Goal: Transaction & Acquisition: Book appointment/travel/reservation

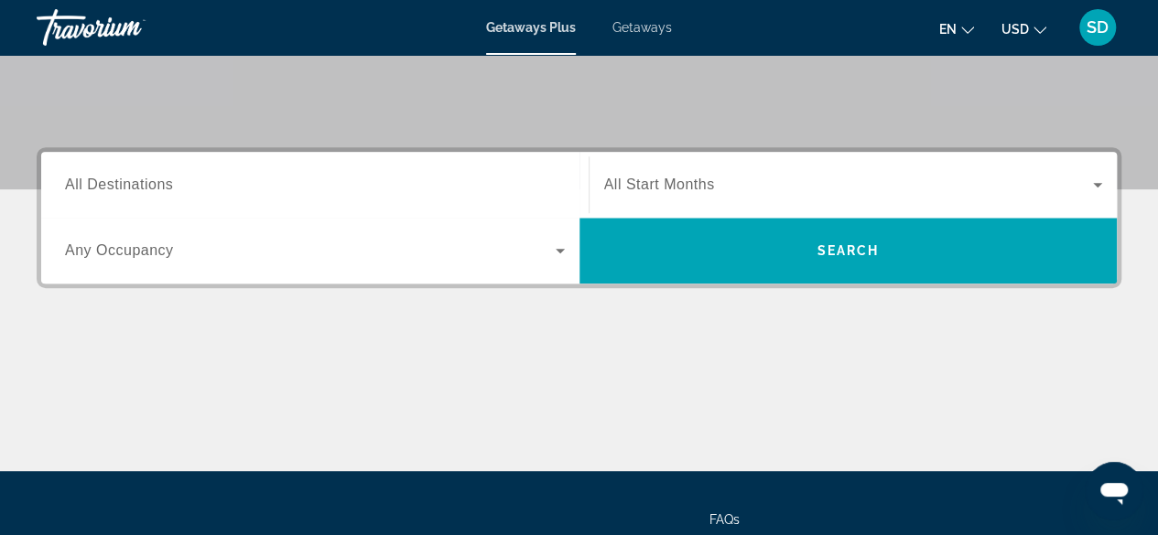
scroll to position [366, 0]
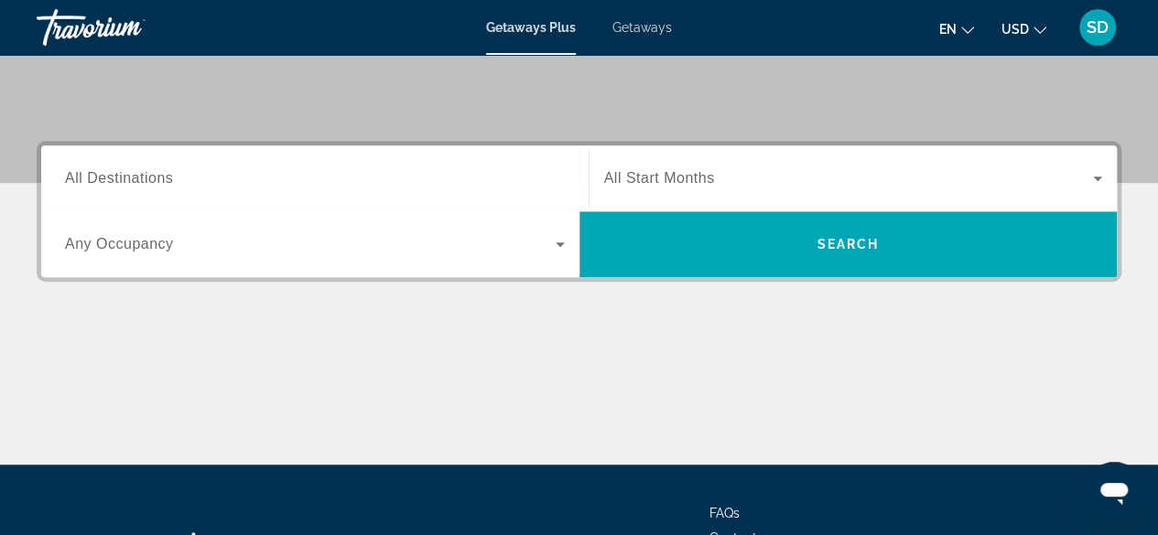
click at [165, 178] on span "All Destinations" at bounding box center [119, 178] width 108 height 16
click at [165, 178] on input "Destination All Destinations" at bounding box center [315, 179] width 500 height 22
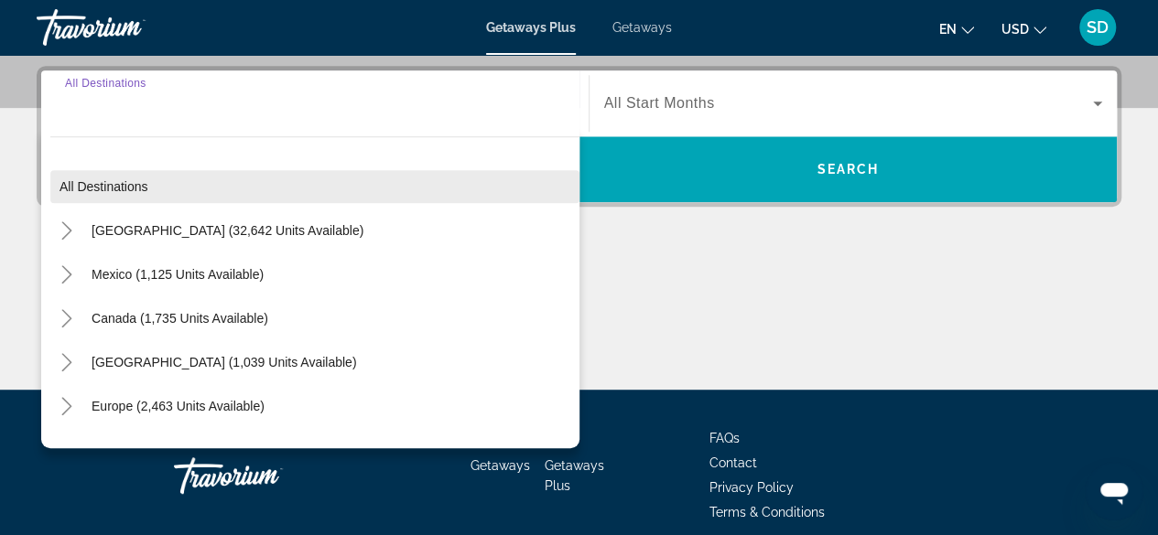
scroll to position [447, 0]
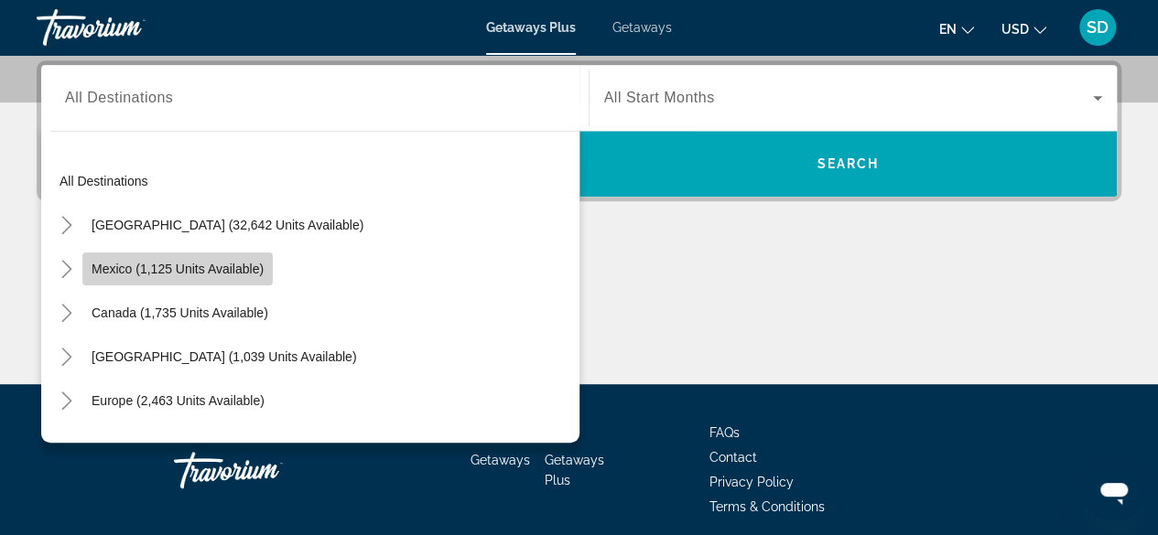
click at [185, 272] on span "Mexico (1,125 units available)" at bounding box center [178, 269] width 172 height 15
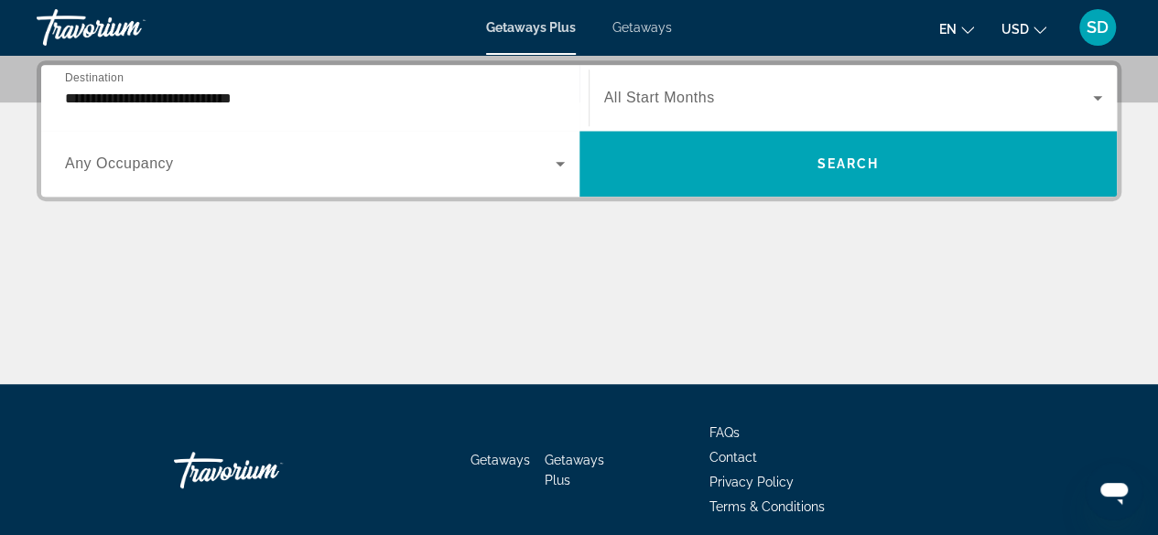
click at [121, 158] on span "Any Occupancy" at bounding box center [119, 164] width 109 height 16
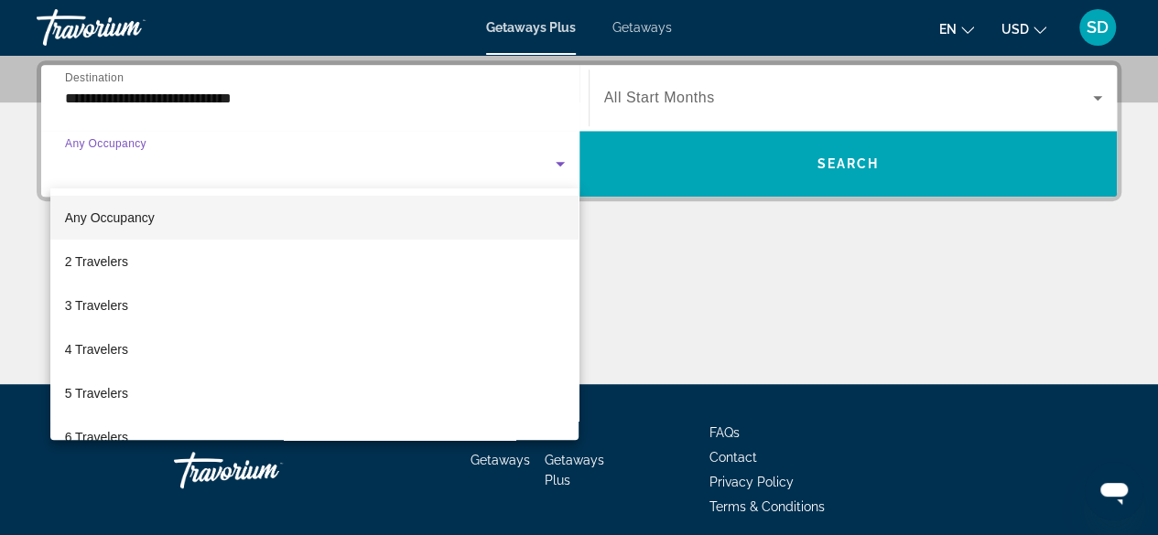
drag, startPoint x: 16, startPoint y: 199, endPoint x: 113, endPoint y: 187, distance: 97.8
click at [18, 199] on div at bounding box center [579, 267] width 1158 height 535
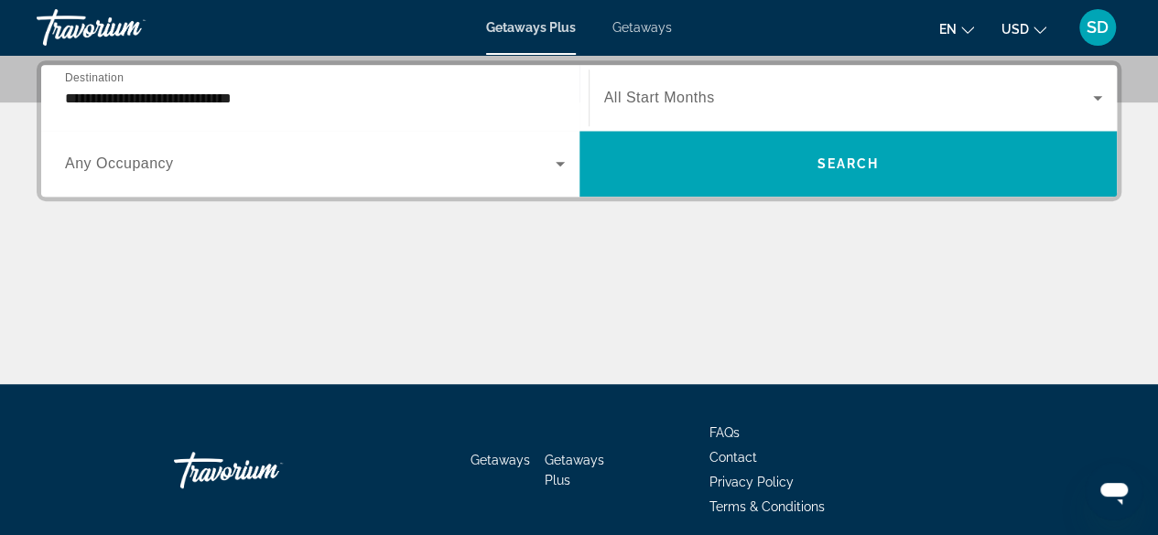
click at [9, 41] on div "Getaways Plus Getaways en English Español Français Italiano Português русский U…" at bounding box center [579, 28] width 1158 height 48
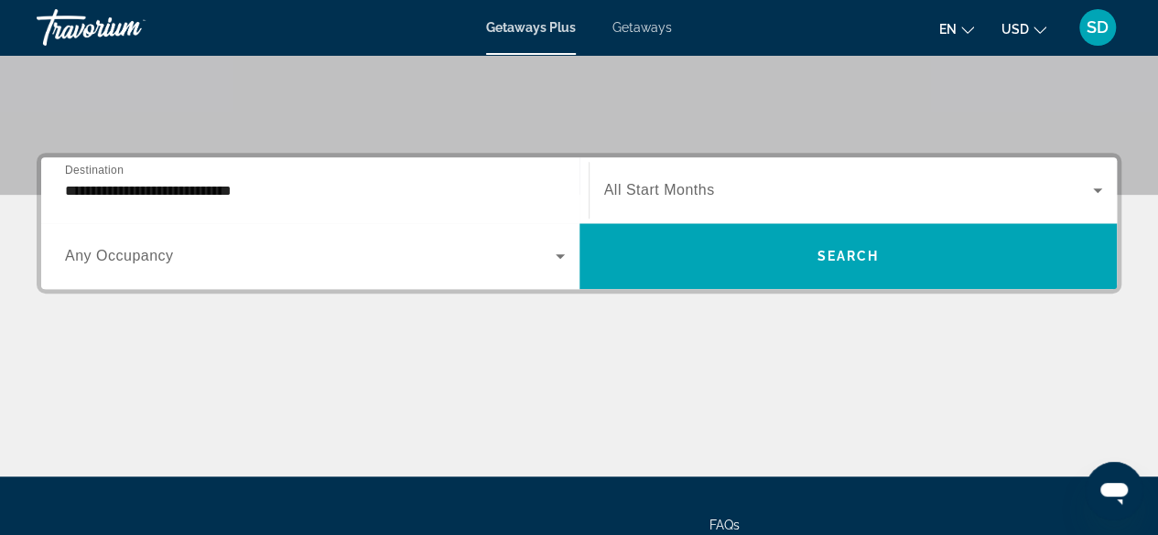
scroll to position [264, 0]
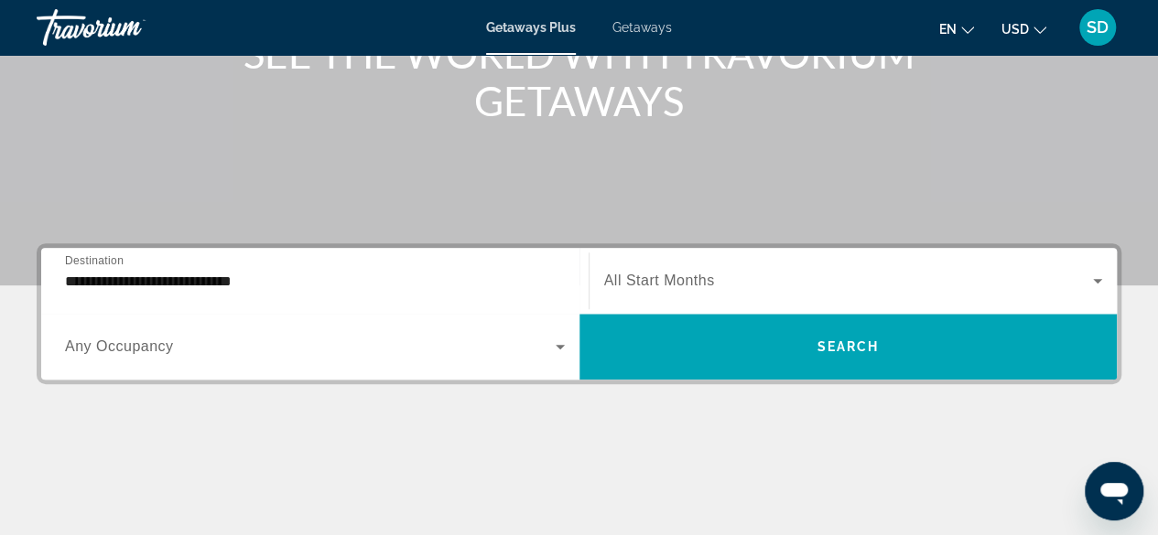
click at [153, 277] on input "**********" at bounding box center [315, 282] width 500 height 22
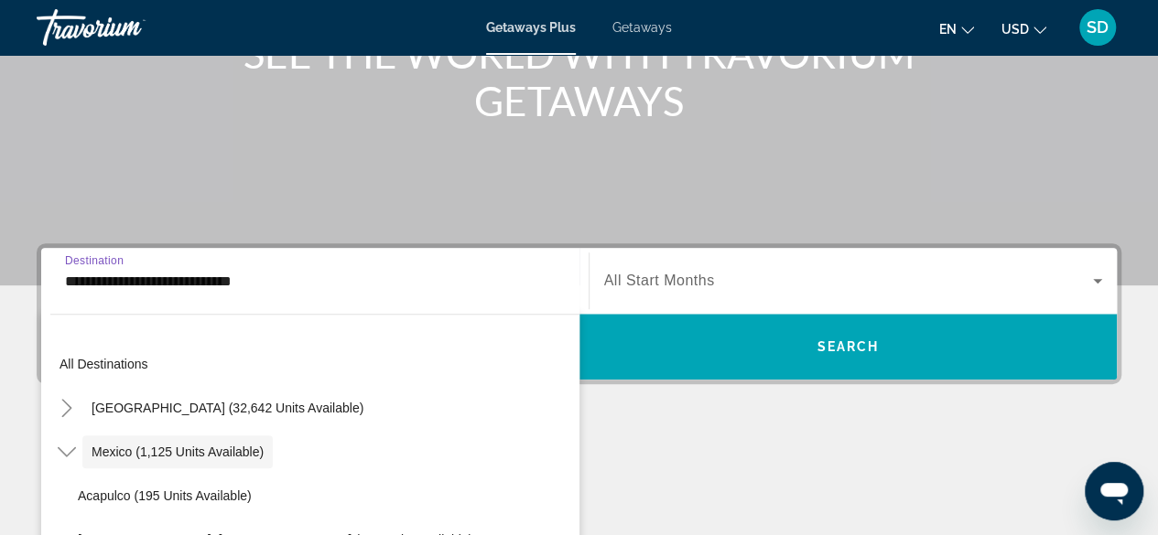
scroll to position [447, 0]
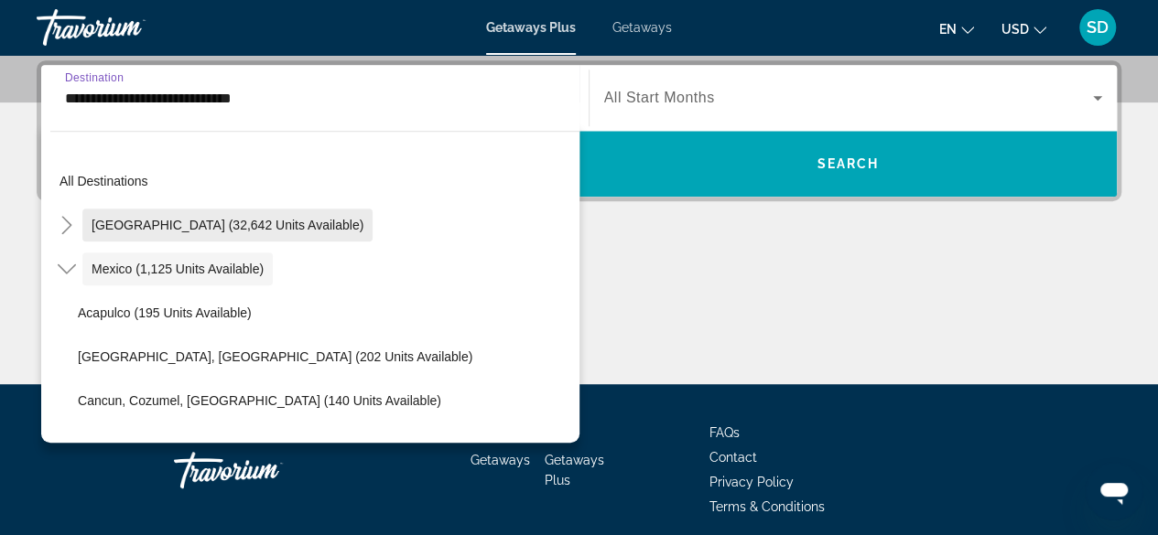
click at [124, 222] on span "[GEOGRAPHIC_DATA] (32,642 units available)" at bounding box center [228, 225] width 272 height 15
type input "**********"
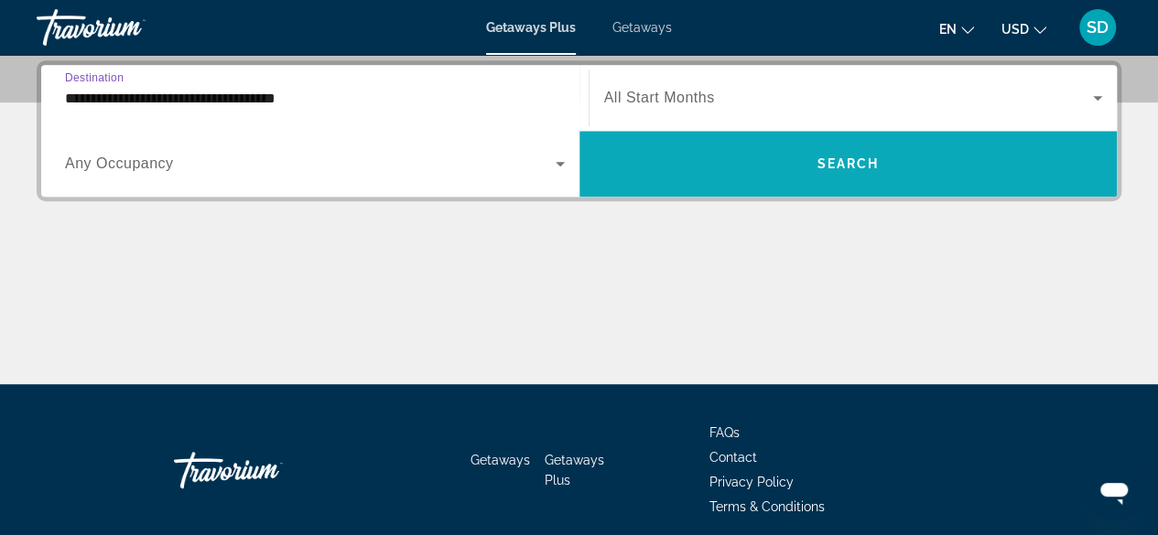
click at [846, 163] on span "Search" at bounding box center [847, 164] width 62 height 15
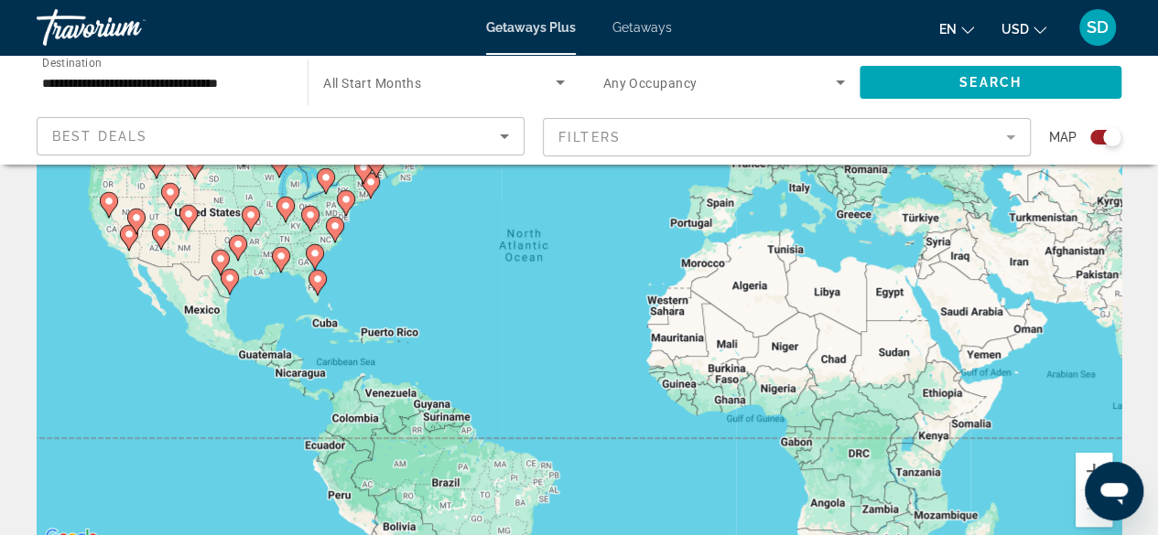
scroll to position [92, 0]
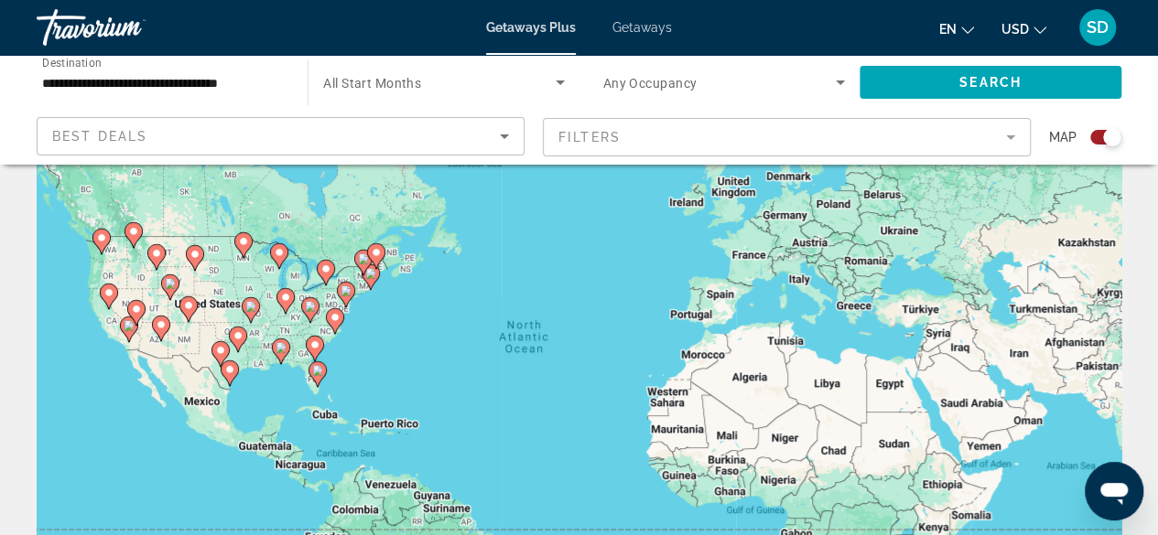
click at [315, 351] on icon "Main content" at bounding box center [314, 349] width 16 height 24
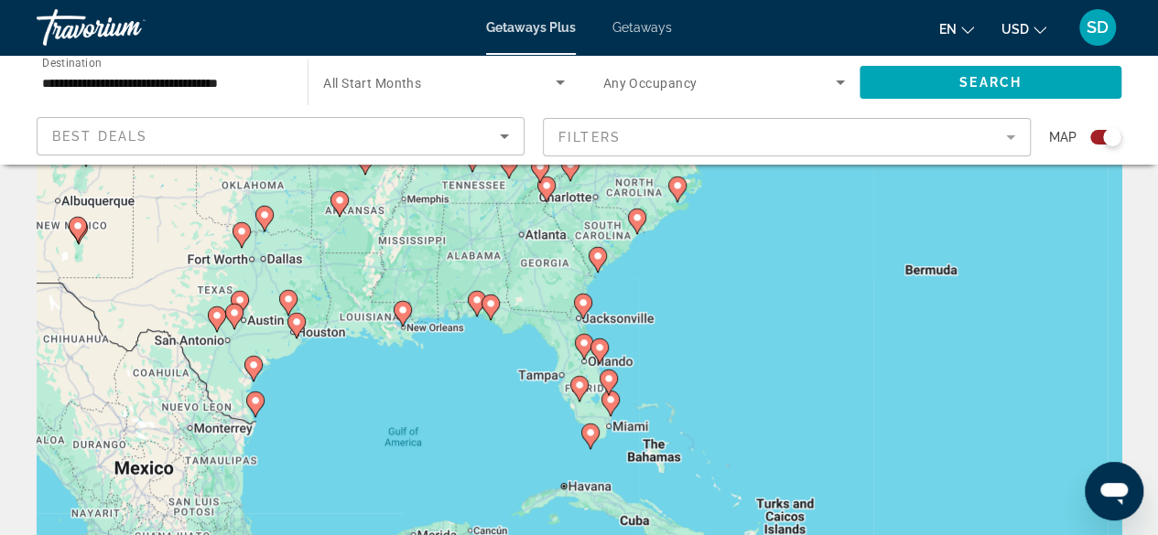
click at [610, 392] on gmp-advanced-marker "Main content" at bounding box center [609, 382] width 18 height 27
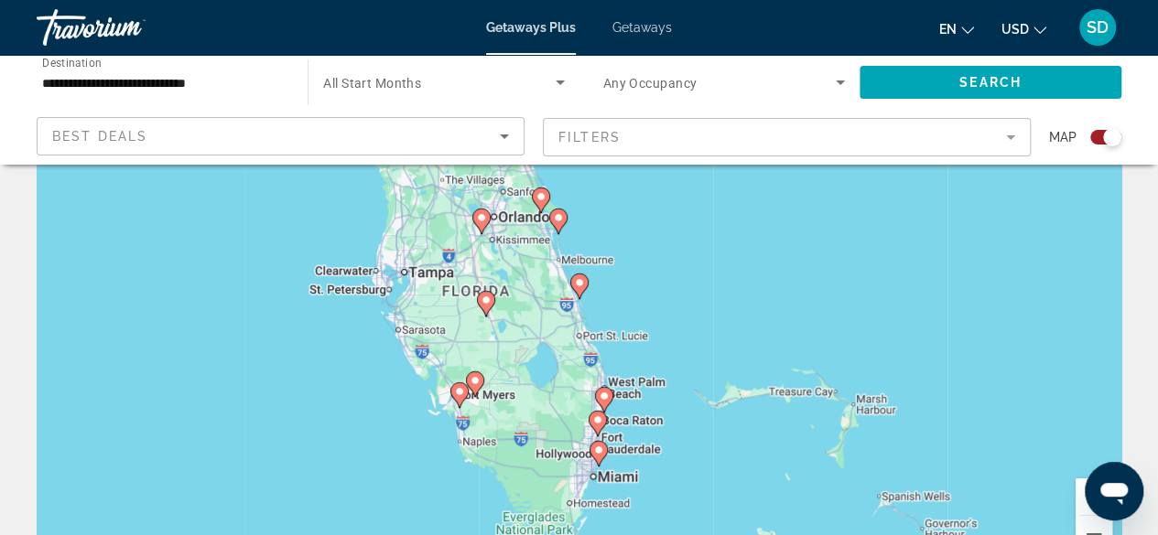
scroll to position [183, 0]
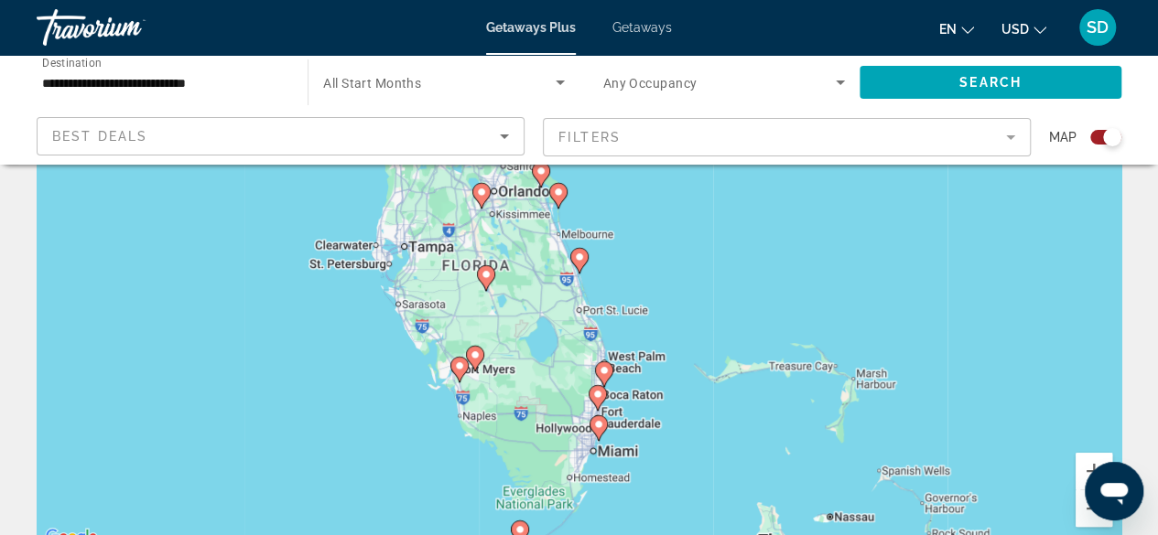
click at [597, 428] on image "Main content" at bounding box center [598, 424] width 11 height 11
type input "**********"
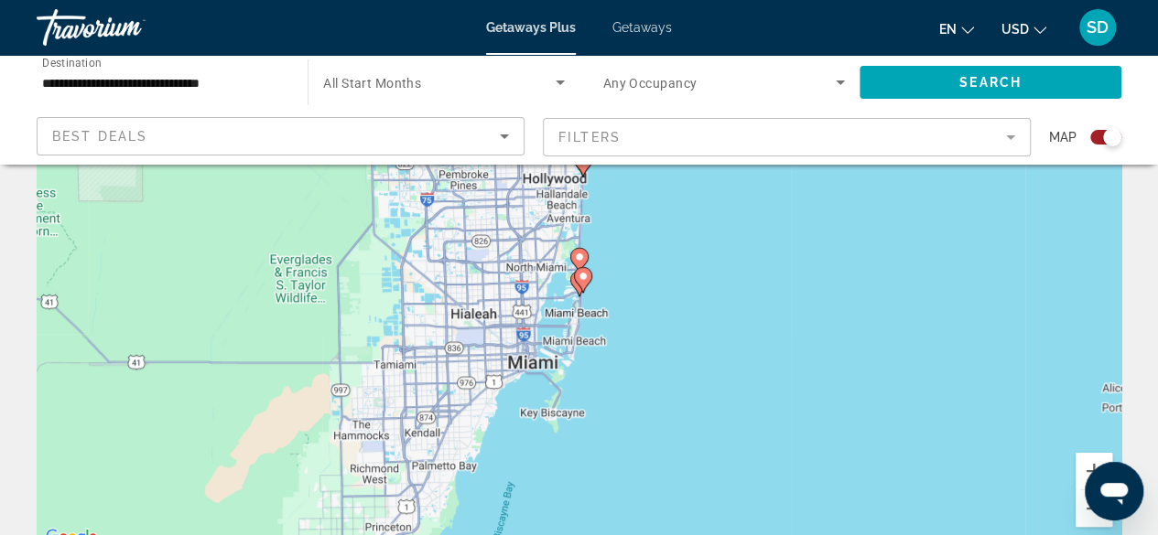
click at [582, 282] on icon "Main content" at bounding box center [582, 280] width 16 height 24
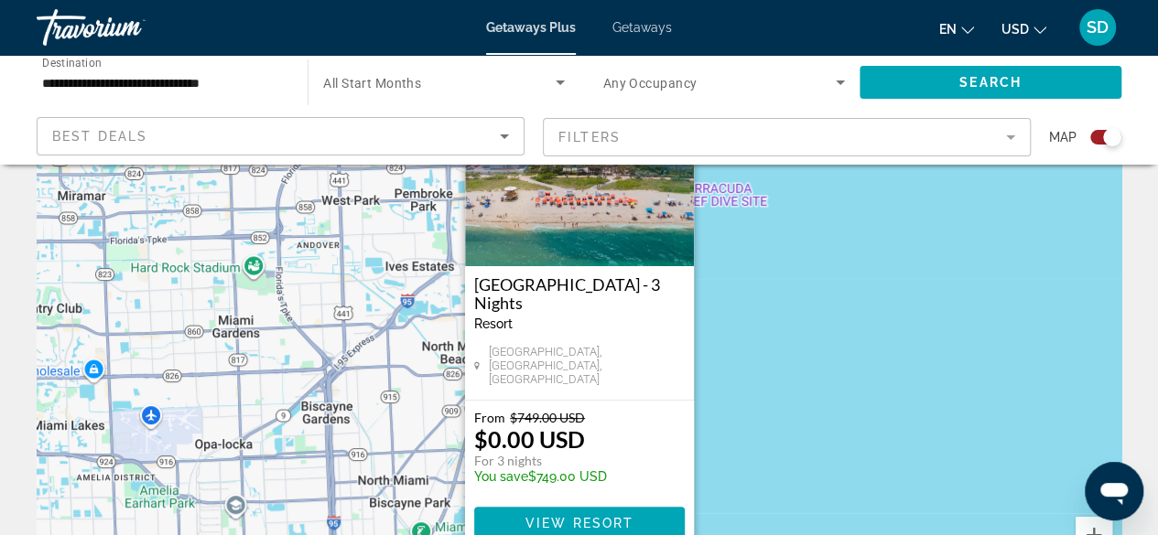
scroll to position [92, 0]
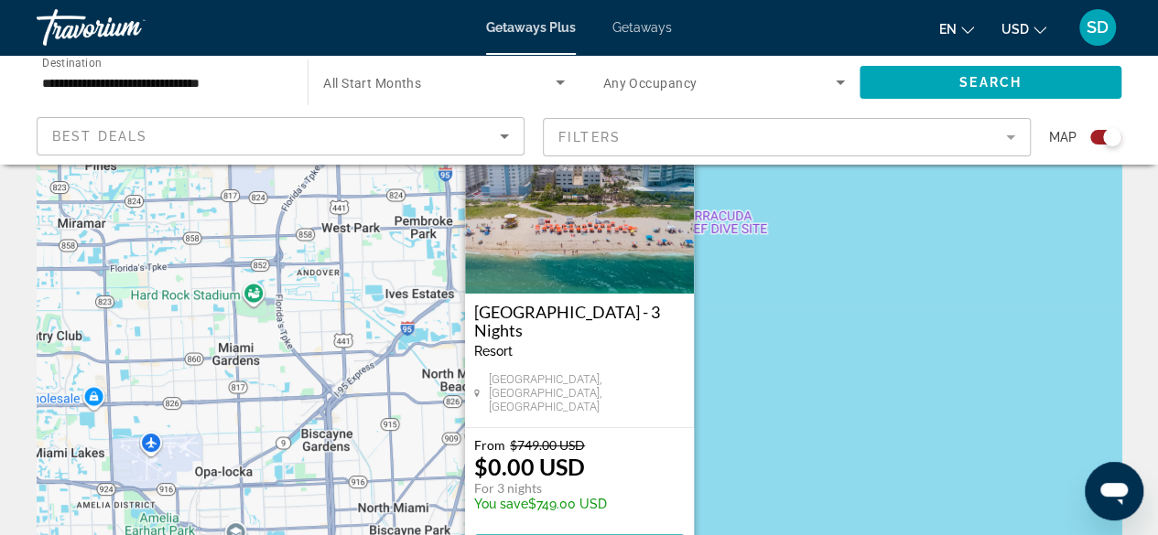
click at [553, 239] on img "Main content" at bounding box center [579, 202] width 229 height 183
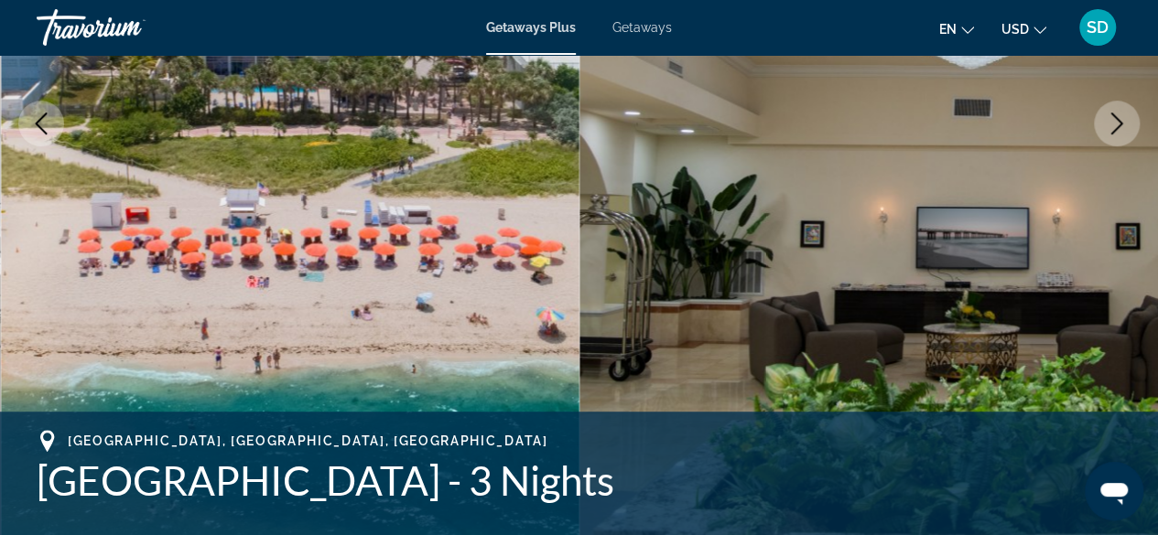
scroll to position [275, 0]
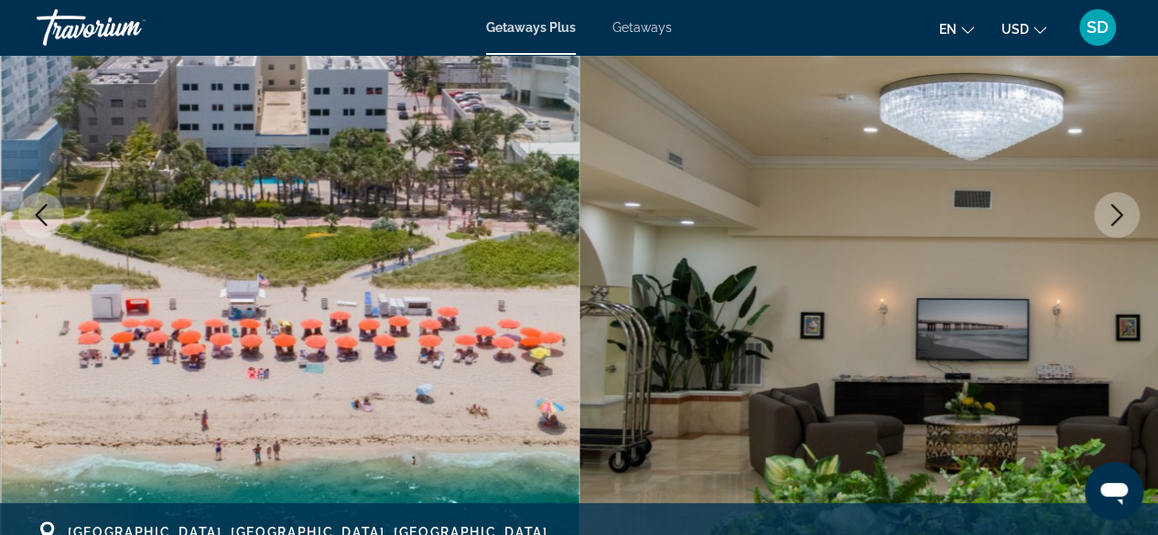
click at [1130, 217] on button "Next image" at bounding box center [1117, 215] width 46 height 46
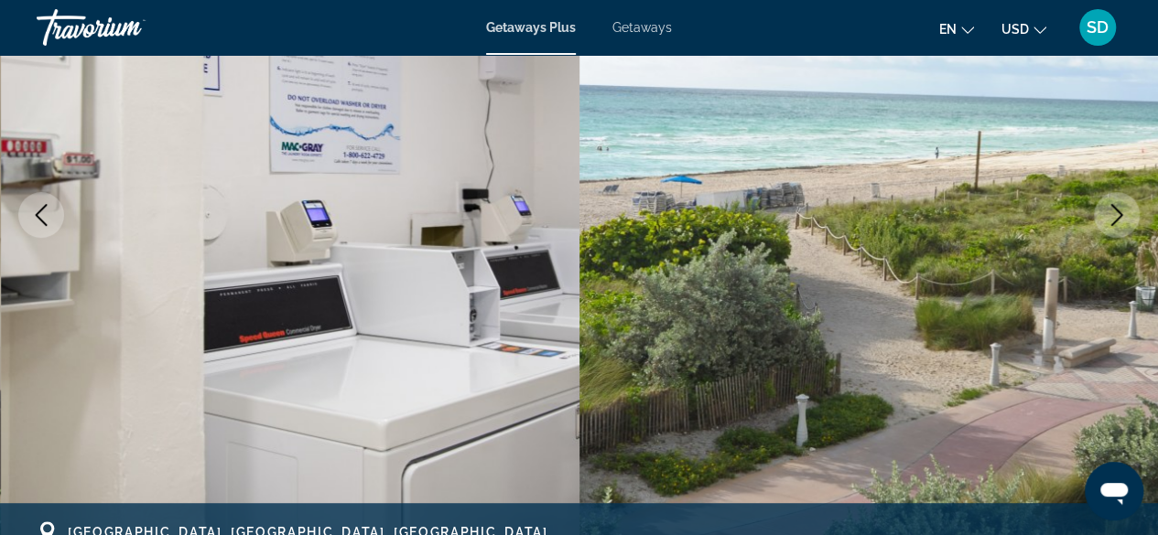
click at [1117, 213] on icon "Next image" at bounding box center [1117, 215] width 22 height 22
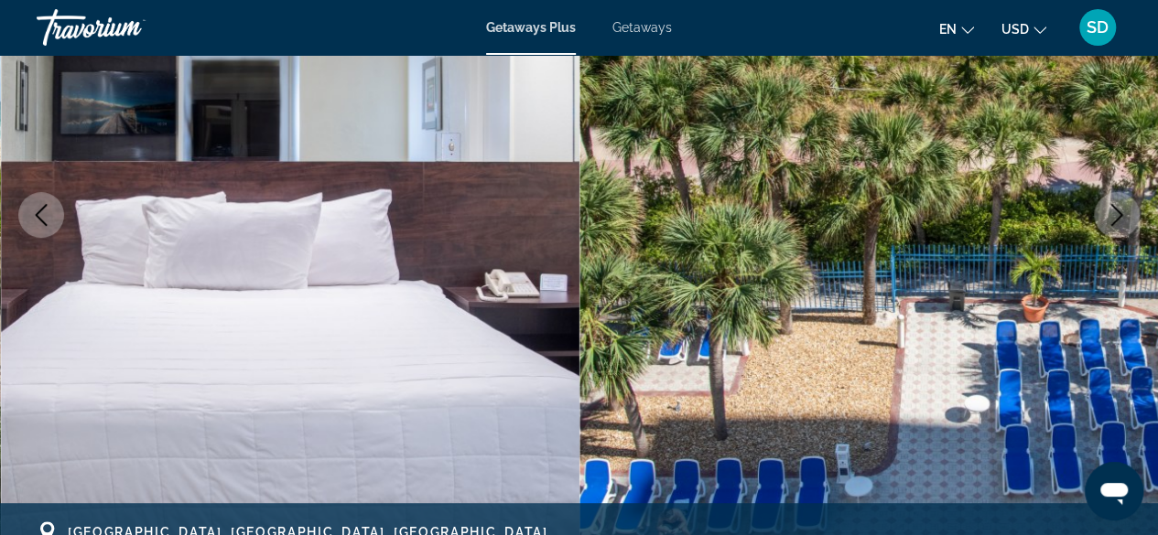
click at [1111, 220] on icon "Next image" at bounding box center [1117, 215] width 22 height 22
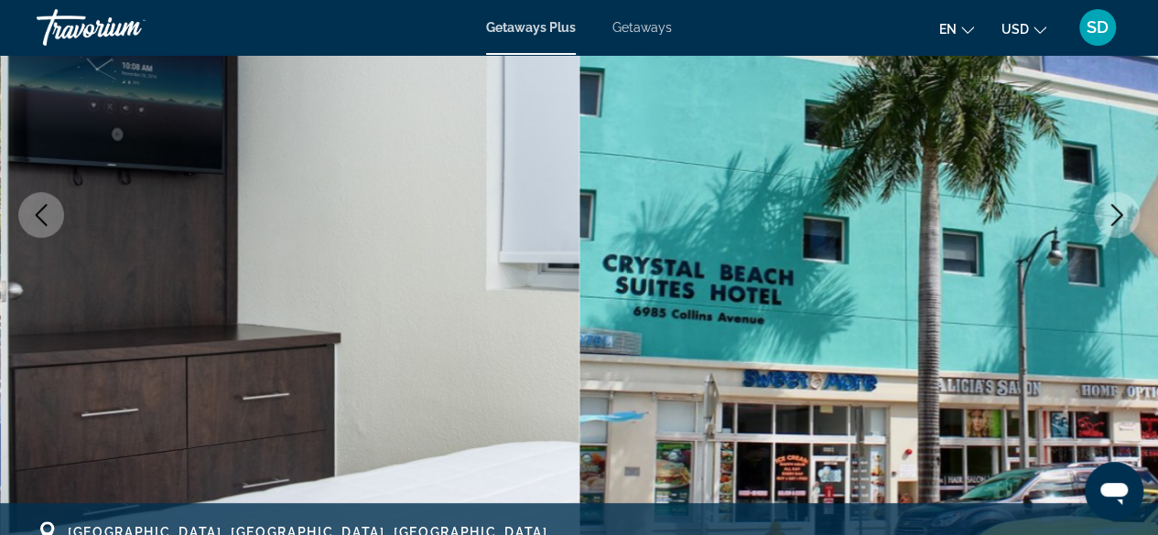
click at [1111, 220] on icon "Next image" at bounding box center [1117, 215] width 22 height 22
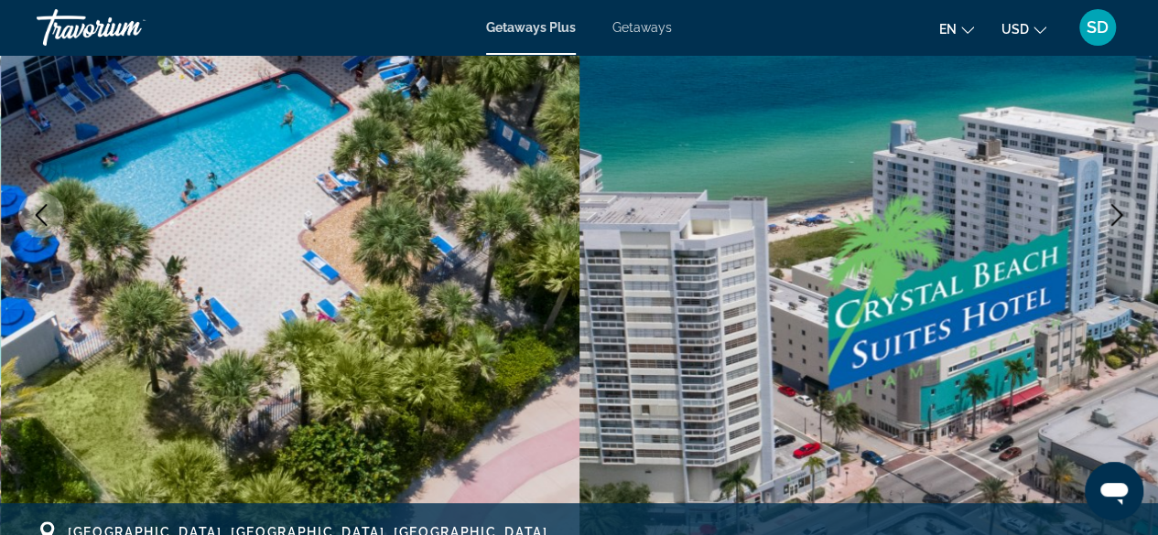
click at [1111, 220] on icon "Next image" at bounding box center [1117, 215] width 22 height 22
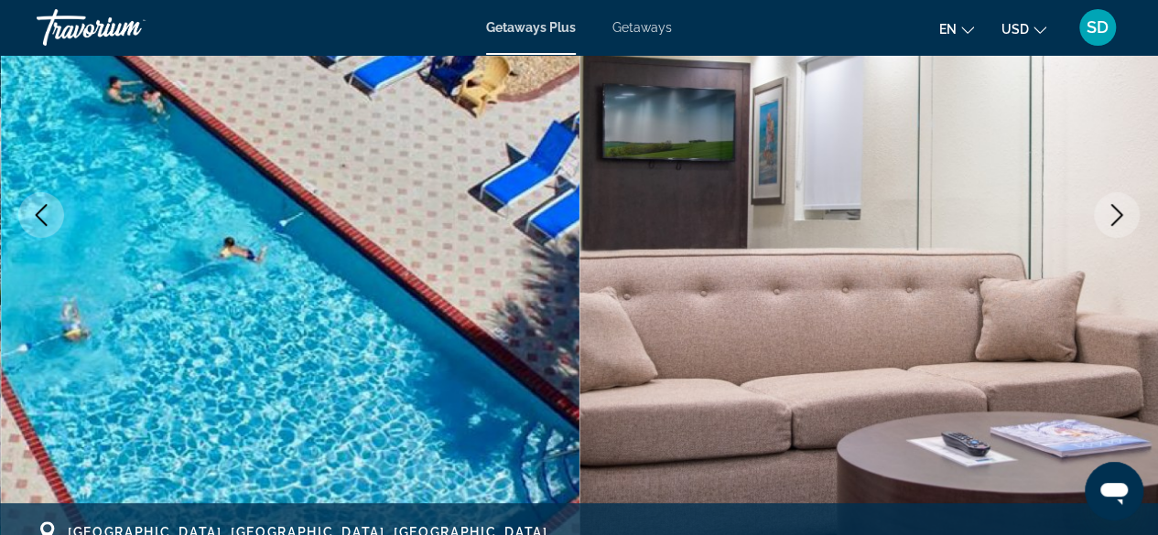
click at [1111, 220] on icon "Next image" at bounding box center [1117, 215] width 22 height 22
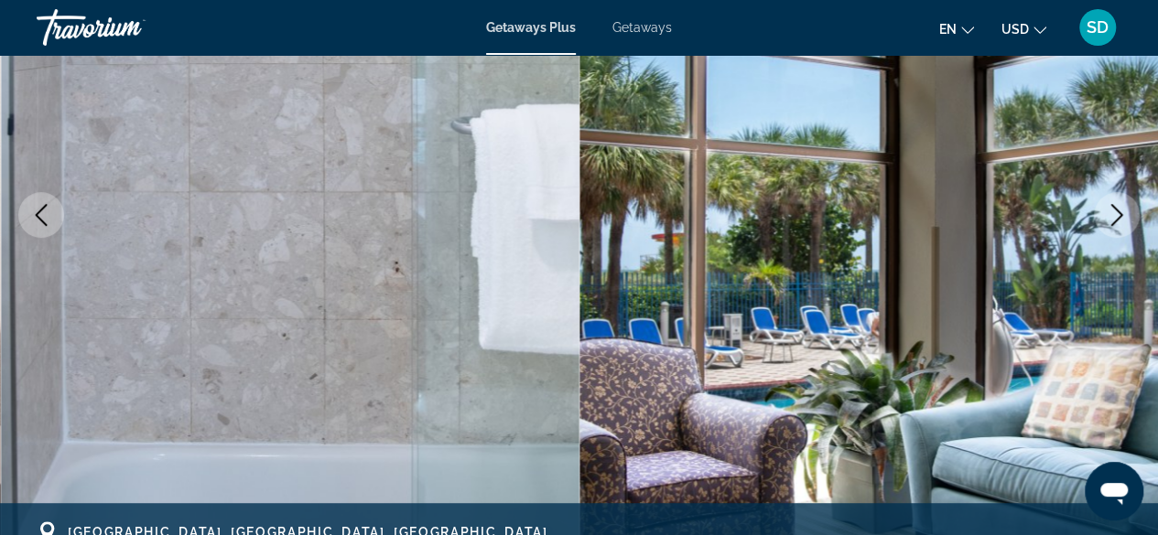
click at [1111, 220] on icon "Next image" at bounding box center [1117, 215] width 22 height 22
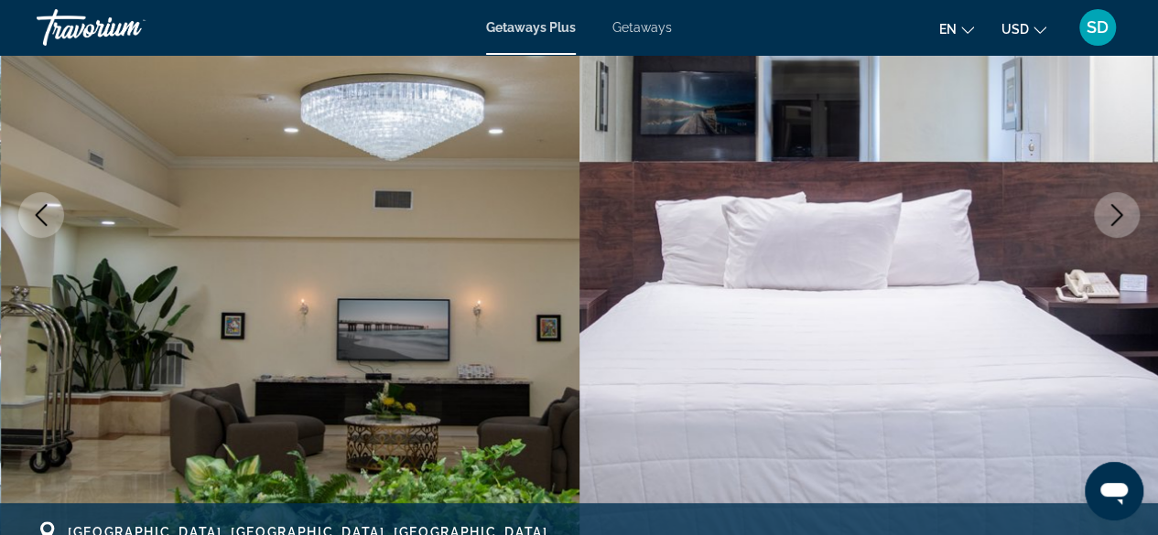
click at [1111, 220] on icon "Next image" at bounding box center [1117, 215] width 22 height 22
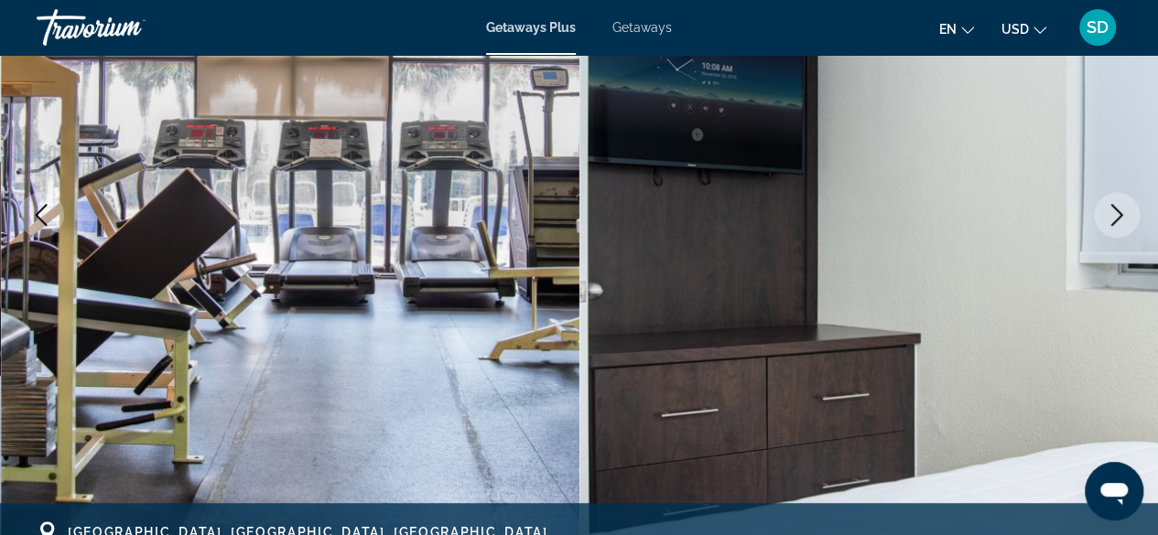
click at [1111, 220] on icon "Next image" at bounding box center [1117, 215] width 22 height 22
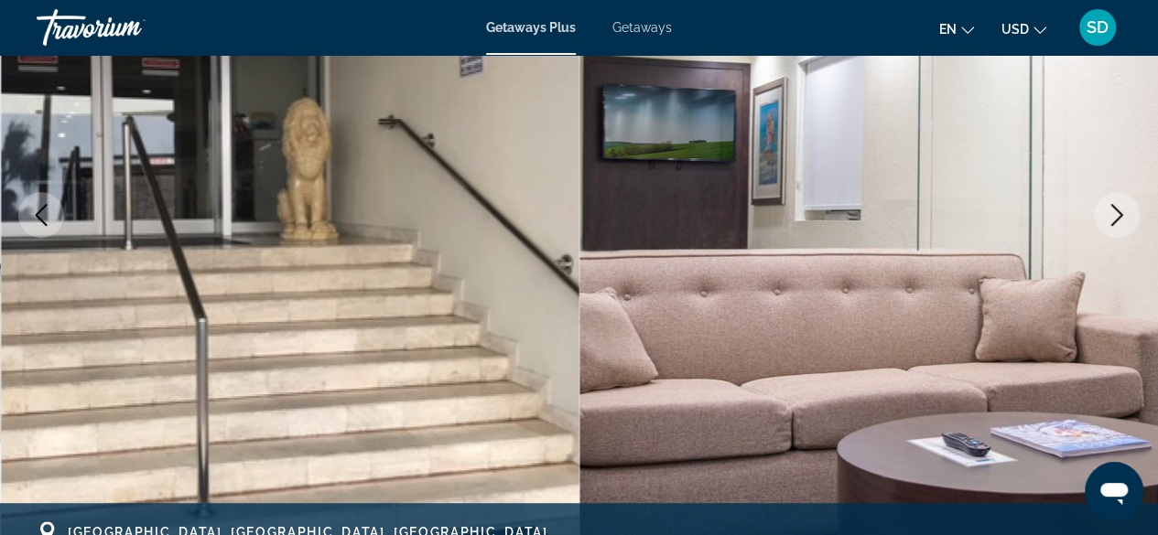
click at [1111, 220] on icon "Next image" at bounding box center [1117, 215] width 22 height 22
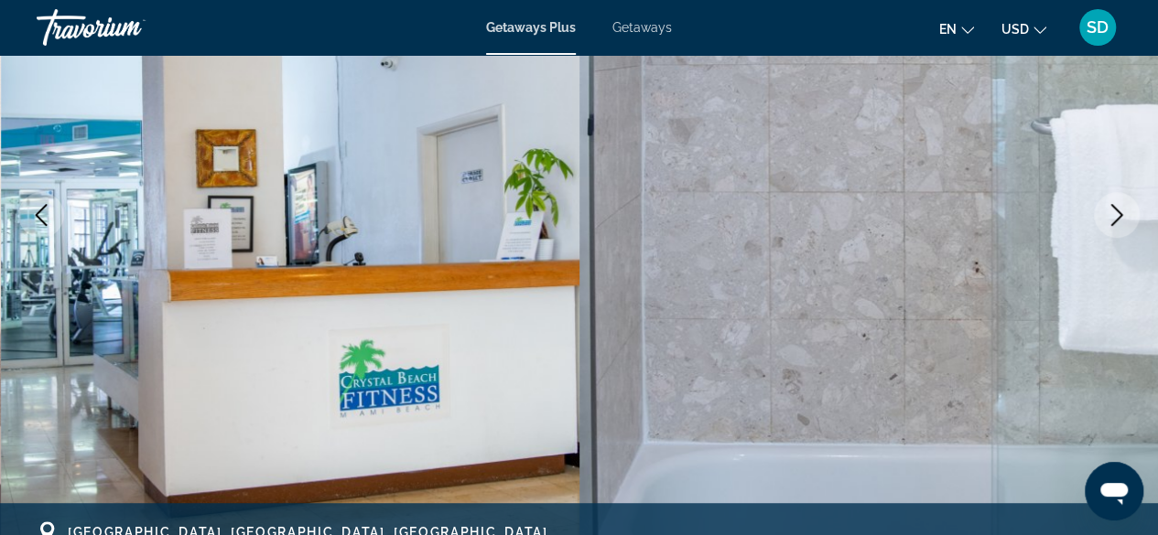
click at [1111, 220] on icon "Next image" at bounding box center [1117, 215] width 22 height 22
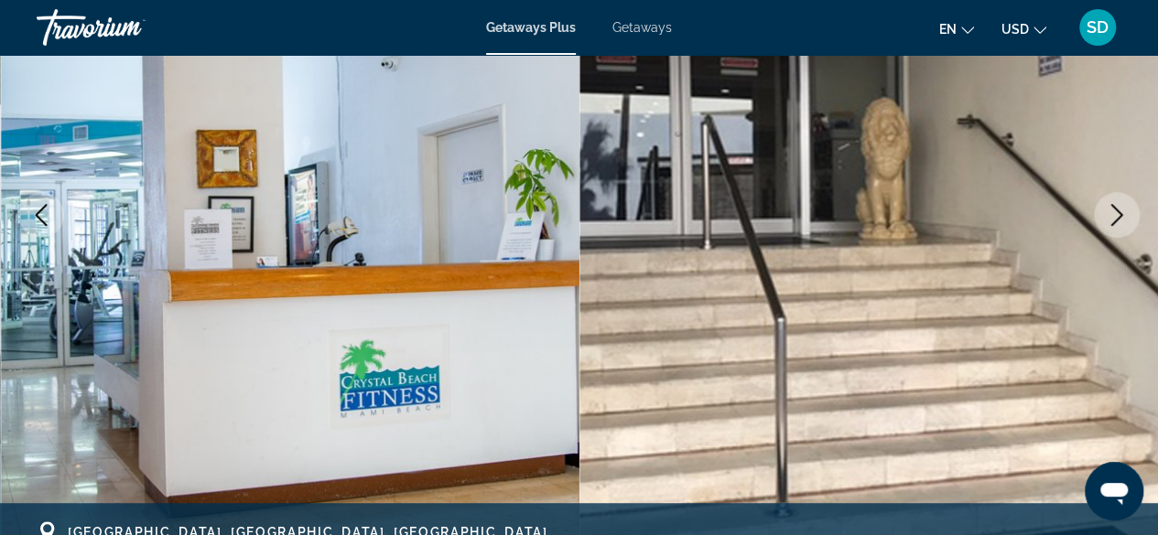
click at [1111, 220] on icon "Next image" at bounding box center [1117, 215] width 22 height 22
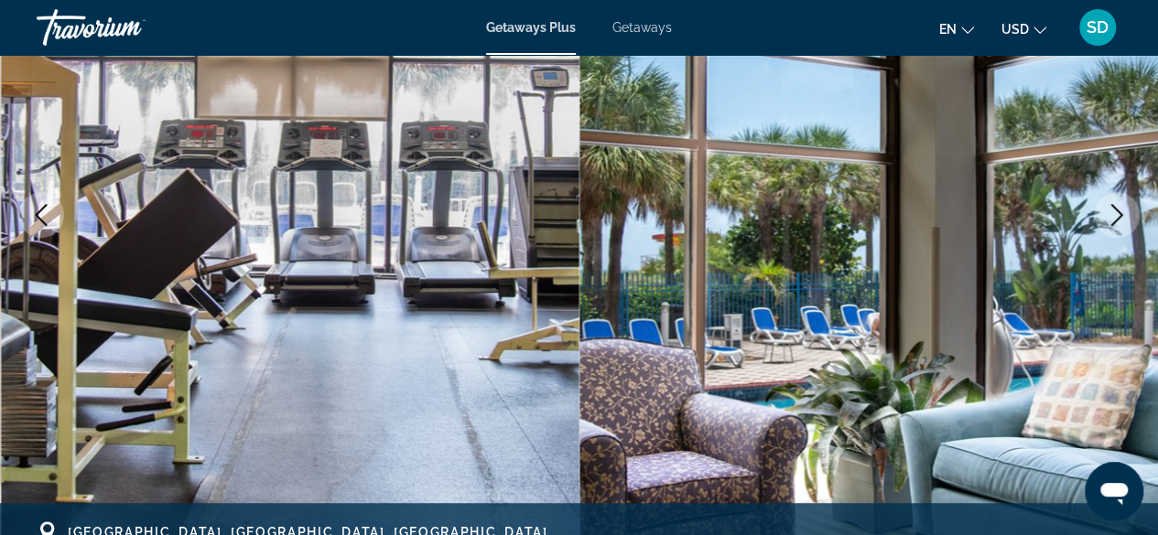
click at [1111, 220] on icon "Next image" at bounding box center [1117, 215] width 22 height 22
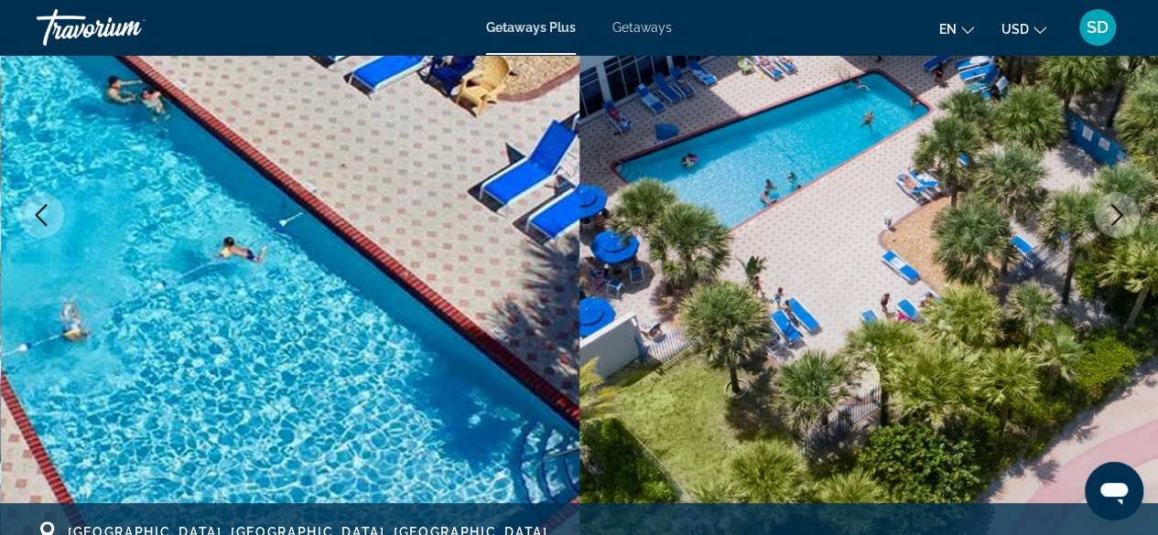
click at [1111, 220] on icon "Next image" at bounding box center [1117, 215] width 22 height 22
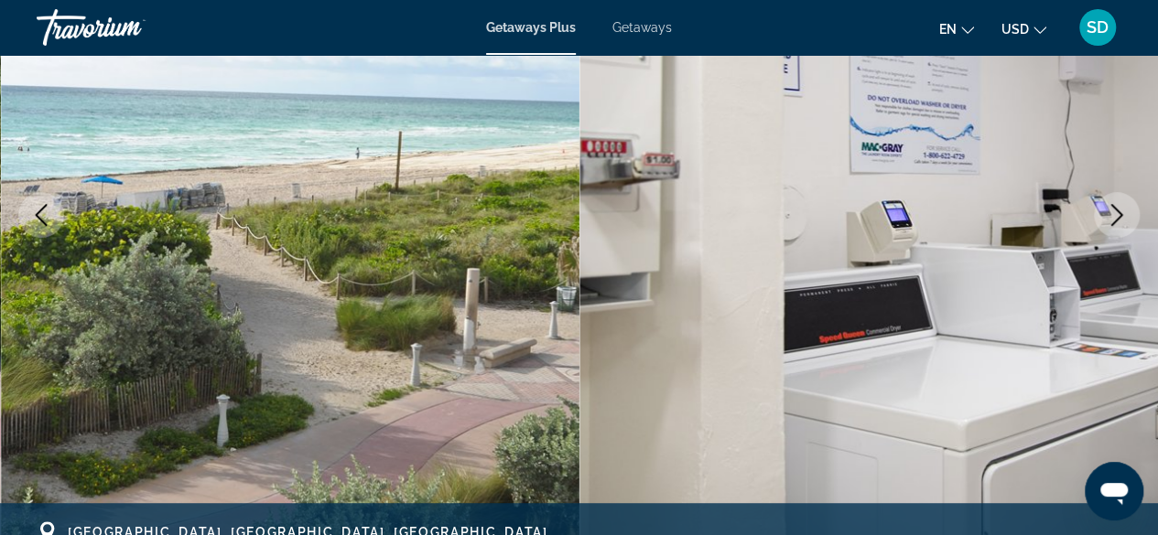
click at [1111, 220] on icon "Next image" at bounding box center [1117, 215] width 22 height 22
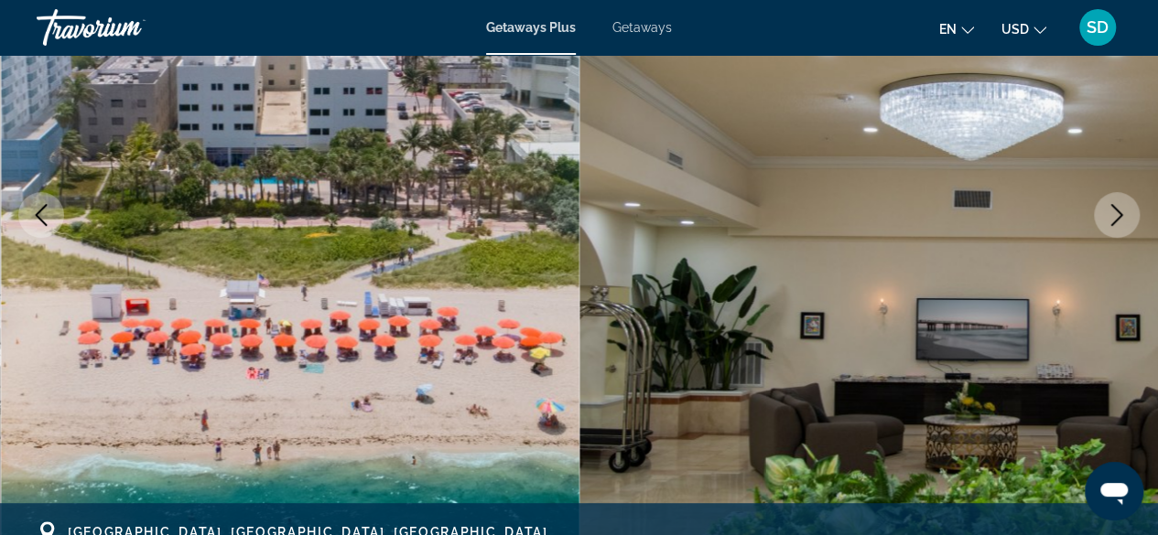
click at [1111, 220] on icon "Next image" at bounding box center [1117, 215] width 22 height 22
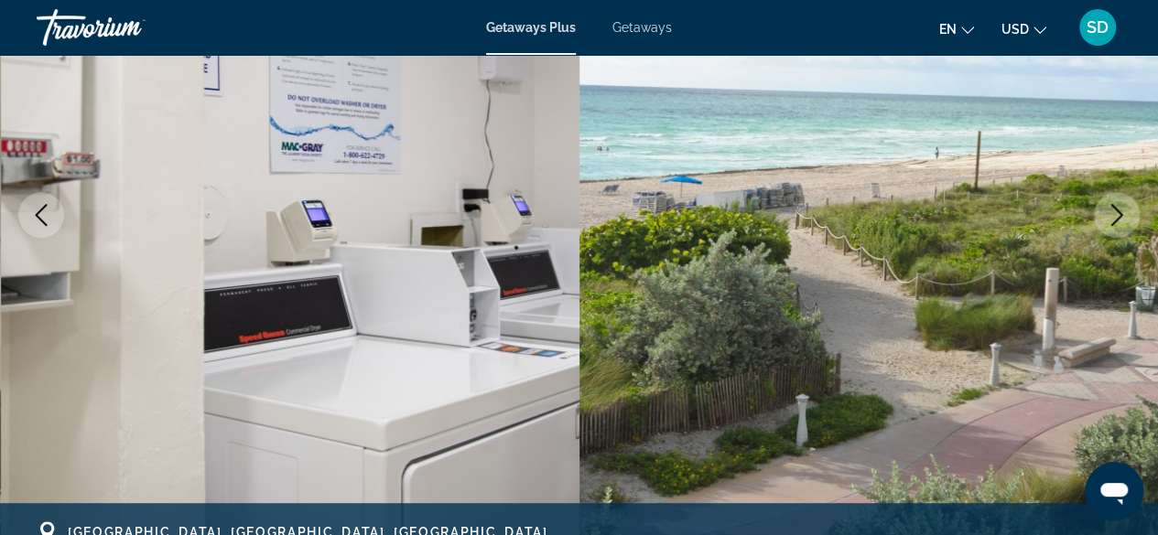
click at [1111, 220] on icon "Next image" at bounding box center [1117, 215] width 22 height 22
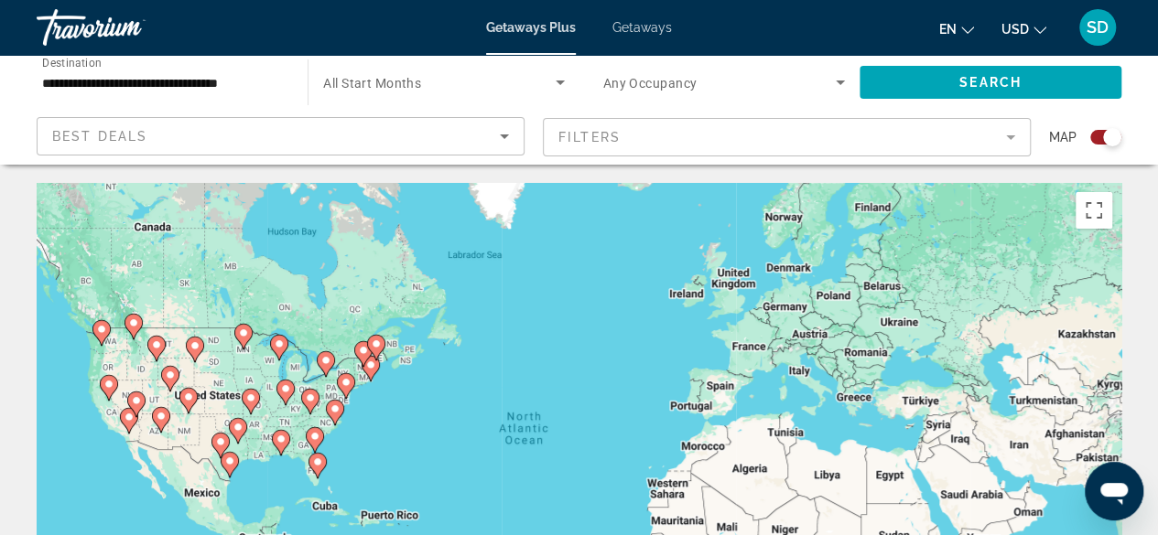
click at [315, 468] on icon "Main content" at bounding box center [316, 466] width 16 height 24
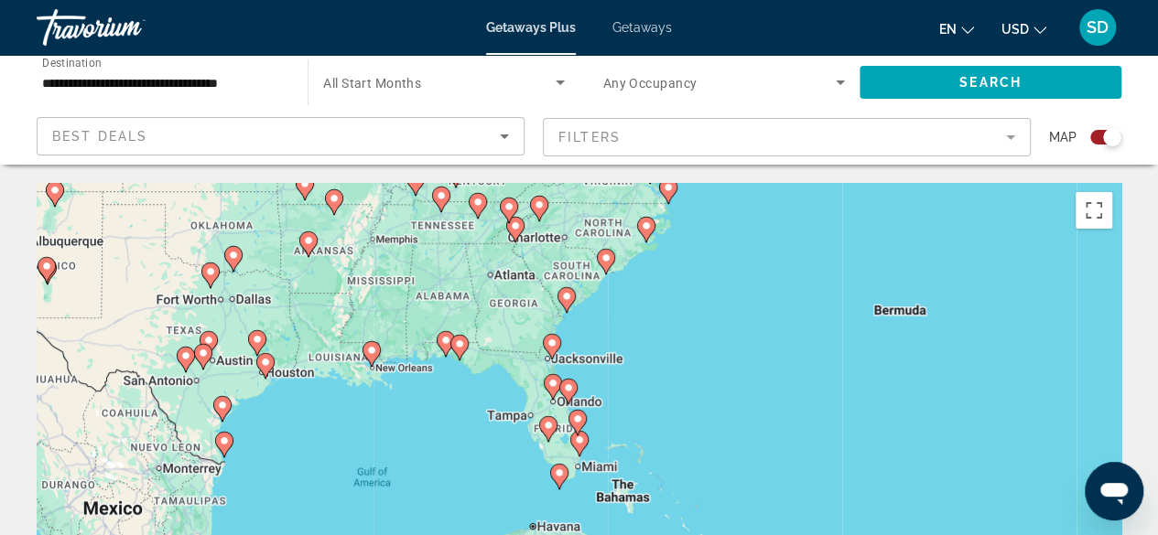
click at [557, 475] on image "Main content" at bounding box center [559, 473] width 11 height 11
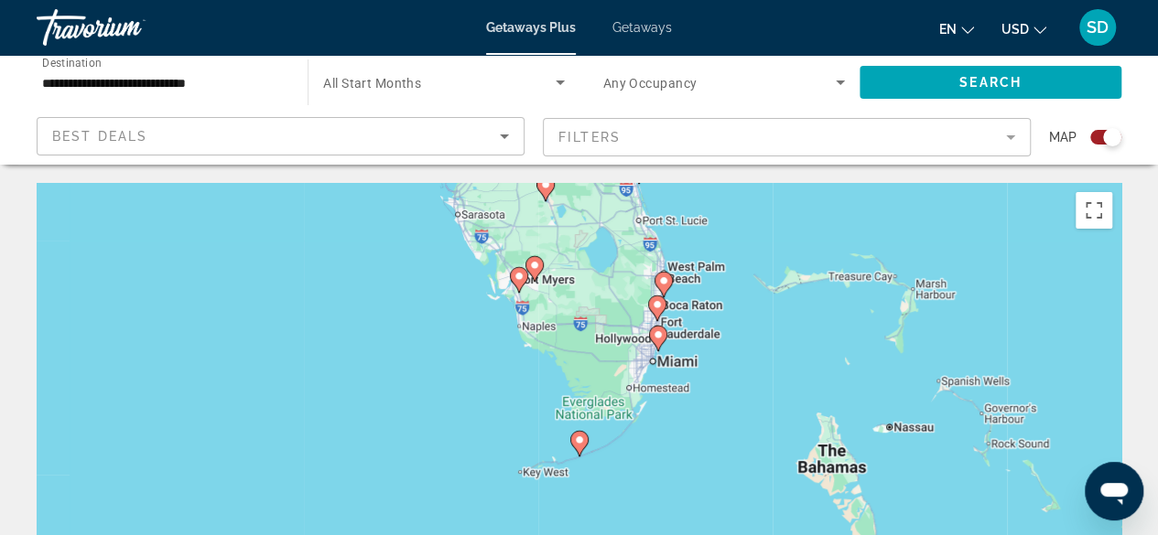
click at [657, 342] on icon "Main content" at bounding box center [657, 339] width 16 height 24
type input "**********"
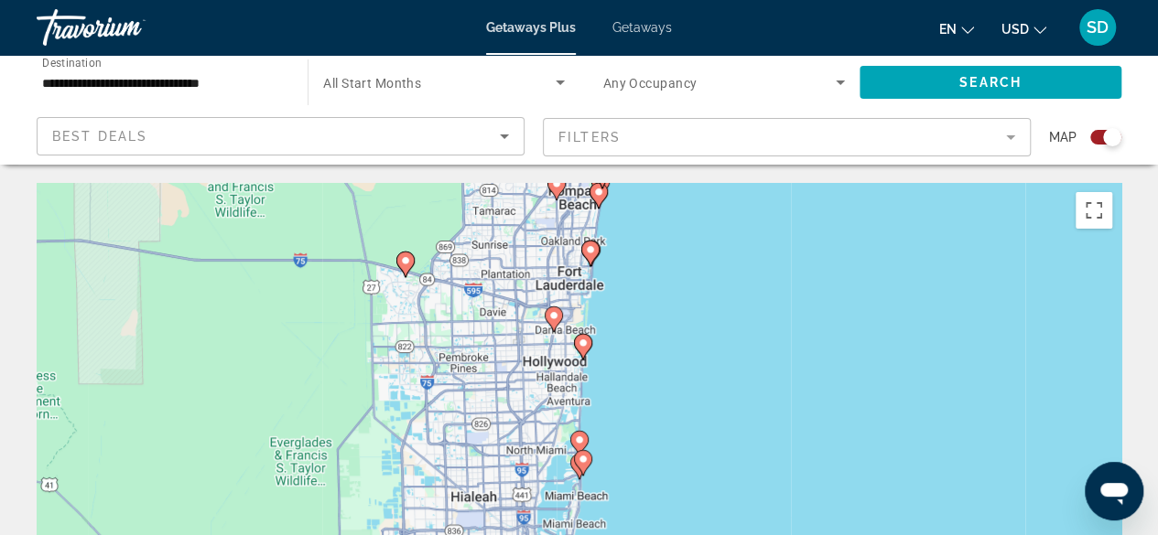
click at [580, 248] on div "To activate drag with keyboard, press Alt + Enter. Once in keyboard drag state,…" at bounding box center [579, 457] width 1085 height 549
click at [589, 254] on image "Main content" at bounding box center [590, 249] width 11 height 11
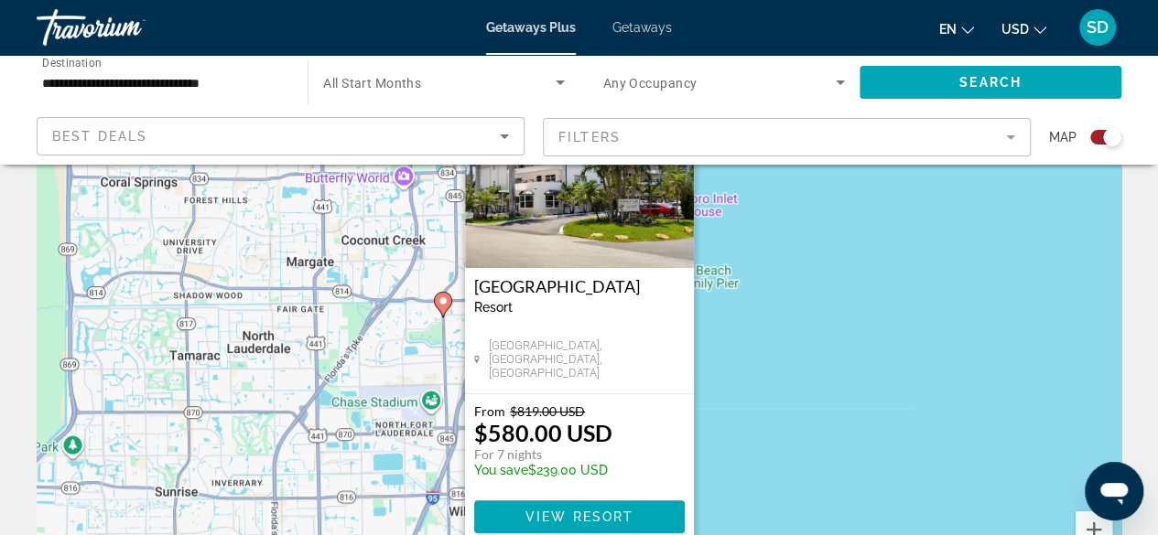
scroll to position [183, 0]
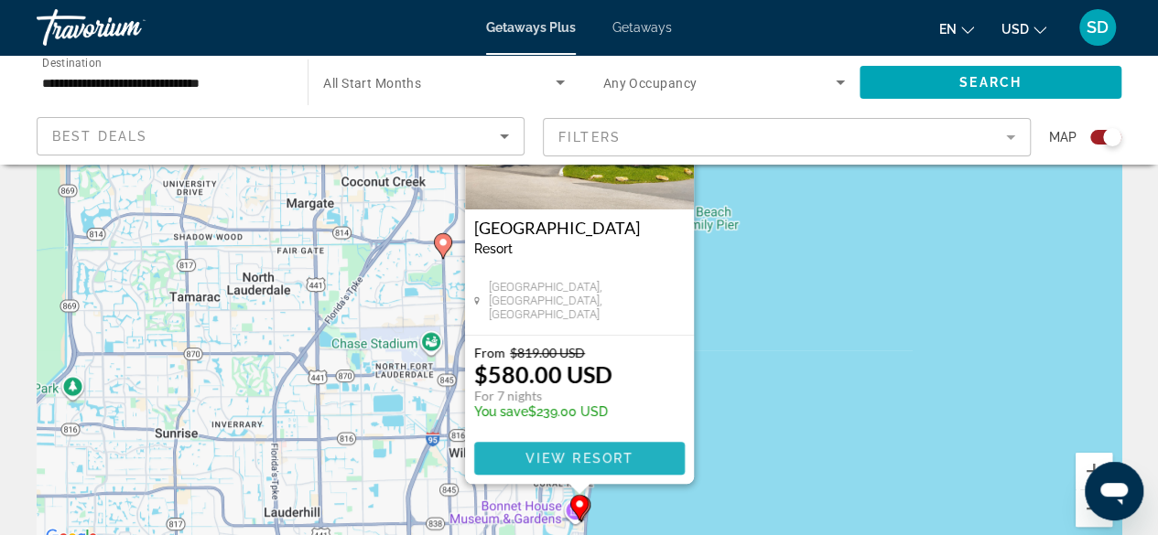
click at [591, 453] on span "View Resort" at bounding box center [578, 458] width 108 height 15
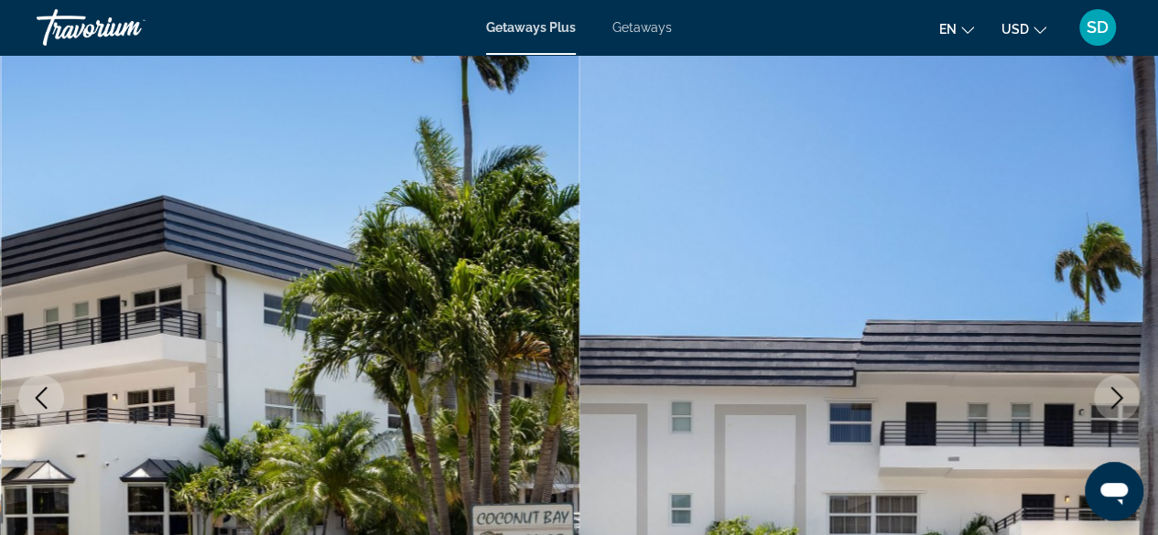
scroll to position [275, 0]
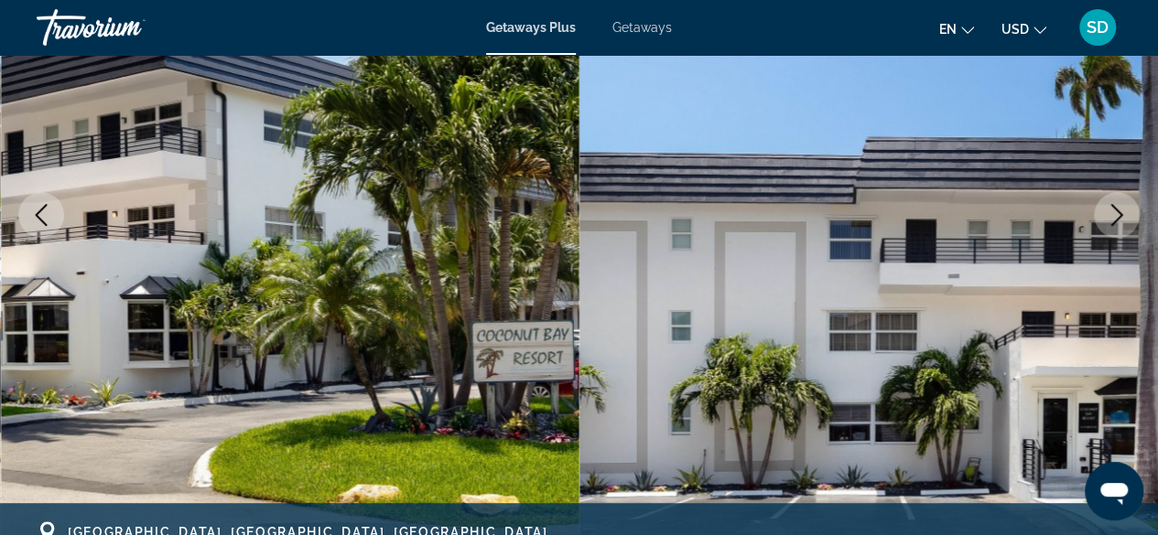
click at [663, 339] on img "Main content" at bounding box center [868, 215] width 579 height 870
click at [1123, 211] on icon "Next image" at bounding box center [1117, 215] width 22 height 22
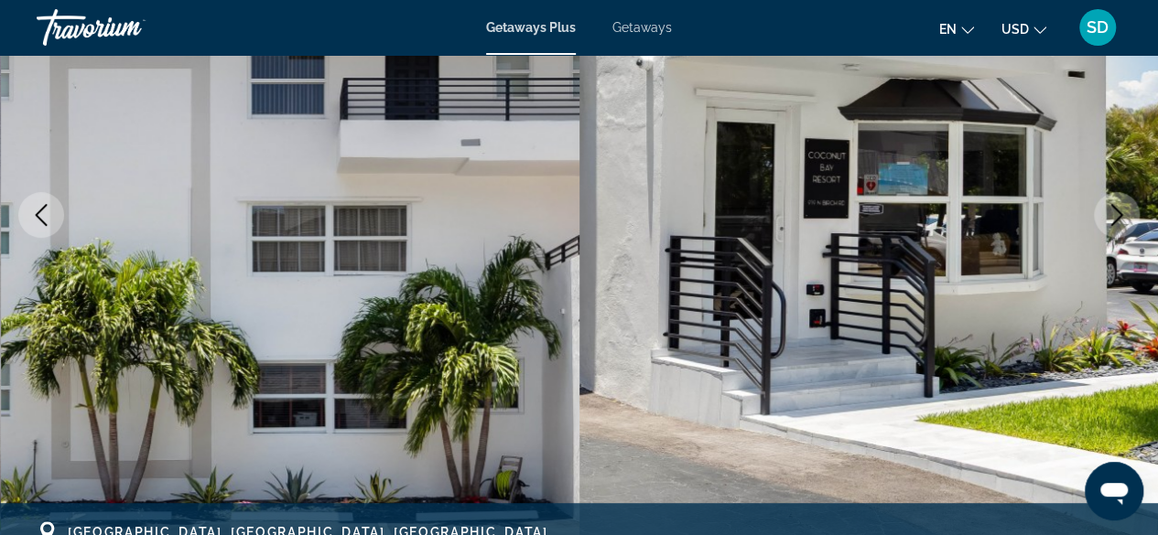
click at [1119, 214] on icon "Next image" at bounding box center [1117, 215] width 12 height 22
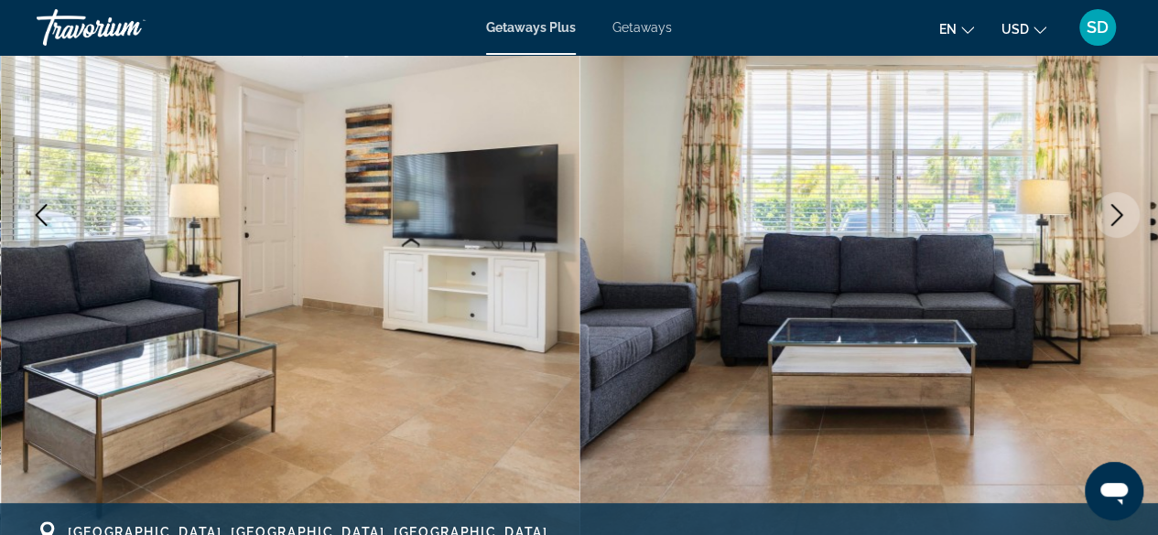
click at [1117, 217] on icon "Next image" at bounding box center [1117, 215] width 22 height 22
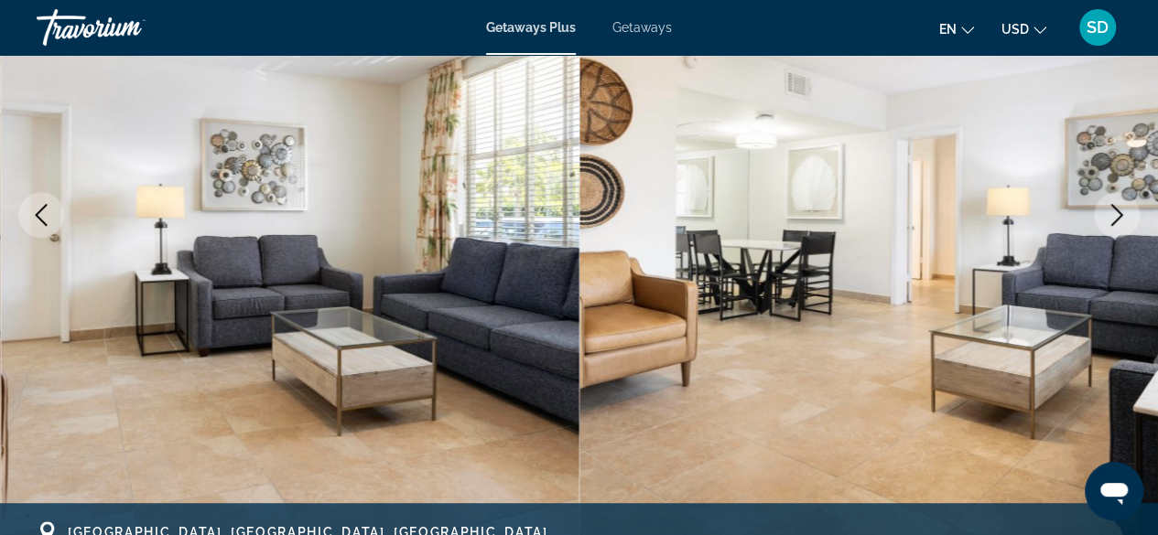
click at [1116, 218] on icon "Next image" at bounding box center [1117, 215] width 22 height 22
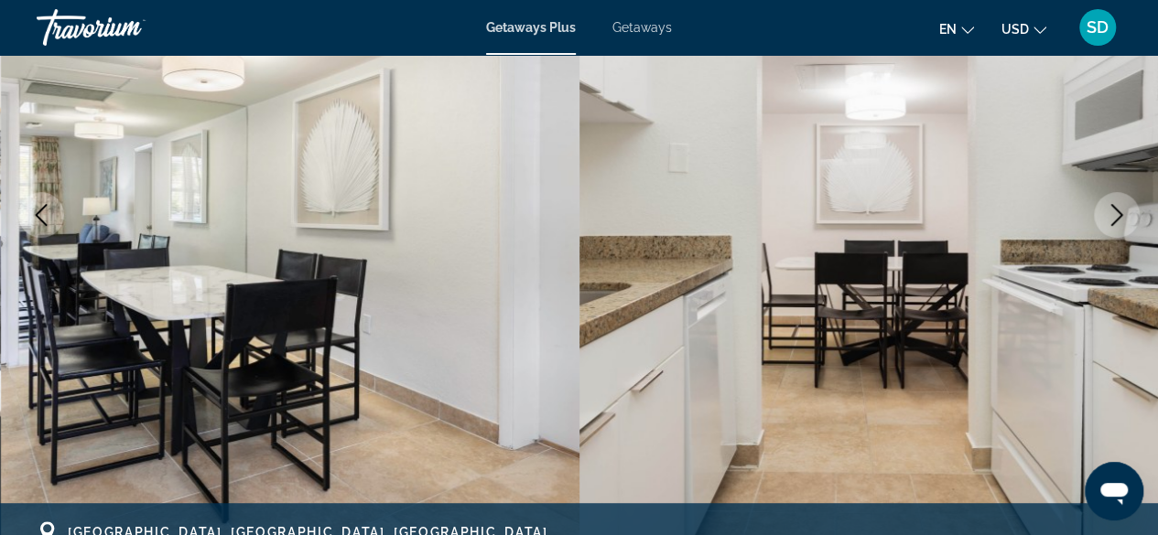
click at [1116, 218] on icon "Next image" at bounding box center [1117, 215] width 22 height 22
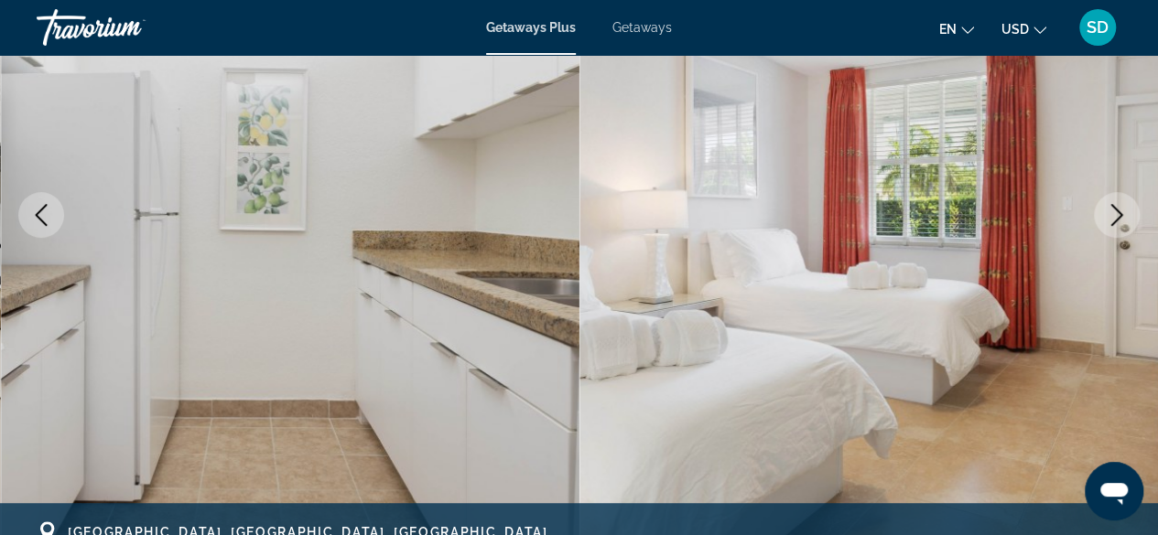
click at [1116, 218] on icon "Next image" at bounding box center [1117, 215] width 22 height 22
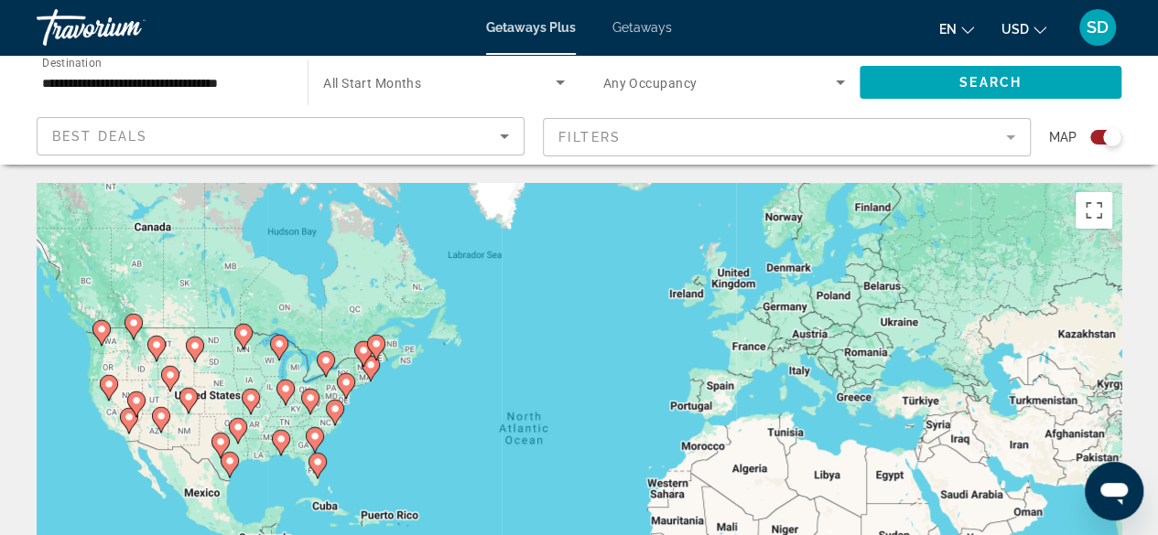
click at [320, 464] on image "Main content" at bounding box center [317, 462] width 11 height 11
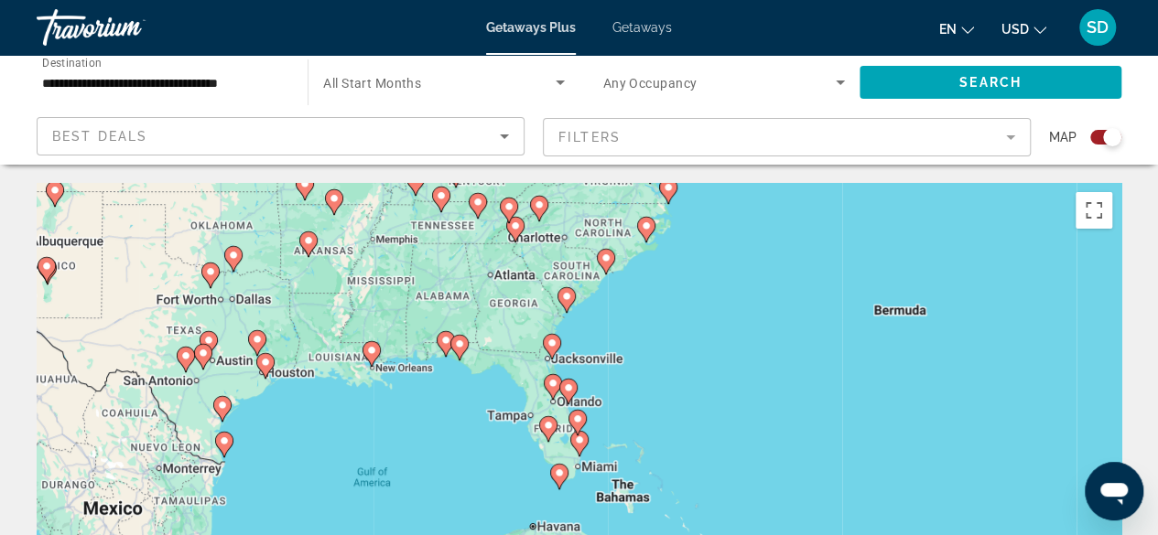
click at [566, 385] on image "Main content" at bounding box center [568, 388] width 11 height 11
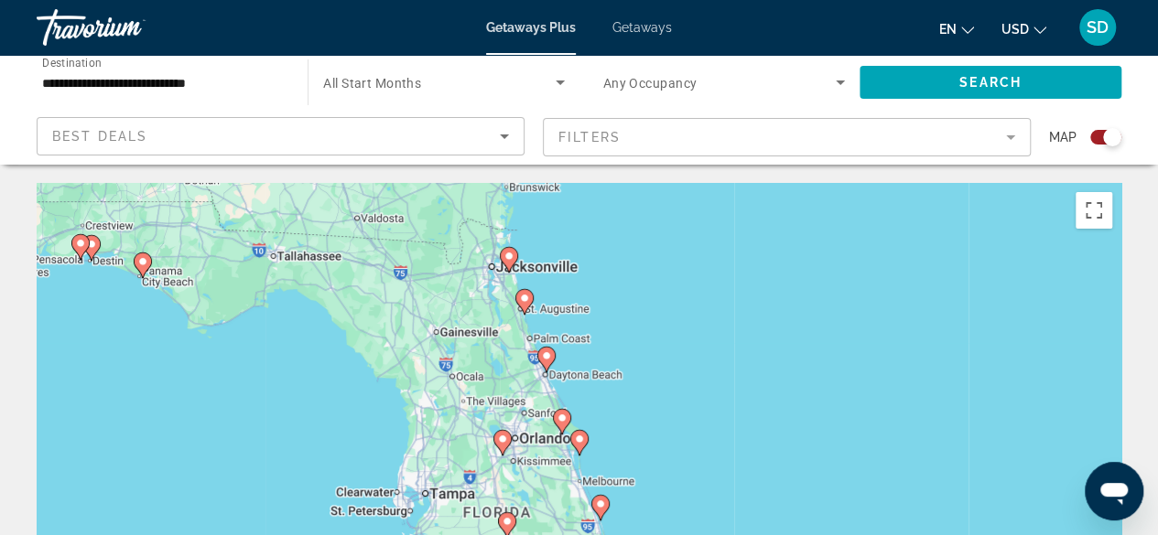
click at [506, 441] on image "Main content" at bounding box center [502, 439] width 11 height 11
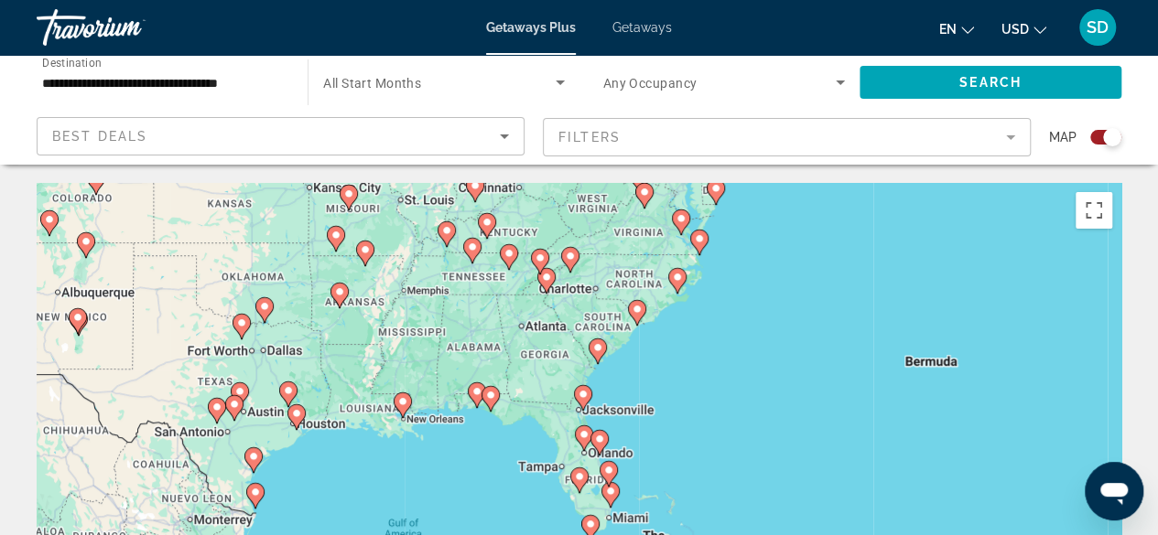
click at [602, 442] on image "Main content" at bounding box center [599, 439] width 11 height 11
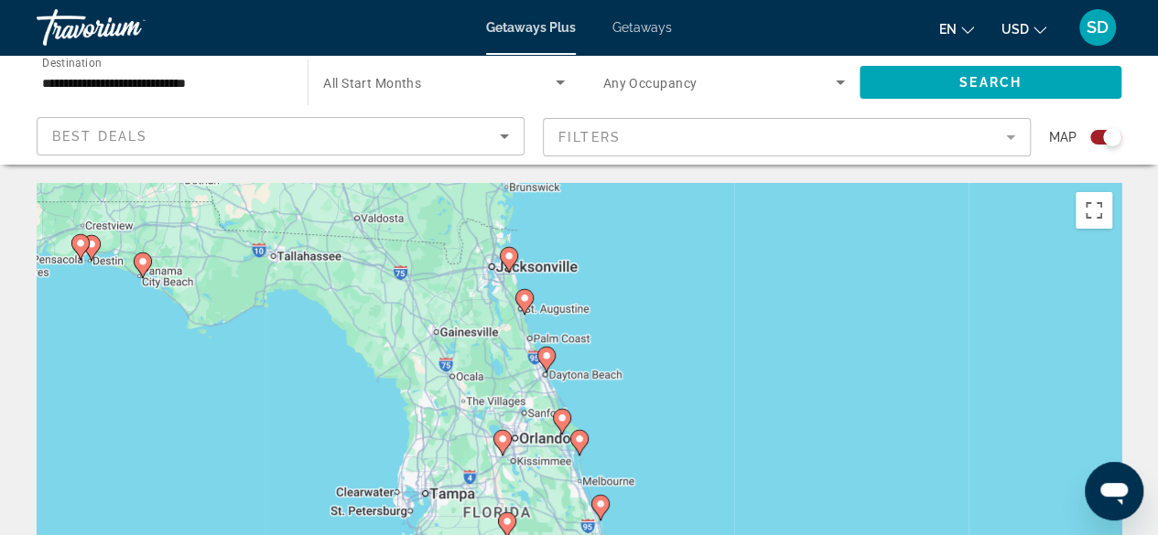
click at [564, 419] on image "Main content" at bounding box center [562, 418] width 11 height 11
type input "**********"
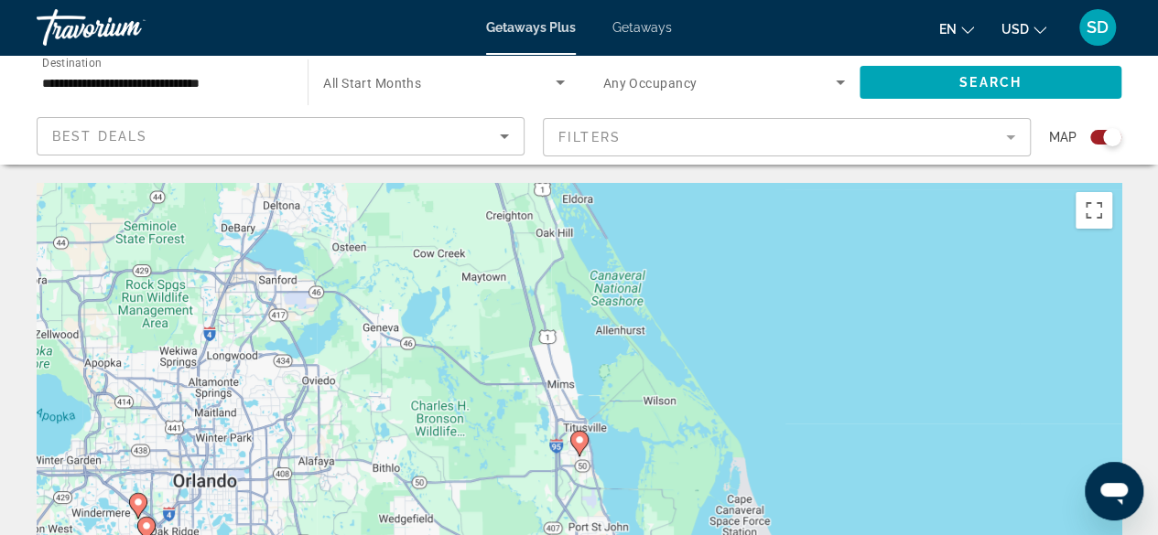
click at [580, 442] on image "Main content" at bounding box center [579, 440] width 11 height 11
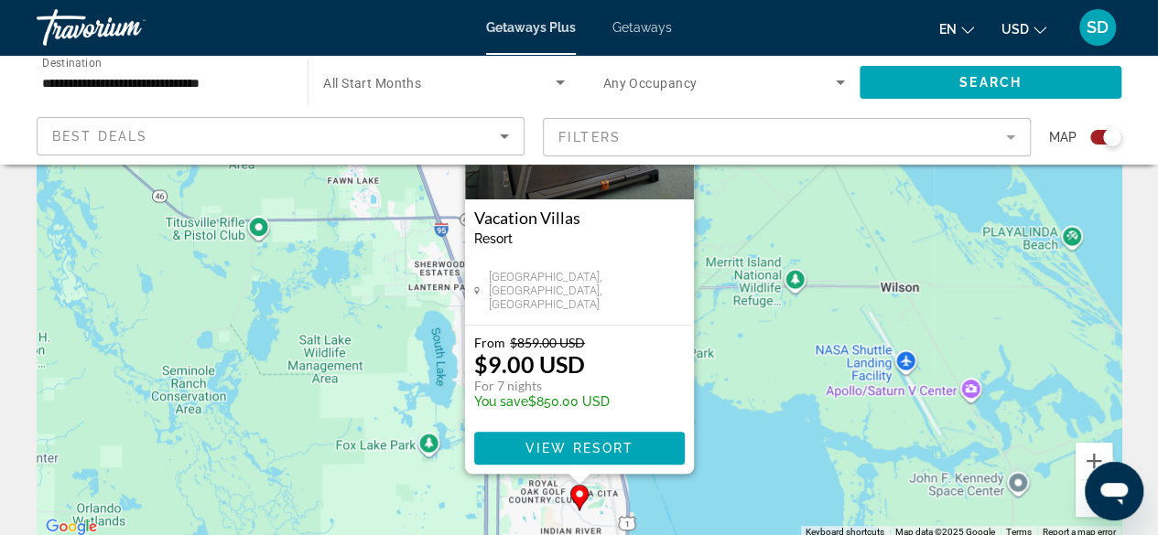
scroll to position [275, 0]
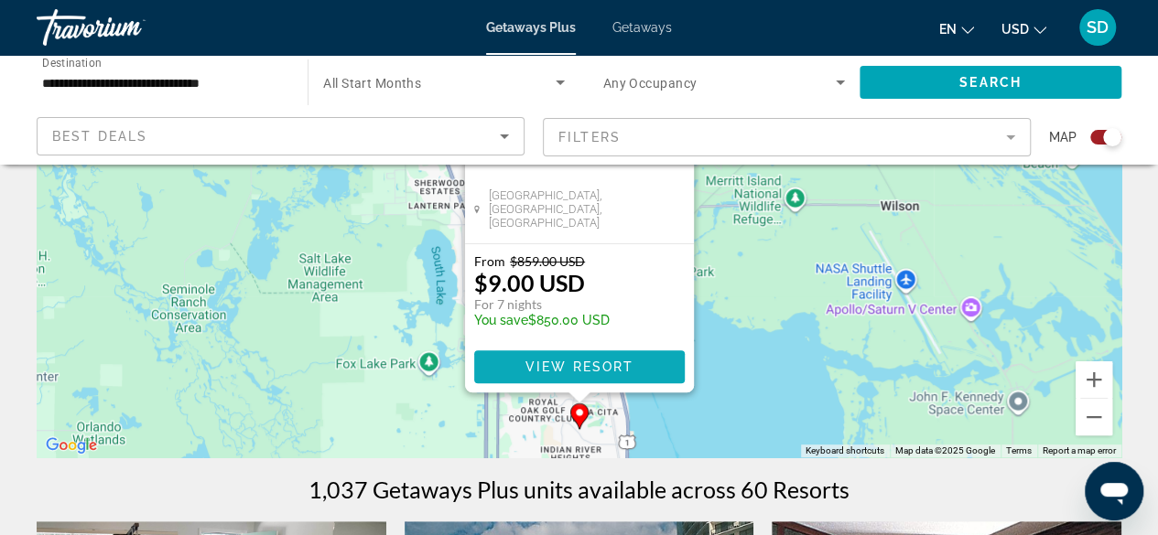
click at [568, 371] on span "View Resort" at bounding box center [578, 367] width 108 height 15
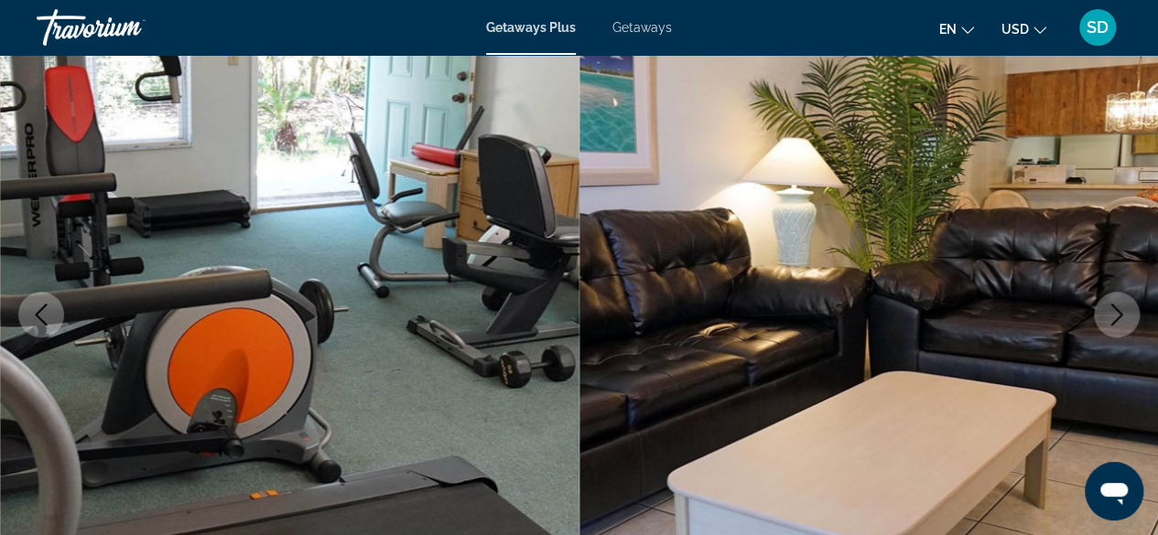
scroll to position [183, 0]
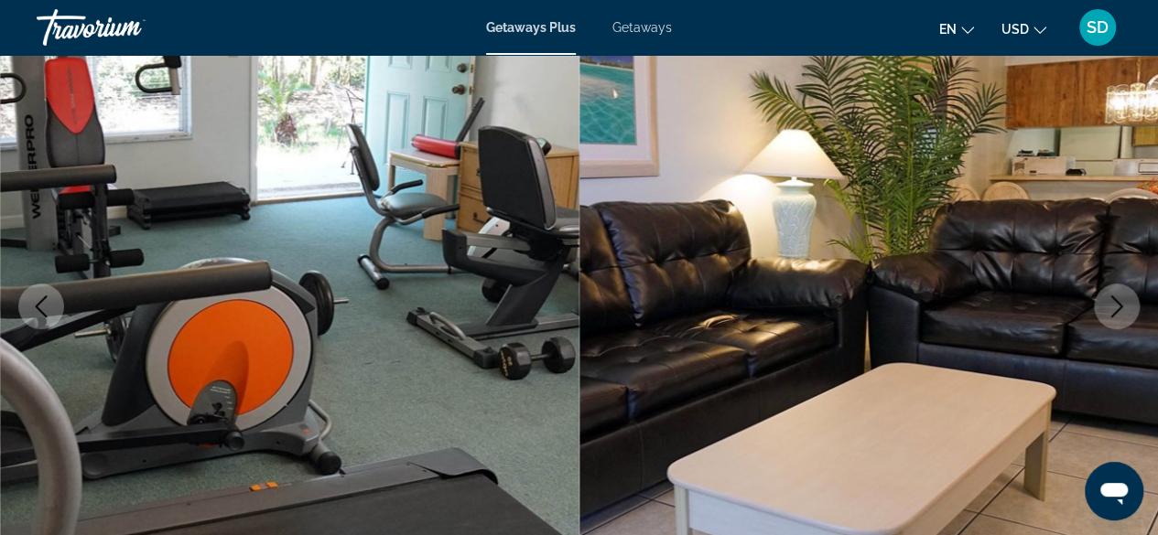
click at [1121, 310] on icon "Next image" at bounding box center [1117, 307] width 22 height 22
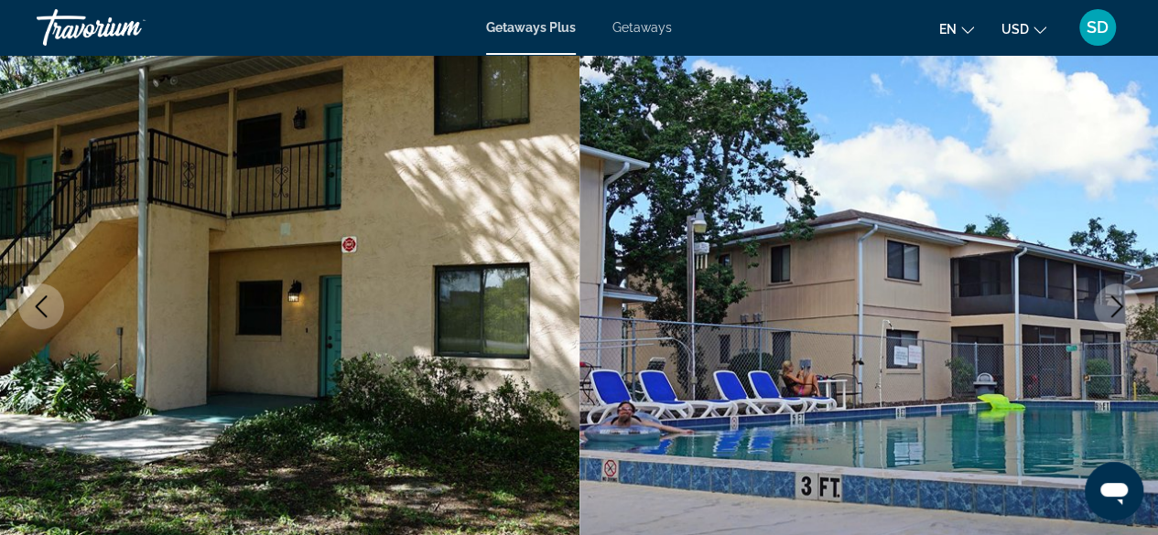
click at [1108, 302] on icon "Next image" at bounding box center [1117, 307] width 22 height 22
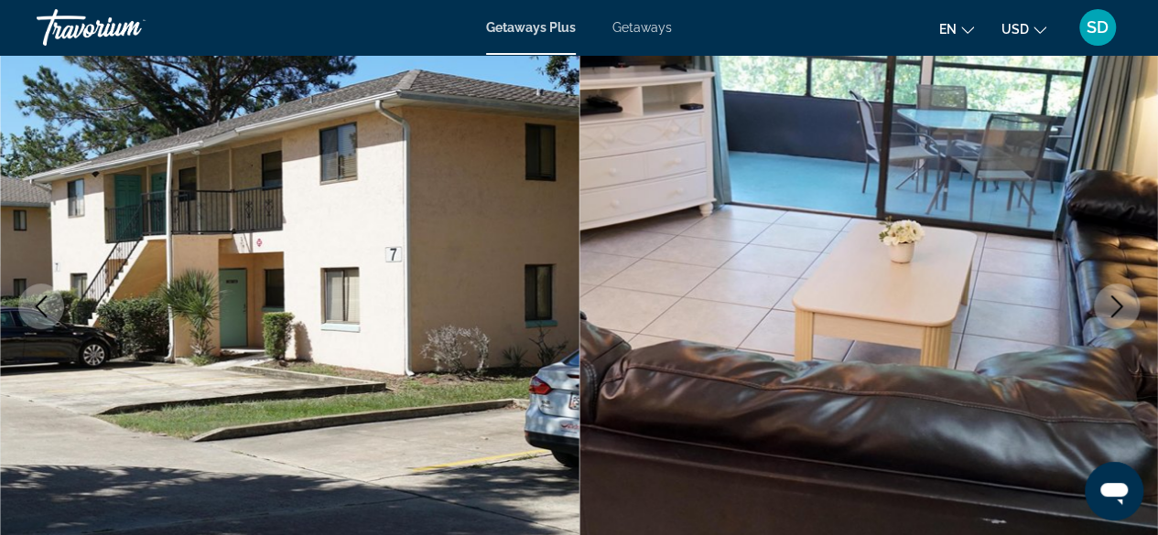
click at [1108, 302] on icon "Next image" at bounding box center [1117, 307] width 22 height 22
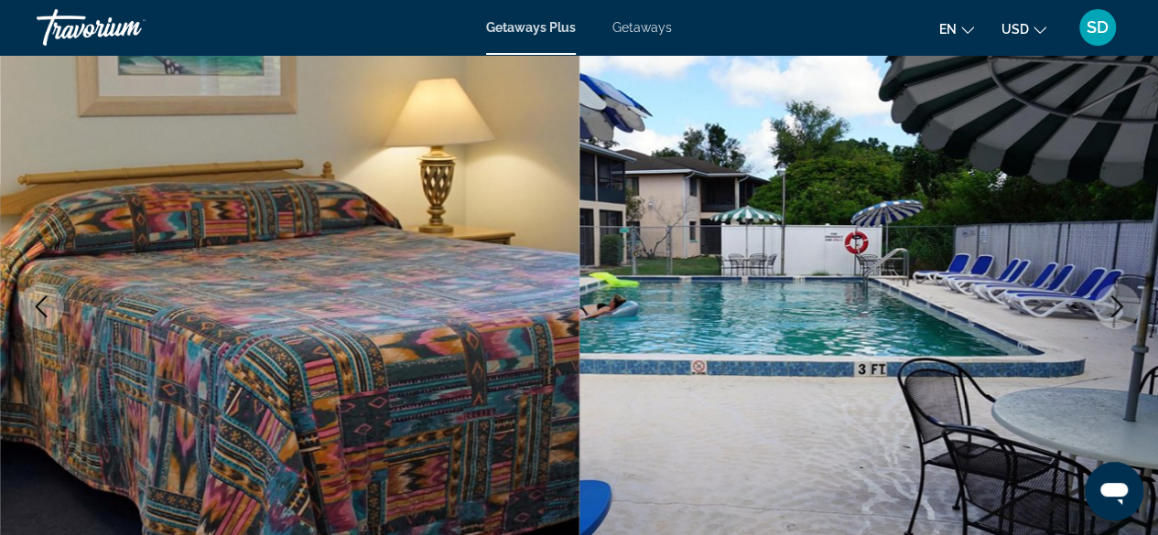
click at [1108, 302] on icon "Next image" at bounding box center [1117, 307] width 22 height 22
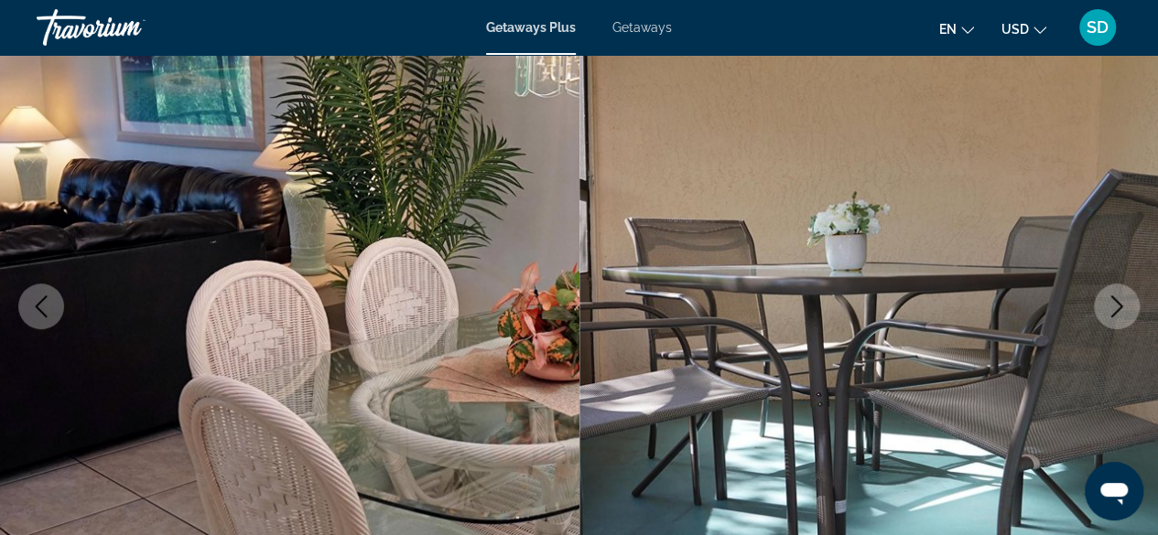
click at [1108, 302] on icon "Next image" at bounding box center [1117, 307] width 22 height 22
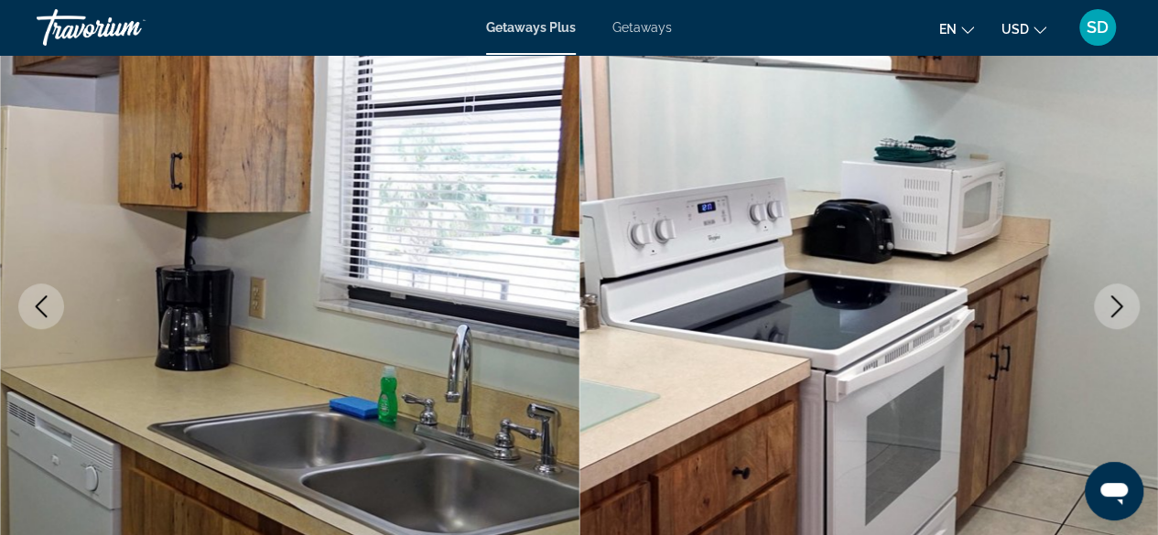
click at [1108, 302] on icon "Next image" at bounding box center [1117, 307] width 22 height 22
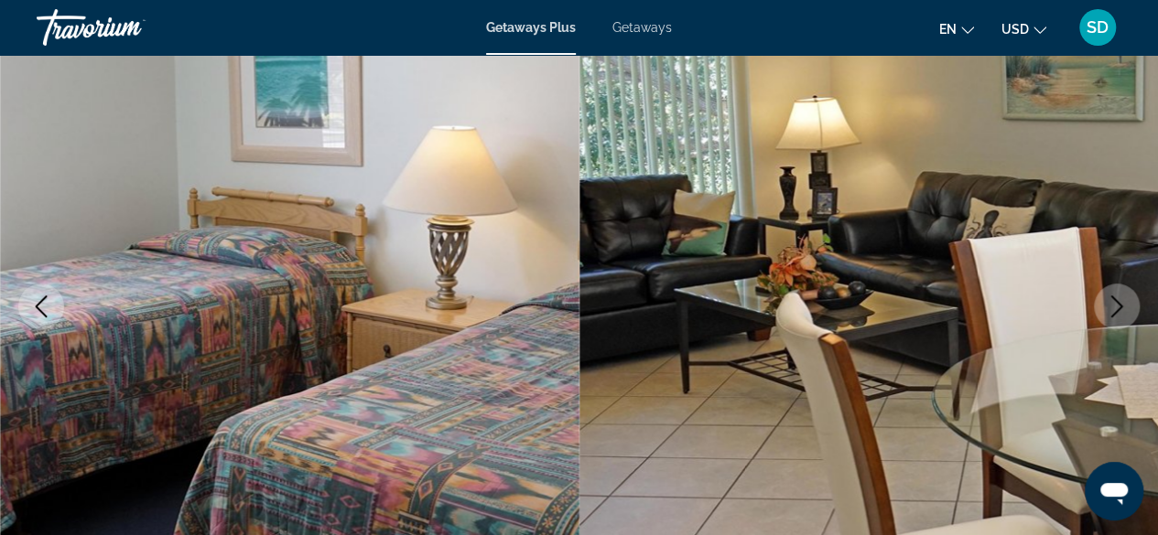
click at [1108, 302] on icon "Next image" at bounding box center [1117, 307] width 22 height 22
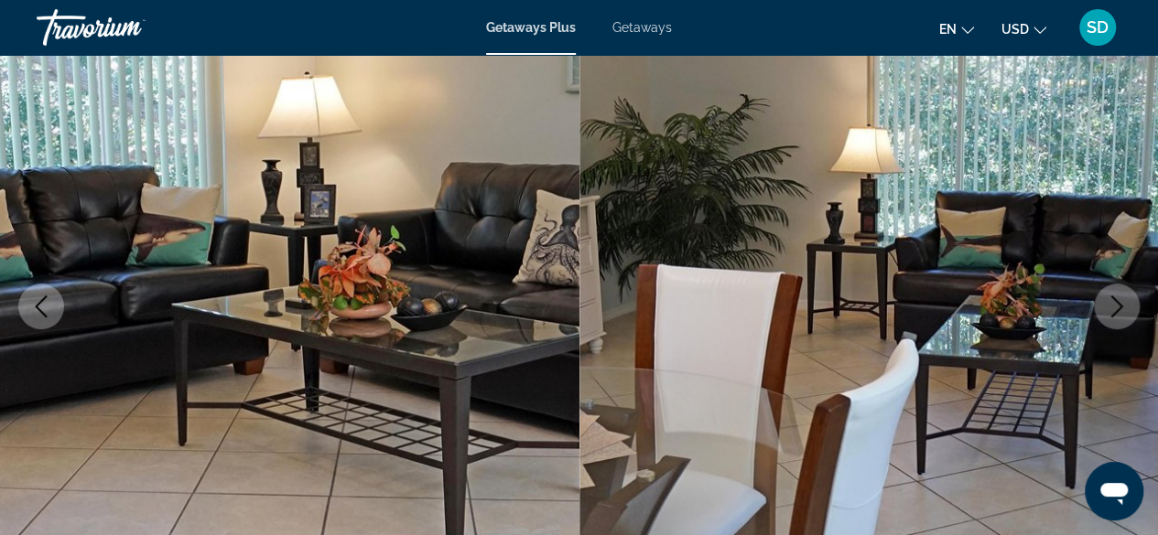
click at [1108, 302] on icon "Next image" at bounding box center [1117, 307] width 22 height 22
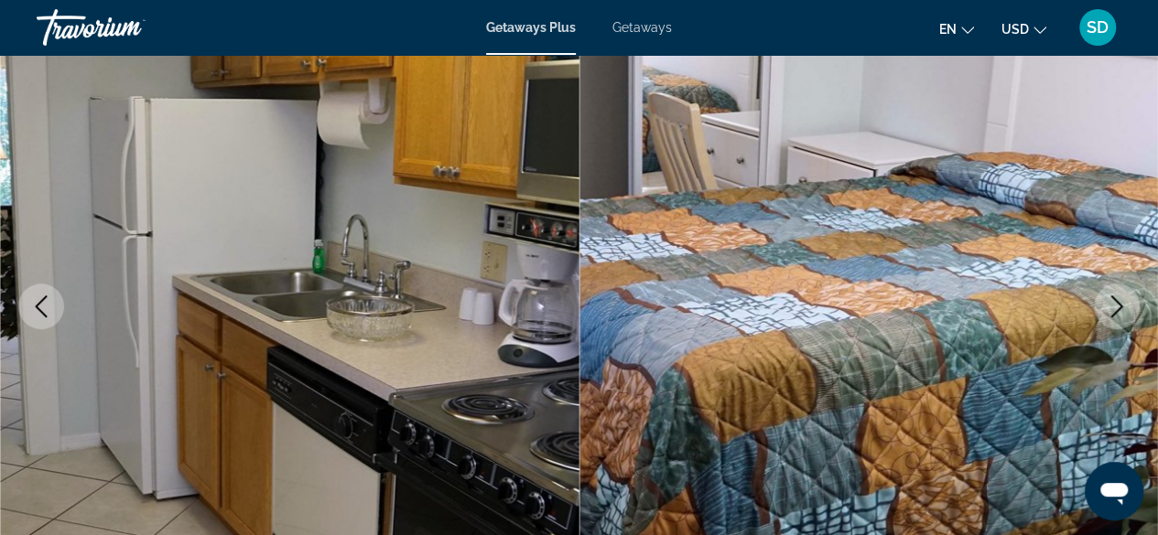
click at [1124, 310] on icon "Next image" at bounding box center [1117, 307] width 22 height 22
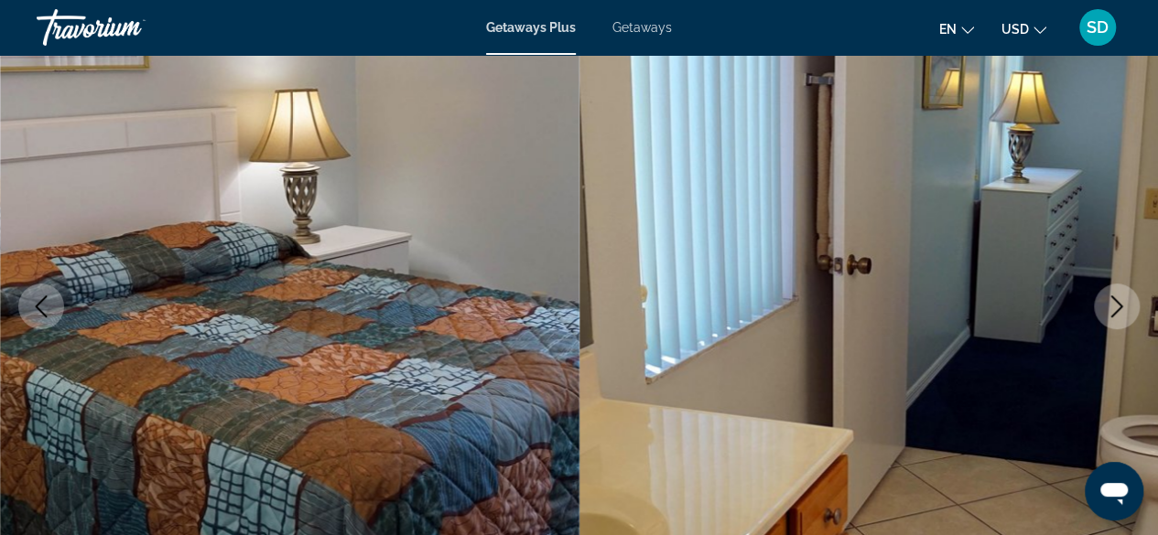
click at [1121, 308] on icon "Next image" at bounding box center [1117, 307] width 22 height 22
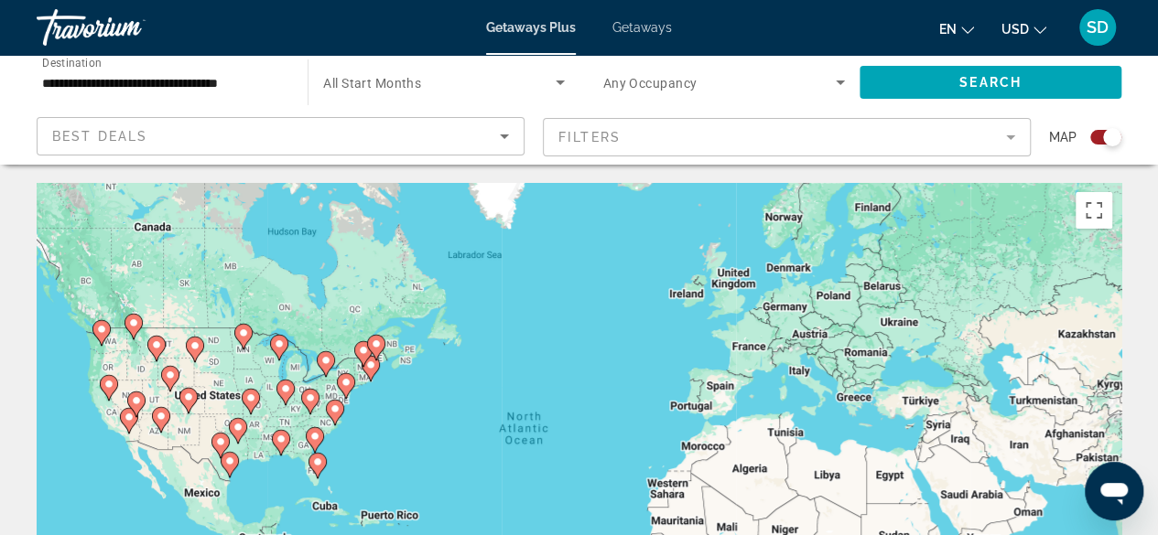
click at [159, 424] on icon "Main content" at bounding box center [160, 420] width 16 height 24
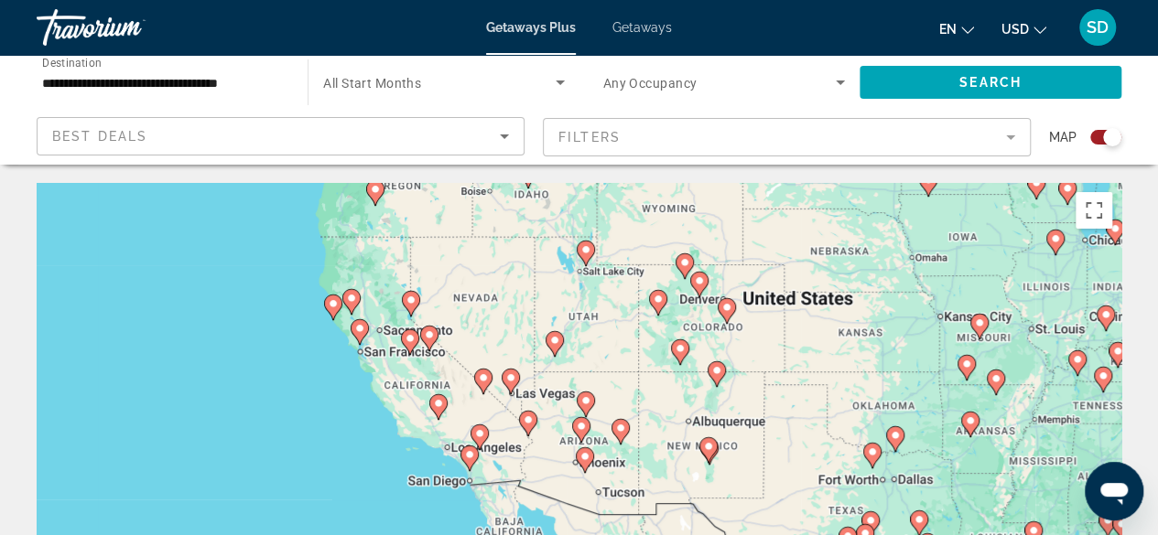
click at [578, 433] on icon "Main content" at bounding box center [580, 430] width 16 height 24
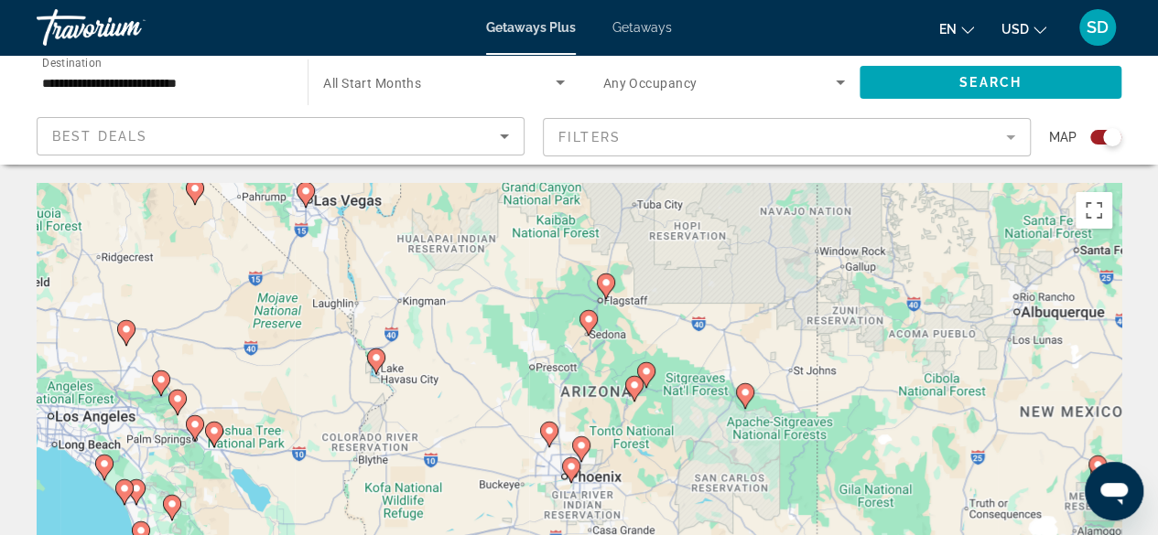
click at [569, 469] on image "Main content" at bounding box center [571, 466] width 11 height 11
type input "**********"
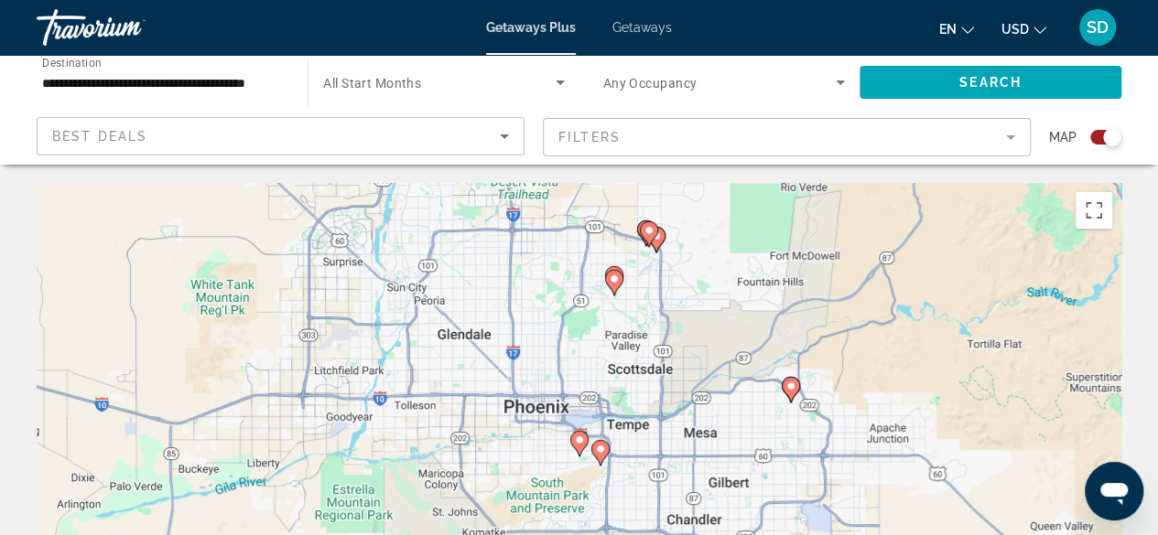
click at [575, 444] on image "Main content" at bounding box center [579, 440] width 11 height 11
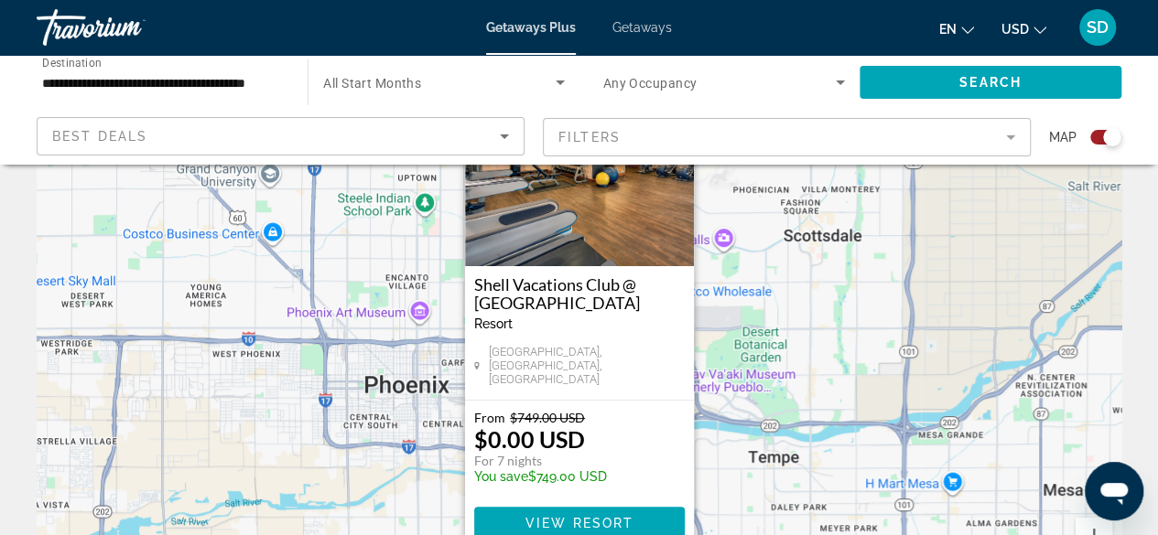
scroll to position [81, 0]
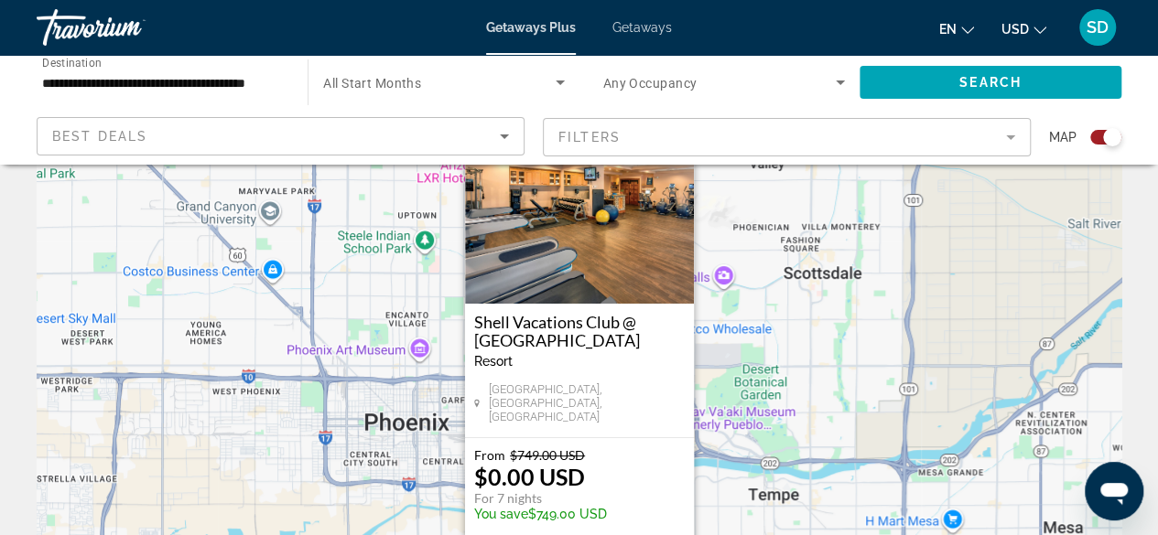
click at [584, 265] on img "Main content" at bounding box center [579, 212] width 229 height 183
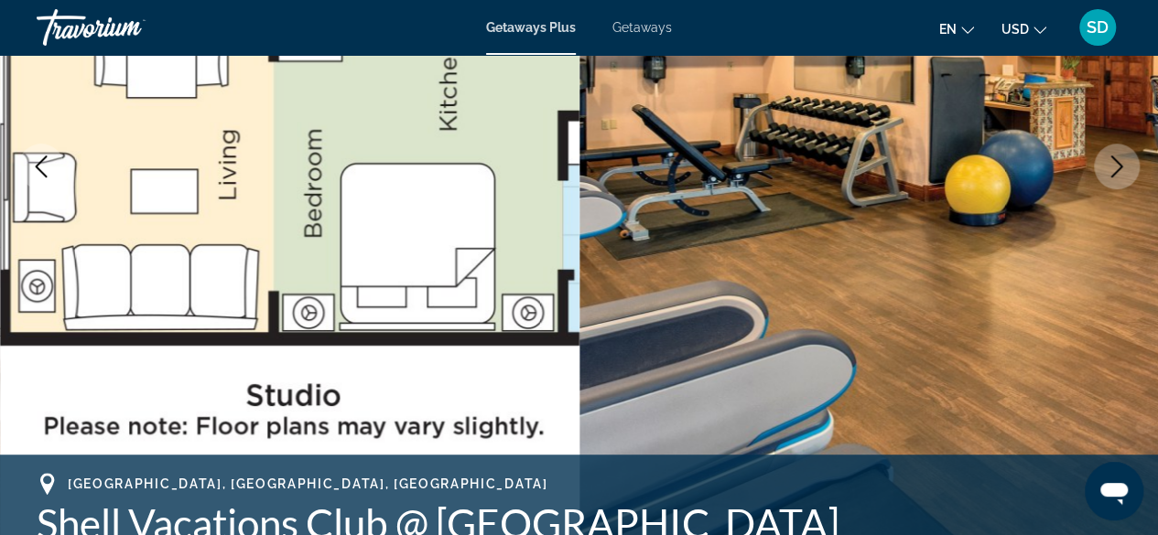
scroll to position [183, 0]
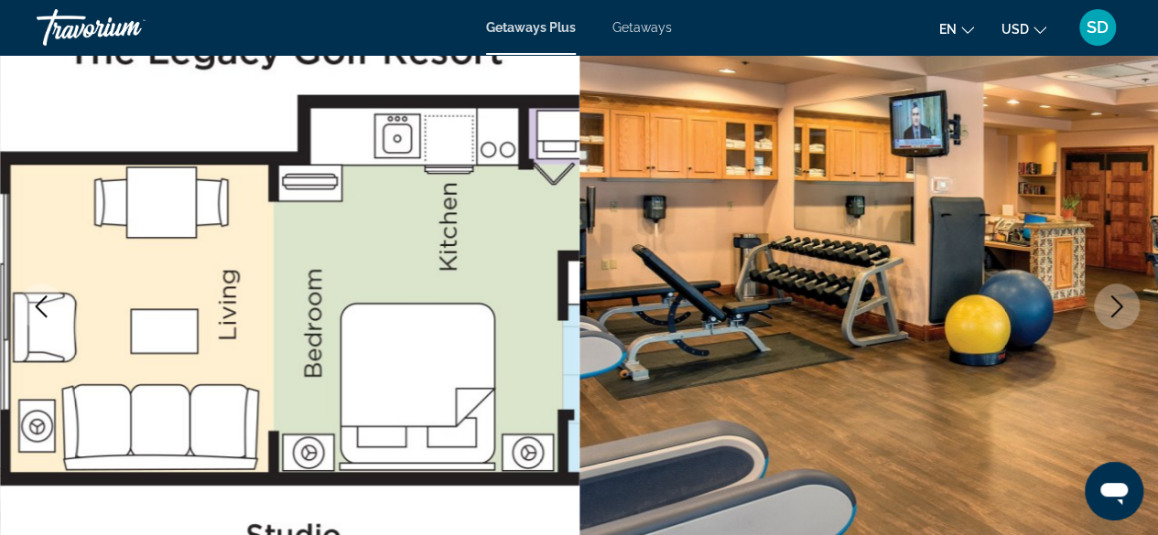
click at [1119, 310] on icon "Next image" at bounding box center [1117, 307] width 22 height 22
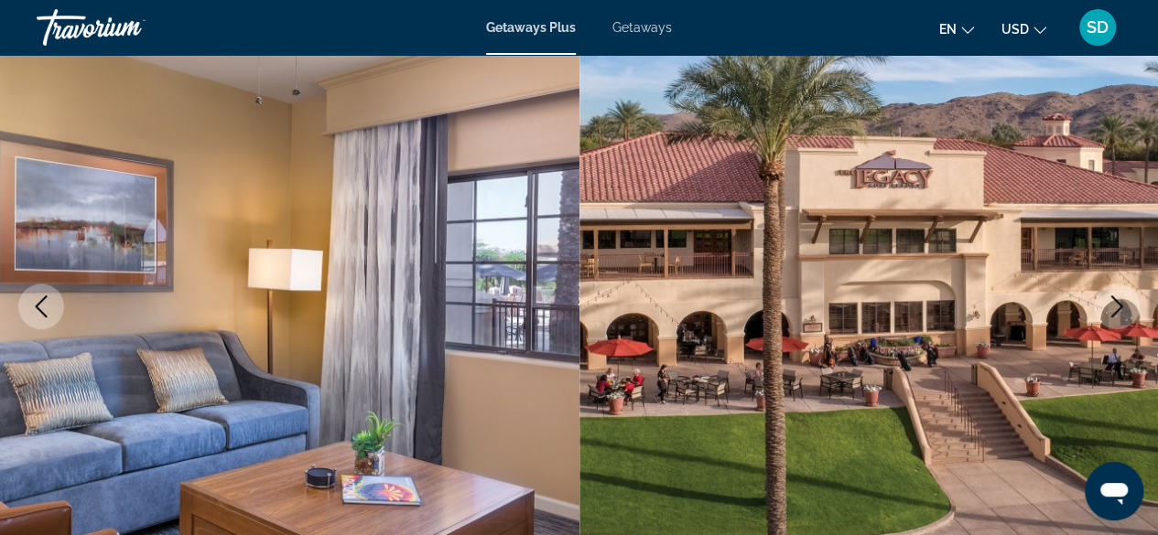
click at [1125, 300] on icon "Next image" at bounding box center [1117, 307] width 22 height 22
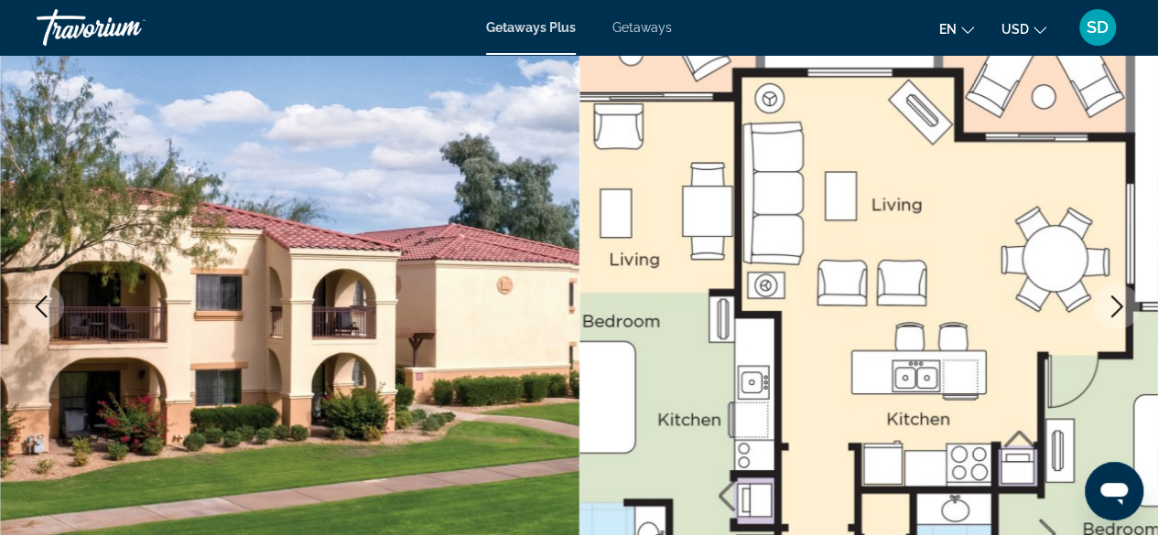
click at [1123, 306] on icon "Next image" at bounding box center [1117, 307] width 22 height 22
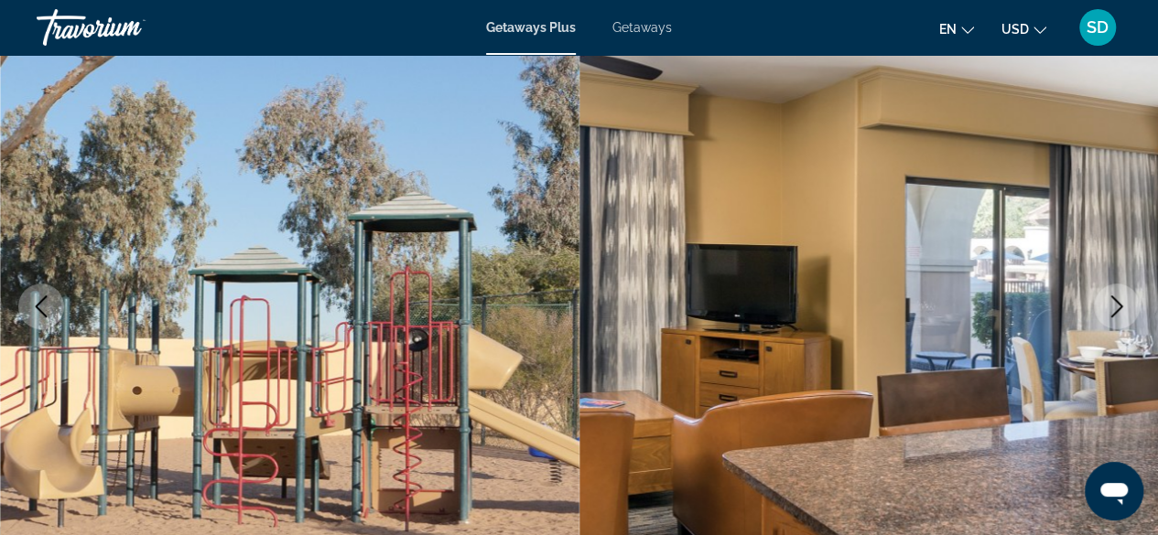
click at [1123, 306] on icon "Next image" at bounding box center [1117, 307] width 22 height 22
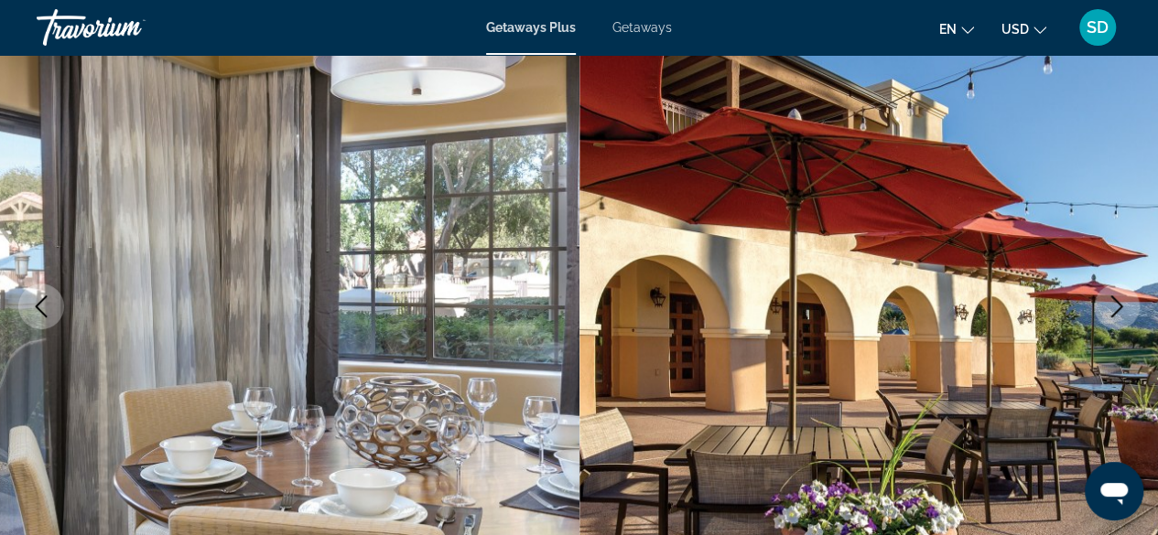
click at [1123, 306] on icon "Next image" at bounding box center [1117, 307] width 22 height 22
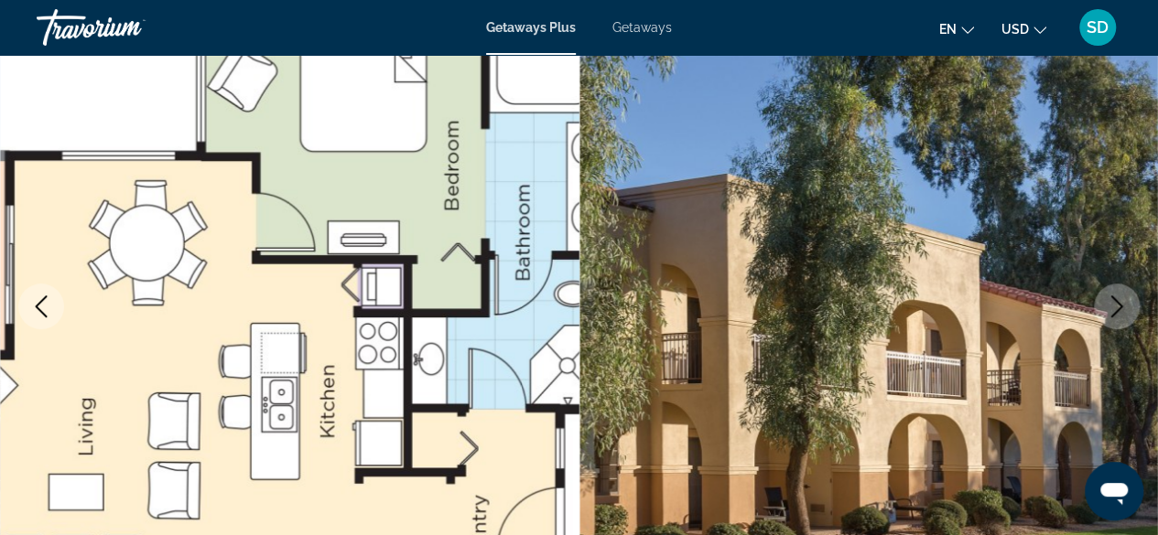
click at [1123, 306] on icon "Next image" at bounding box center [1117, 307] width 22 height 22
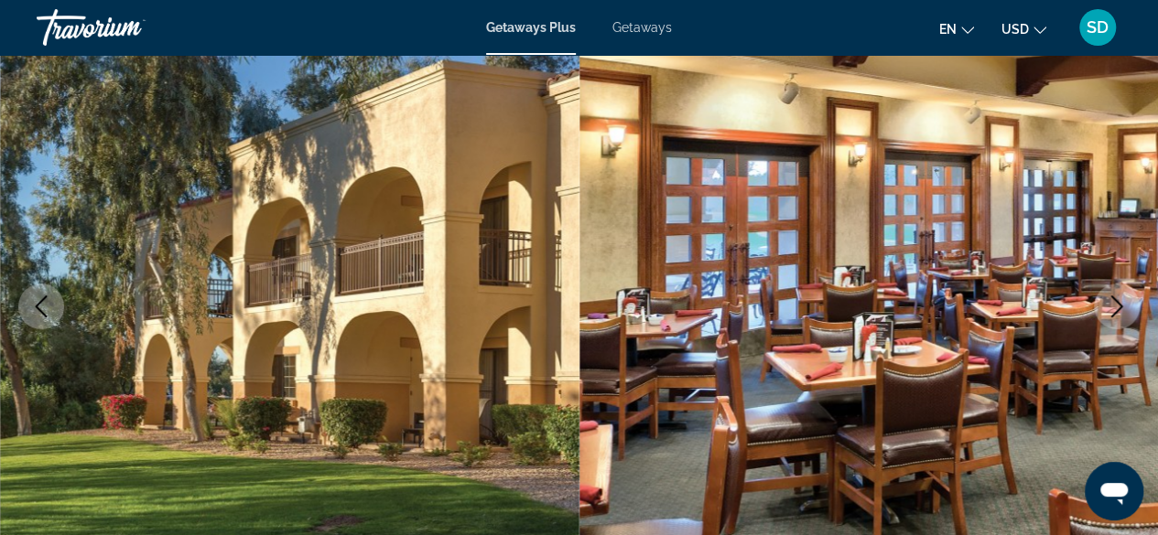
click at [1123, 306] on icon "Next image" at bounding box center [1117, 307] width 22 height 22
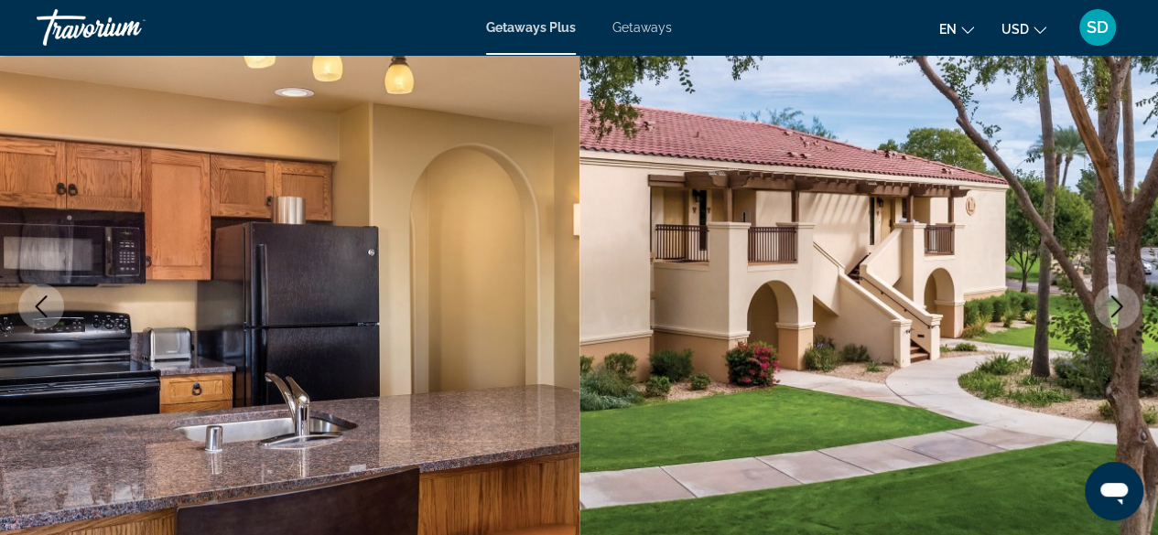
click at [1123, 306] on icon "Next image" at bounding box center [1117, 307] width 22 height 22
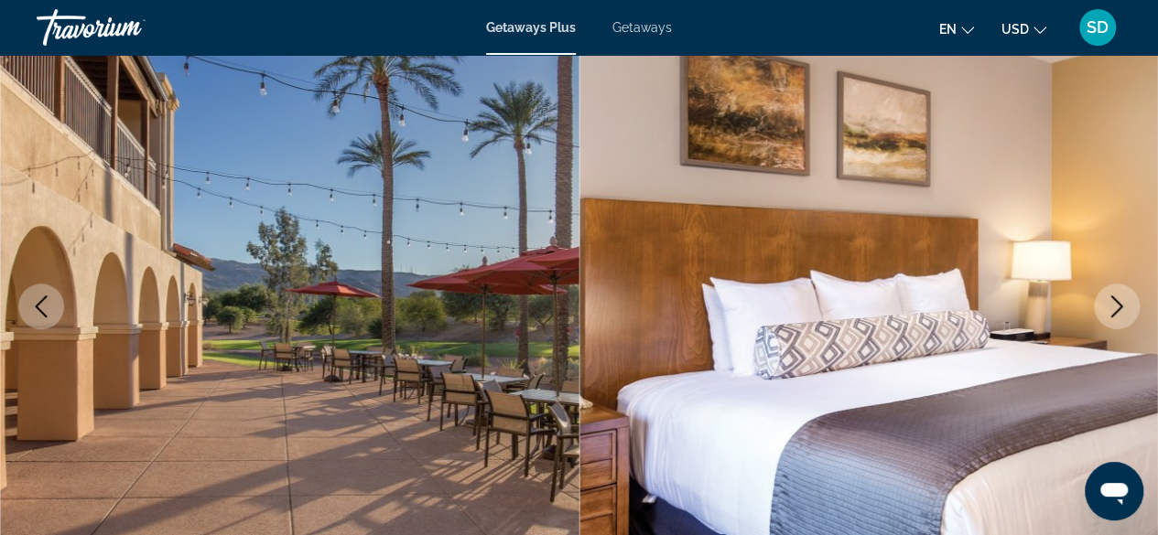
click at [1123, 306] on icon "Next image" at bounding box center [1117, 307] width 22 height 22
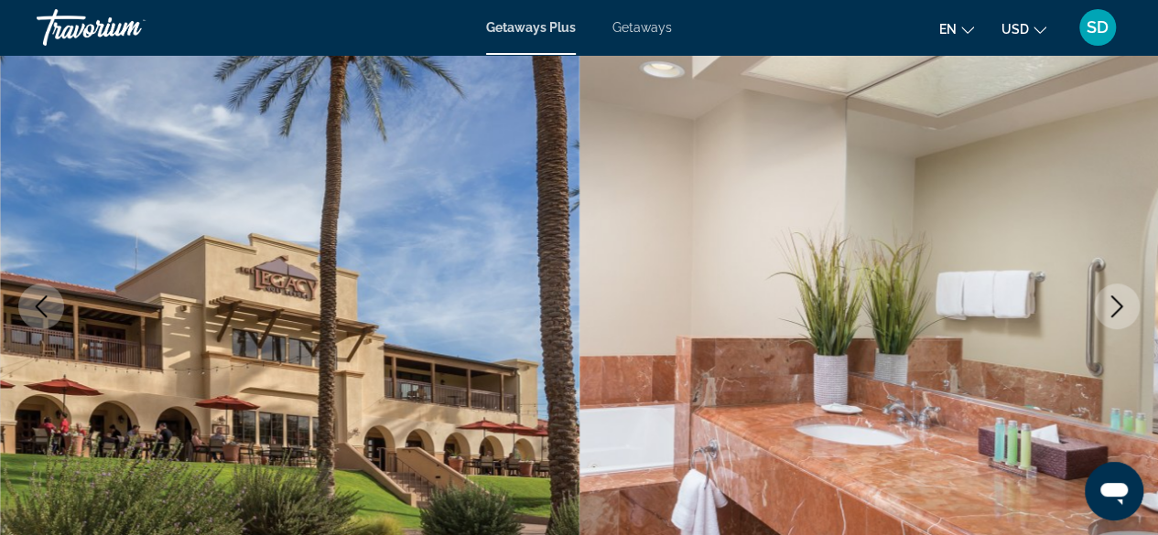
click at [1122, 306] on icon "Next image" at bounding box center [1117, 307] width 22 height 22
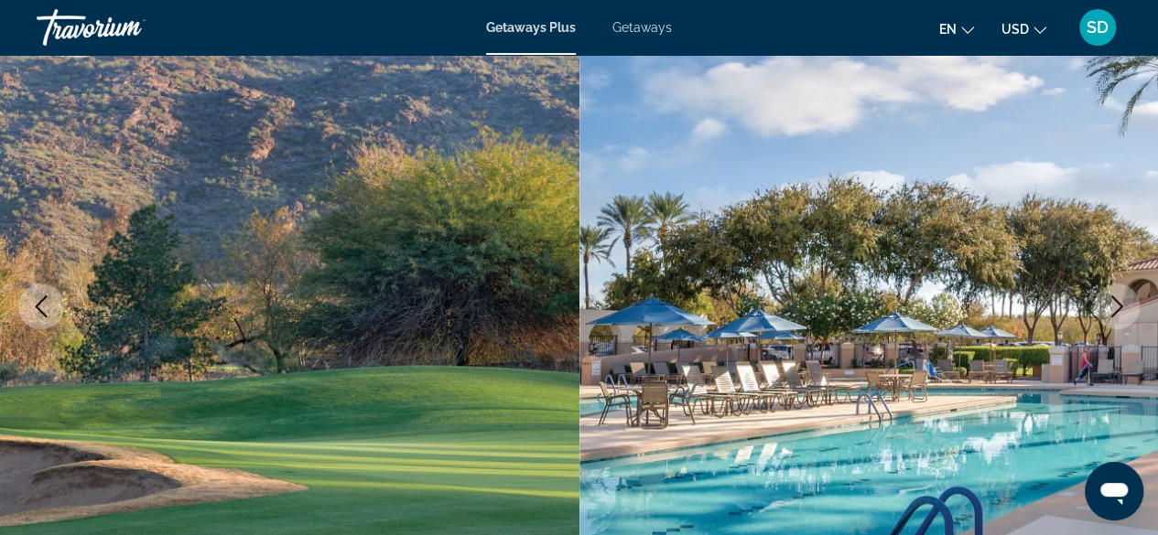
click at [1120, 306] on icon "Next image" at bounding box center [1117, 307] width 12 height 22
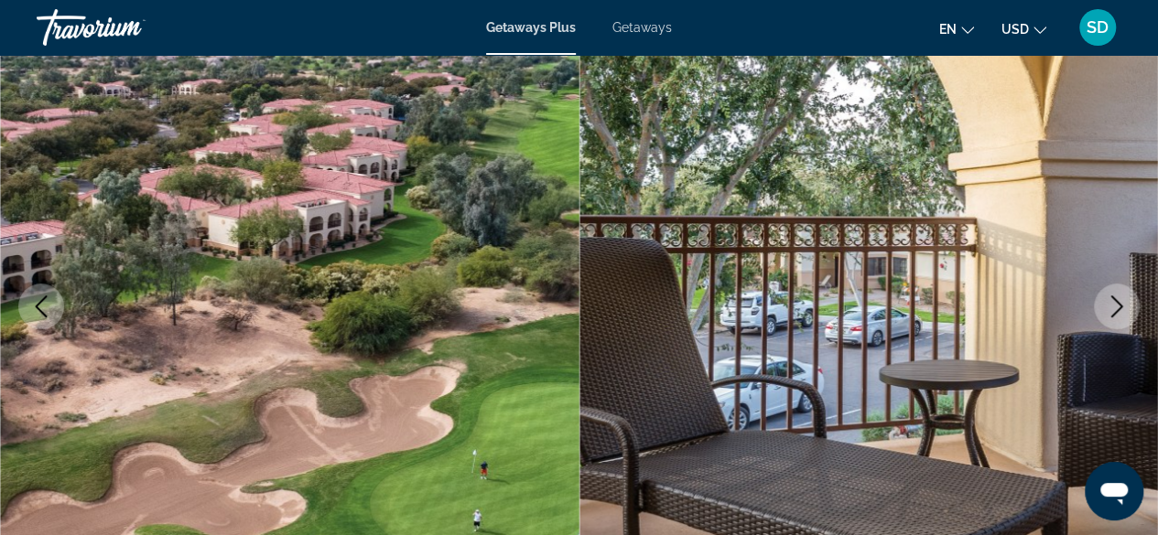
click at [1120, 306] on icon "Next image" at bounding box center [1117, 307] width 12 height 22
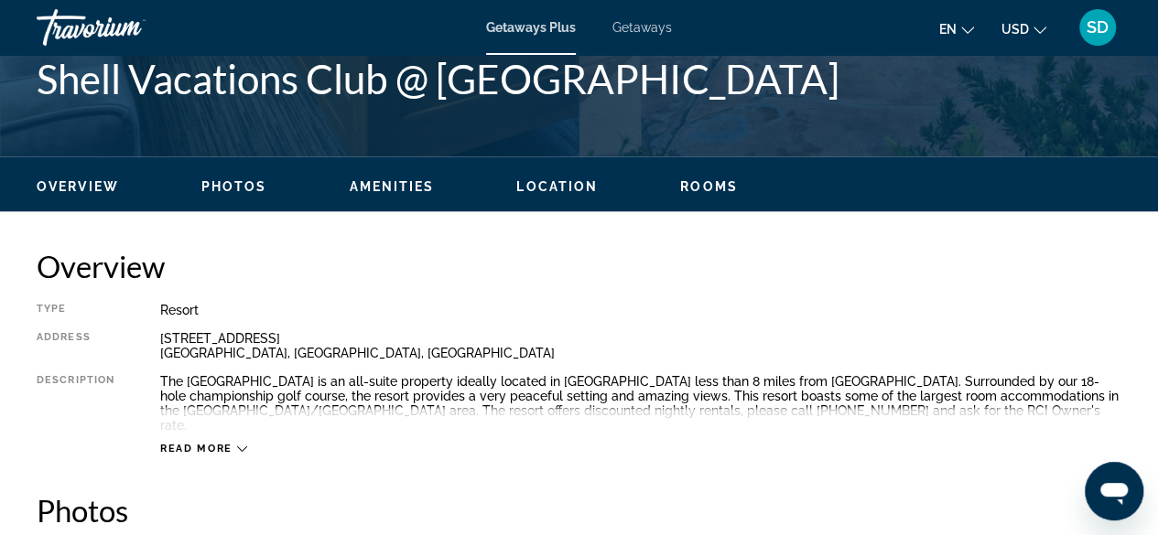
scroll to position [732, 0]
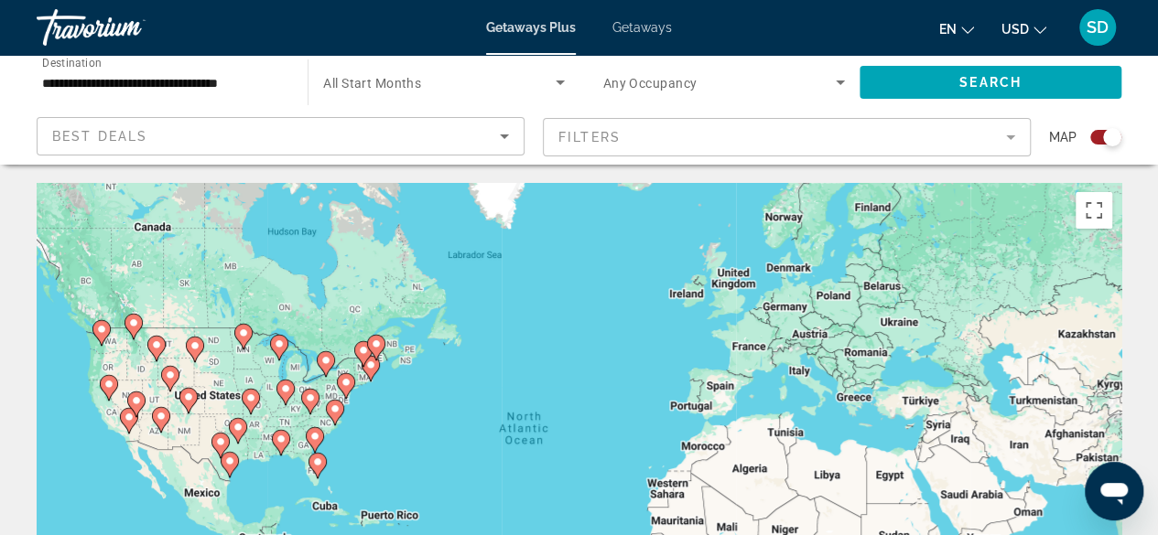
click at [168, 420] on icon "Main content" at bounding box center [161, 420] width 18 height 26
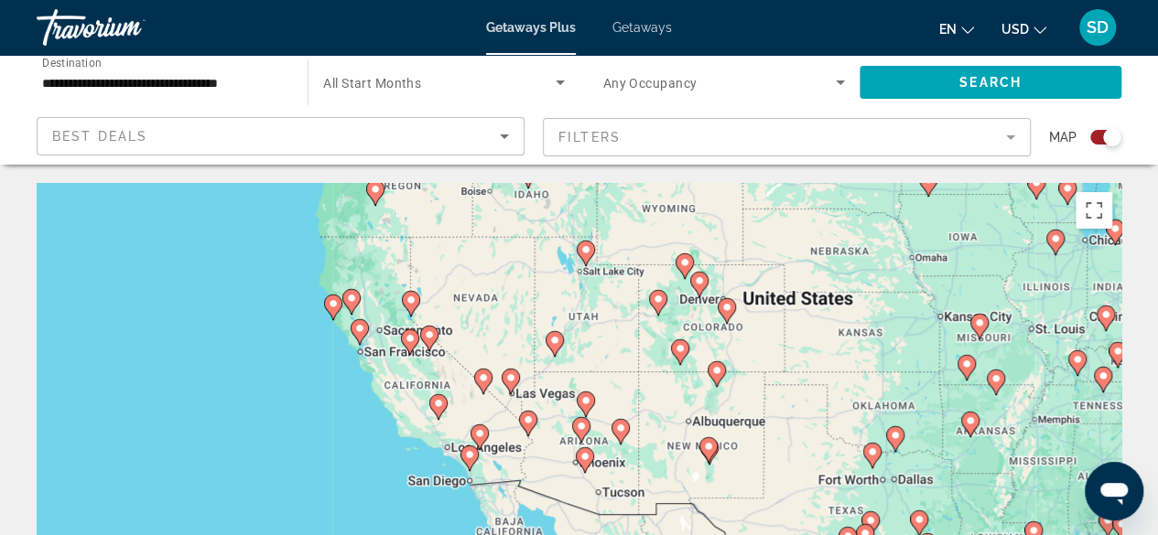
click at [416, 301] on image "Main content" at bounding box center [410, 300] width 11 height 11
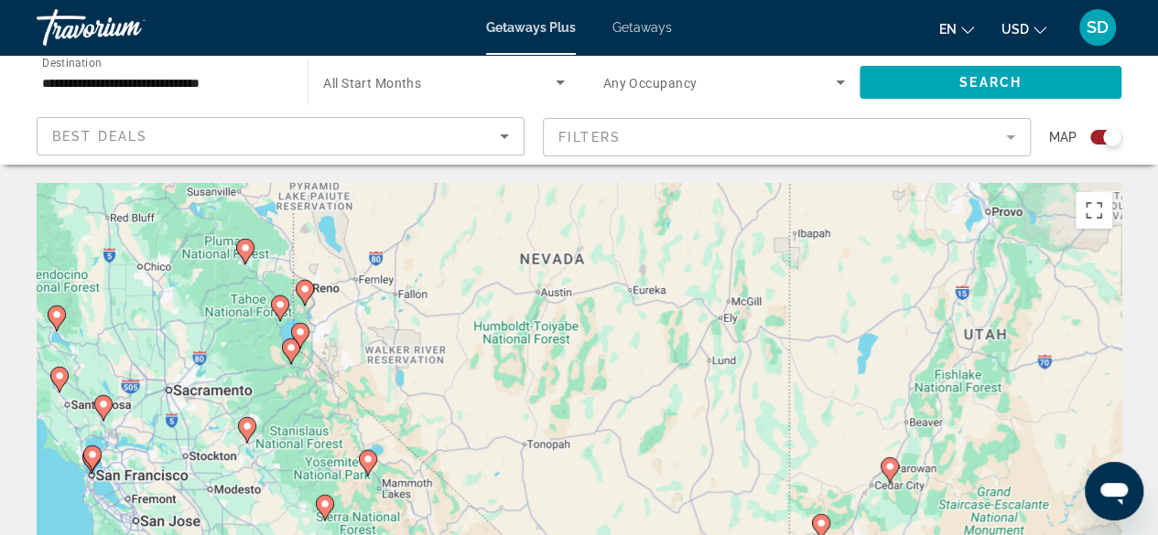
drag, startPoint x: 844, startPoint y: 405, endPoint x: 552, endPoint y: 329, distance: 301.9
click at [552, 329] on div "To activate drag with keyboard, press Alt + Enter. Once in keyboard drag state,…" at bounding box center [579, 457] width 1085 height 549
click at [310, 292] on icon "Main content" at bounding box center [304, 293] width 16 height 24
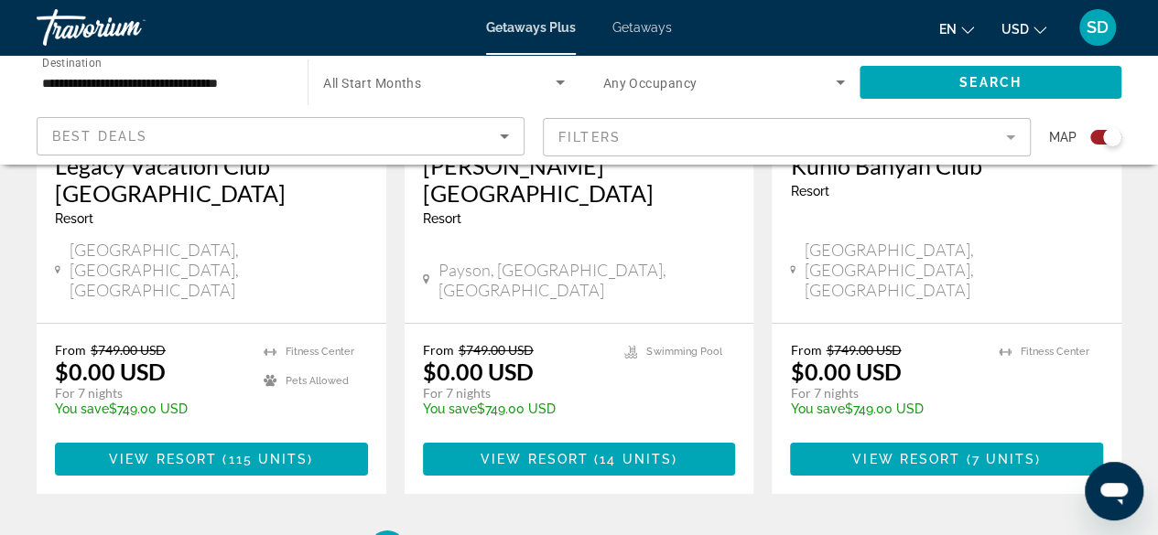
scroll to position [3112, 0]
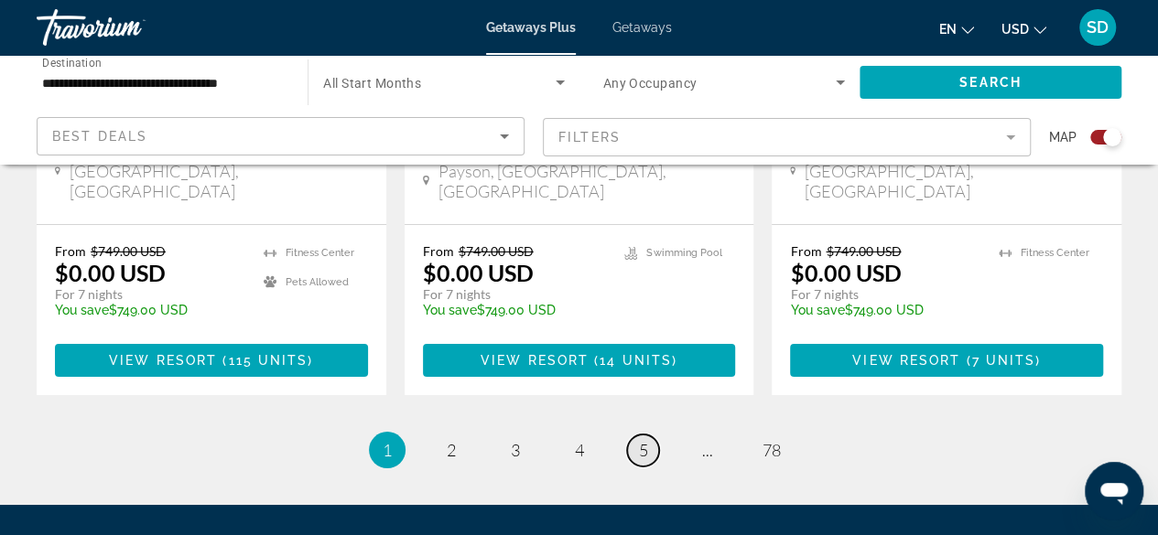
click at [643, 440] on span "5" at bounding box center [643, 450] width 9 height 20
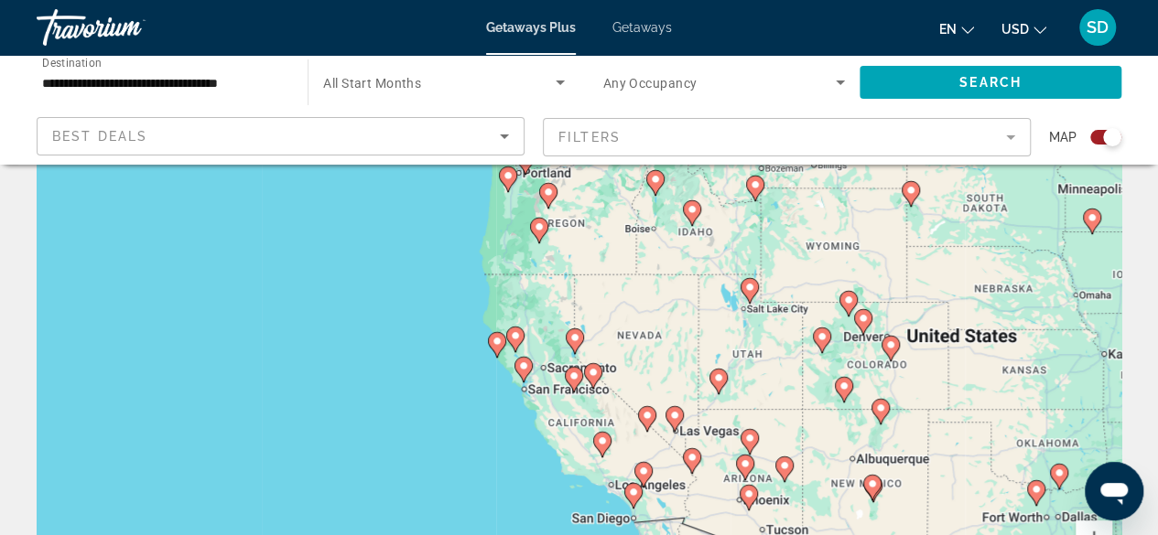
scroll to position [92, 0]
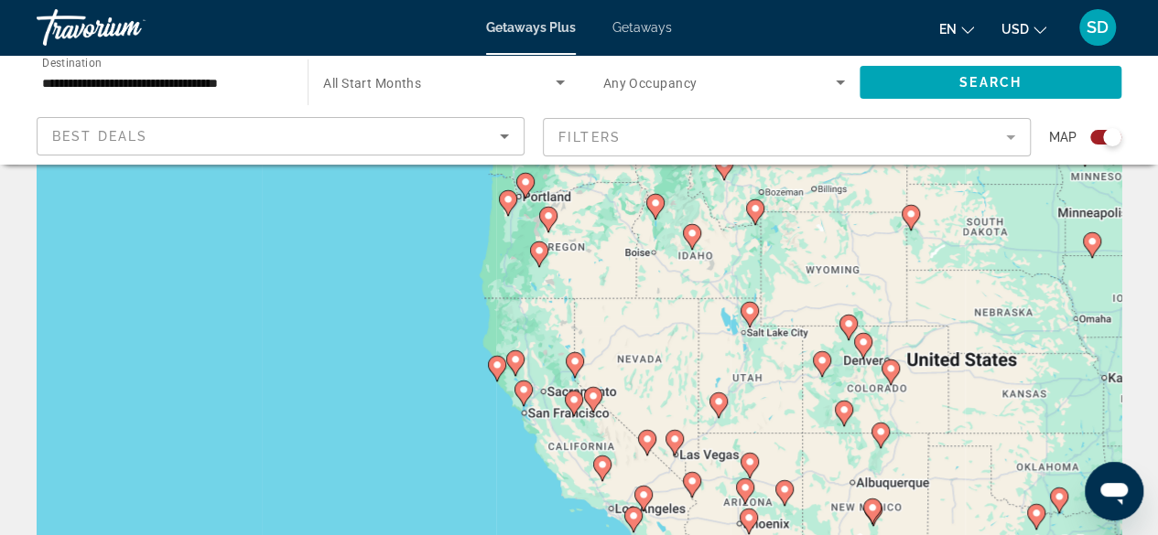
click at [576, 367] on icon "Main content" at bounding box center [574, 365] width 16 height 24
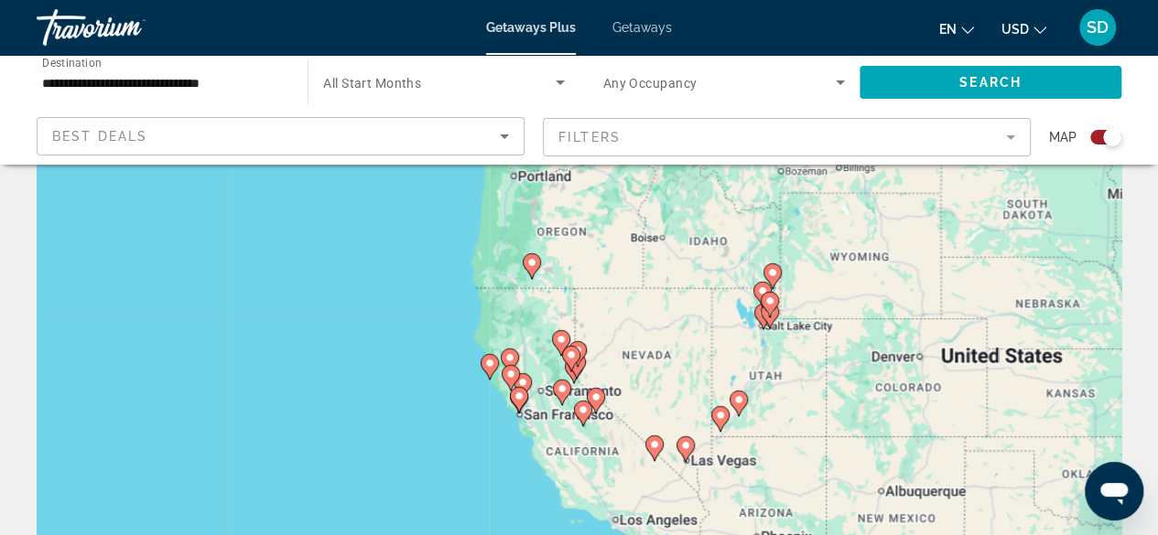
click at [574, 365] on div "To navigate, press the arrow keys. To activate drag with keyboard, press Alt + …" at bounding box center [579, 366] width 1085 height 549
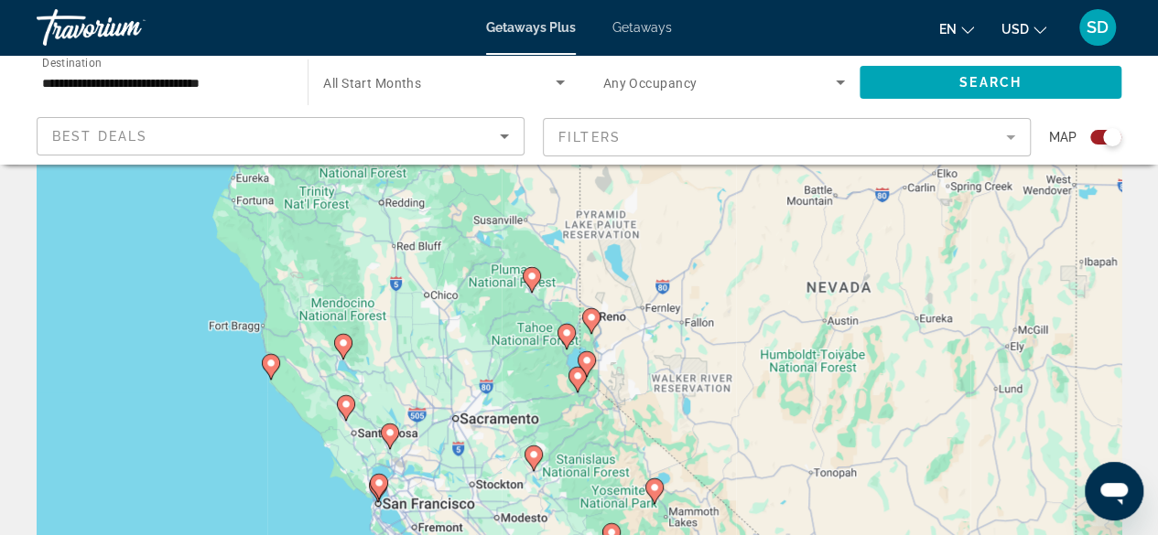
click at [597, 323] on icon "Main content" at bounding box center [590, 321] width 16 height 24
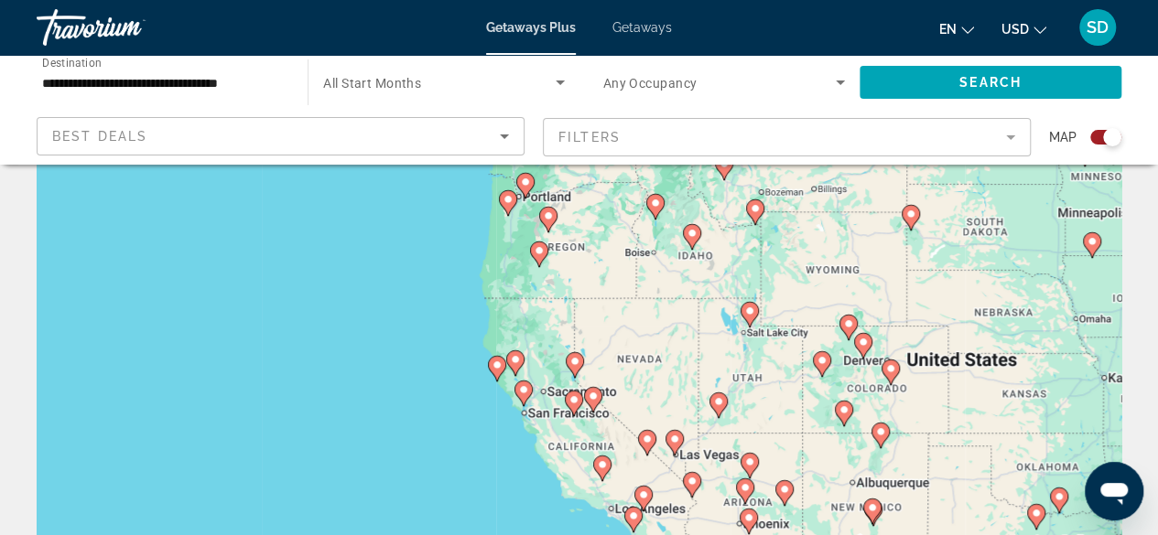
click at [579, 367] on icon "Main content" at bounding box center [574, 365] width 16 height 24
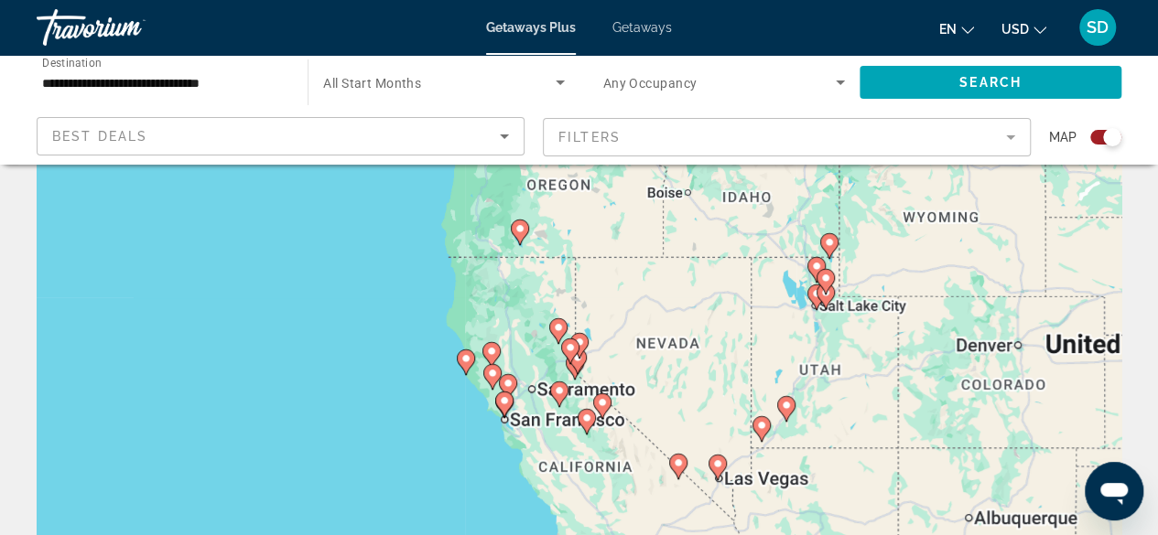
click at [579, 366] on div "Main content" at bounding box center [1121, 366] width 1085 height 0
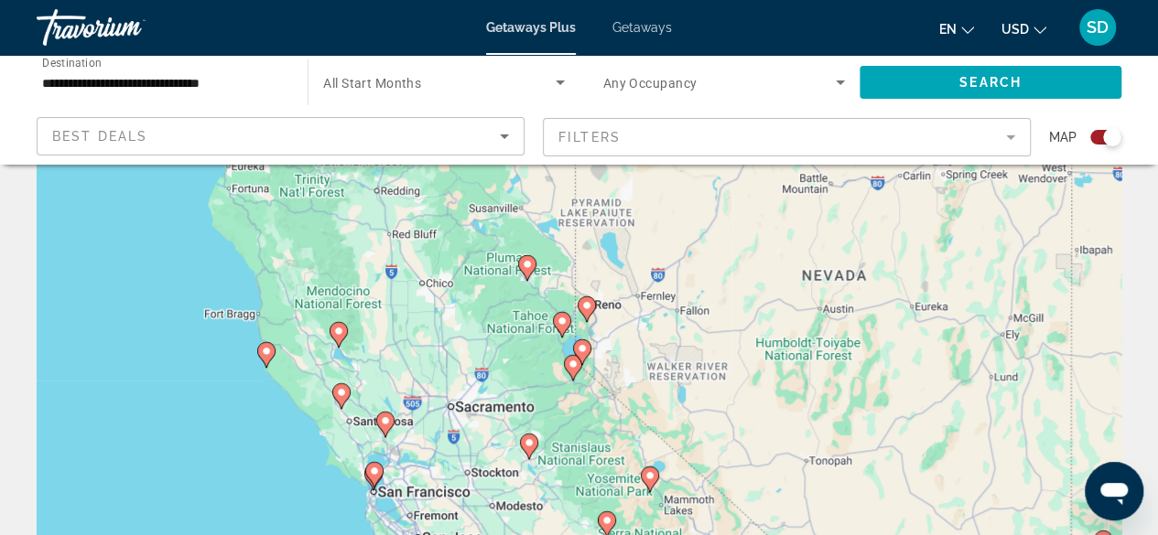
click at [592, 310] on icon "Main content" at bounding box center [586, 309] width 16 height 24
type input "**********"
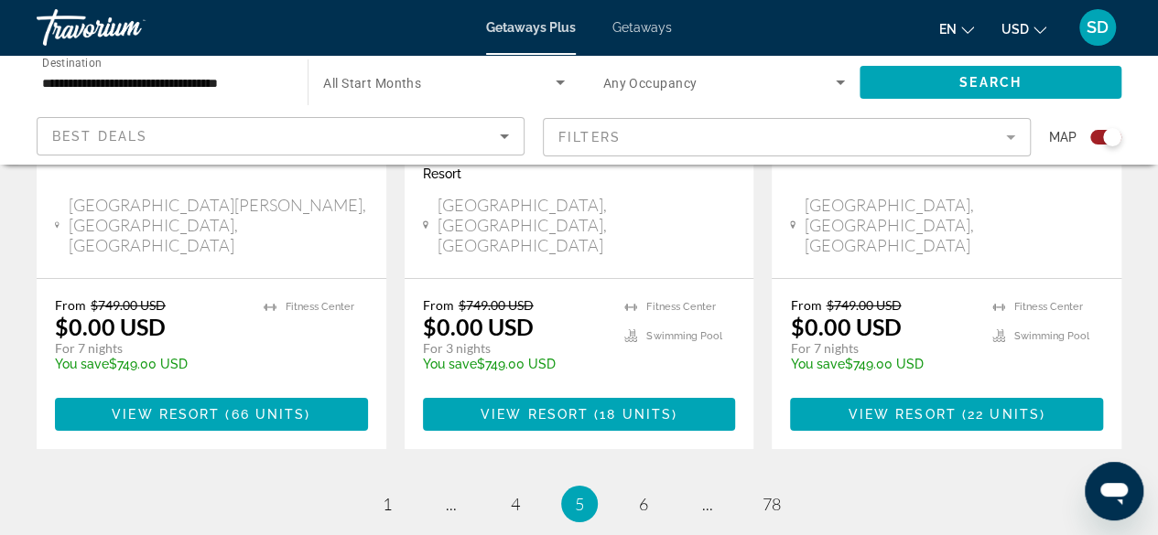
scroll to position [3112, 0]
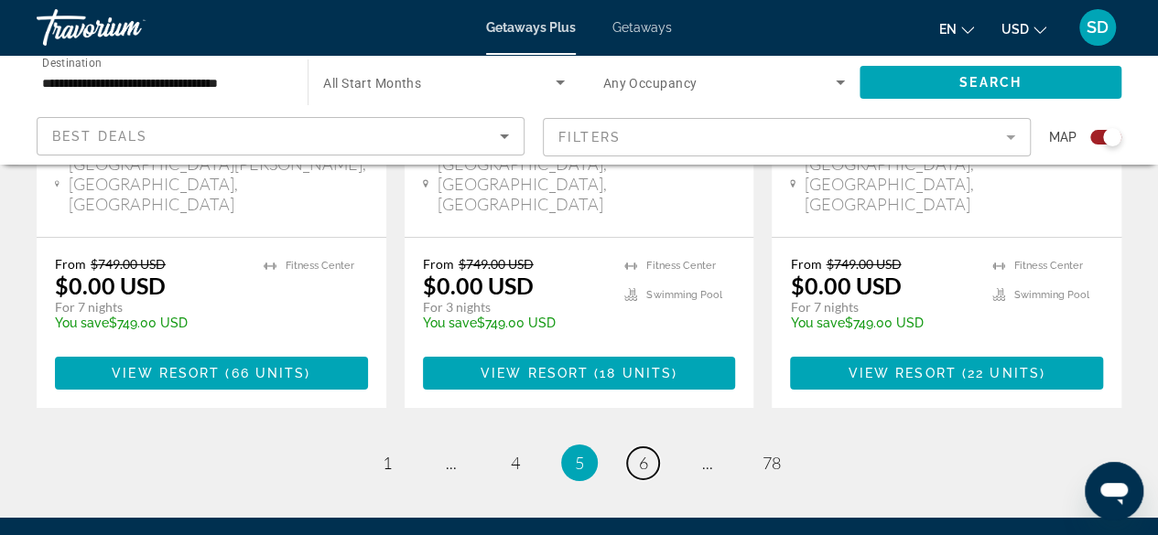
click at [639, 453] on span "6" at bounding box center [643, 463] width 9 height 20
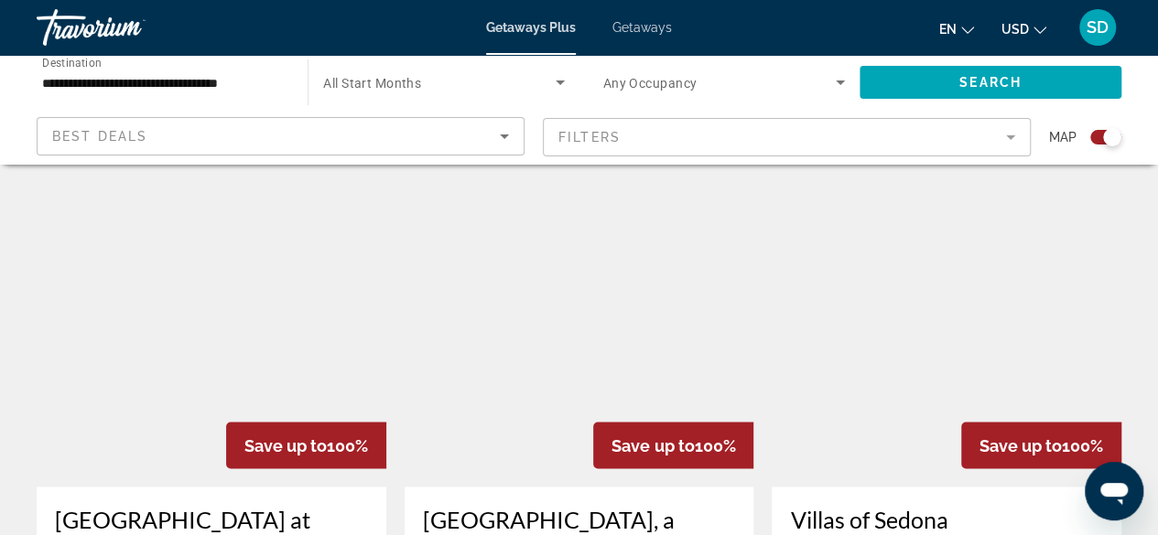
scroll to position [1281, 0]
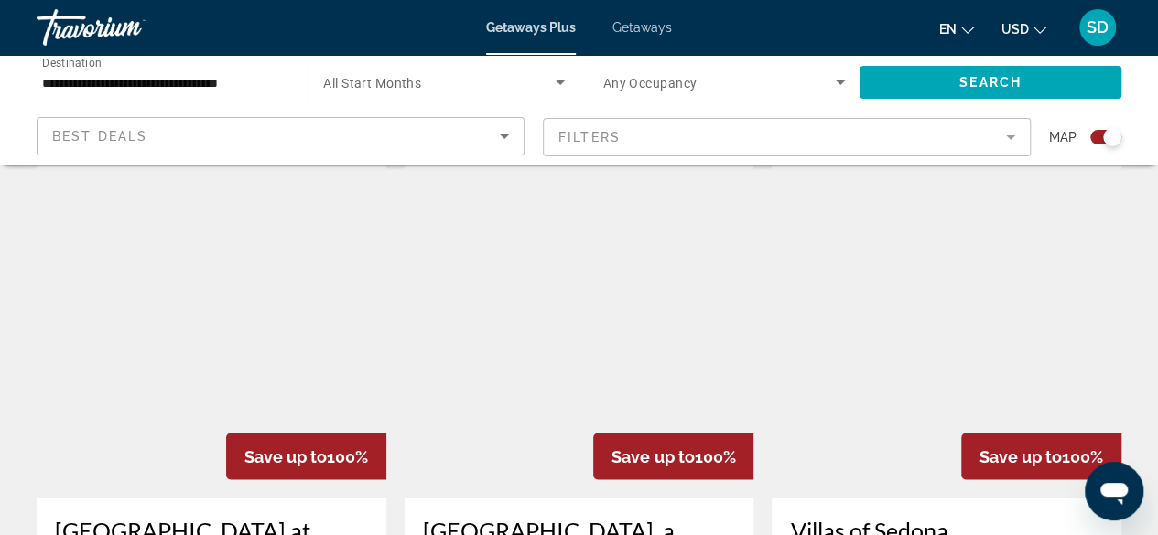
click at [950, 329] on img "Main content" at bounding box center [947, 351] width 350 height 293
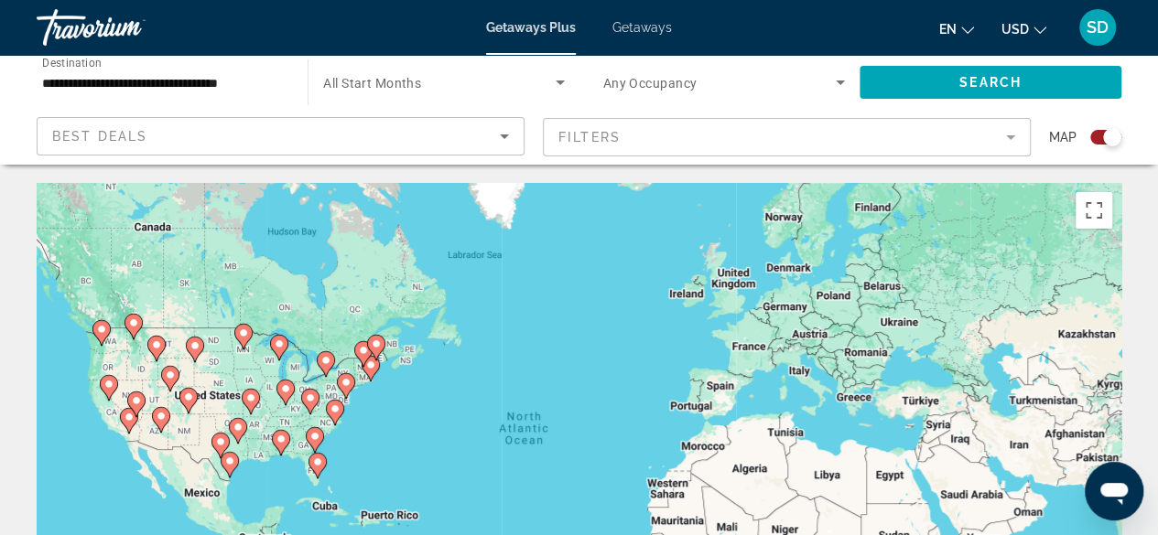
scroll to position [92, 0]
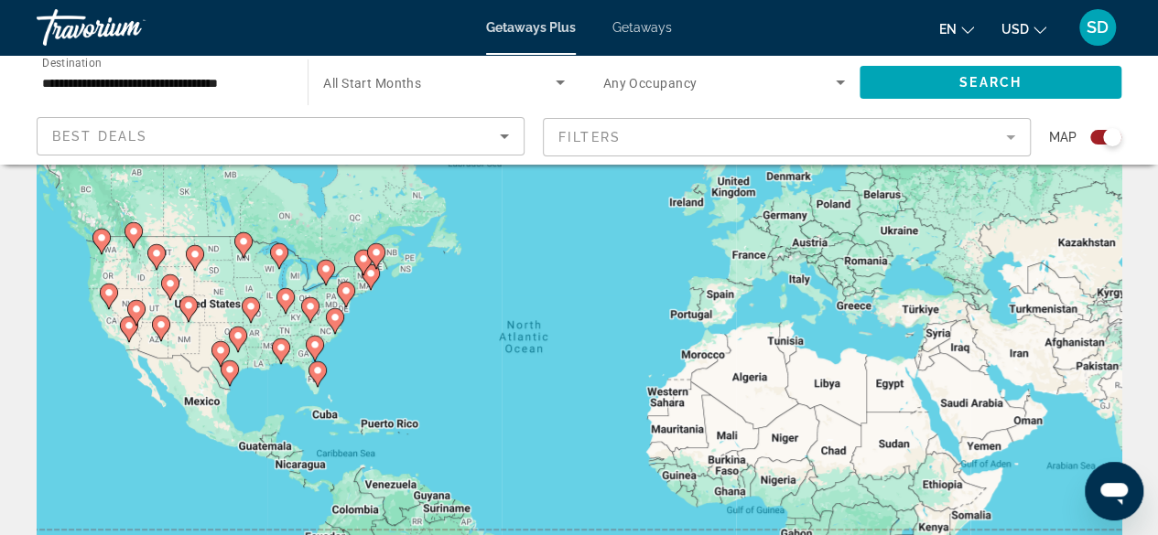
click at [372, 276] on gmp-advanced-marker "Main content" at bounding box center [363, 262] width 18 height 27
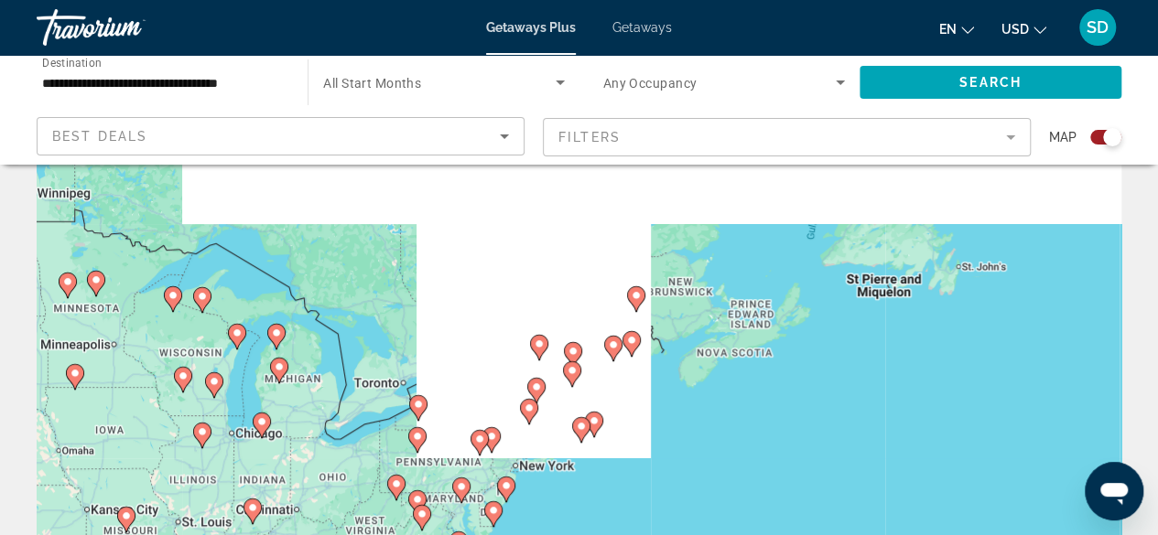
click at [511, 485] on image "Main content" at bounding box center [506, 486] width 11 height 11
type input "**********"
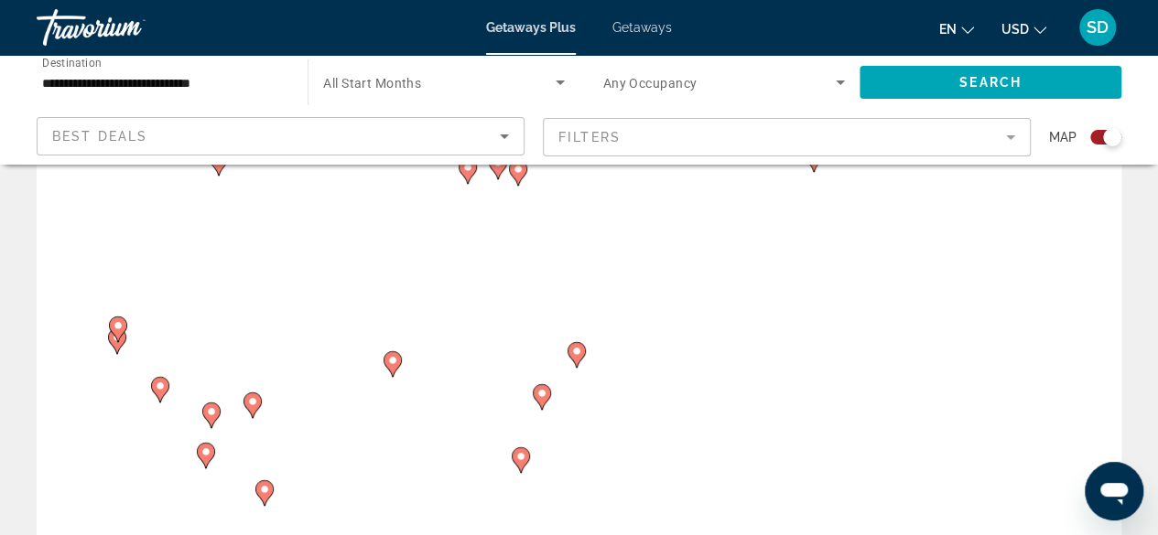
click at [579, 362] on icon "Main content" at bounding box center [576, 355] width 18 height 26
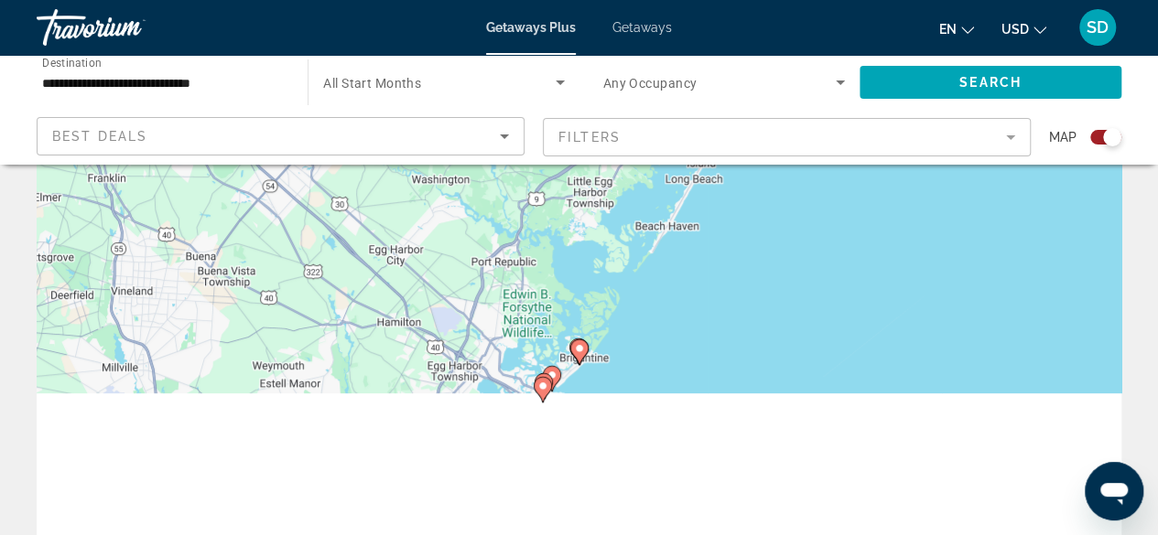
click at [548, 385] on icon "Main content" at bounding box center [542, 390] width 16 height 24
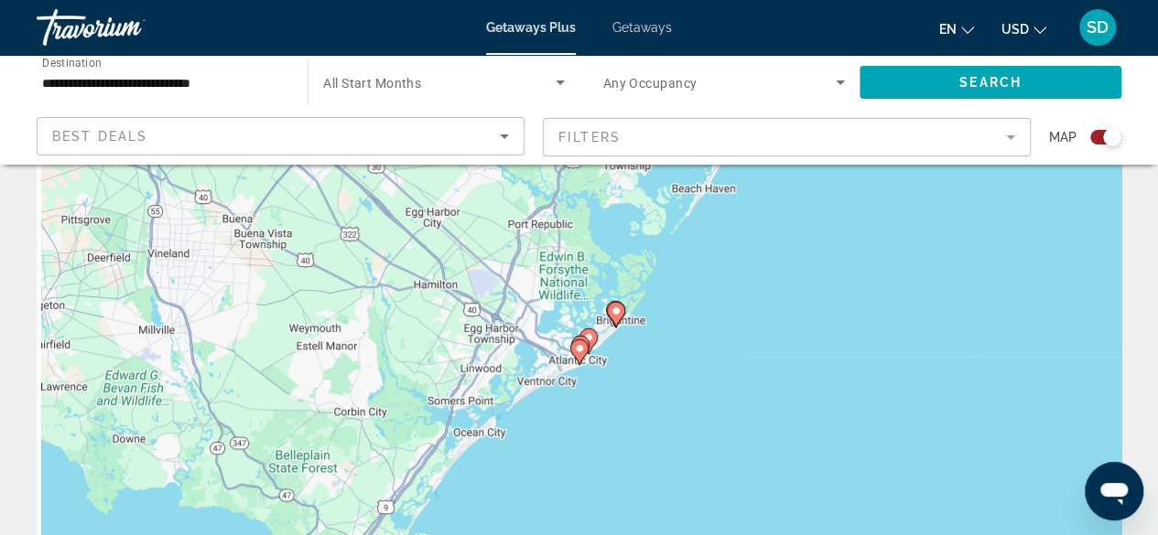
click at [578, 348] on image "Main content" at bounding box center [579, 348] width 11 height 11
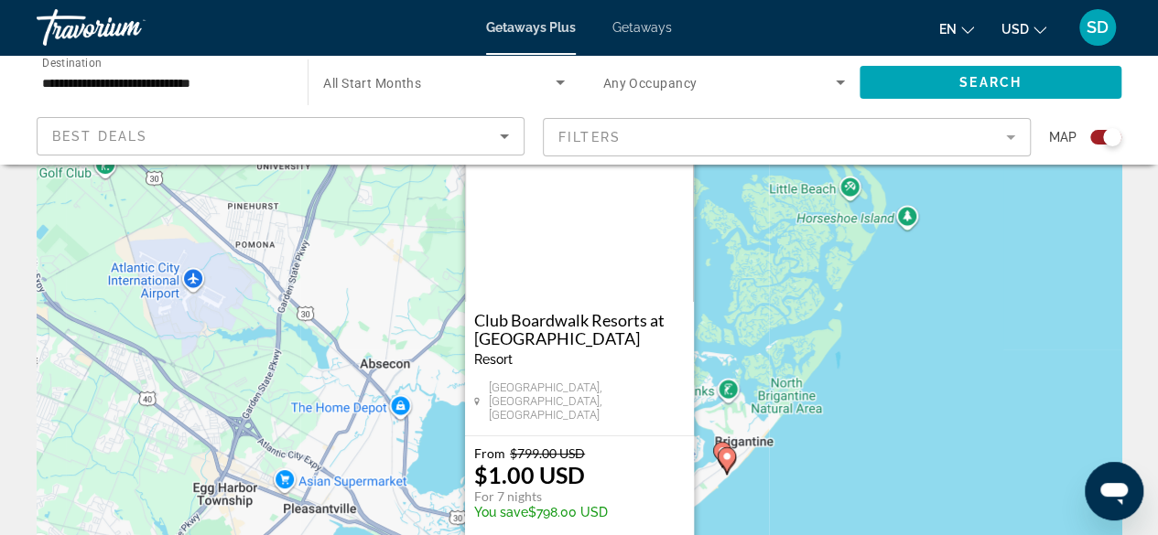
scroll to position [183, 0]
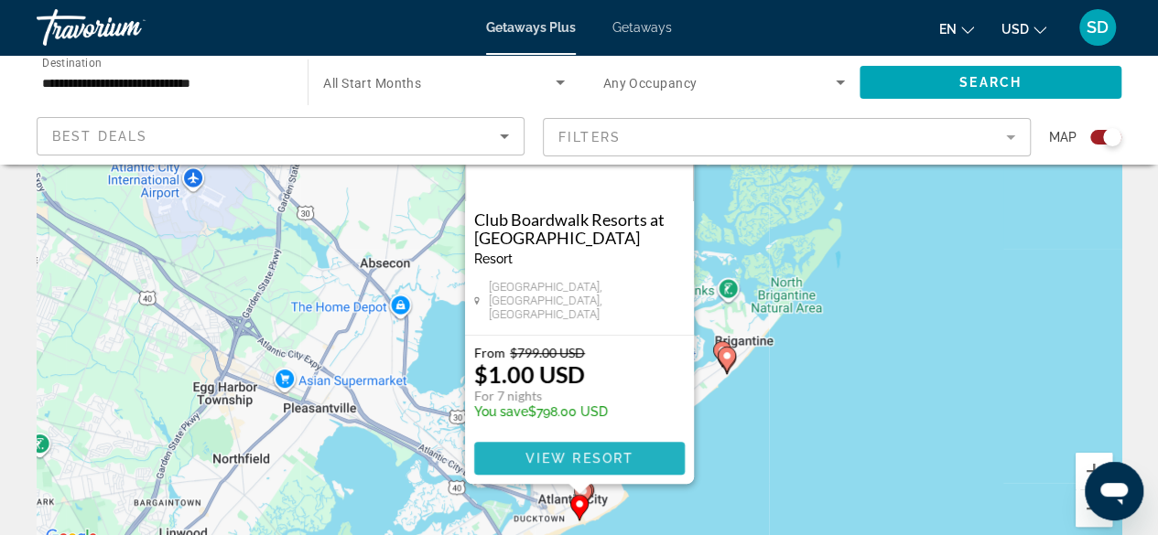
click at [618, 457] on span "View Resort" at bounding box center [578, 458] width 108 height 15
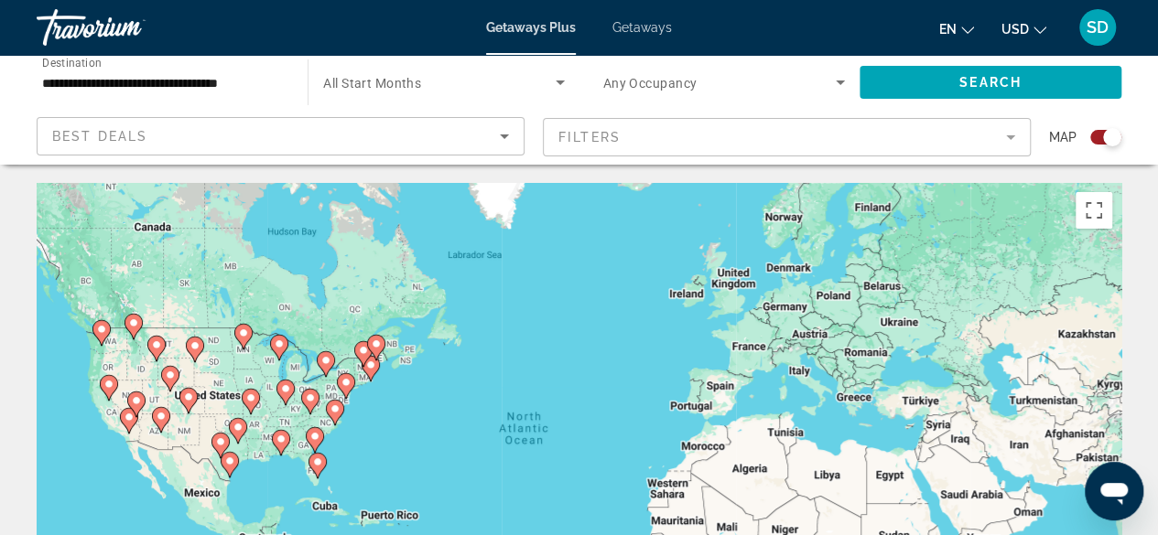
click at [161, 416] on image "Main content" at bounding box center [161, 416] width 11 height 11
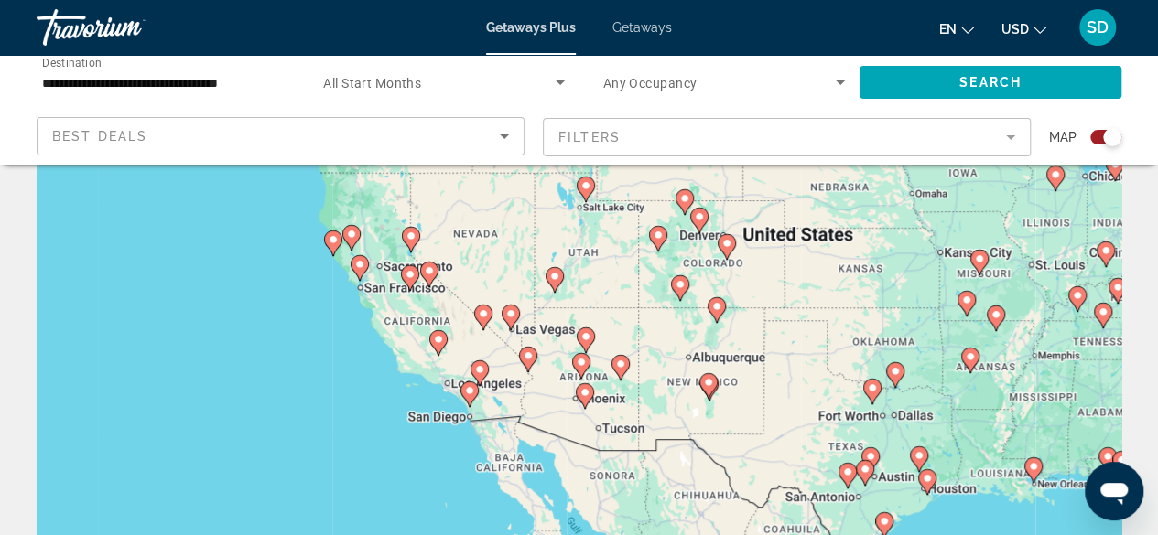
scroll to position [92, 0]
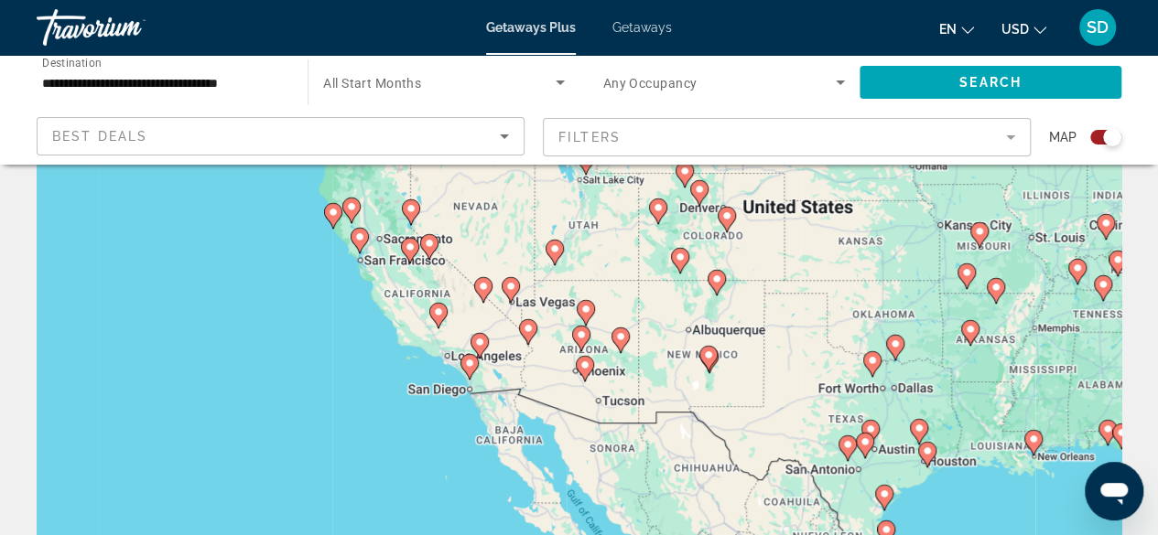
click at [586, 366] on image "Main content" at bounding box center [584, 365] width 11 height 11
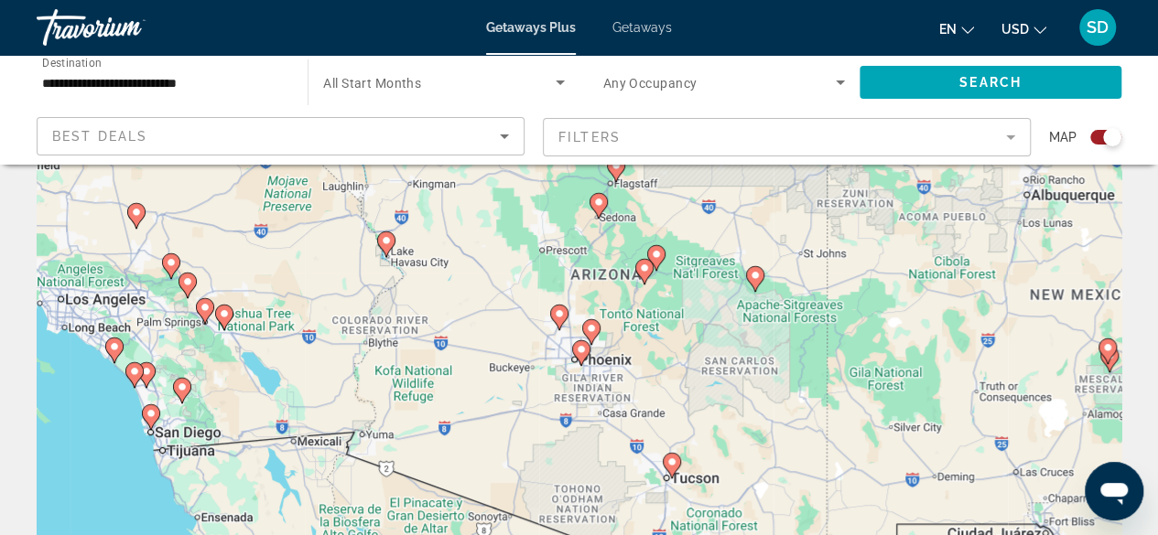
click at [562, 317] on image "Main content" at bounding box center [559, 313] width 11 height 11
type input "**********"
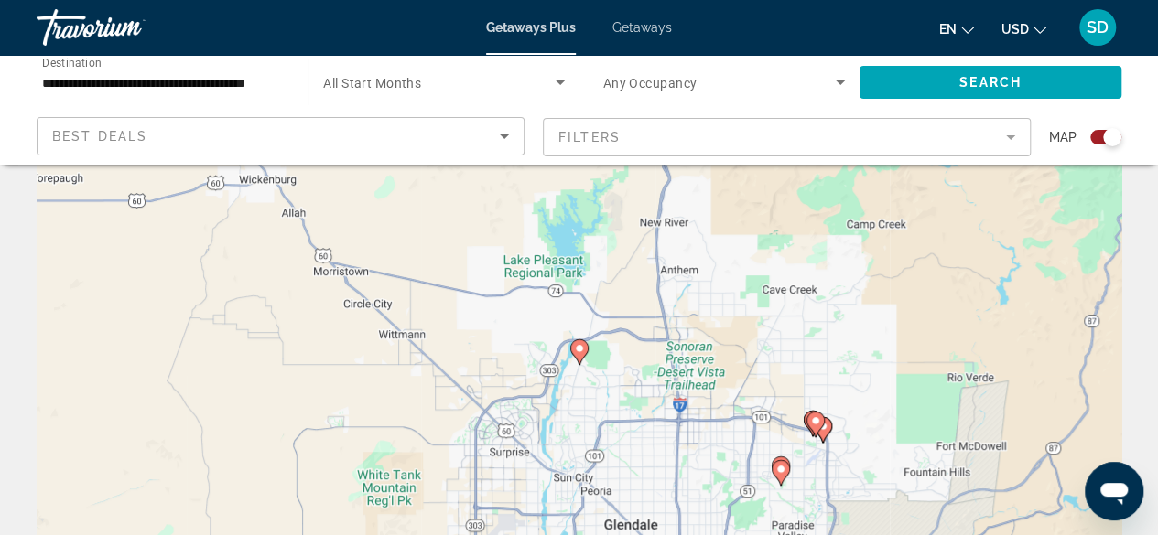
click at [580, 346] on image "Main content" at bounding box center [579, 348] width 11 height 11
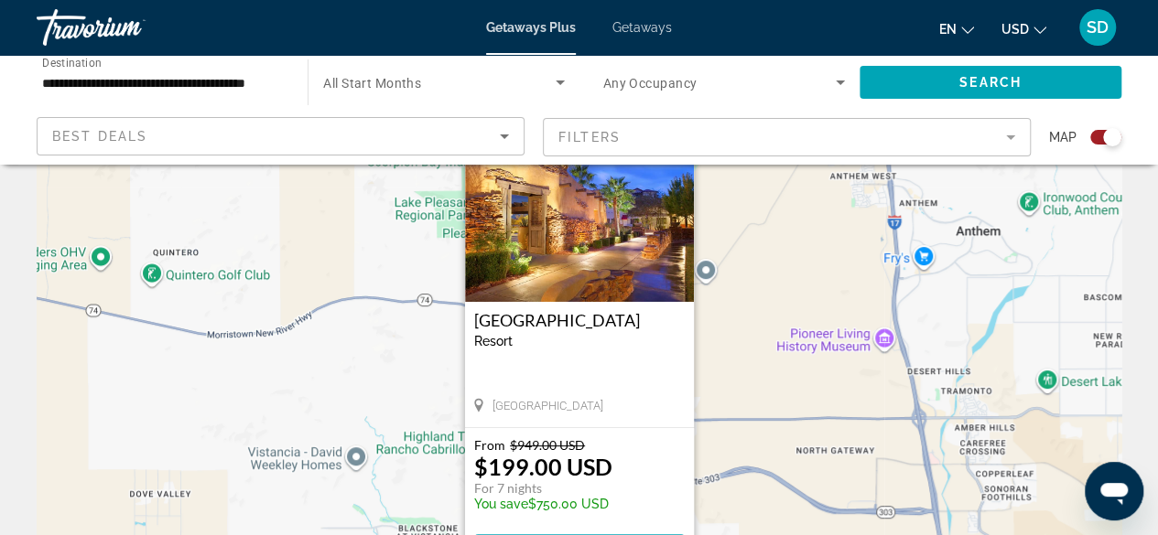
click at [658, 248] on img "Main content" at bounding box center [579, 210] width 229 height 183
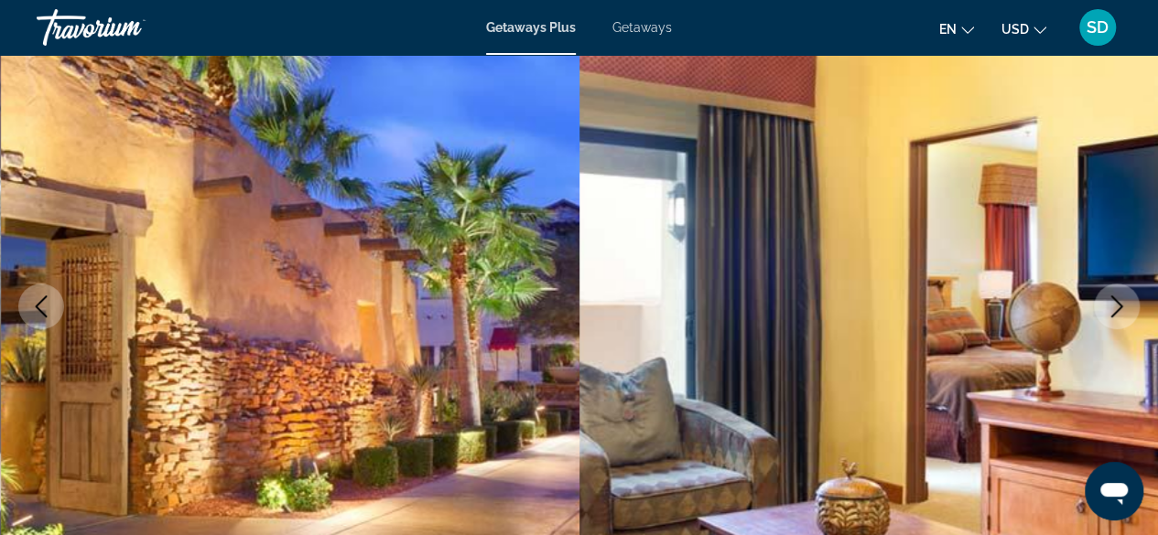
scroll to position [275, 0]
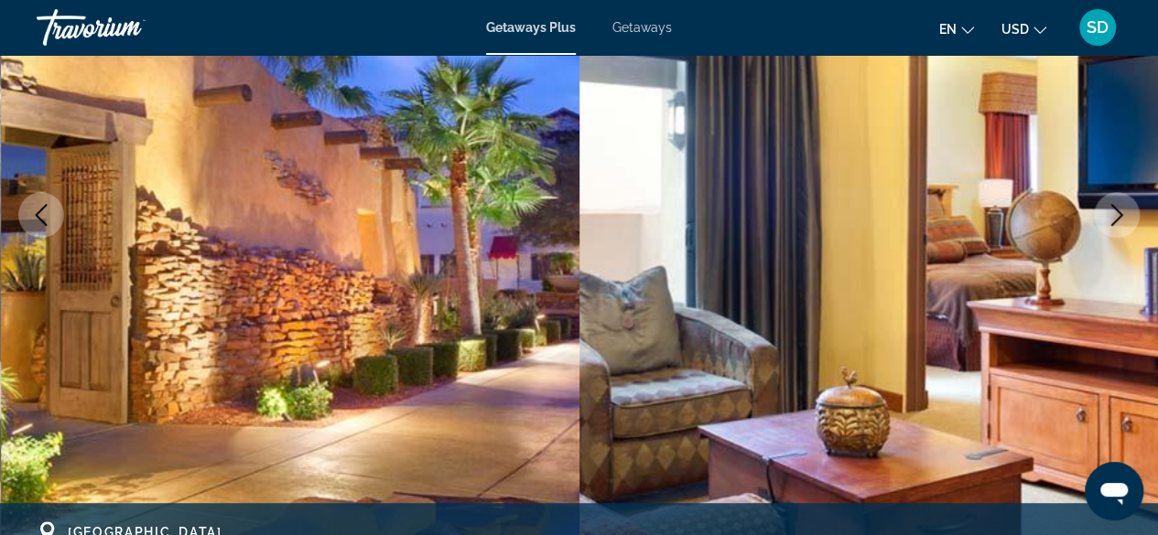
click at [1113, 211] on icon "Next image" at bounding box center [1117, 215] width 22 height 22
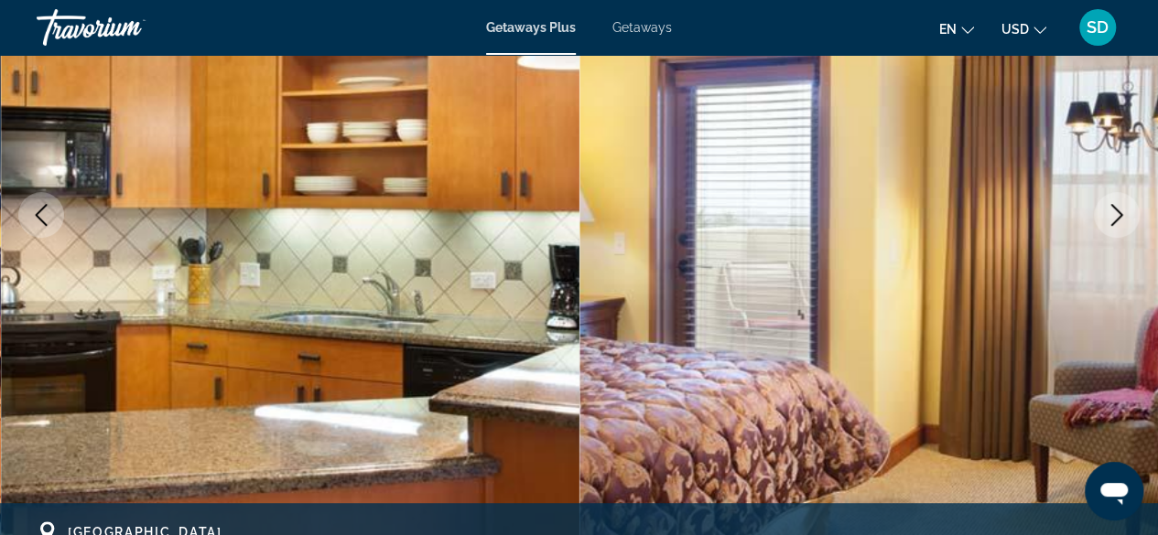
click at [1109, 213] on icon "Next image" at bounding box center [1117, 215] width 22 height 22
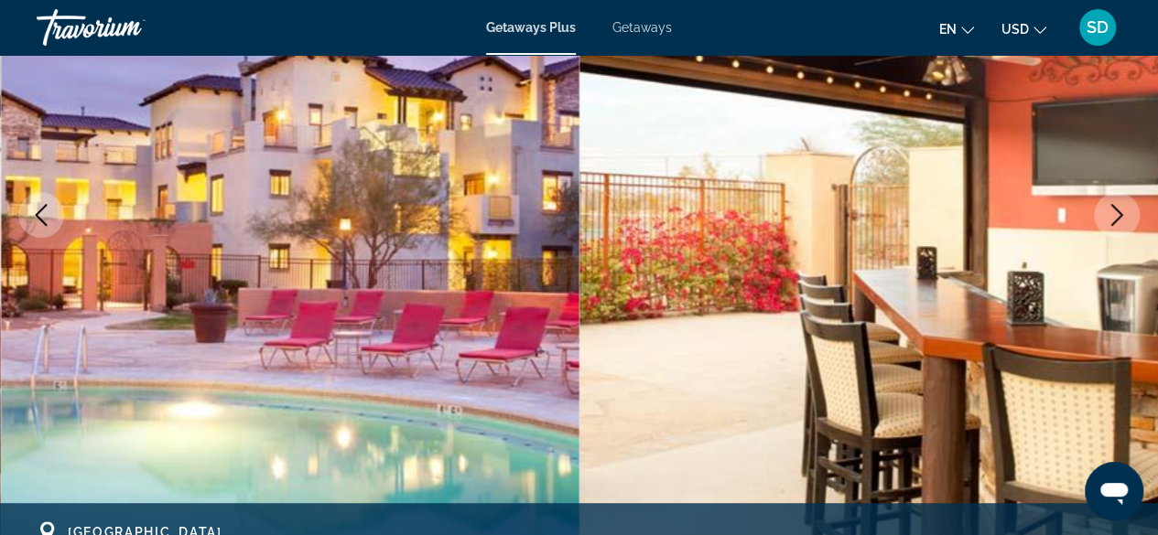
click at [1109, 213] on icon "Next image" at bounding box center [1117, 215] width 22 height 22
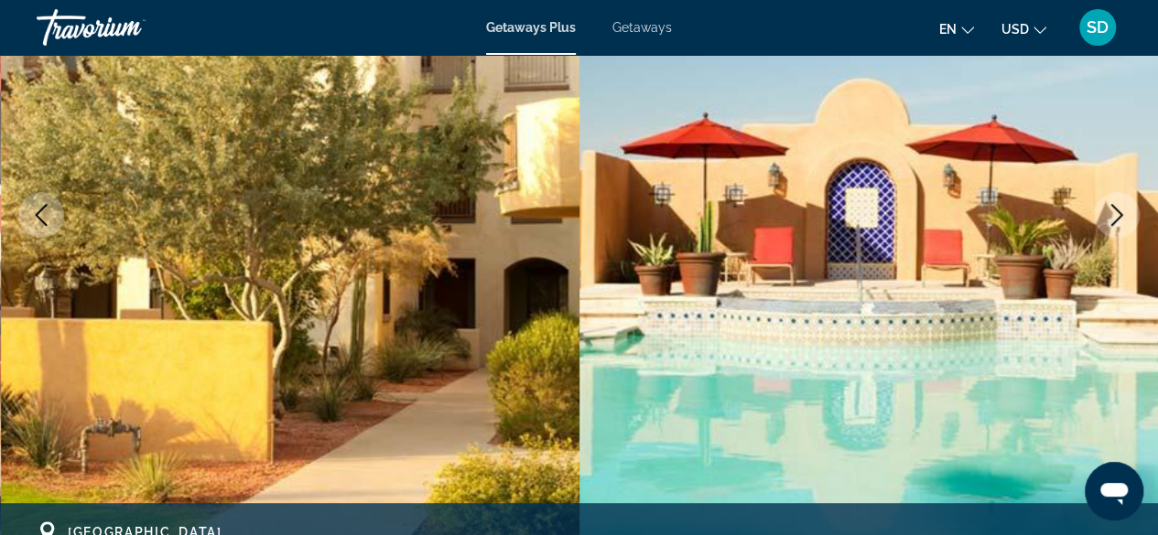
click at [1109, 213] on icon "Next image" at bounding box center [1117, 215] width 22 height 22
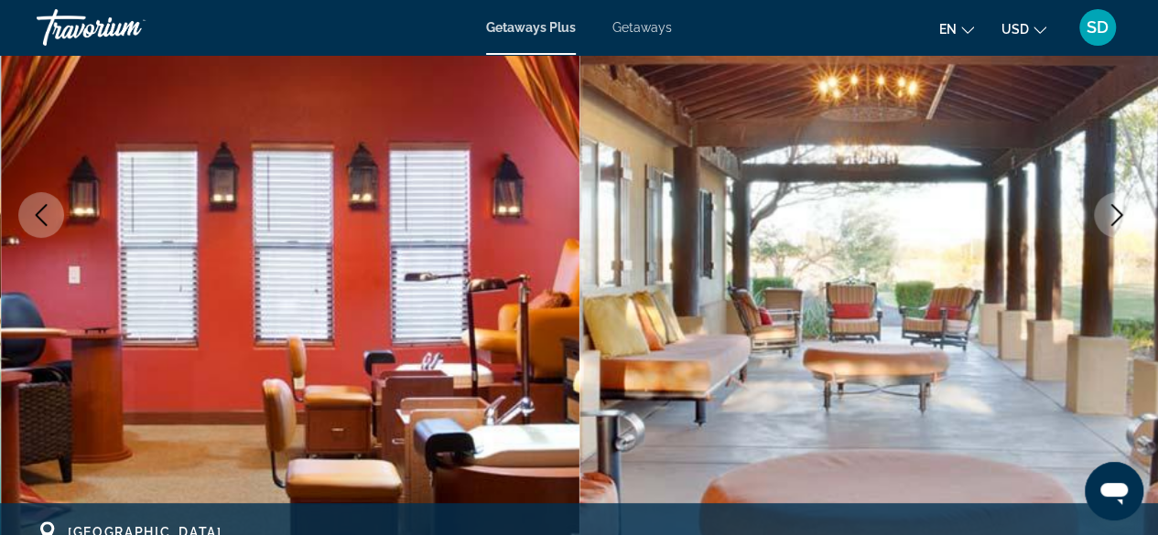
click at [1109, 213] on icon "Next image" at bounding box center [1117, 215] width 22 height 22
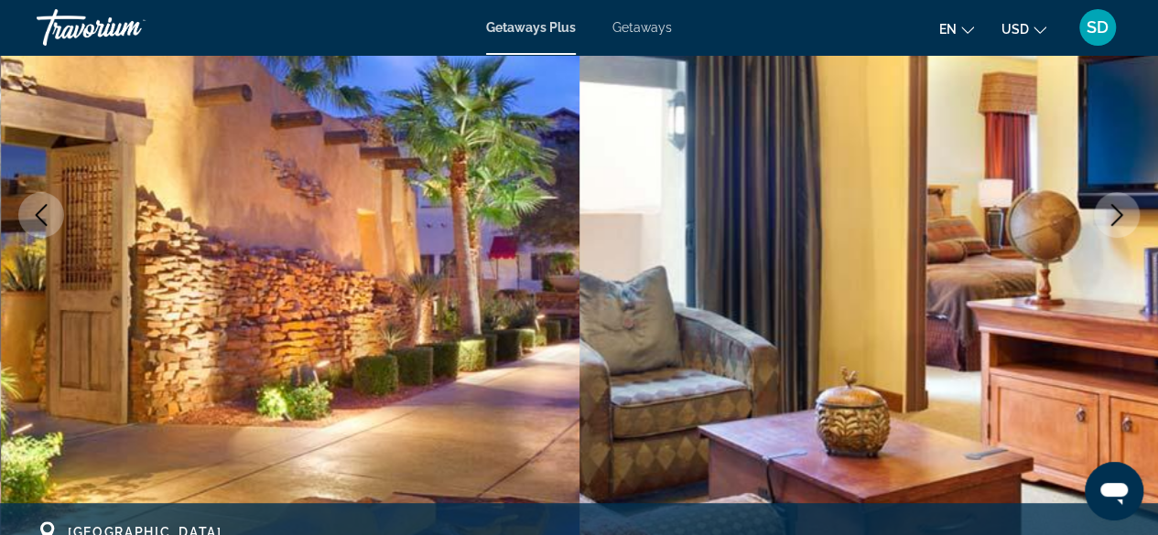
click at [1109, 213] on icon "Next image" at bounding box center [1117, 215] width 22 height 22
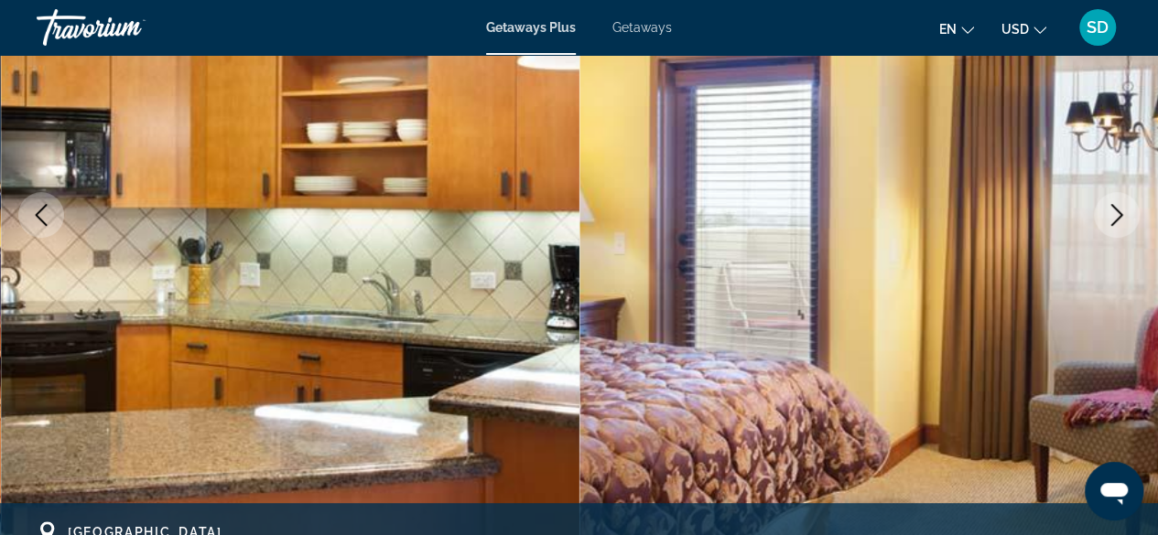
click at [1109, 213] on icon "Next image" at bounding box center [1117, 215] width 22 height 22
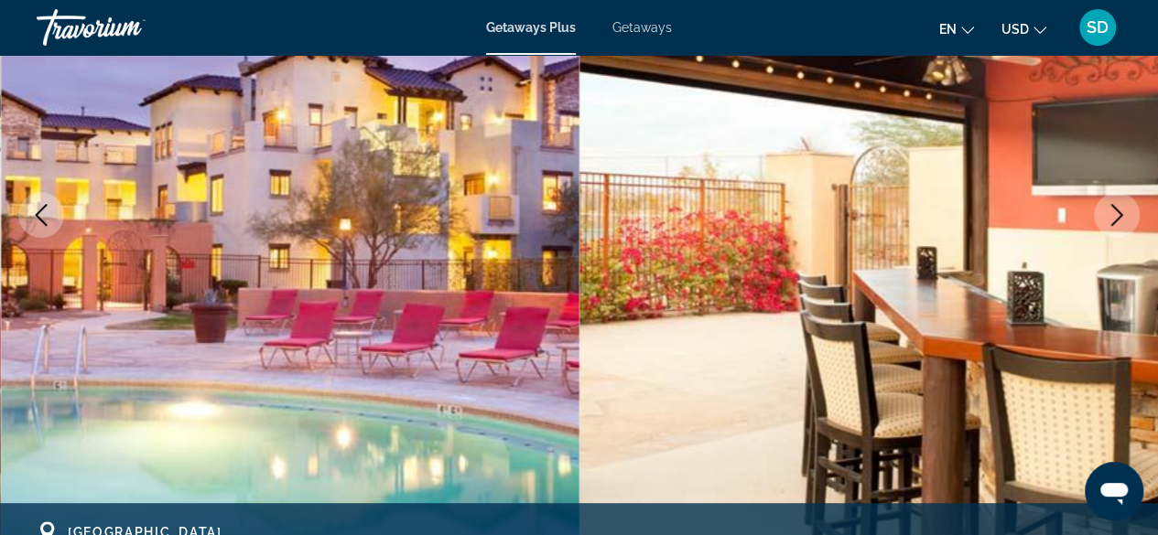
click at [1109, 213] on icon "Next image" at bounding box center [1117, 215] width 22 height 22
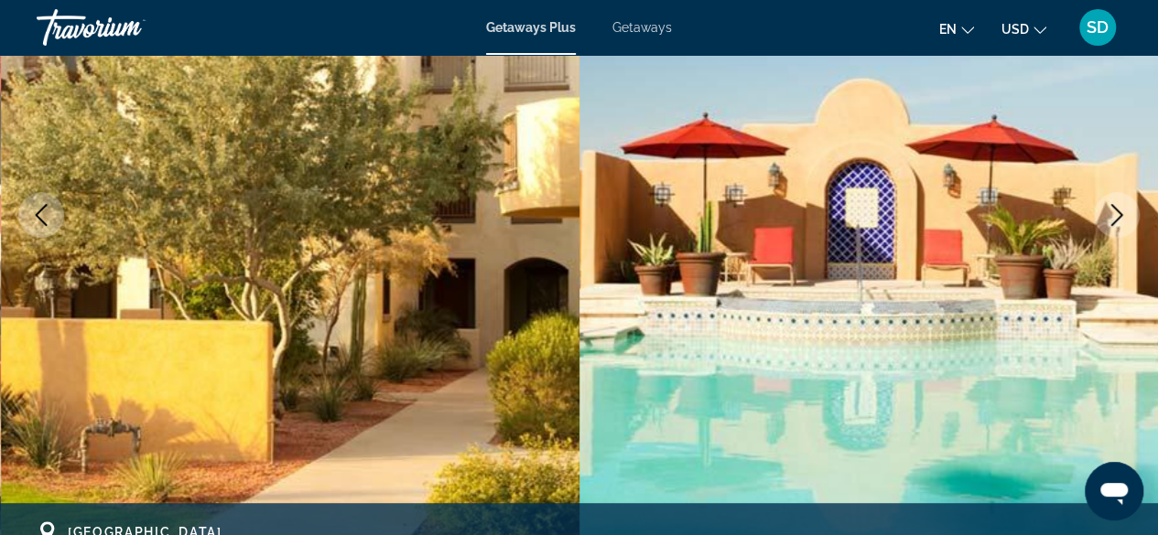
click at [1109, 213] on icon "Next image" at bounding box center [1117, 215] width 22 height 22
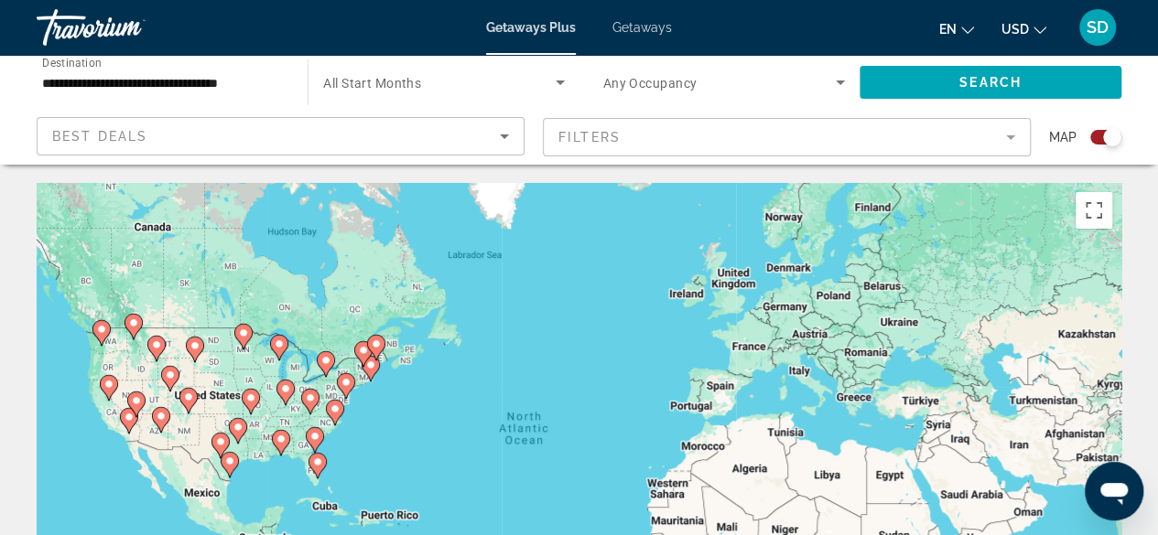
click at [157, 399] on div "To activate drag with keyboard, press Alt + Enter. Once in keyboard drag state,…" at bounding box center [579, 457] width 1085 height 549
click at [131, 397] on image "Main content" at bounding box center [136, 400] width 11 height 11
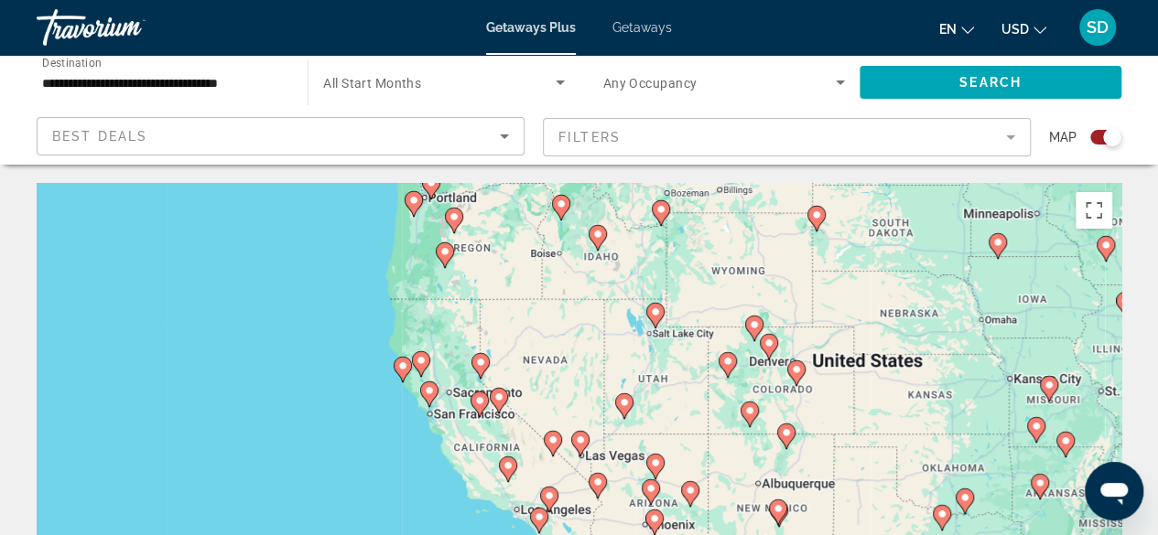
click at [503, 395] on image "Main content" at bounding box center [498, 397] width 11 height 11
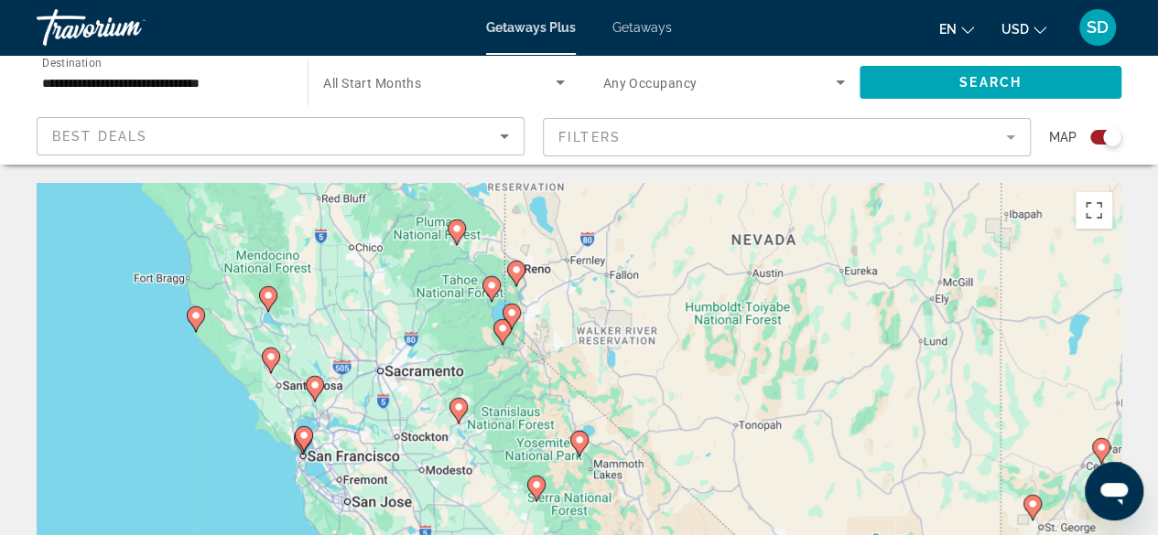
click at [520, 274] on image "Main content" at bounding box center [516, 270] width 11 height 11
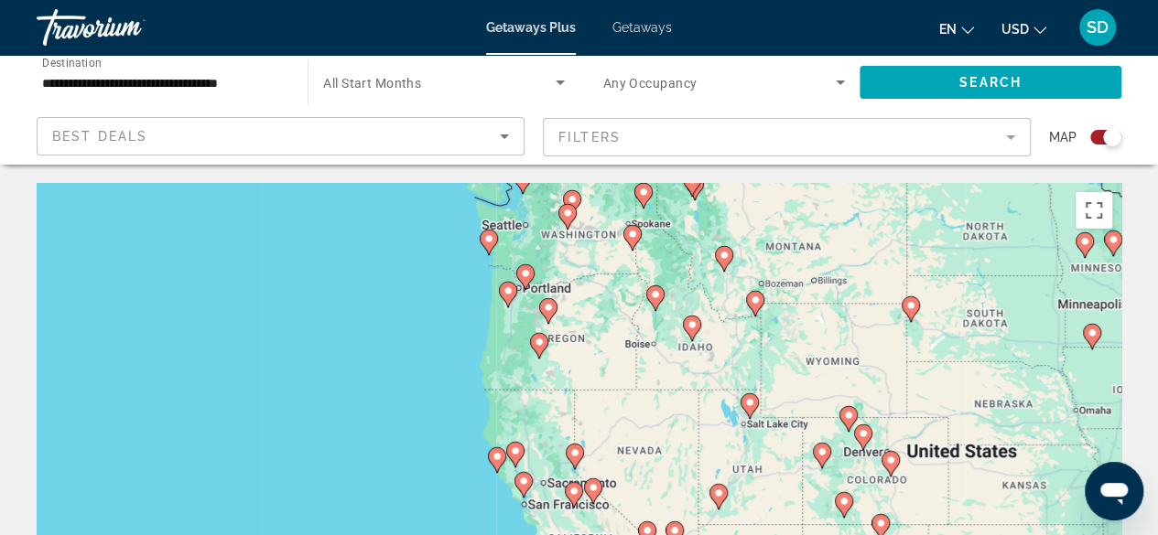
scroll to position [183, 0]
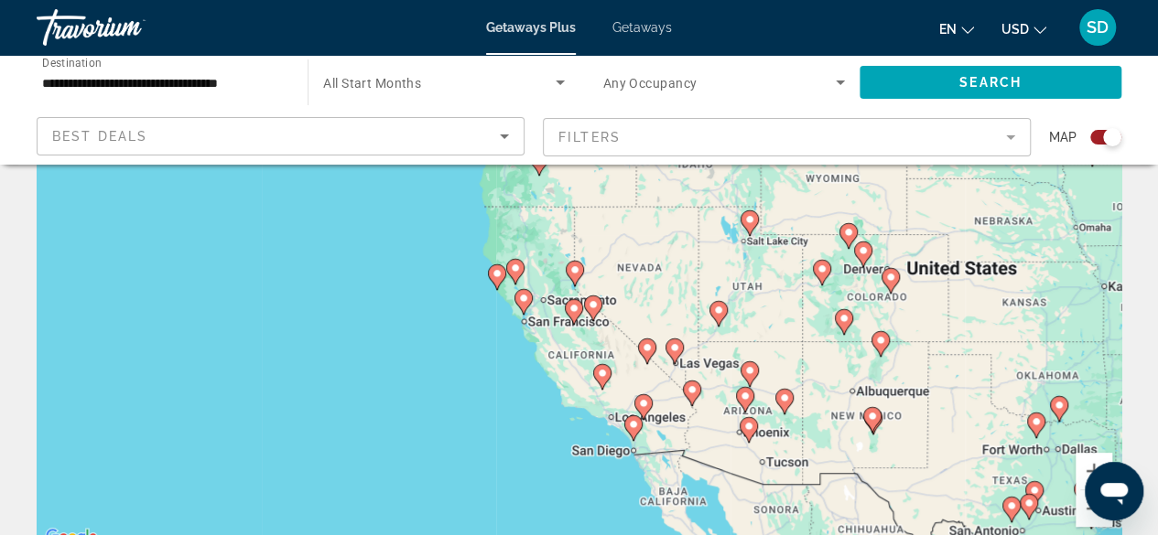
click at [578, 274] on image "Main content" at bounding box center [574, 270] width 11 height 11
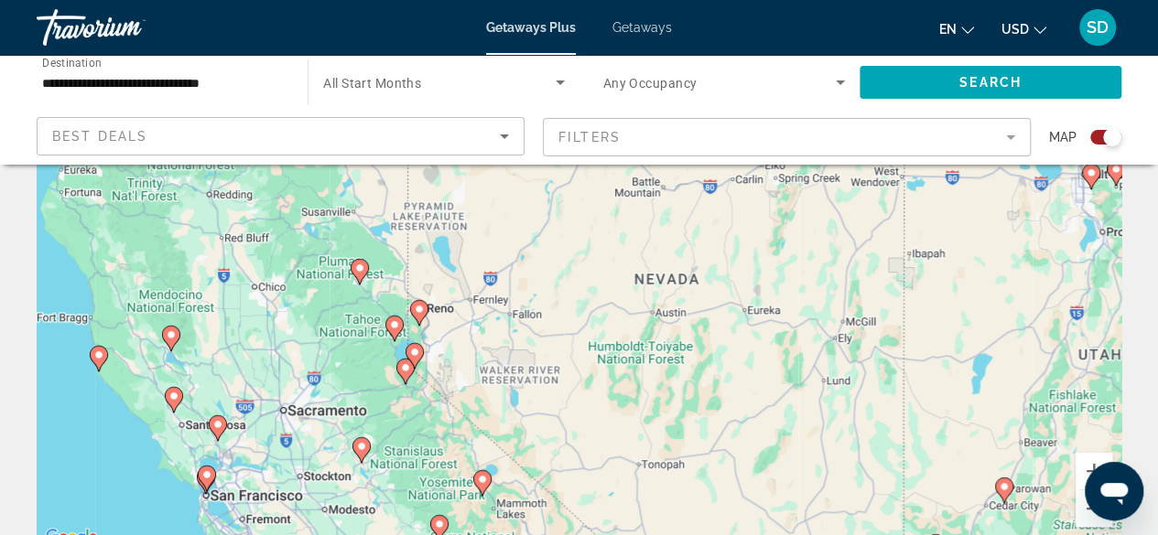
drag, startPoint x: 631, startPoint y: 323, endPoint x: 451, endPoint y: 449, distance: 219.4
click at [451, 449] on div "To navigate, press the arrow keys. To activate drag with keyboard, press Alt + …" at bounding box center [579, 274] width 1085 height 549
click at [416, 351] on image "Main content" at bounding box center [414, 352] width 11 height 11
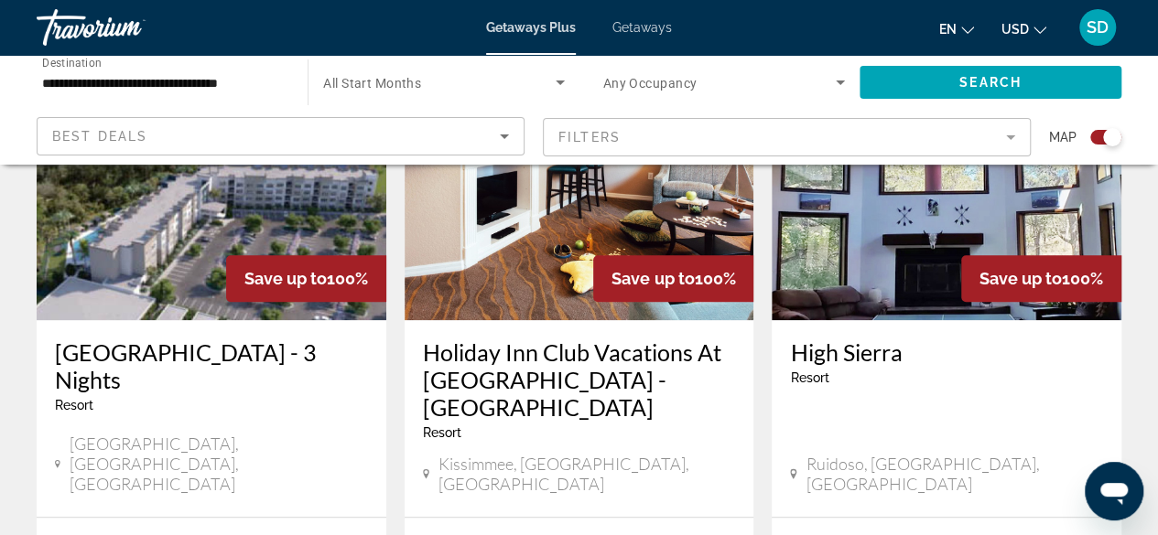
scroll to position [732, 0]
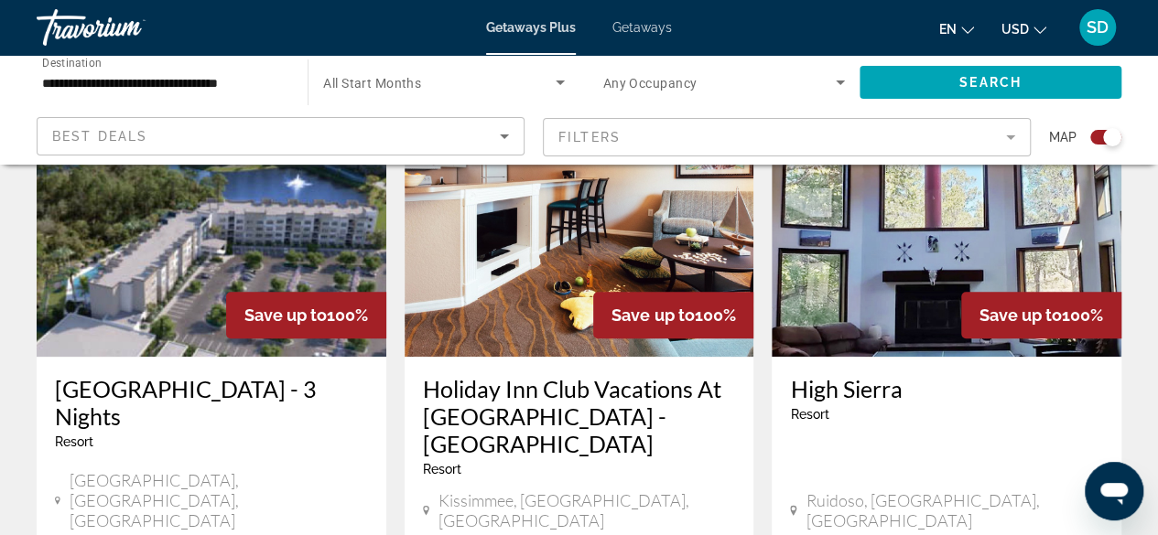
click at [697, 133] on mat-form-field "Filters" at bounding box center [787, 137] width 488 height 38
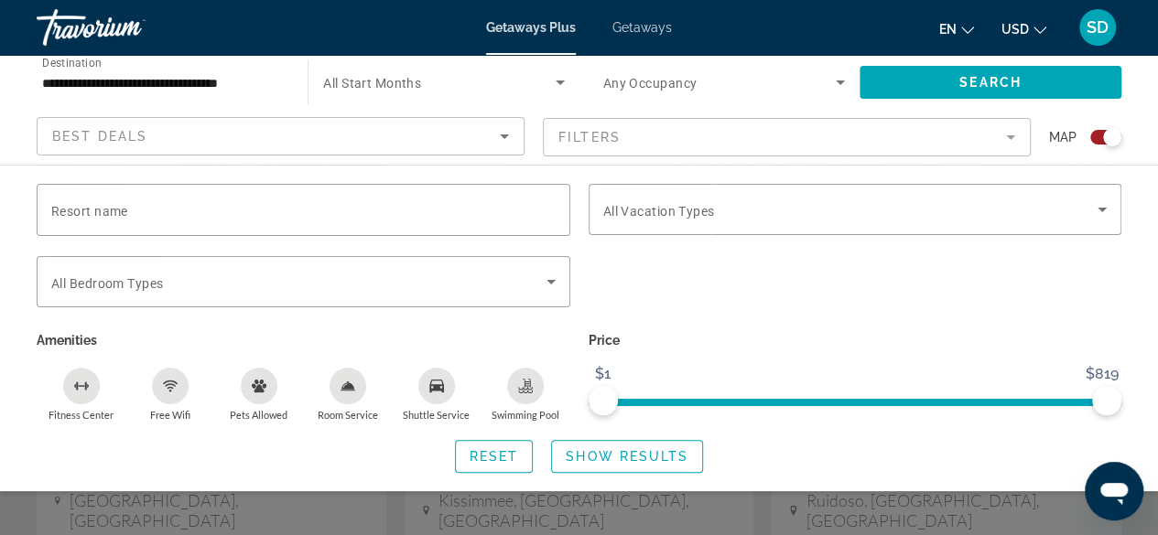
click at [643, 129] on mat-form-field "Filters" at bounding box center [787, 137] width 488 height 38
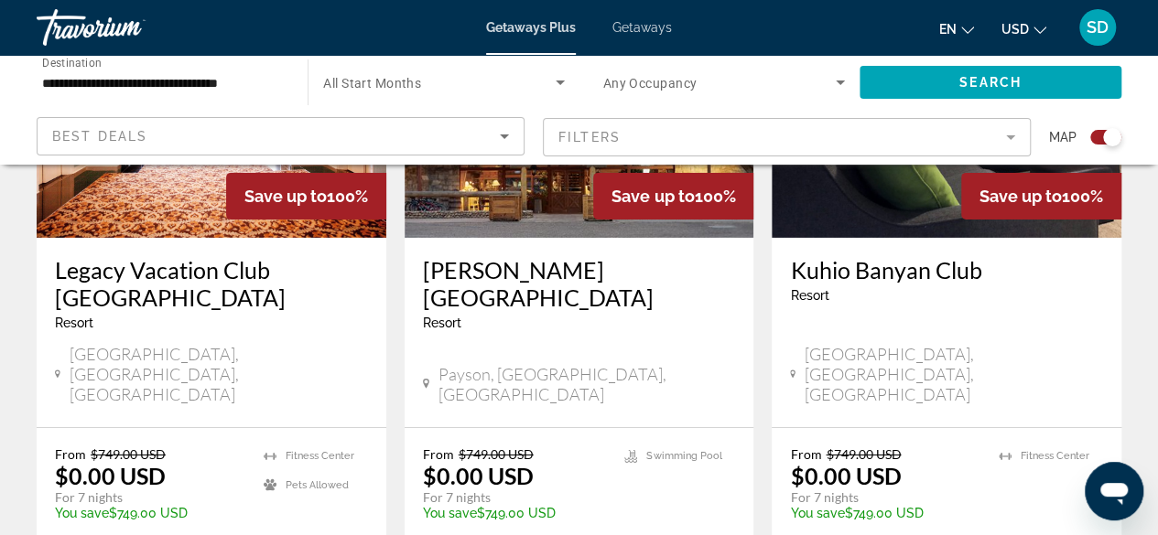
scroll to position [3021, 0]
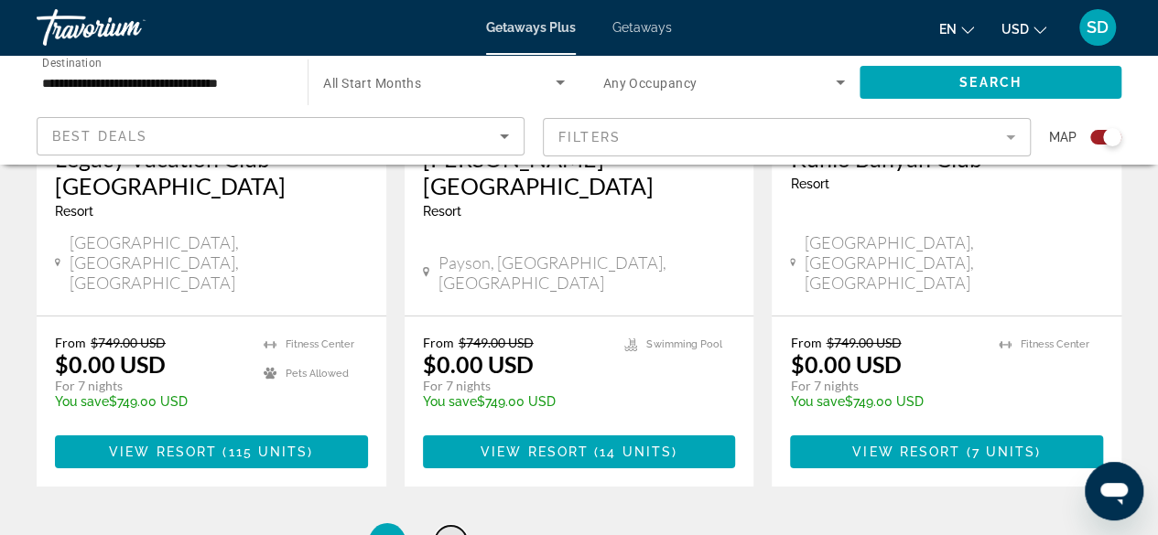
click at [452, 532] on span "2" at bounding box center [451, 542] width 9 height 20
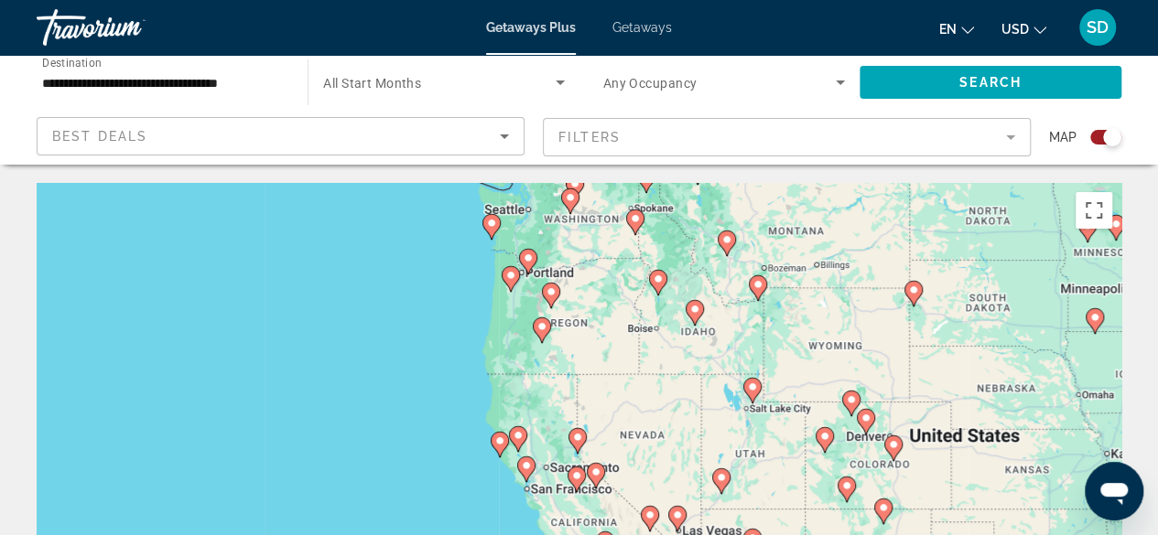
click at [757, 151] on mat-form-field "Filters" at bounding box center [787, 137] width 488 height 38
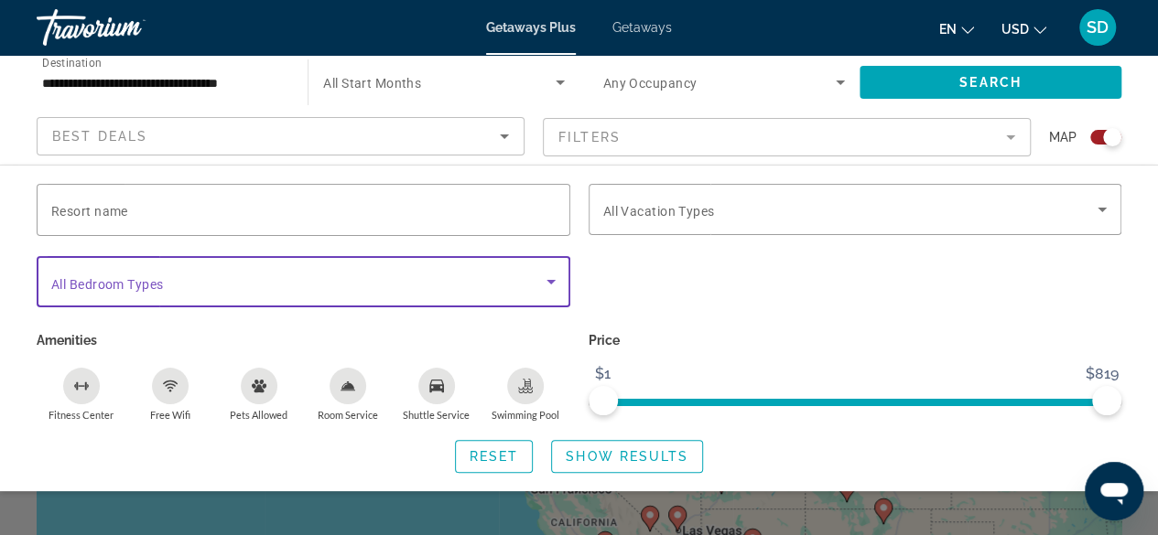
click at [444, 284] on span "Search widget" at bounding box center [298, 282] width 495 height 22
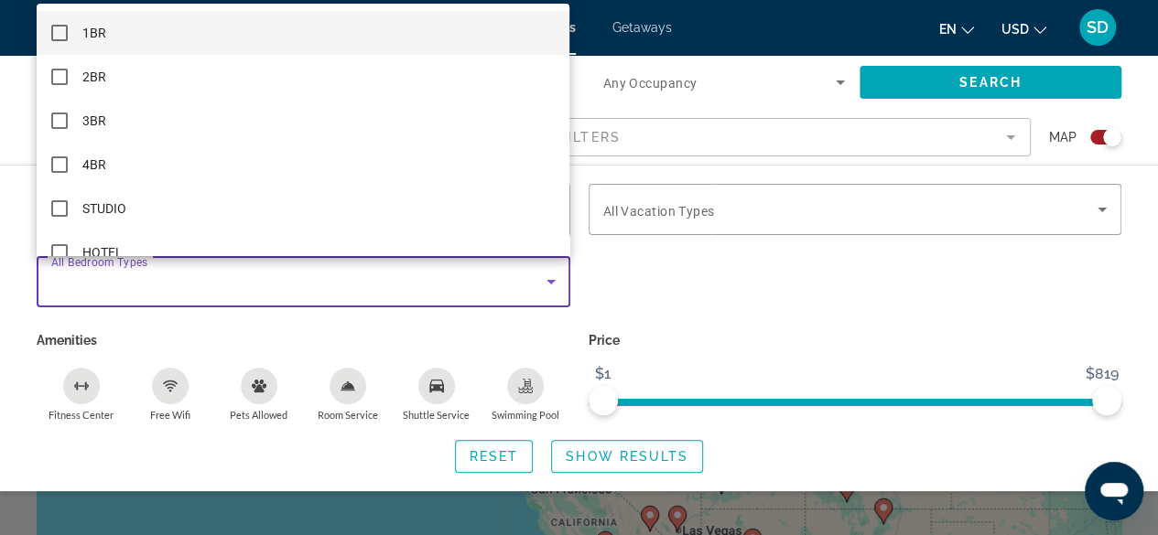
click at [733, 254] on div at bounding box center [579, 267] width 1158 height 535
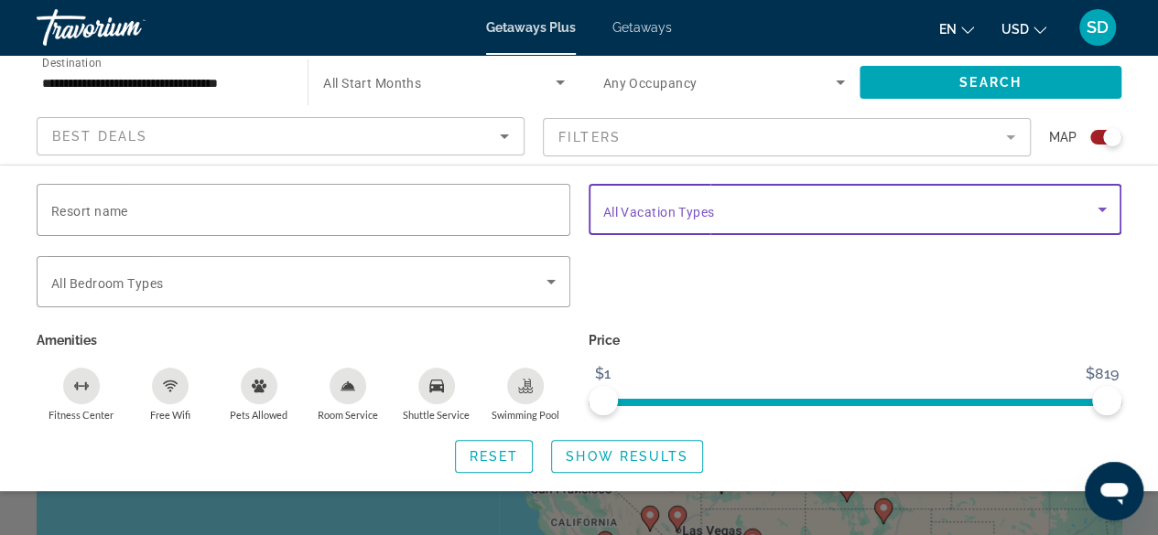
click at [698, 218] on div "Vacation Types All Vacation Types" at bounding box center [855, 209] width 504 height 51
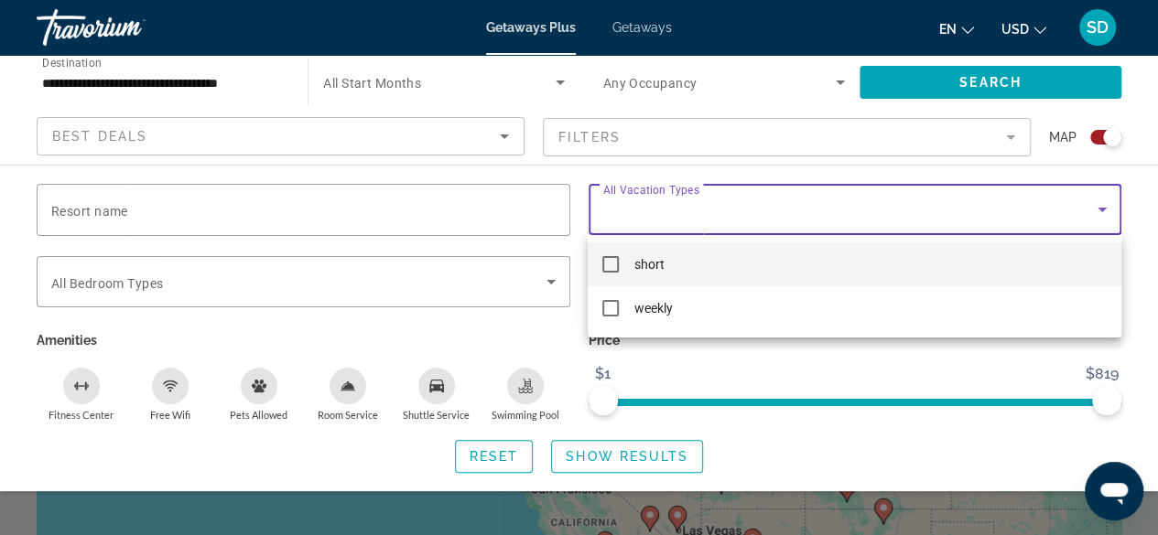
click at [344, 201] on div at bounding box center [579, 267] width 1158 height 535
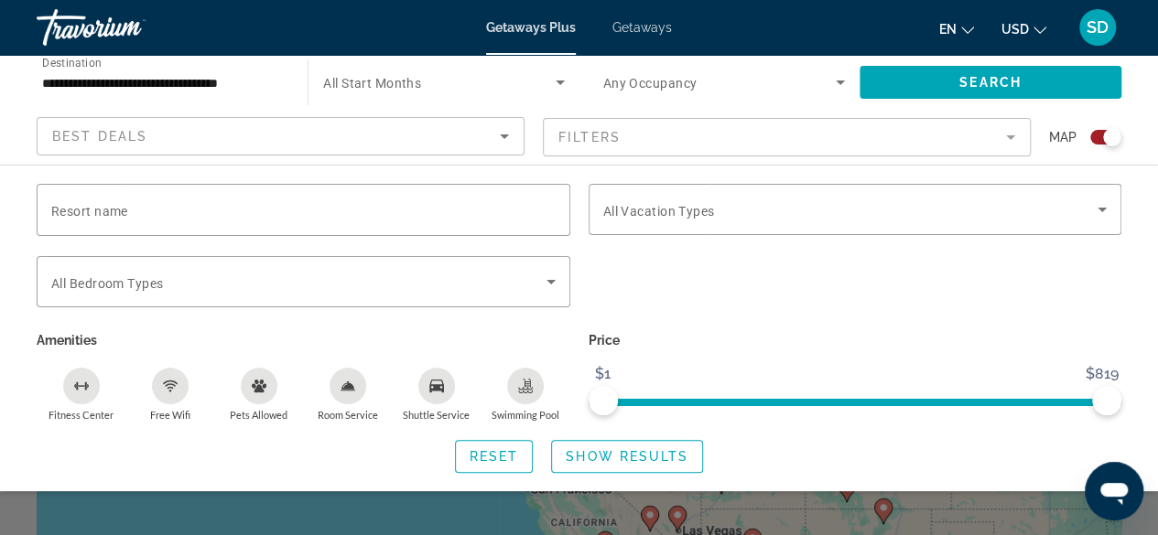
click at [267, 131] on div "Best Deals" at bounding box center [276, 136] width 448 height 22
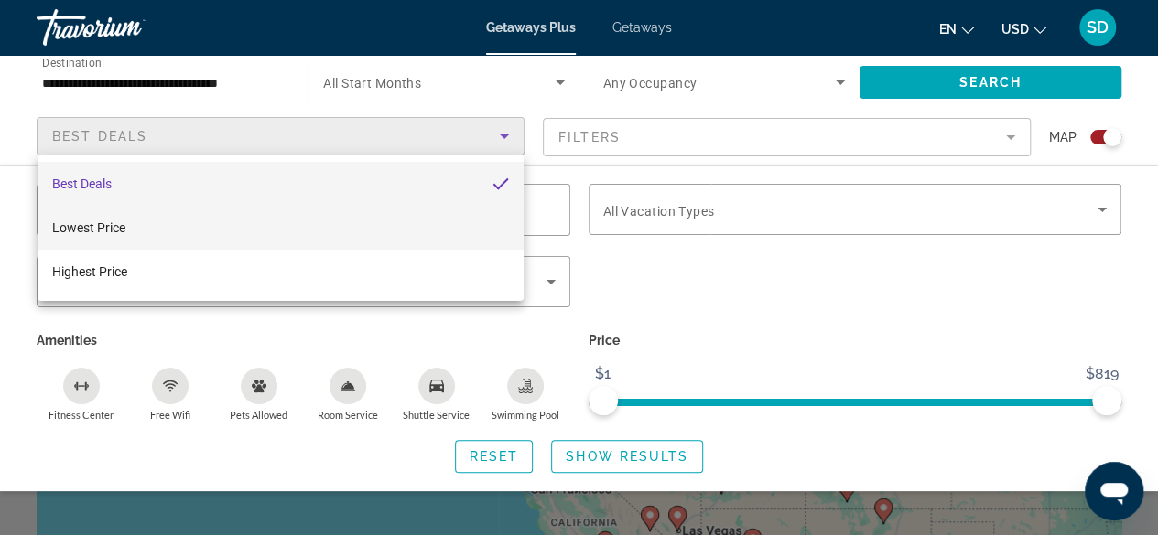
scroll to position [92, 0]
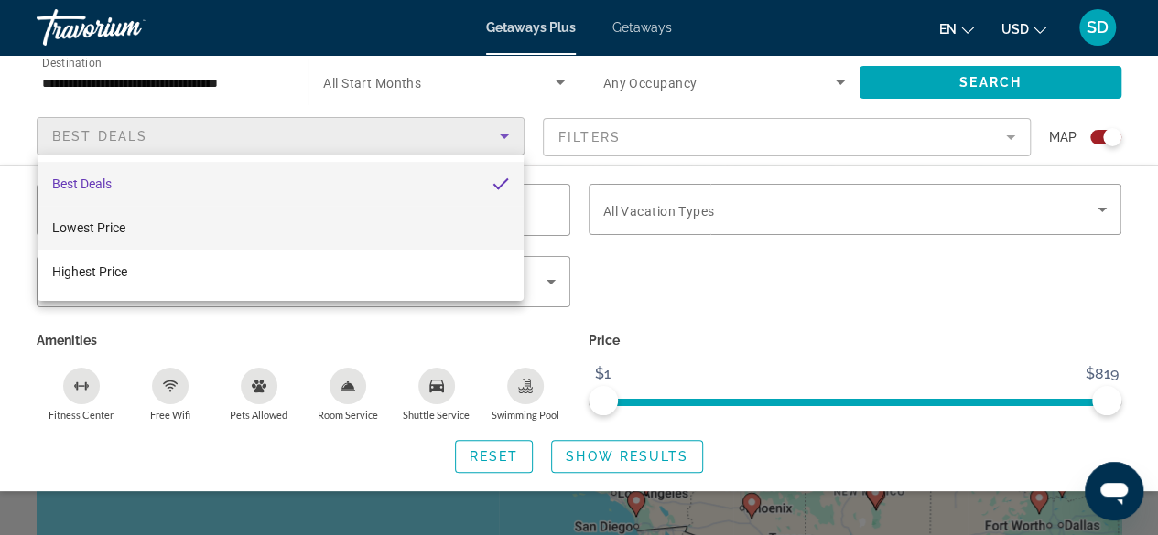
click at [476, 233] on mat-option "Lowest Price" at bounding box center [281, 228] width 486 height 44
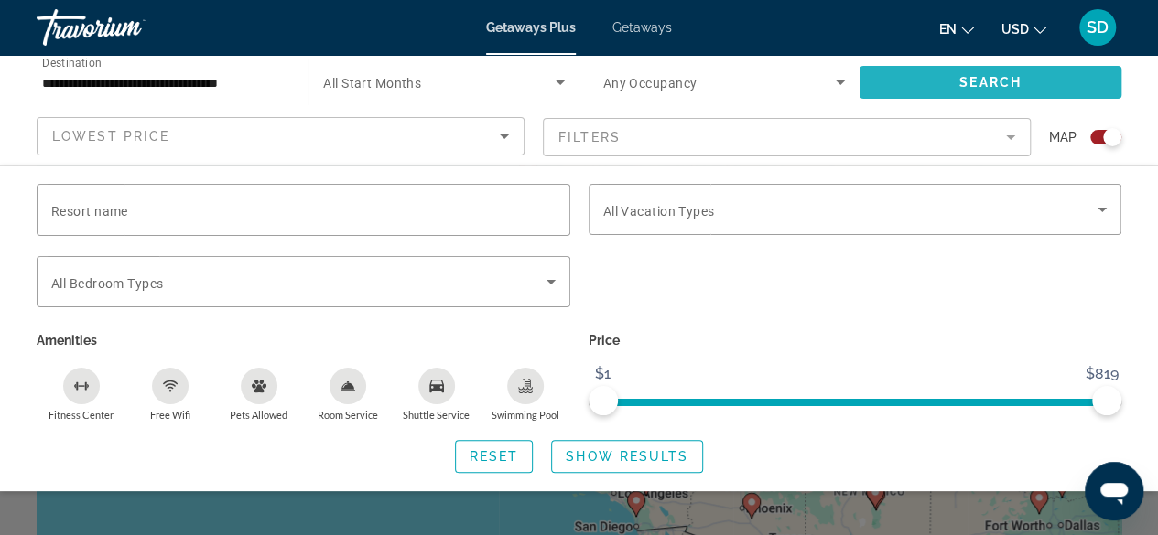
click at [945, 92] on span "Search widget" at bounding box center [990, 82] width 262 height 44
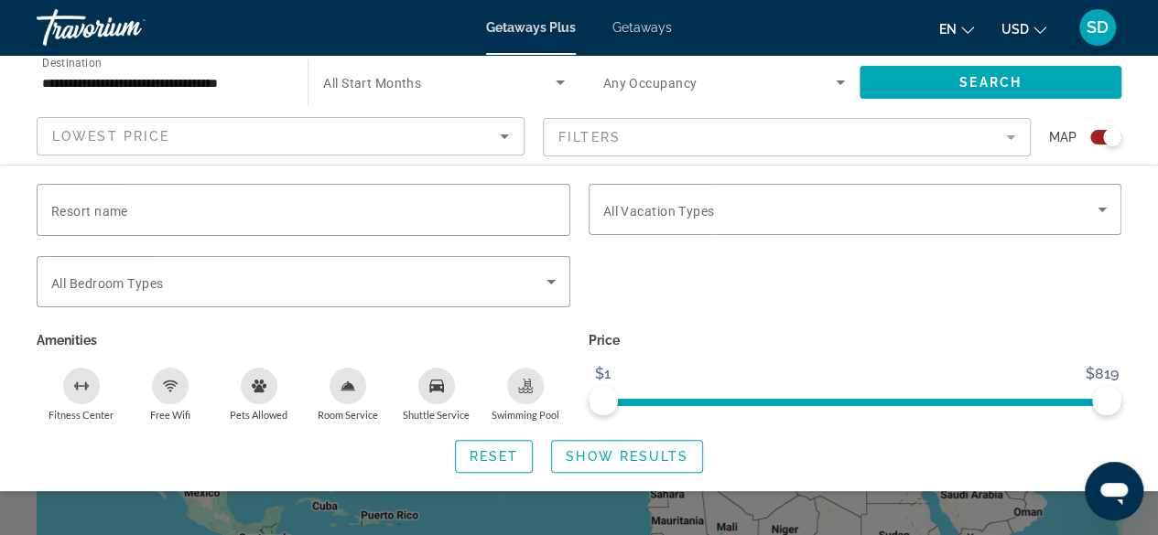
click at [425, 83] on span "Search widget" at bounding box center [439, 82] width 232 height 22
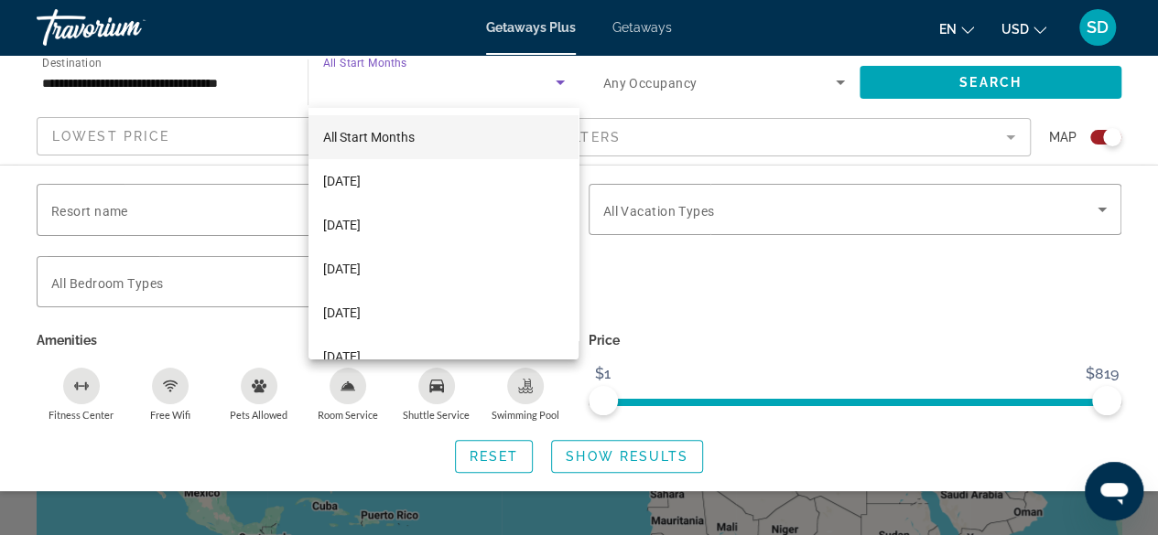
click at [427, 140] on mat-option "All Start Months" at bounding box center [443, 137] width 271 height 44
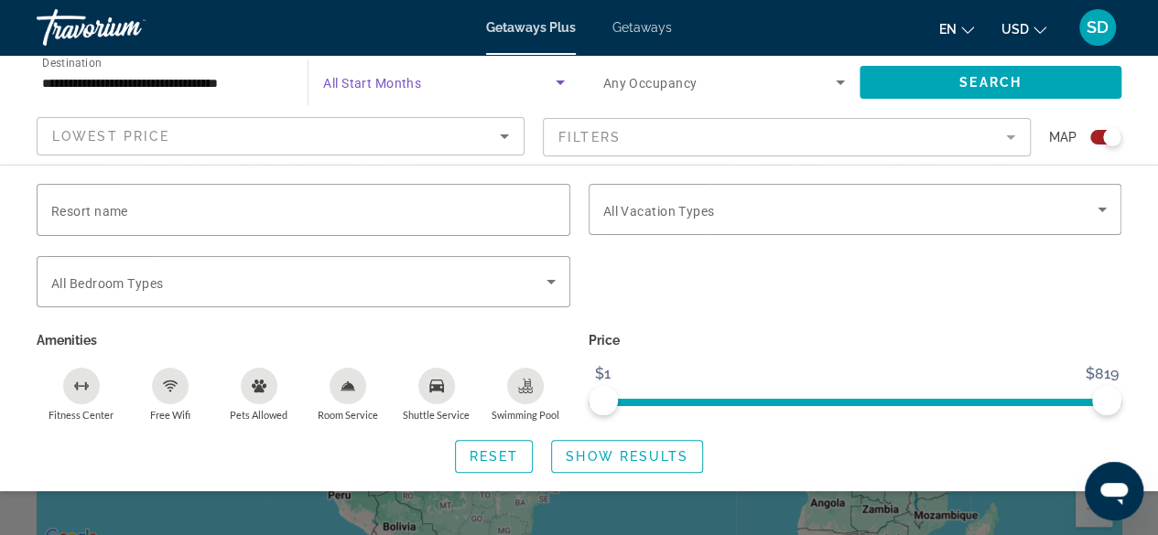
scroll to position [183, 0]
click at [704, 512] on div "Search widget" at bounding box center [579, 405] width 1158 height 261
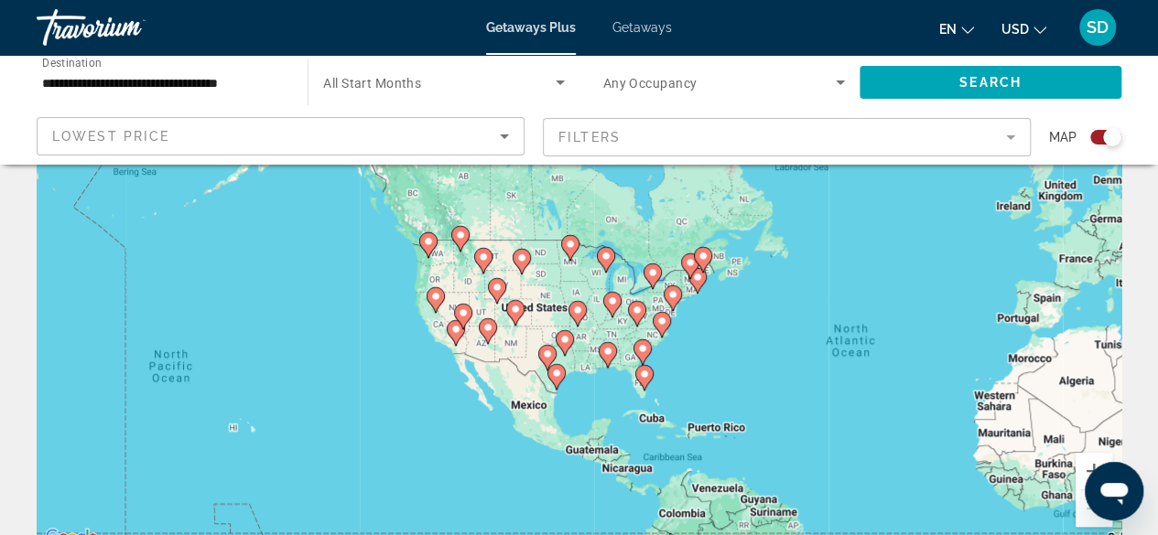
drag, startPoint x: 393, startPoint y: 243, endPoint x: 719, endPoint y: 338, distance: 340.4
click at [719, 338] on div "To navigate, press the arrow keys. To activate drag with keyboard, press Alt + …" at bounding box center [579, 274] width 1085 height 549
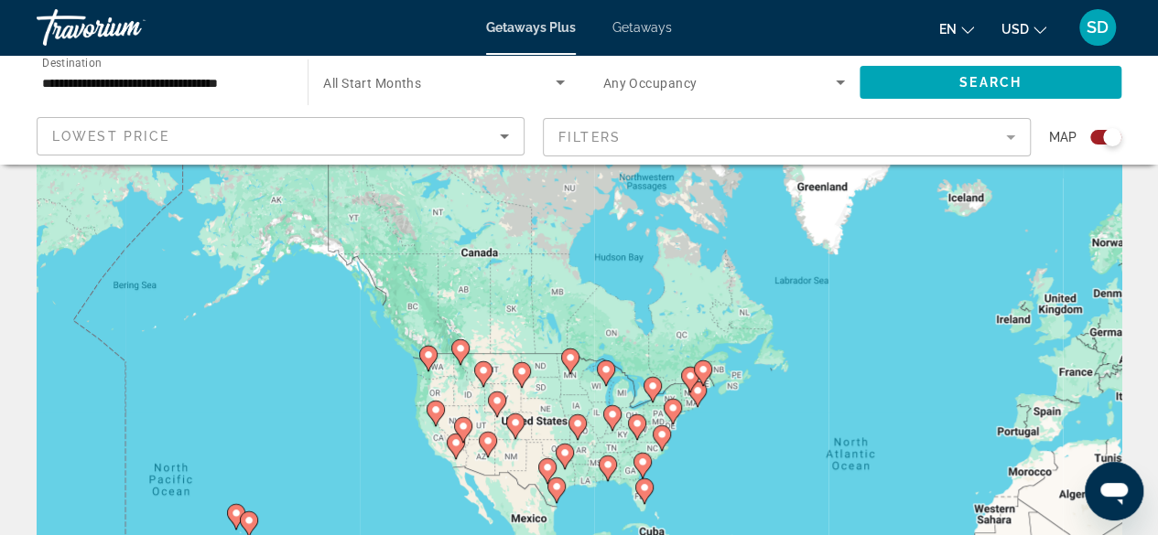
scroll to position [92, 0]
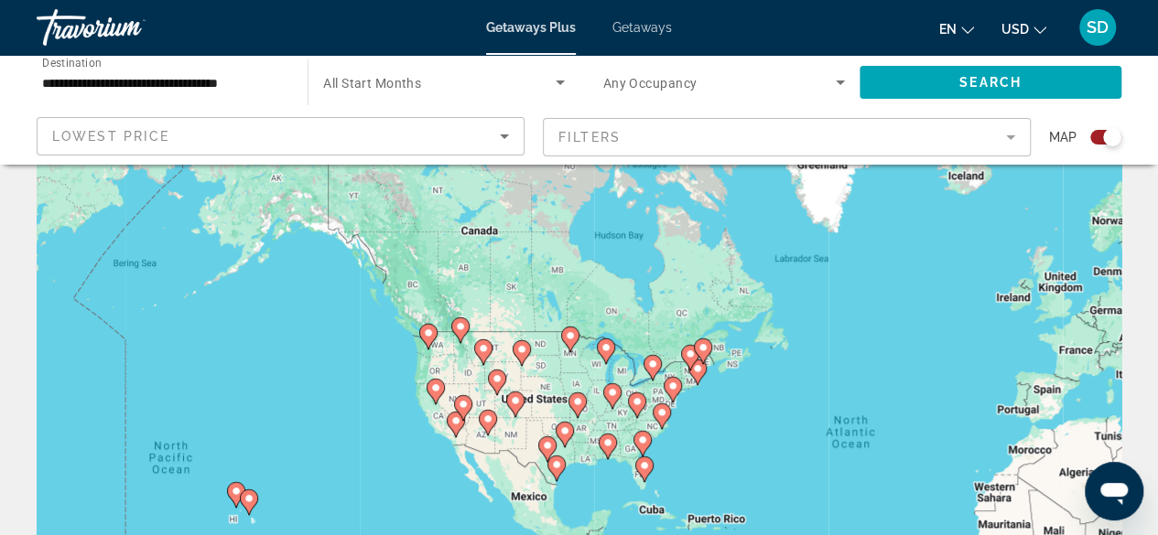
click at [438, 389] on image "Main content" at bounding box center [435, 388] width 11 height 11
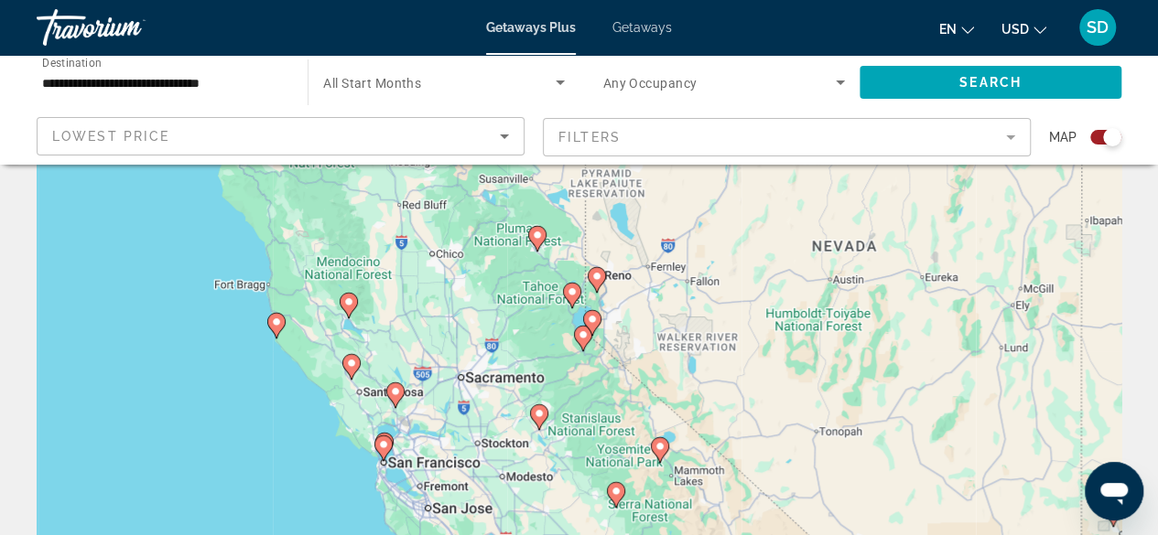
click at [577, 291] on image "Main content" at bounding box center [572, 291] width 11 height 11
type input "**********"
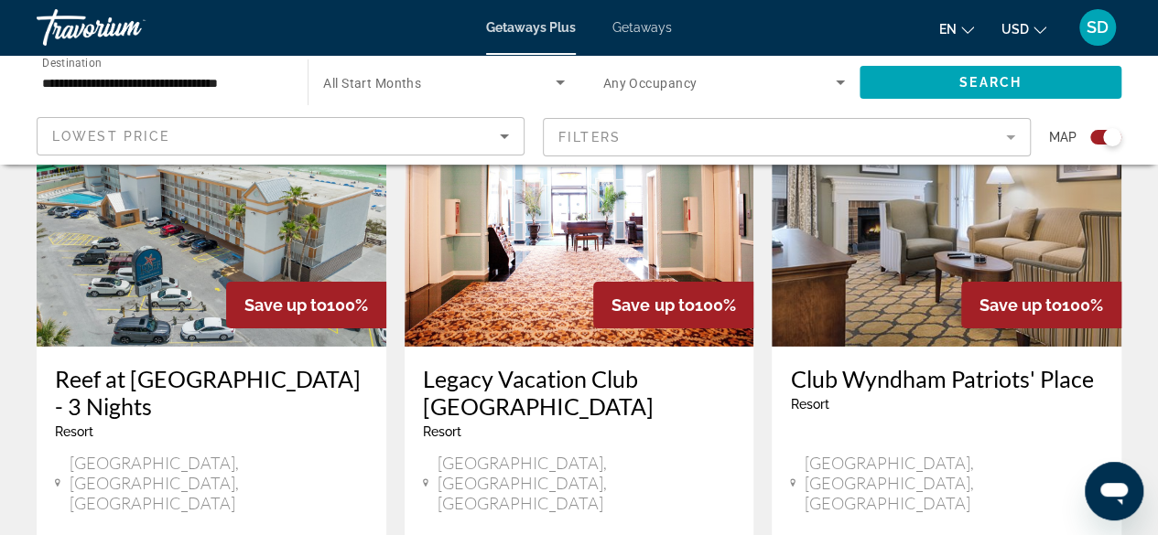
scroll to position [3021, 0]
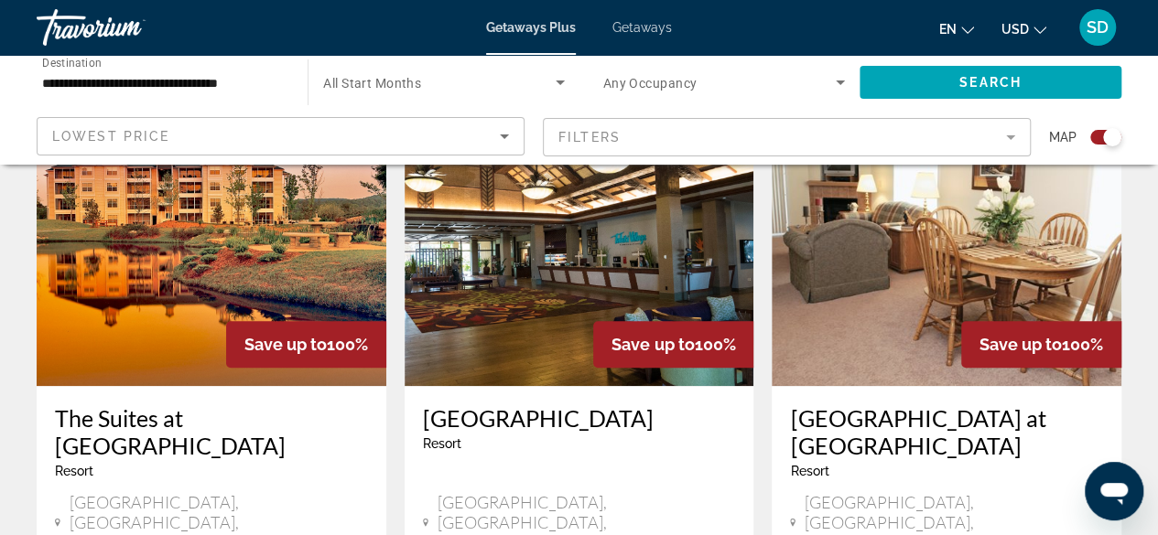
scroll to position [732, 0]
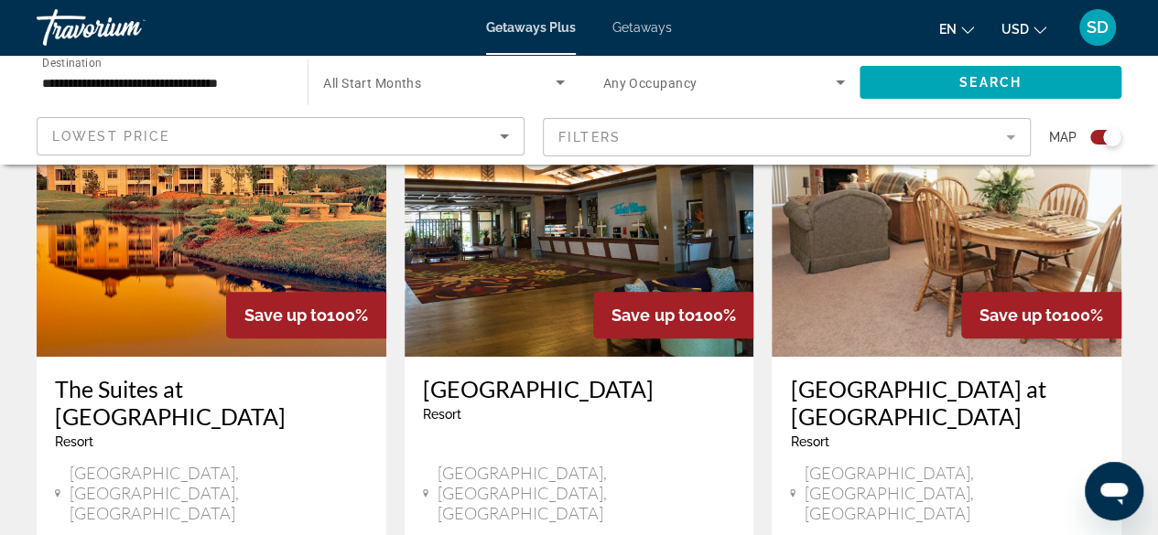
click at [351, 272] on img "Main content" at bounding box center [212, 210] width 350 height 293
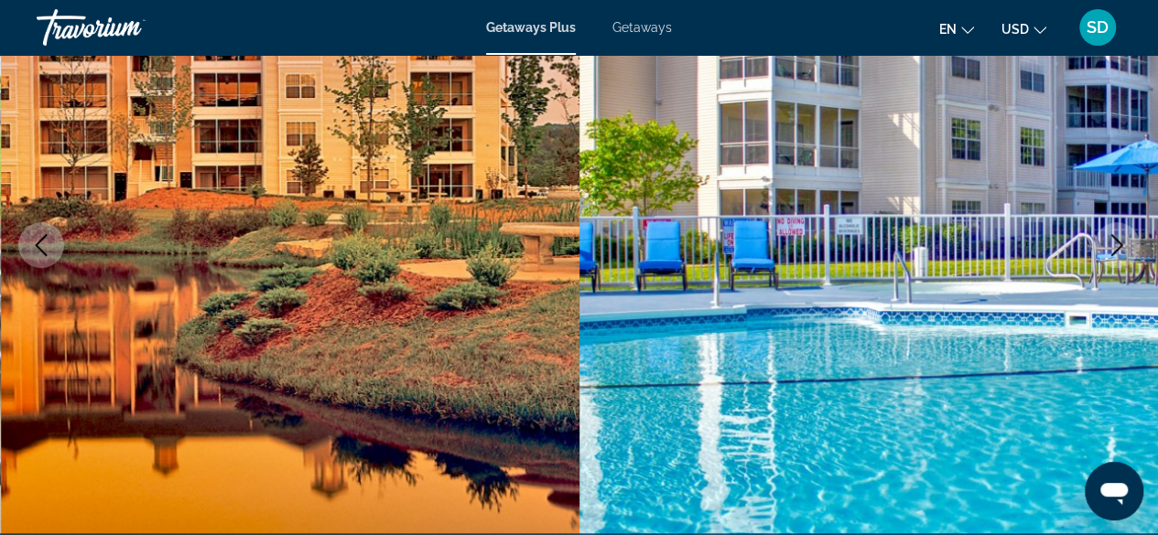
scroll to position [183, 0]
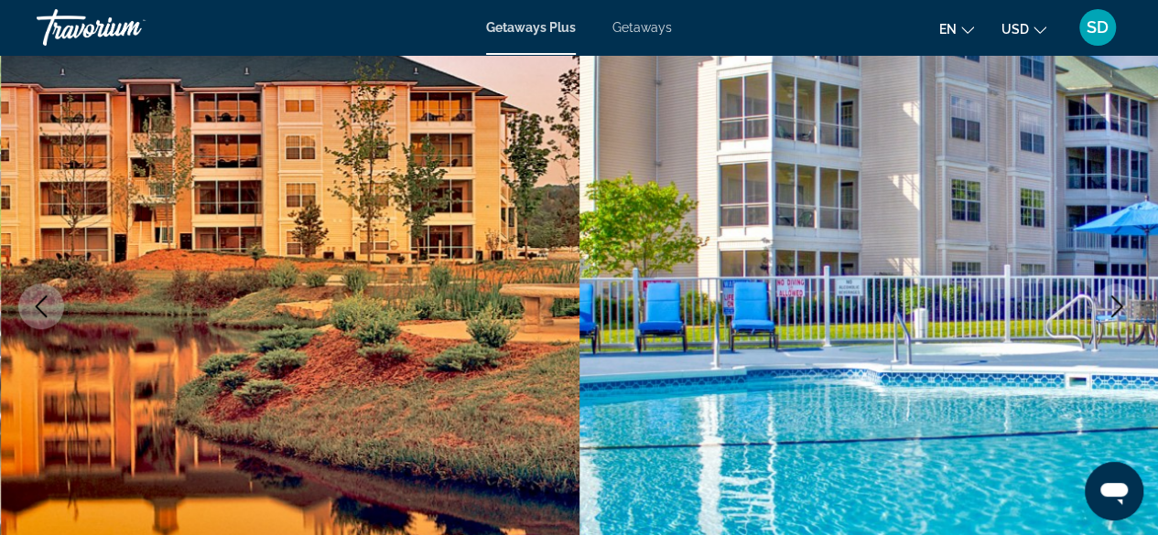
click at [1079, 302] on img "Main content" at bounding box center [868, 307] width 579 height 870
click at [1115, 302] on icon "Next image" at bounding box center [1117, 307] width 22 height 22
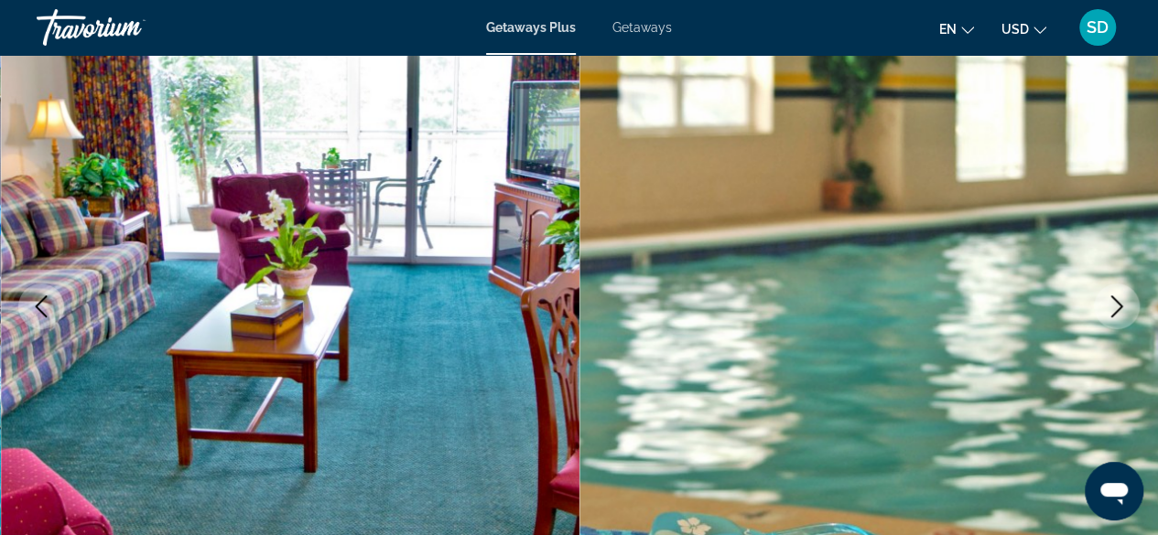
click at [1114, 305] on icon "Next image" at bounding box center [1117, 307] width 22 height 22
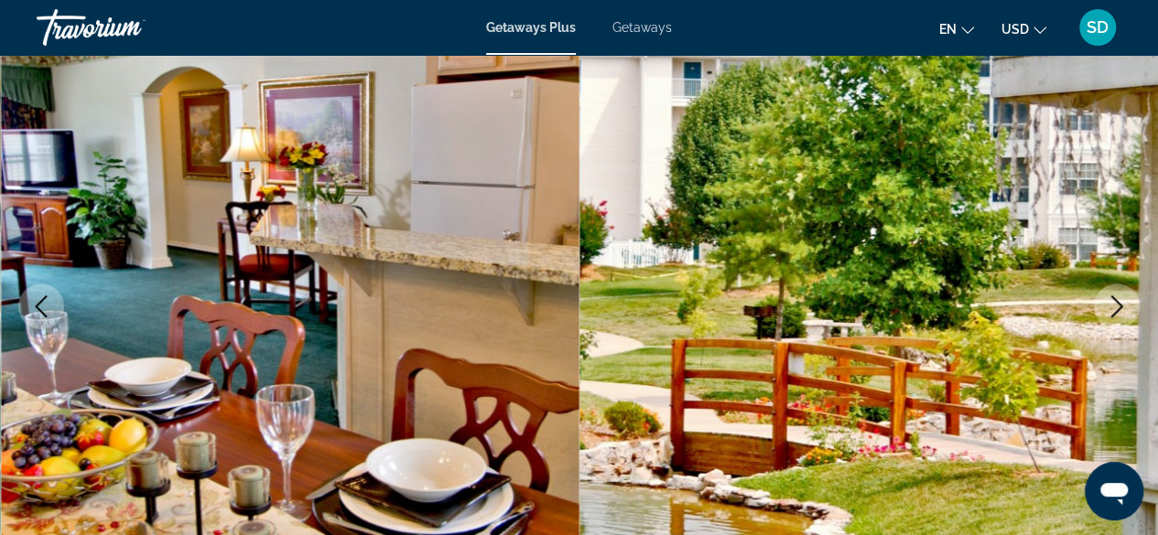
click at [1114, 305] on icon "Next image" at bounding box center [1117, 307] width 22 height 22
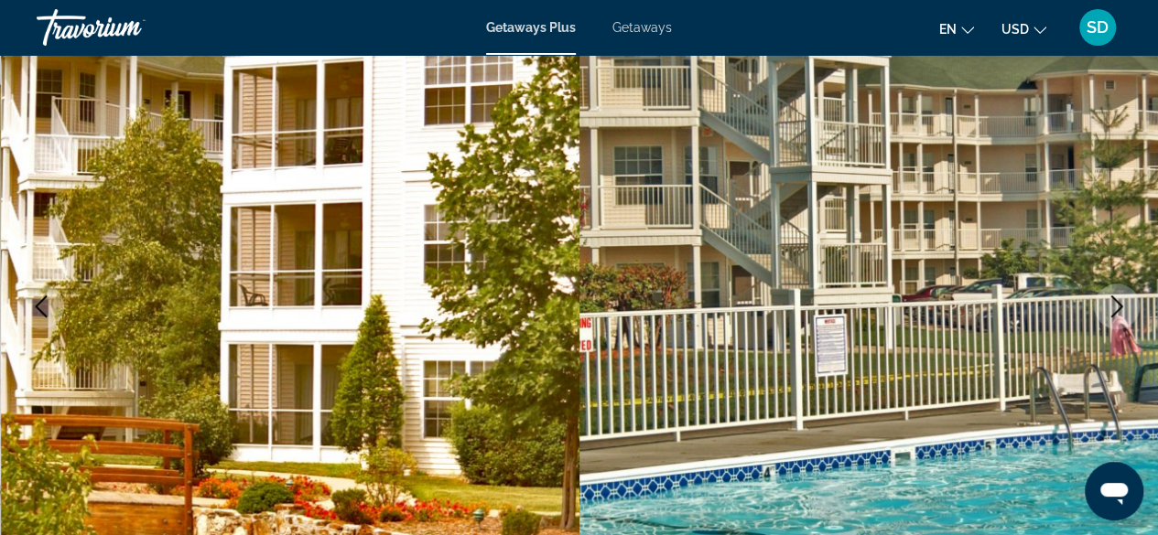
click at [1114, 305] on icon "Next image" at bounding box center [1117, 307] width 22 height 22
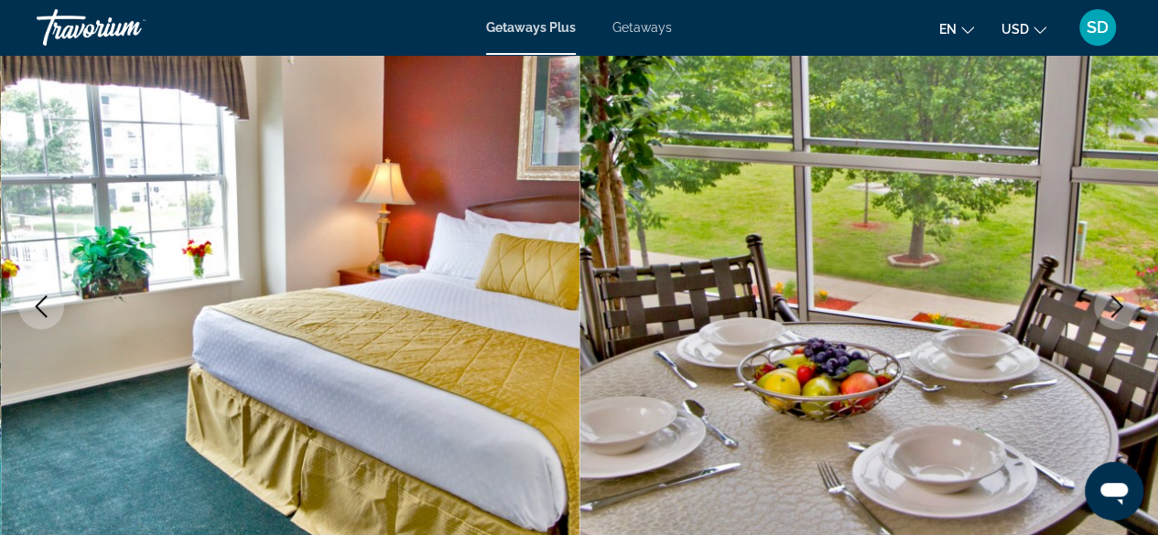
click at [1114, 305] on icon "Next image" at bounding box center [1117, 307] width 22 height 22
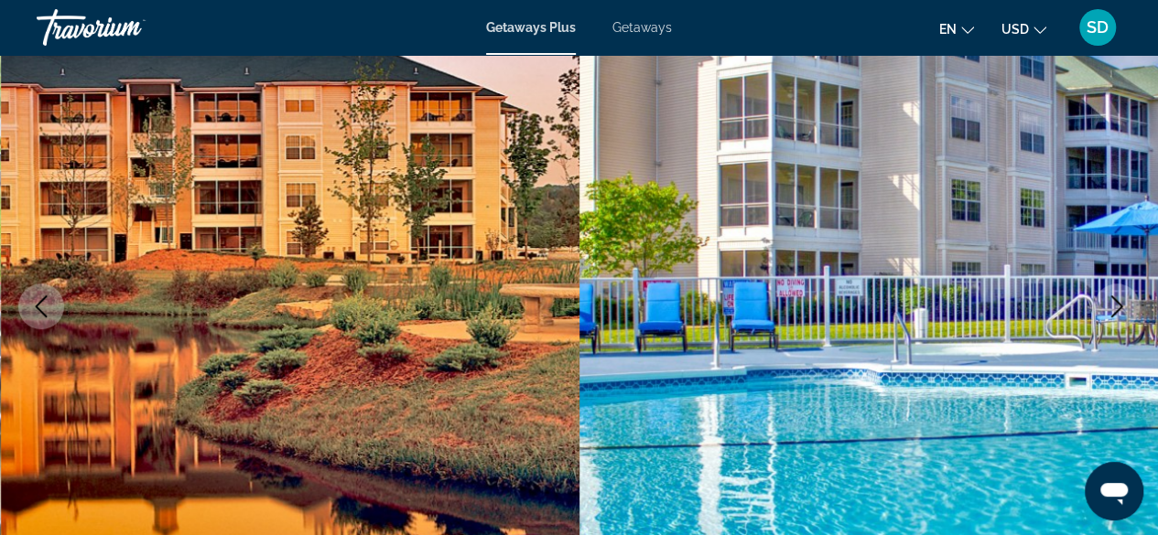
click at [1114, 305] on icon "Next image" at bounding box center [1117, 307] width 22 height 22
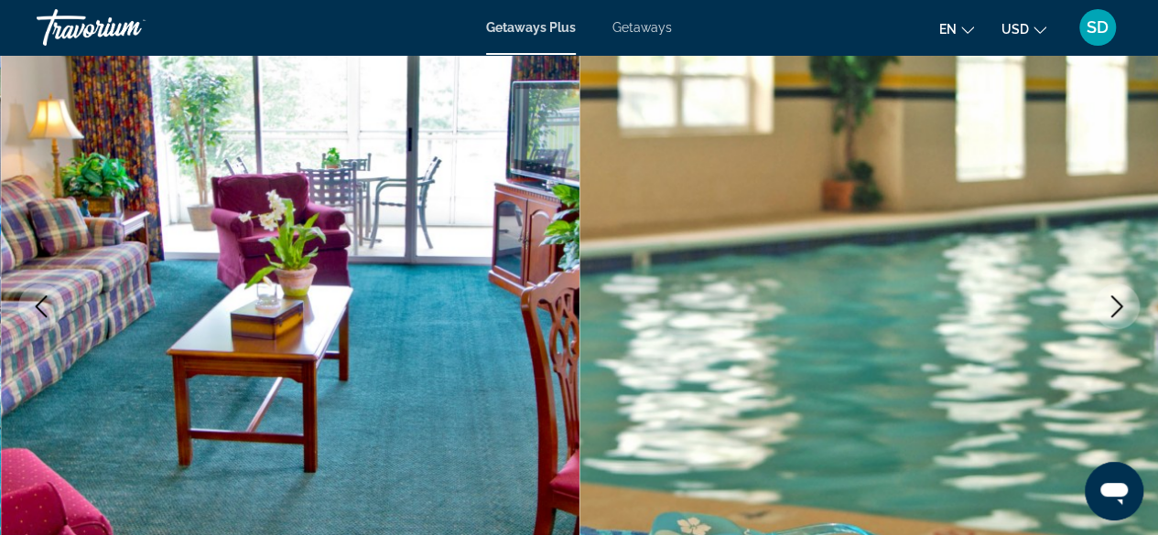
drag, startPoint x: 1114, startPoint y: 305, endPoint x: 1119, endPoint y: 318, distance: 13.9
click at [1116, 312] on icon "Next image" at bounding box center [1117, 307] width 22 height 22
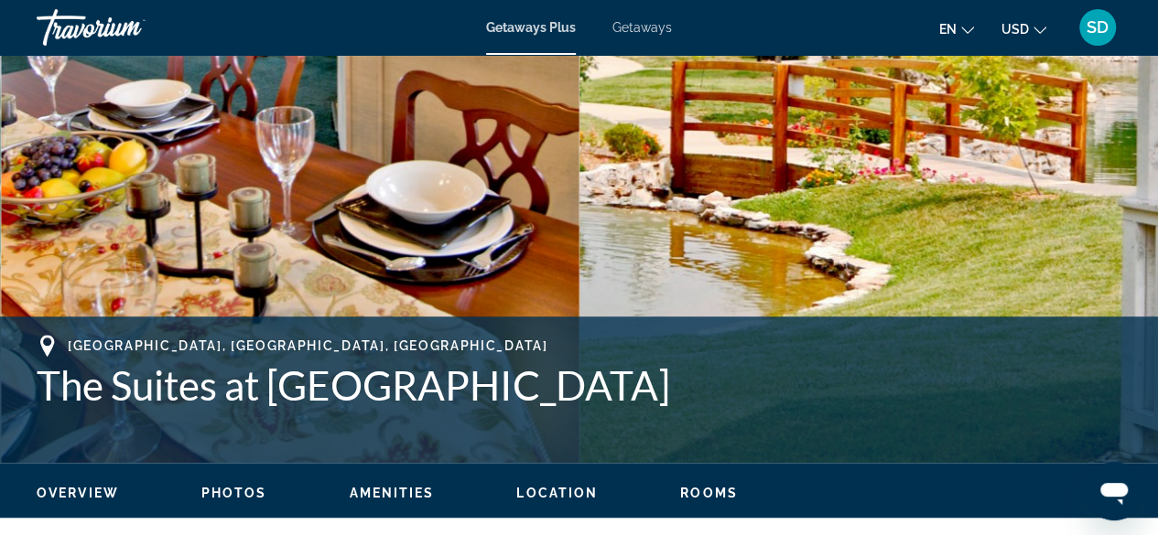
scroll to position [275, 0]
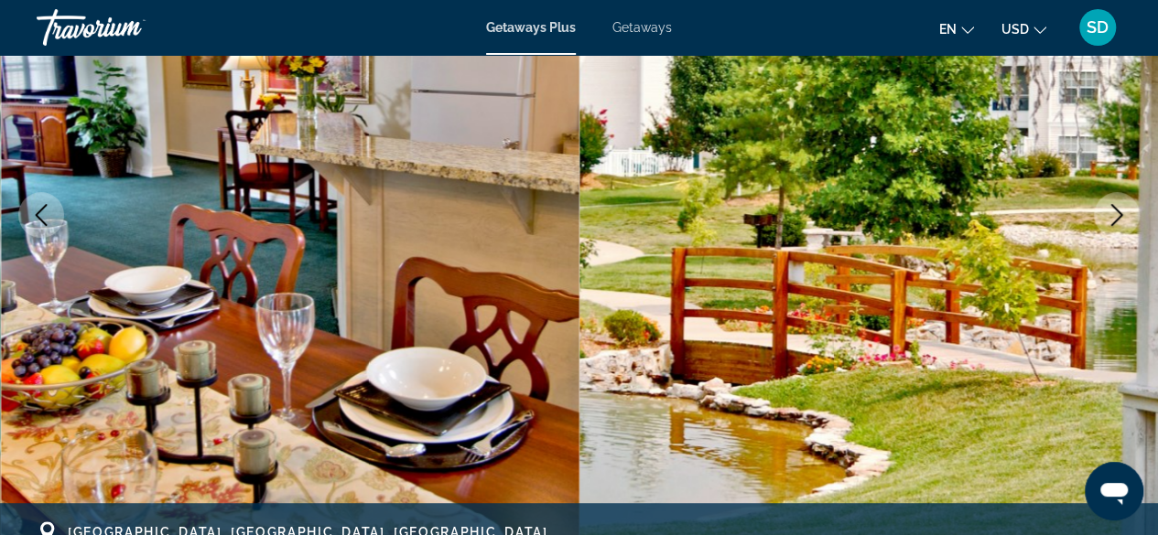
click at [638, 31] on span "Getaways" at bounding box center [641, 27] width 59 height 15
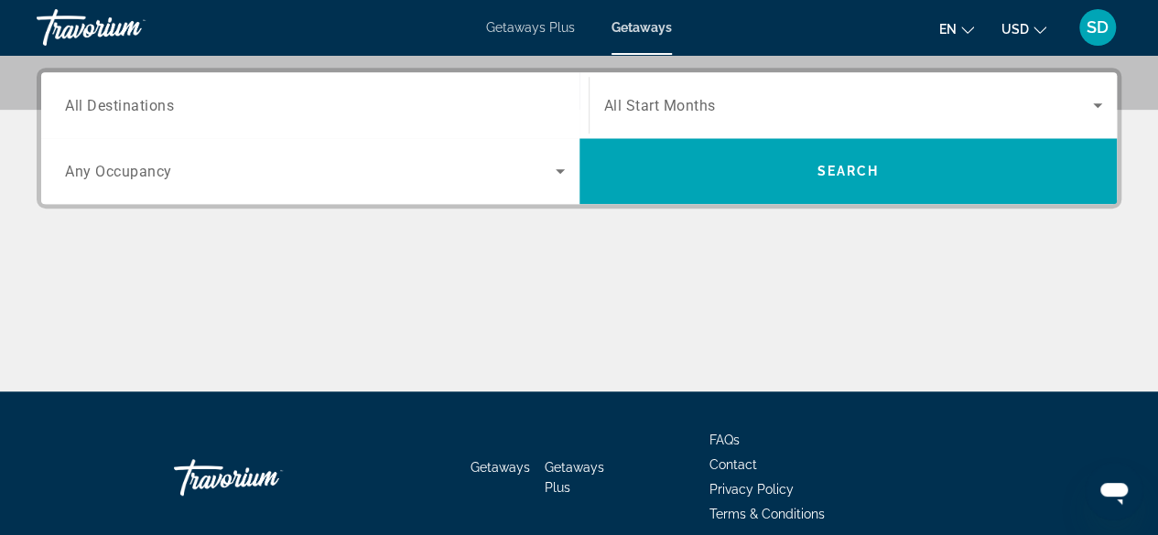
scroll to position [458, 0]
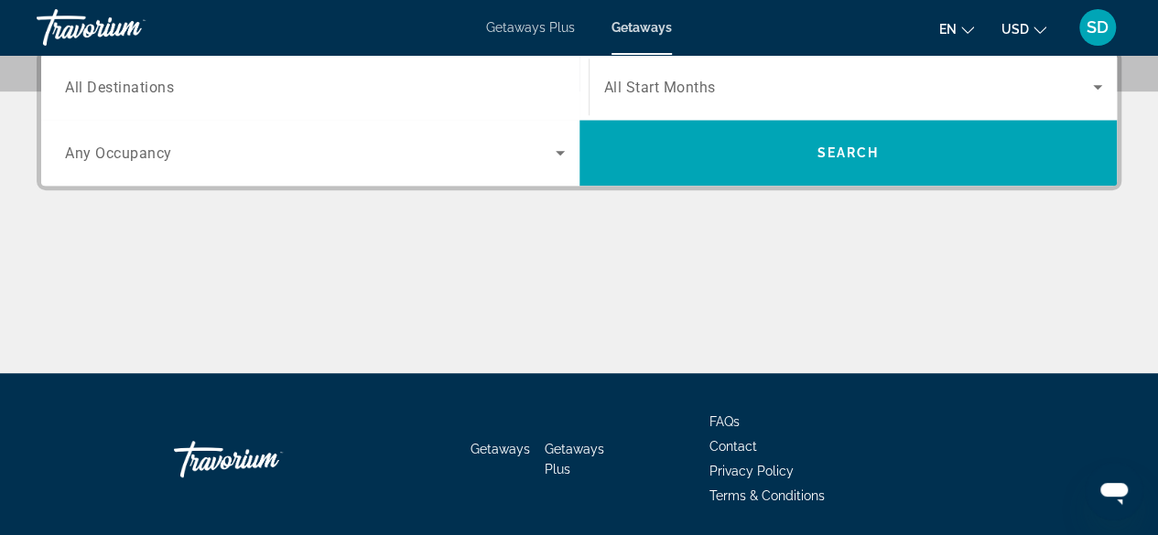
drag, startPoint x: 174, startPoint y: 69, endPoint x: 170, endPoint y: 81, distance: 12.4
click at [174, 70] on div "Search widget" at bounding box center [315, 87] width 500 height 52
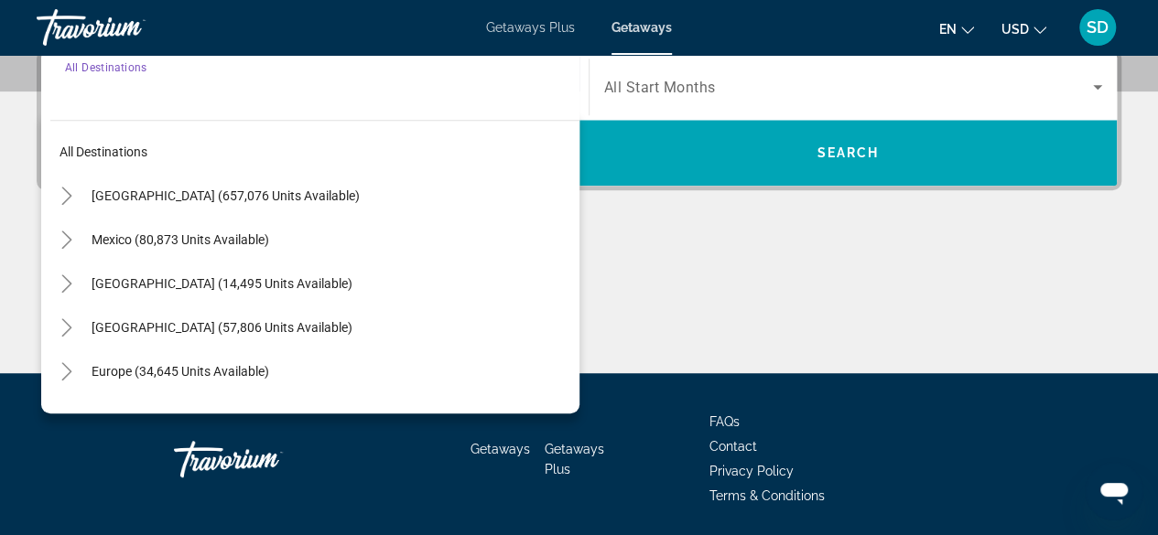
scroll to position [447, 0]
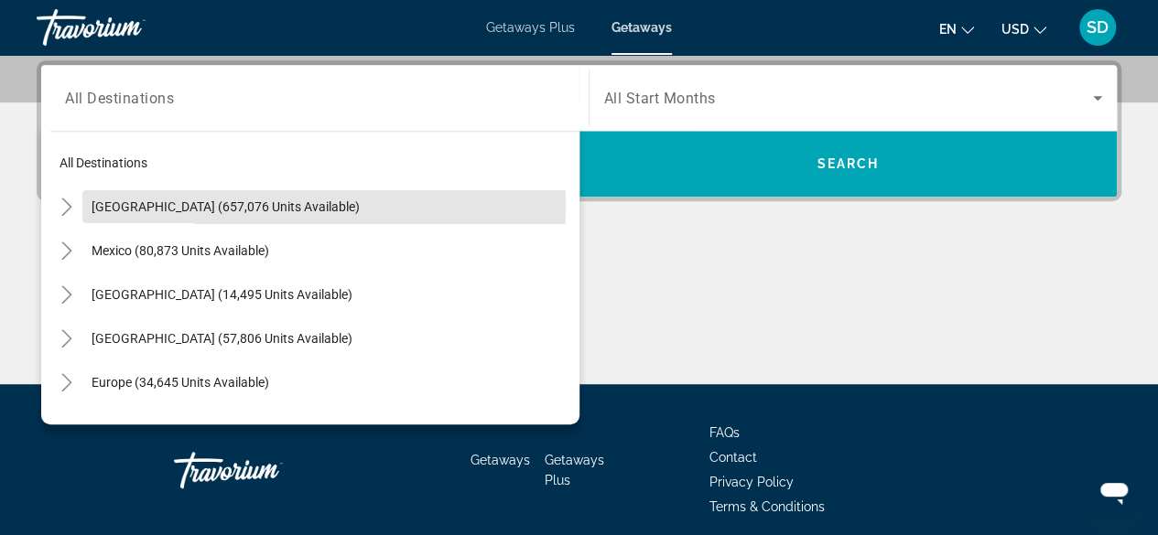
drag, startPoint x: 146, startPoint y: 204, endPoint x: 160, endPoint y: 219, distance: 20.1
click at [147, 204] on span "[GEOGRAPHIC_DATA] (657,076 units available)" at bounding box center [226, 207] width 268 height 15
type input "**********"
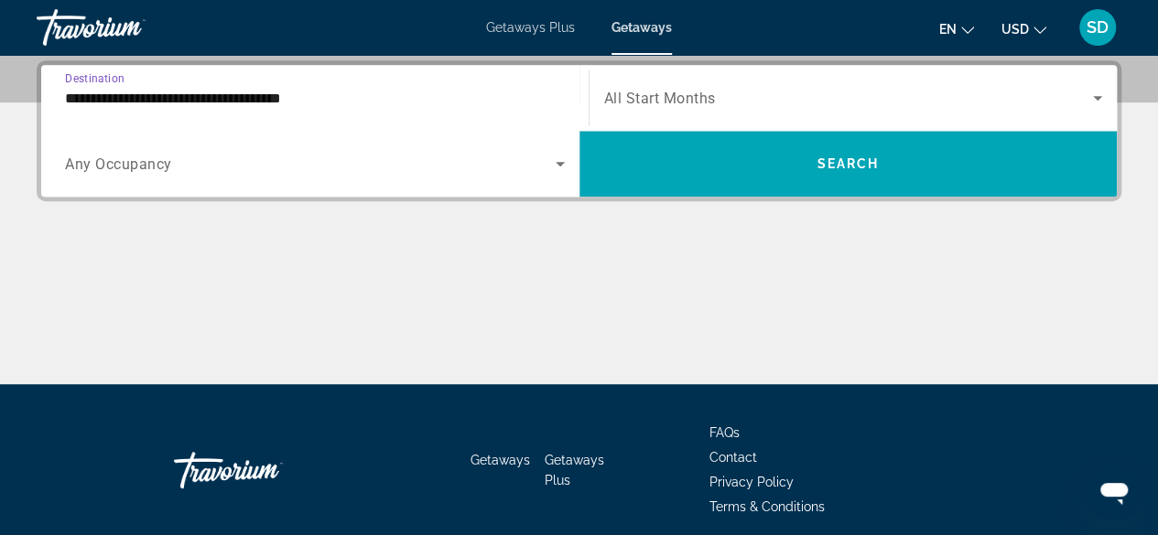
click at [741, 96] on span "Search widget" at bounding box center [849, 98] width 490 height 22
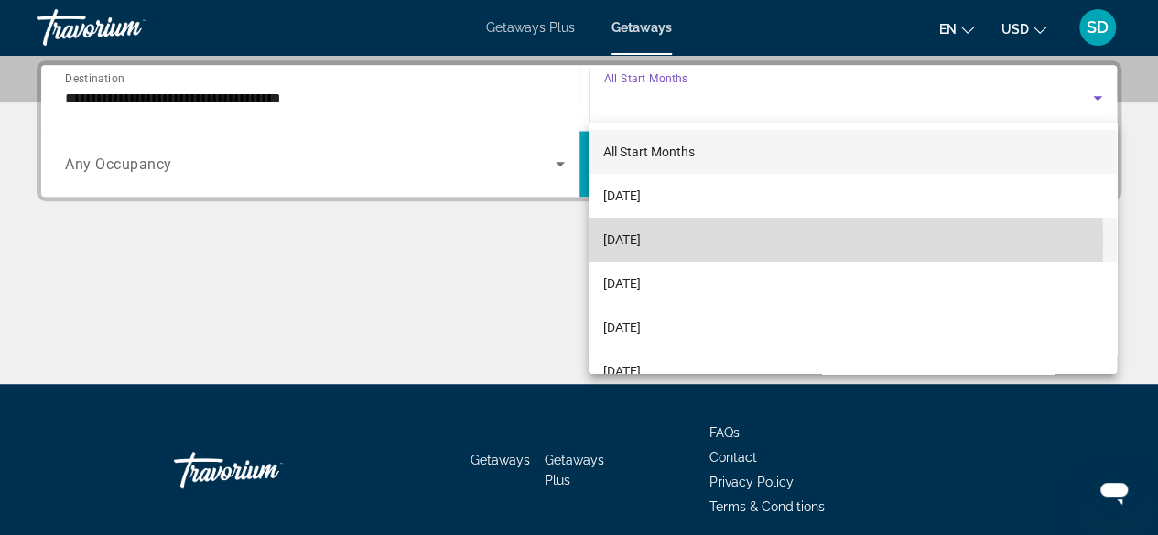
click at [641, 241] on span "[DATE]" at bounding box center [622, 240] width 38 height 22
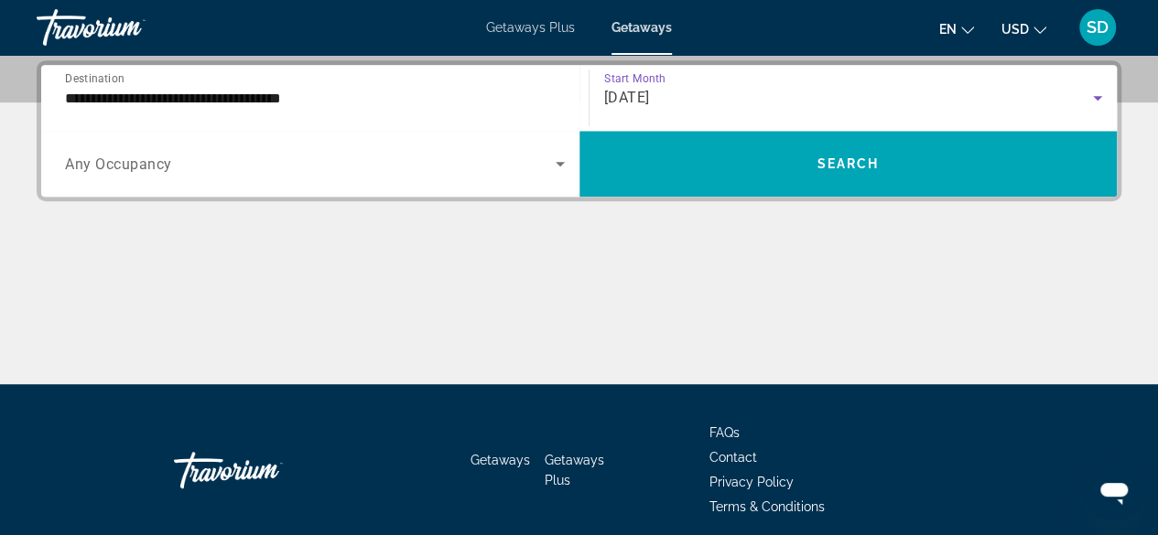
click at [261, 162] on span "Search widget" at bounding box center [310, 164] width 491 height 22
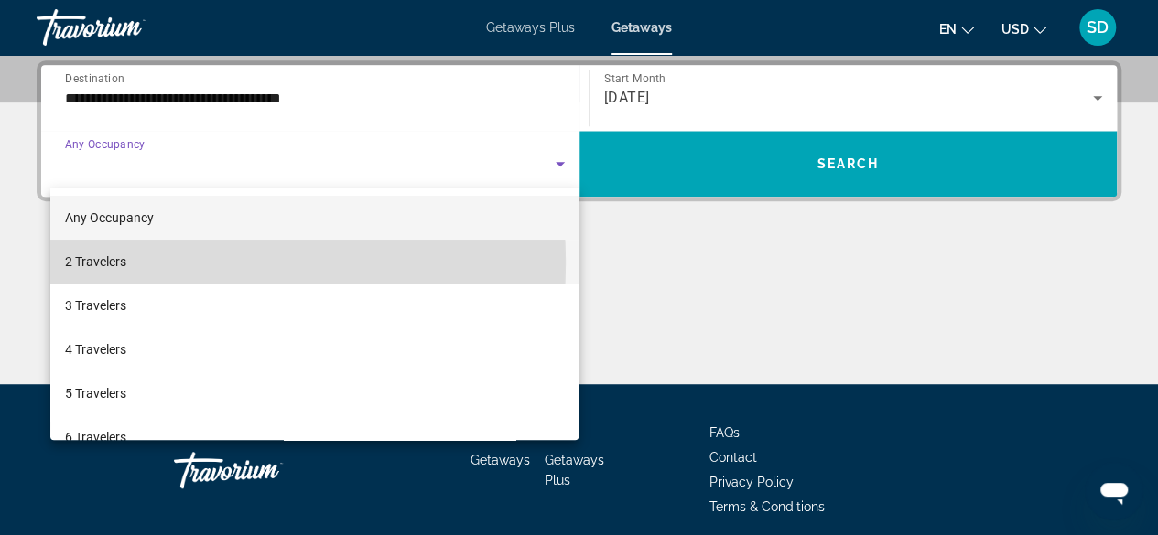
click at [172, 263] on mat-option "2 Travelers" at bounding box center [314, 262] width 529 height 44
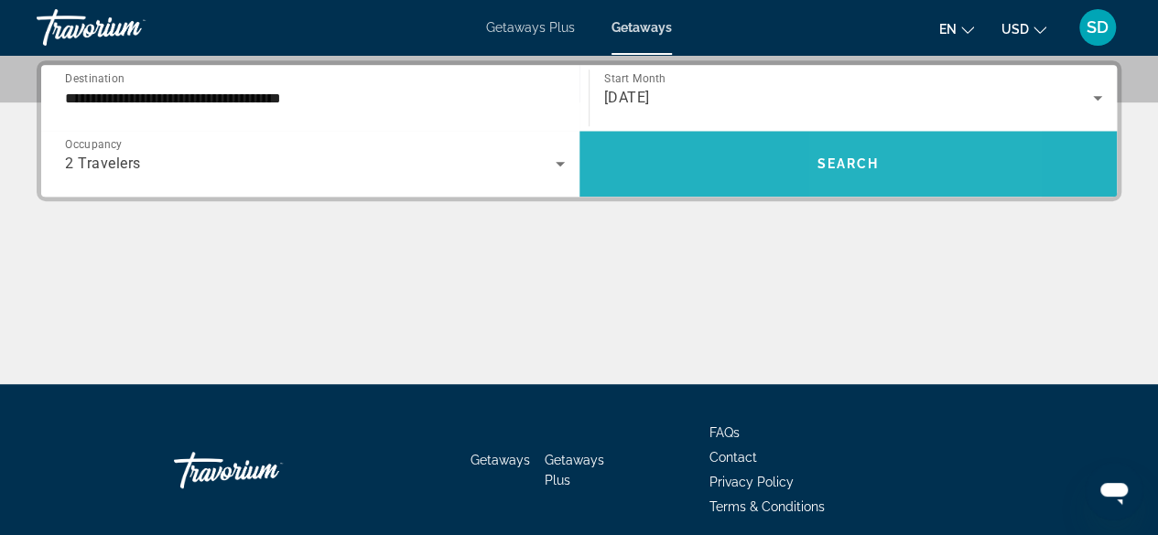
click at [924, 174] on span "Search widget" at bounding box center [848, 164] width 538 height 44
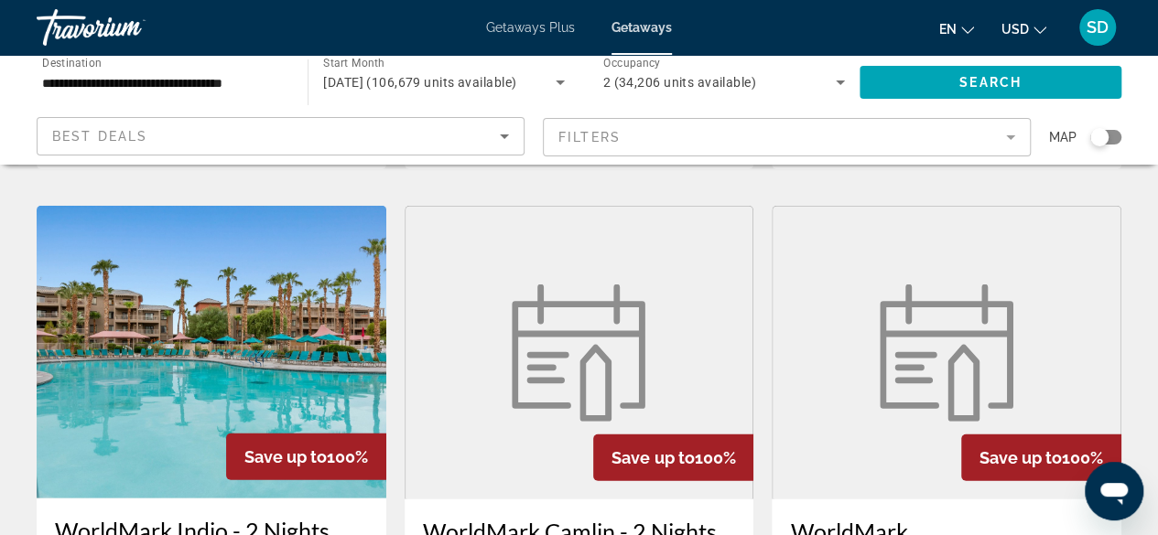
scroll to position [2014, 0]
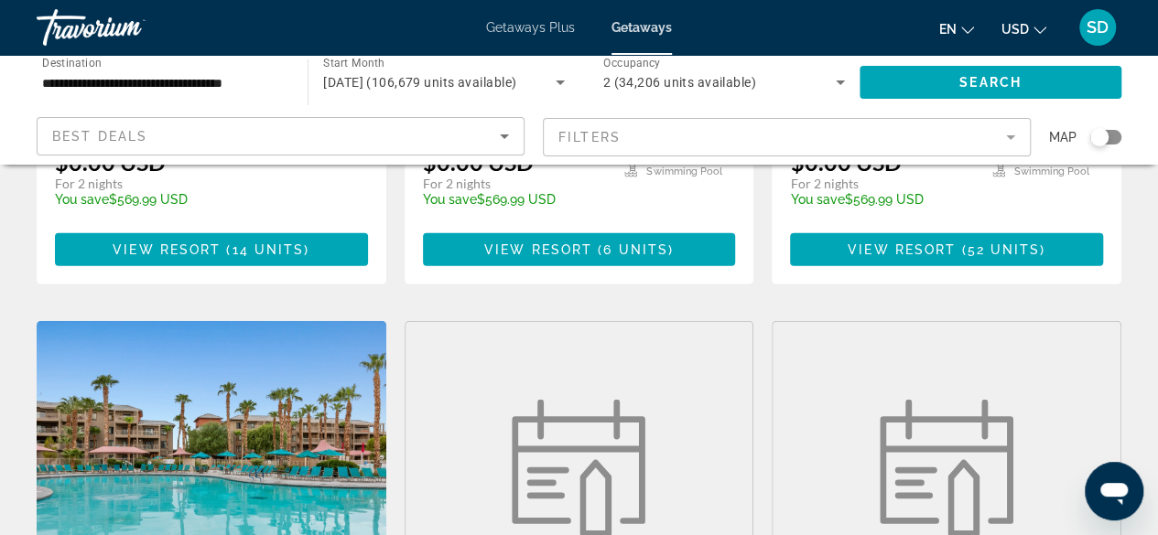
click at [533, 22] on span "Getaways Plus" at bounding box center [530, 27] width 89 height 15
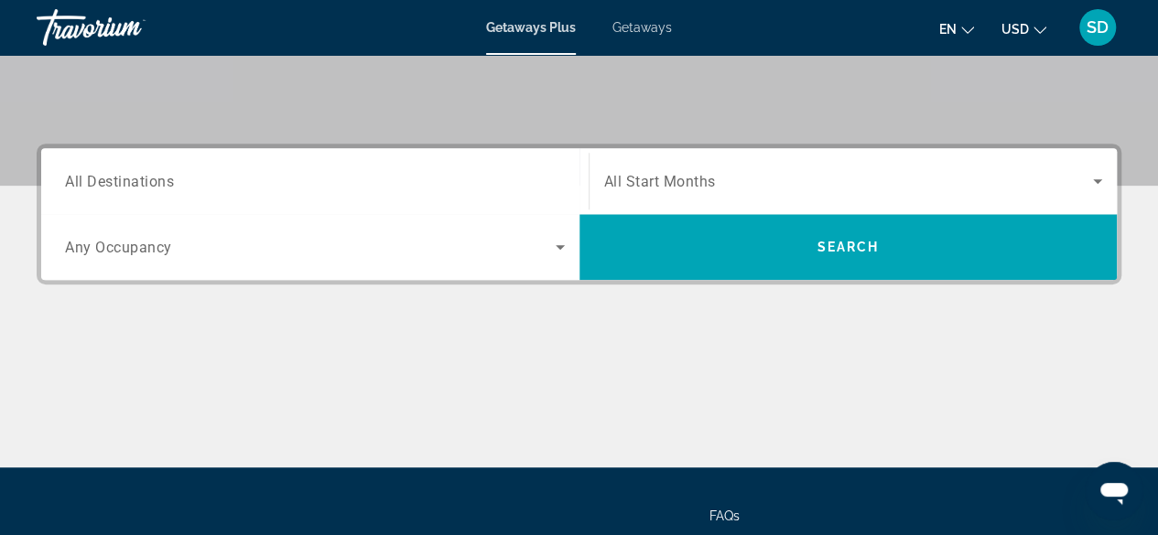
scroll to position [366, 0]
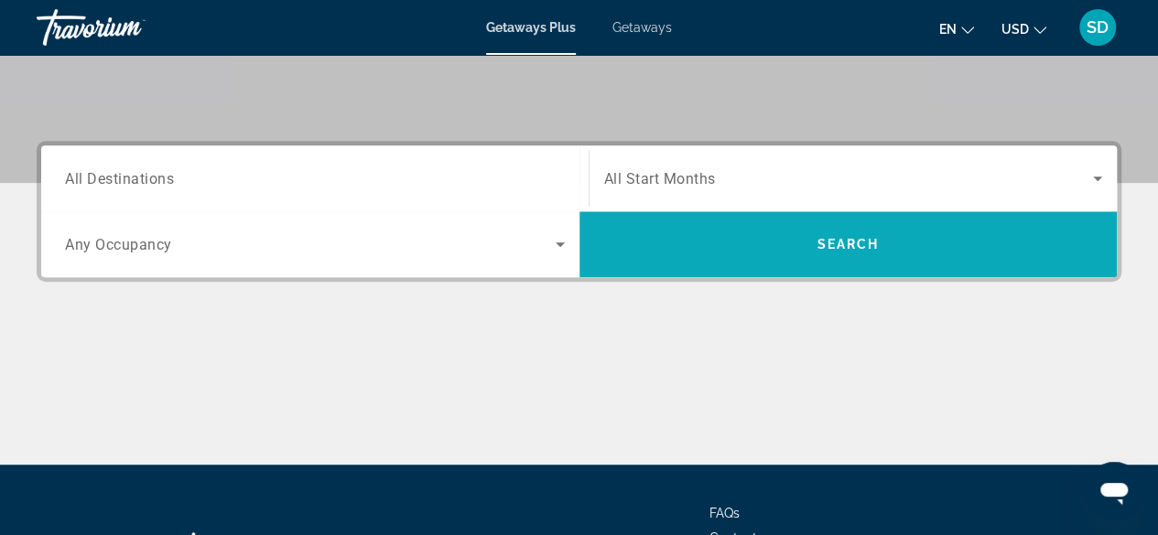
click at [765, 240] on span "Search widget" at bounding box center [848, 244] width 538 height 44
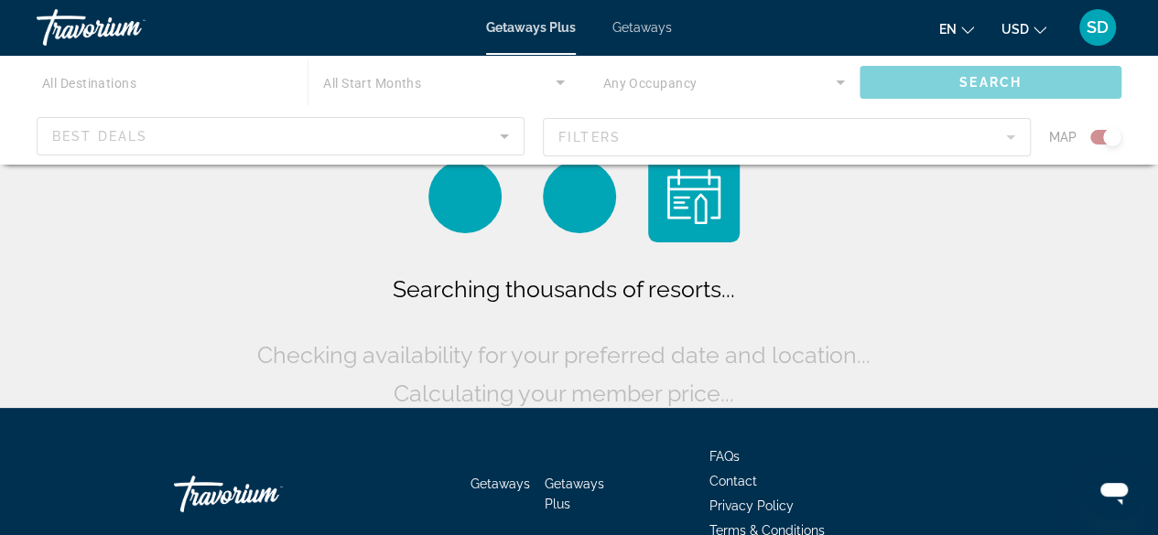
click at [57, 78] on div "Main content" at bounding box center [579, 110] width 1158 height 110
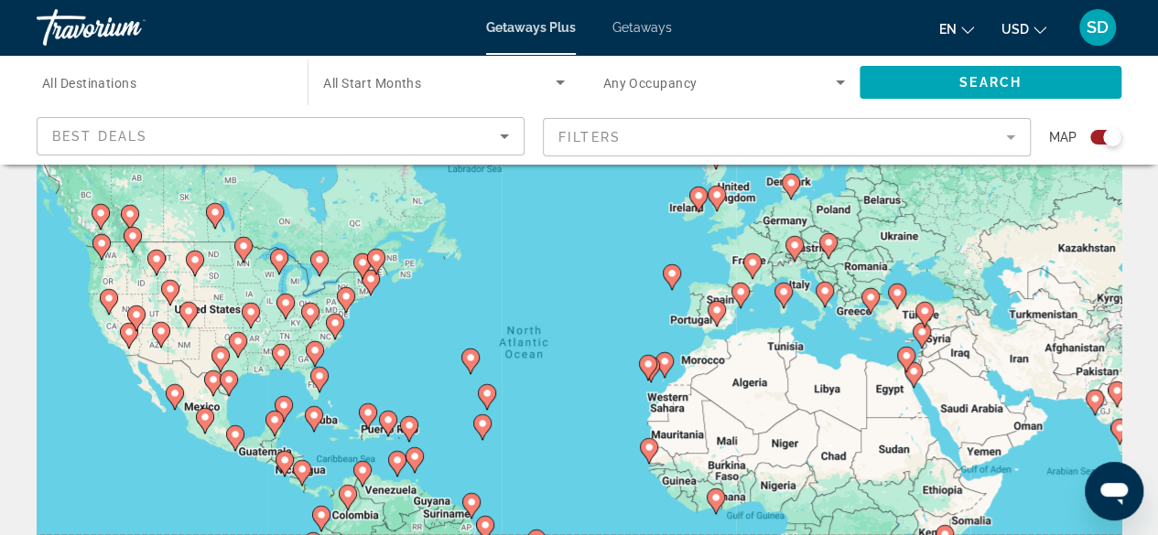
scroll to position [92, 0]
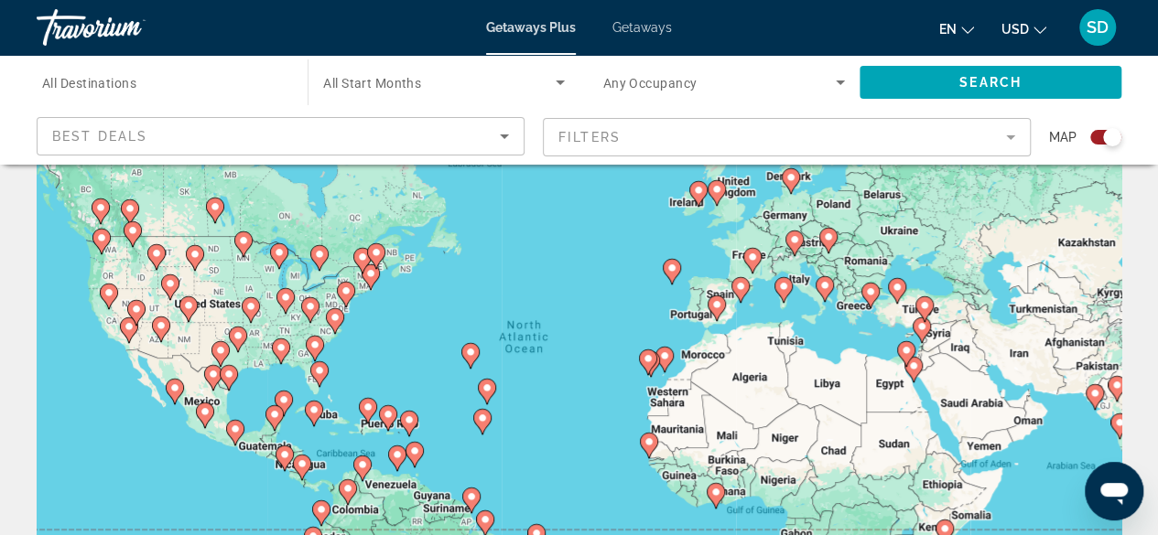
click at [119, 93] on div "Search widget" at bounding box center [163, 83] width 242 height 52
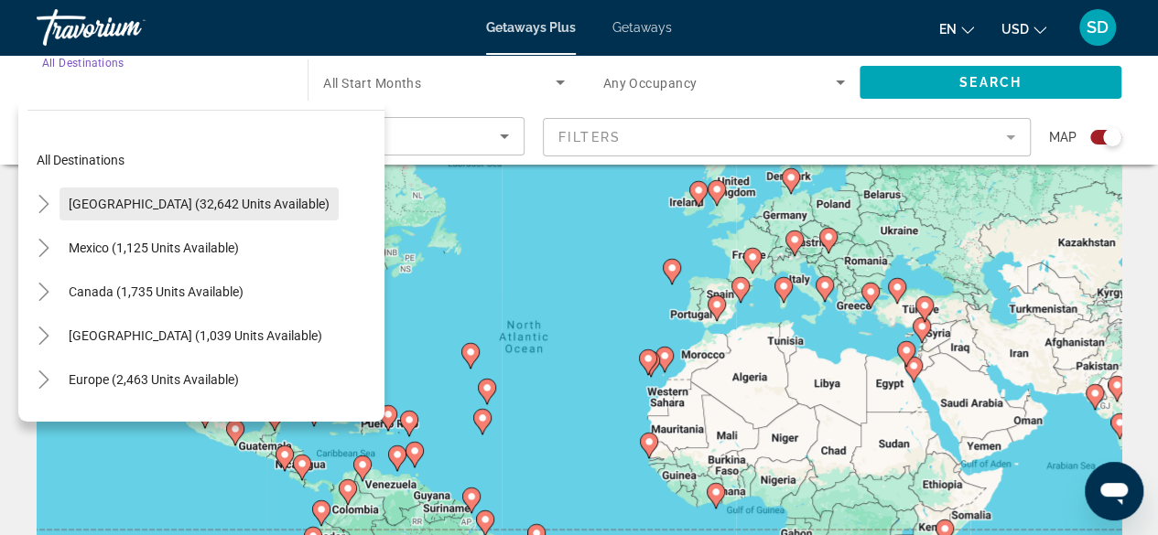
click at [184, 206] on span "[GEOGRAPHIC_DATA] (32,642 units available)" at bounding box center [199, 204] width 261 height 15
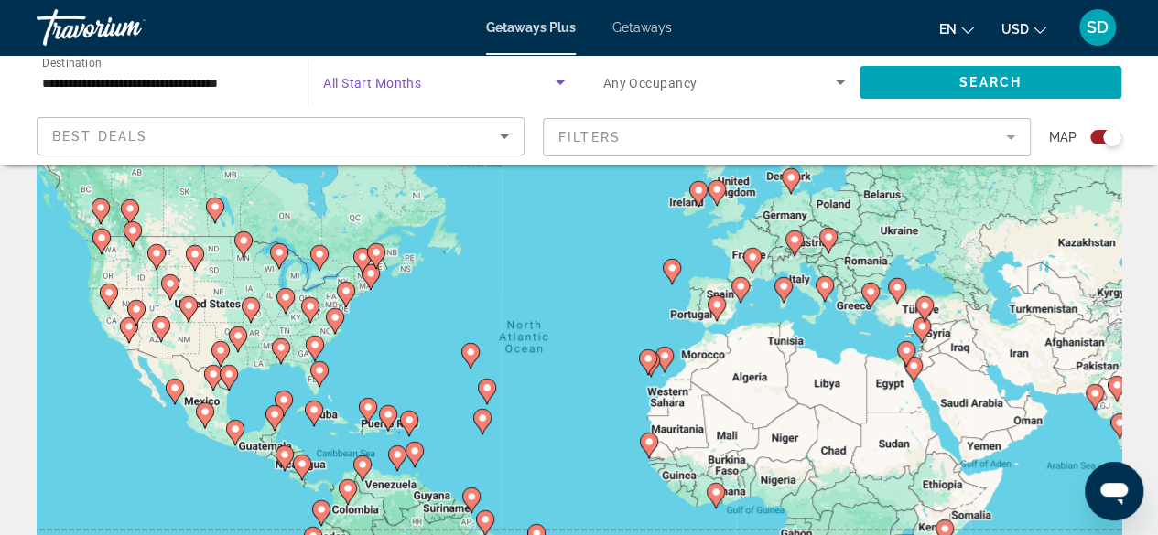
click at [557, 80] on icon "Search widget" at bounding box center [560, 82] width 22 height 22
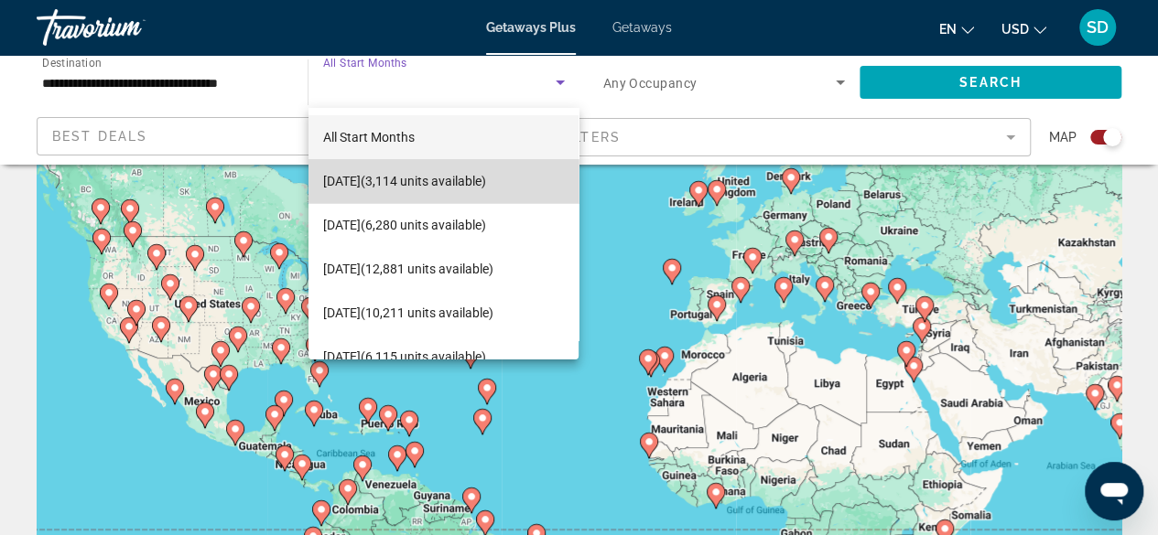
click at [470, 175] on span "[DATE] (3,114 units available)" at bounding box center [404, 181] width 163 height 22
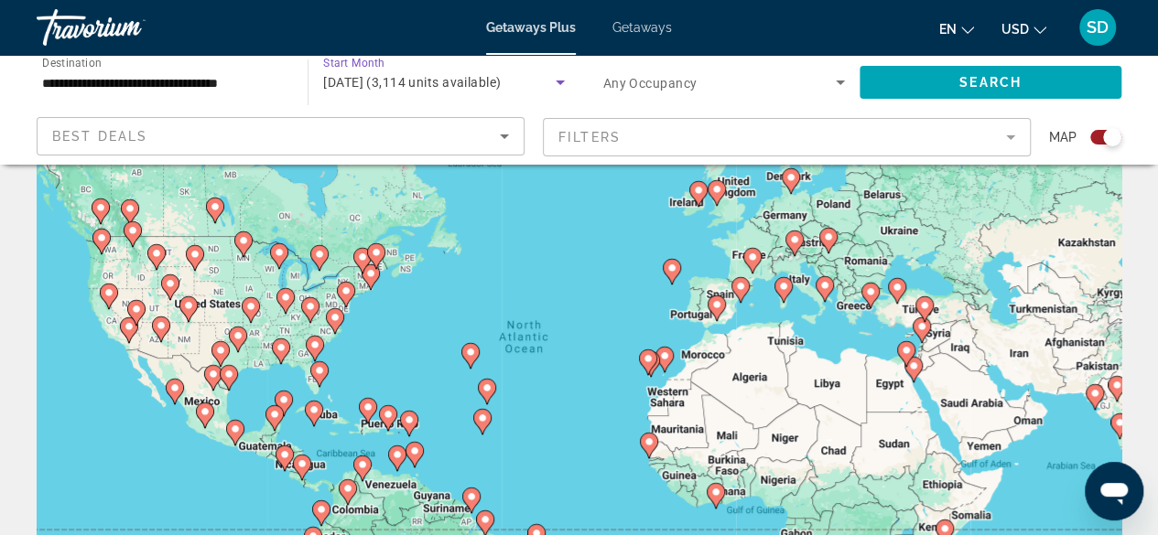
click at [844, 80] on icon "Search widget" at bounding box center [840, 82] width 22 height 22
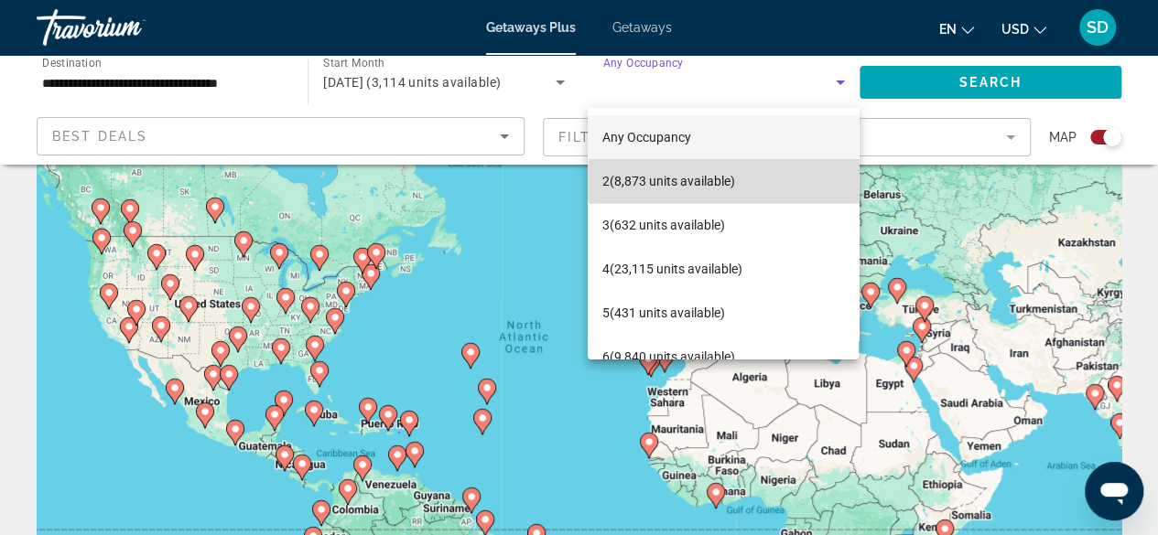
drag, startPoint x: 738, startPoint y: 181, endPoint x: 827, endPoint y: 144, distance: 97.2
click at [740, 179] on mat-option "2 (8,873 units available)" at bounding box center [723, 181] width 271 height 44
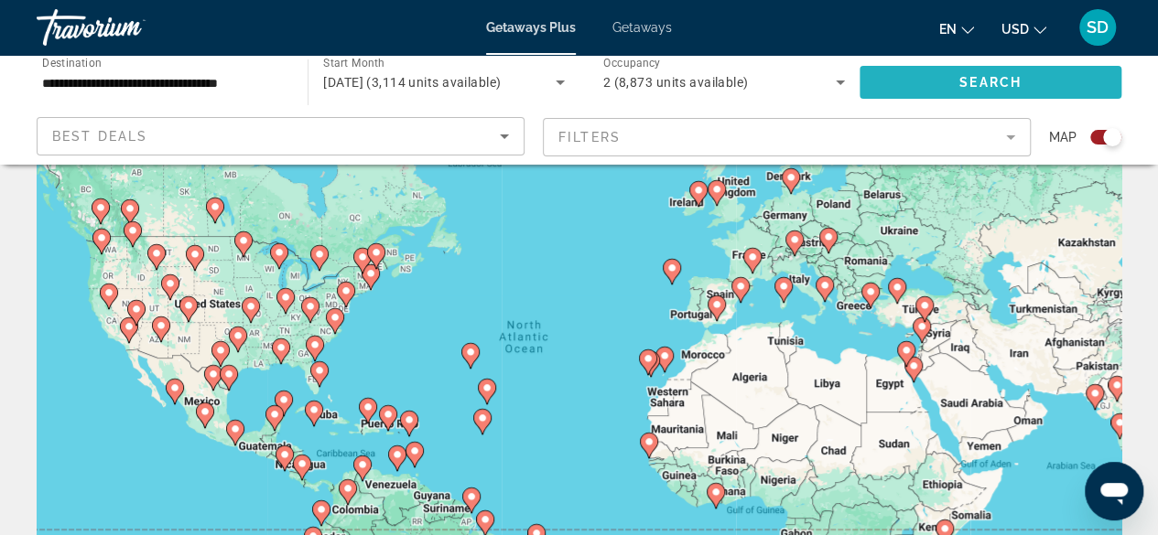
click at [963, 74] on button "Search" at bounding box center [990, 82] width 262 height 33
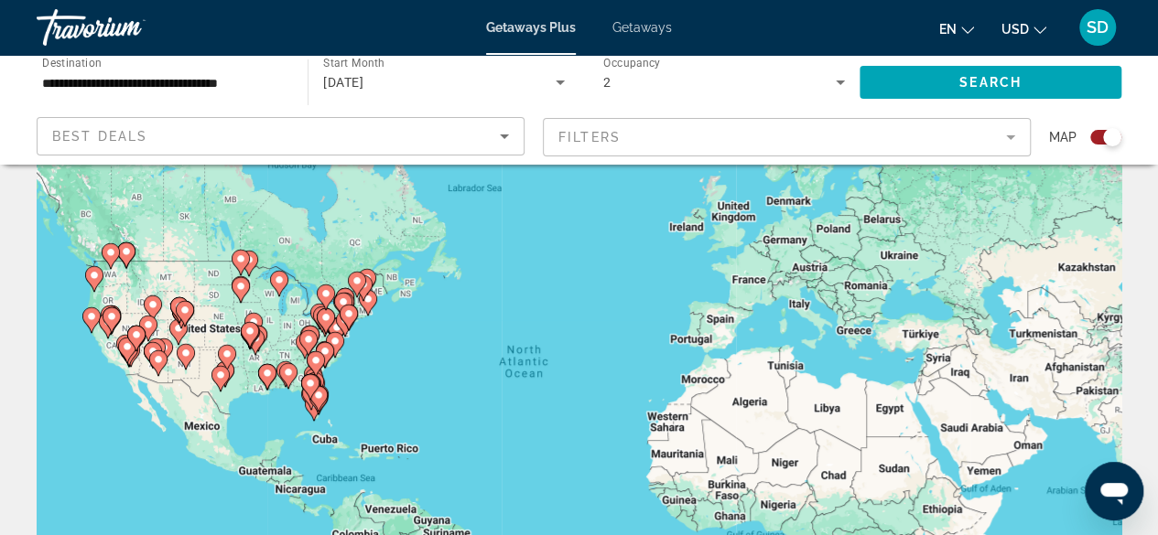
scroll to position [92, 0]
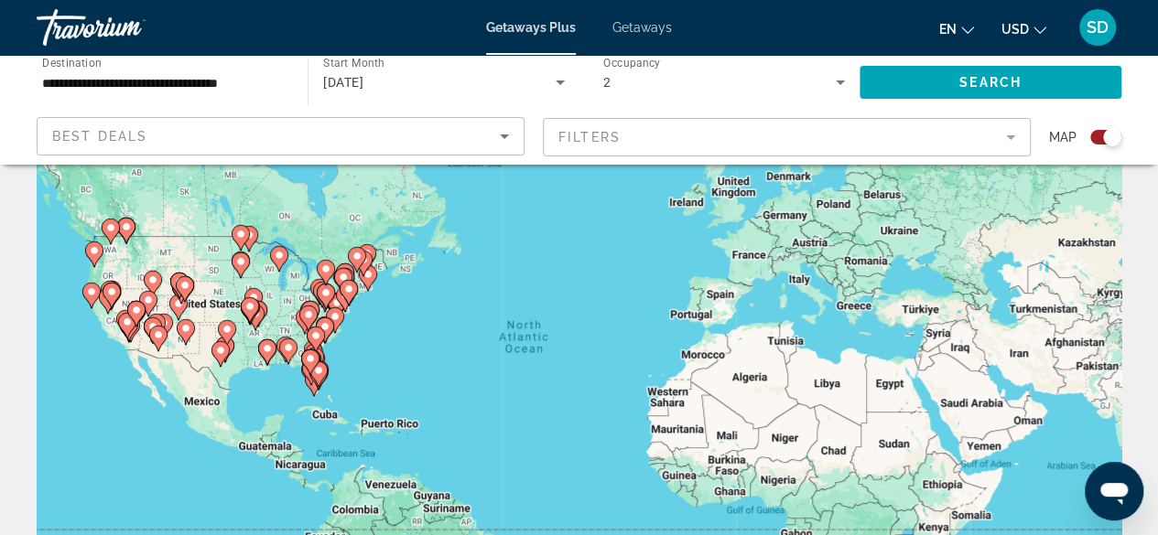
click at [178, 266] on div "To activate drag with keyboard, press Alt + Enter. Once in keyboard drag state,…" at bounding box center [579, 366] width 1085 height 549
click at [156, 322] on image "Main content" at bounding box center [152, 326] width 11 height 11
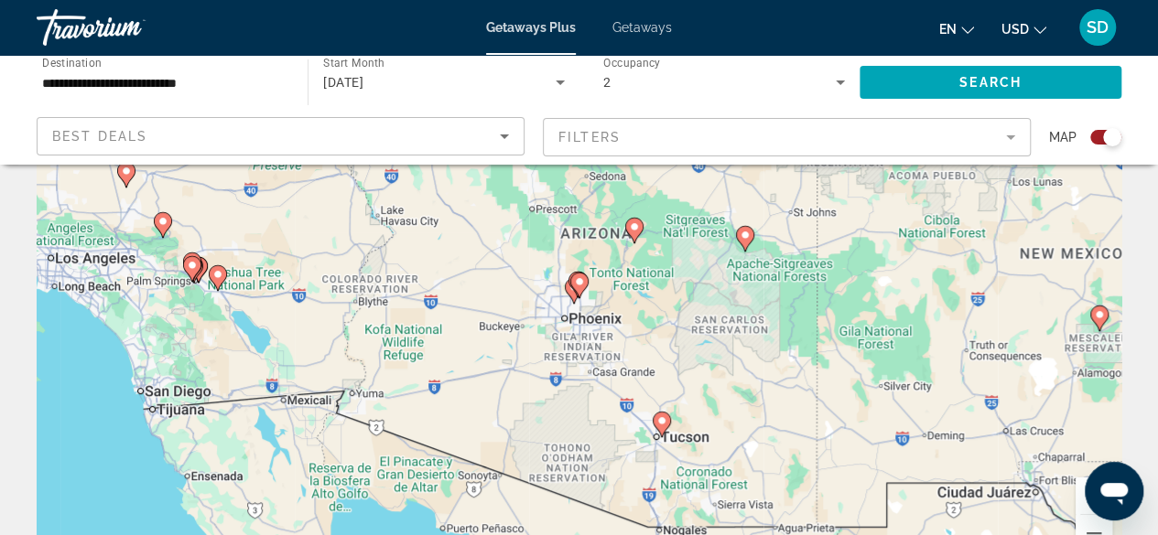
scroll to position [183, 0]
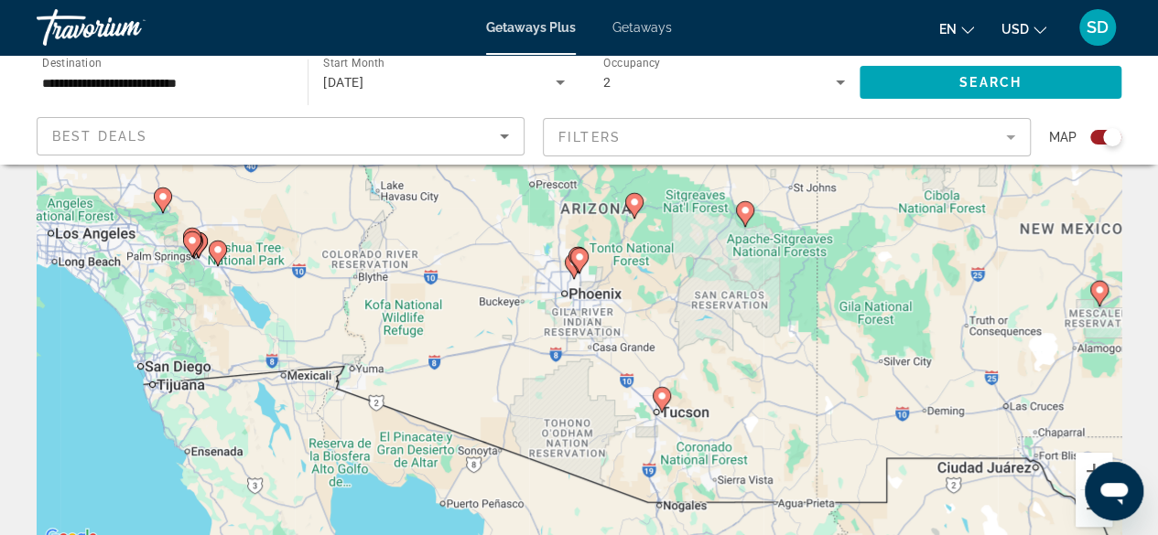
click at [573, 276] on icon "Main content" at bounding box center [574, 267] width 18 height 26
type input "**********"
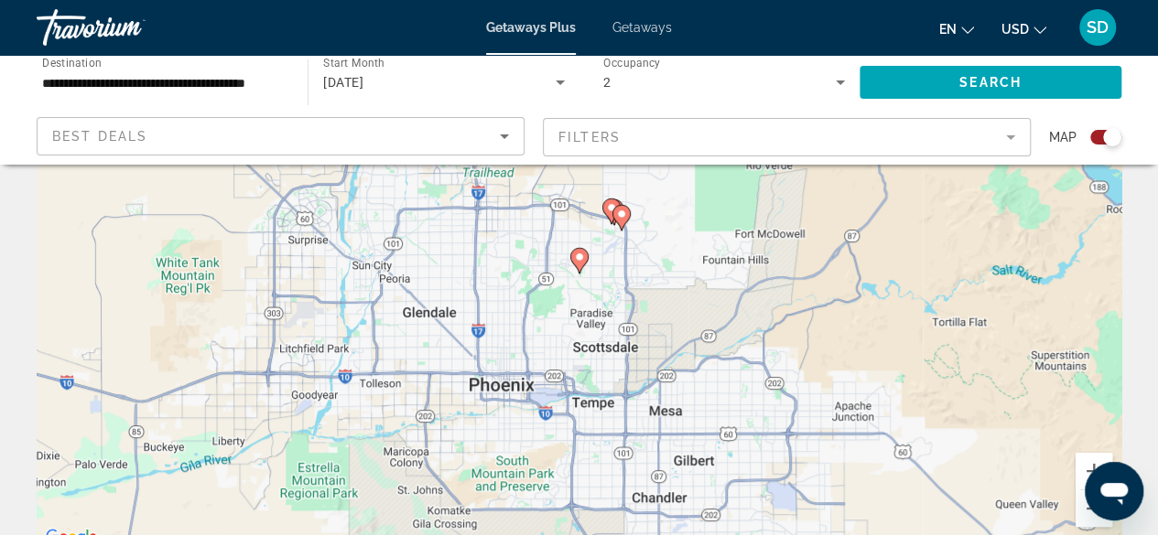
click at [584, 265] on gmp-advanced-marker "Main content" at bounding box center [579, 260] width 18 height 27
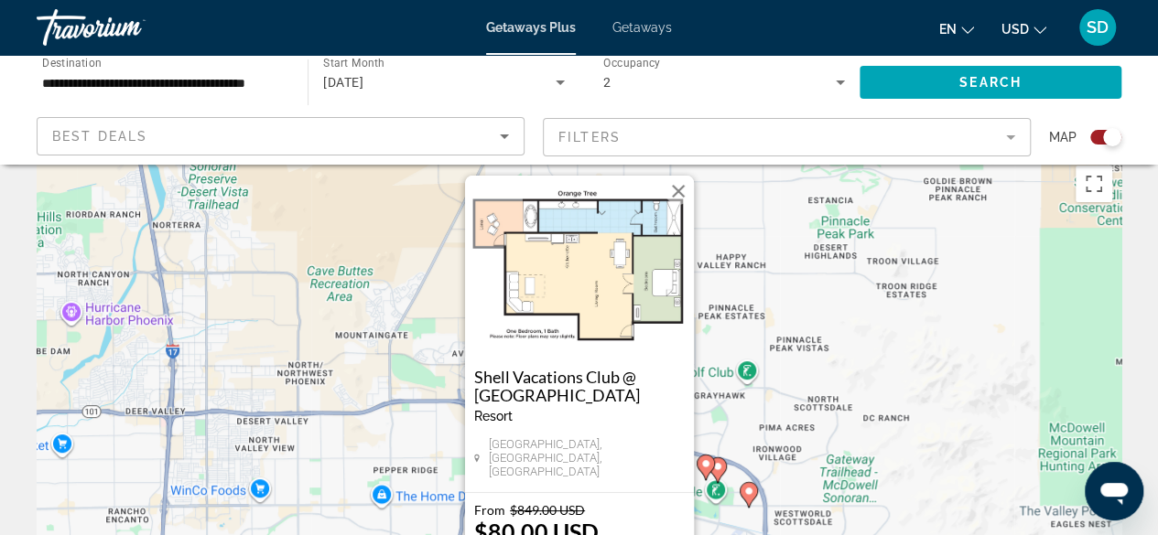
scroll to position [0, 0]
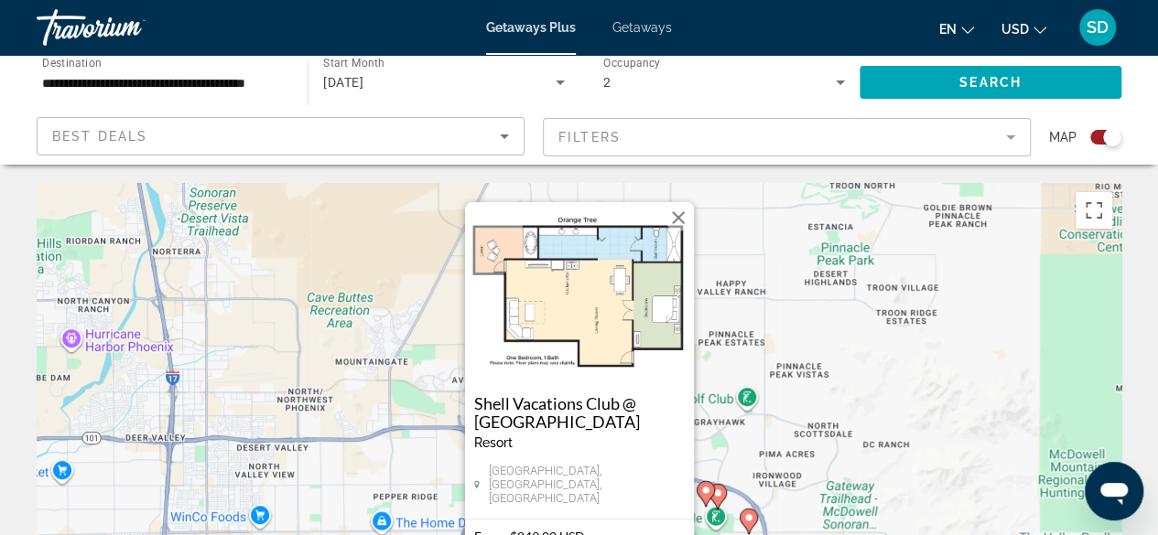
click at [601, 325] on img "Main content" at bounding box center [579, 293] width 229 height 183
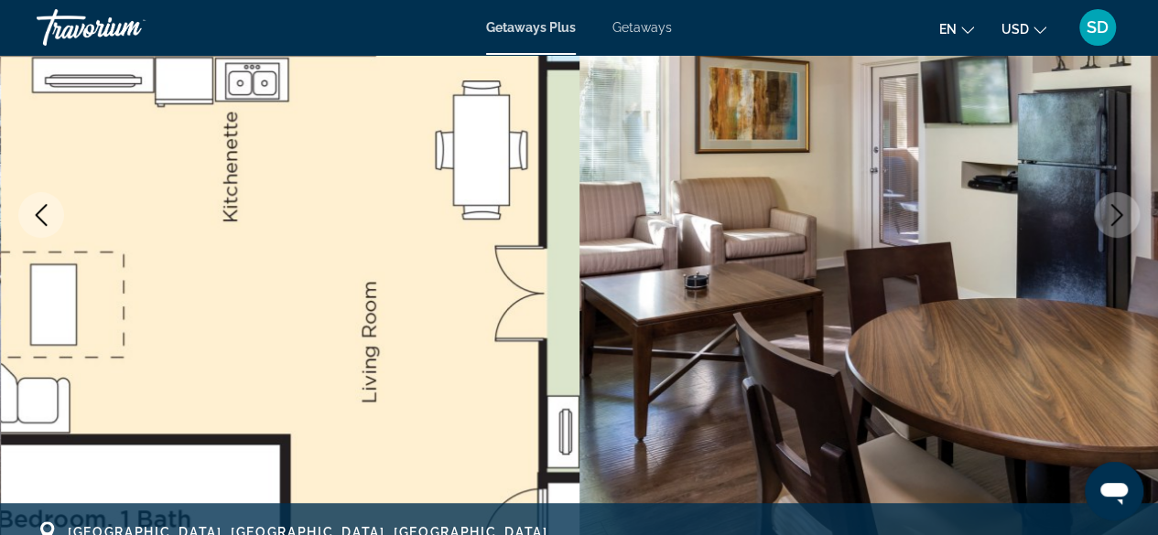
scroll to position [183, 0]
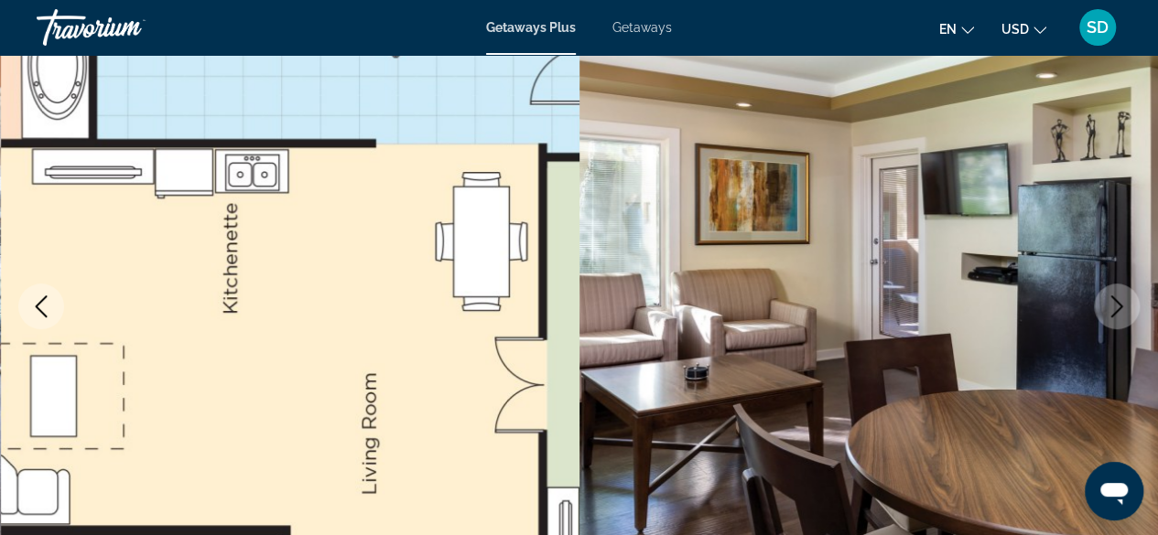
click at [1119, 299] on icon "Next image" at bounding box center [1117, 307] width 22 height 22
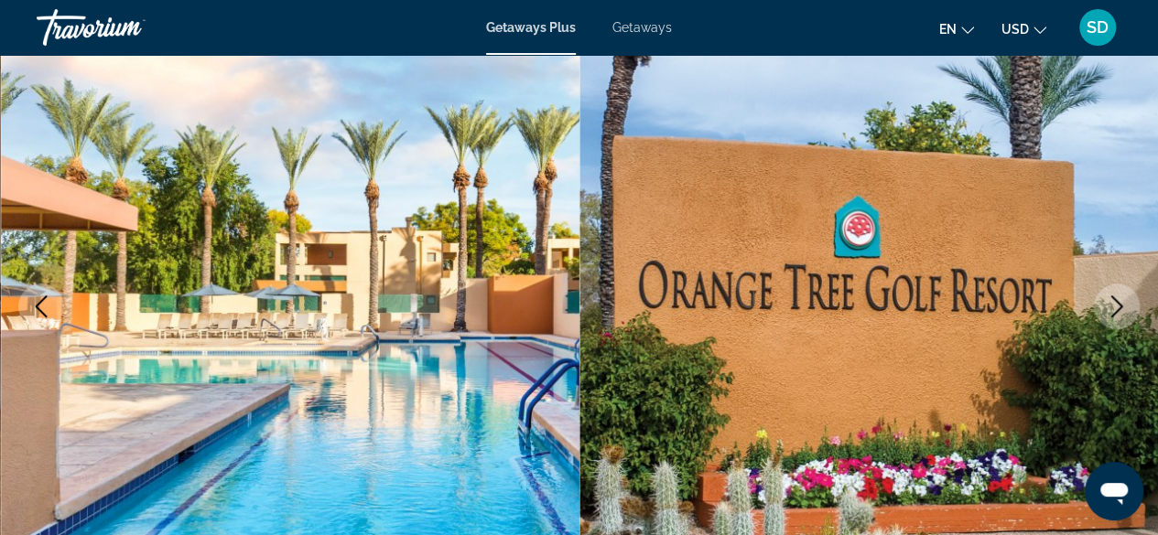
click at [1120, 308] on icon "Next image" at bounding box center [1117, 307] width 12 height 22
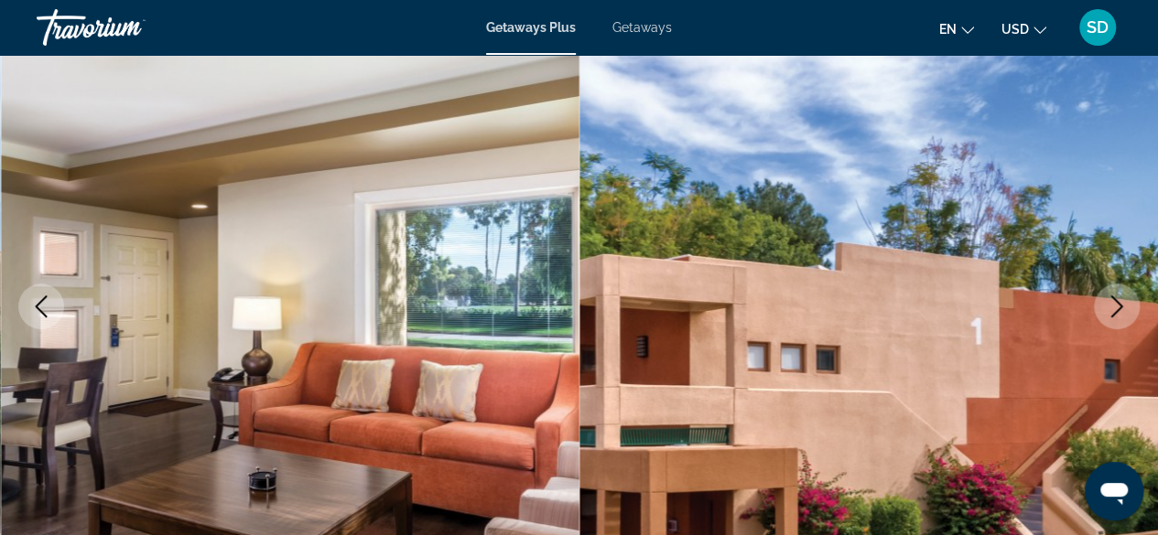
click at [1122, 298] on icon "Next image" at bounding box center [1117, 307] width 22 height 22
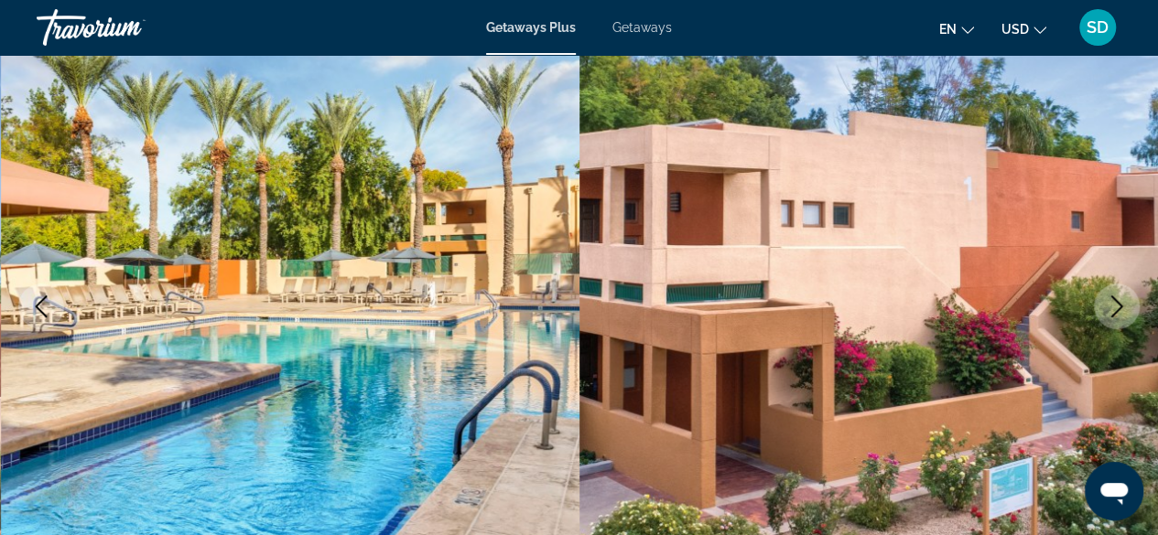
click at [1119, 302] on icon "Next image" at bounding box center [1117, 307] width 22 height 22
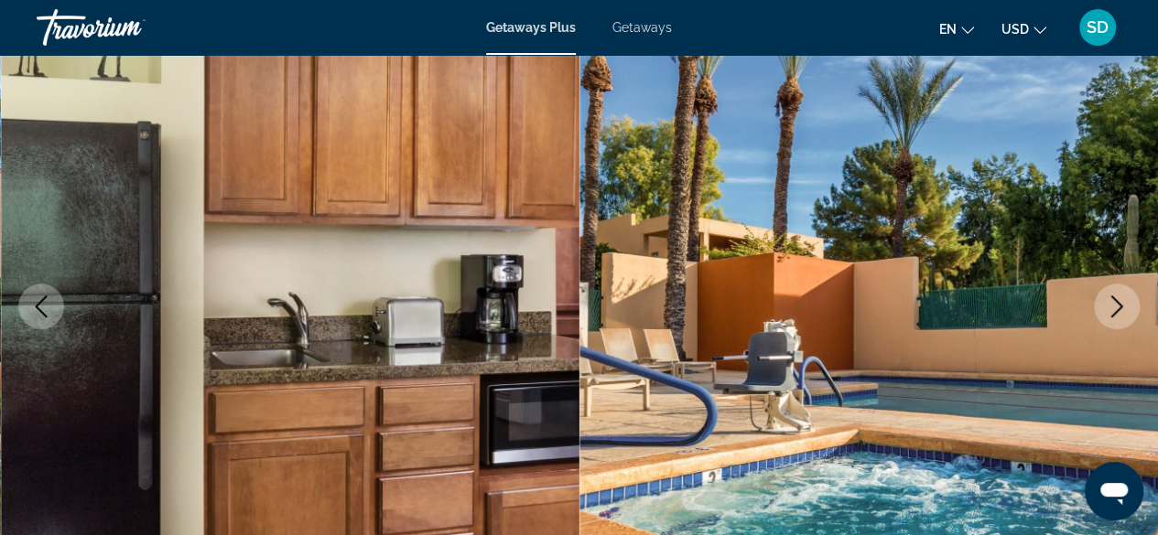
click at [1119, 303] on icon "Next image" at bounding box center [1117, 307] width 22 height 22
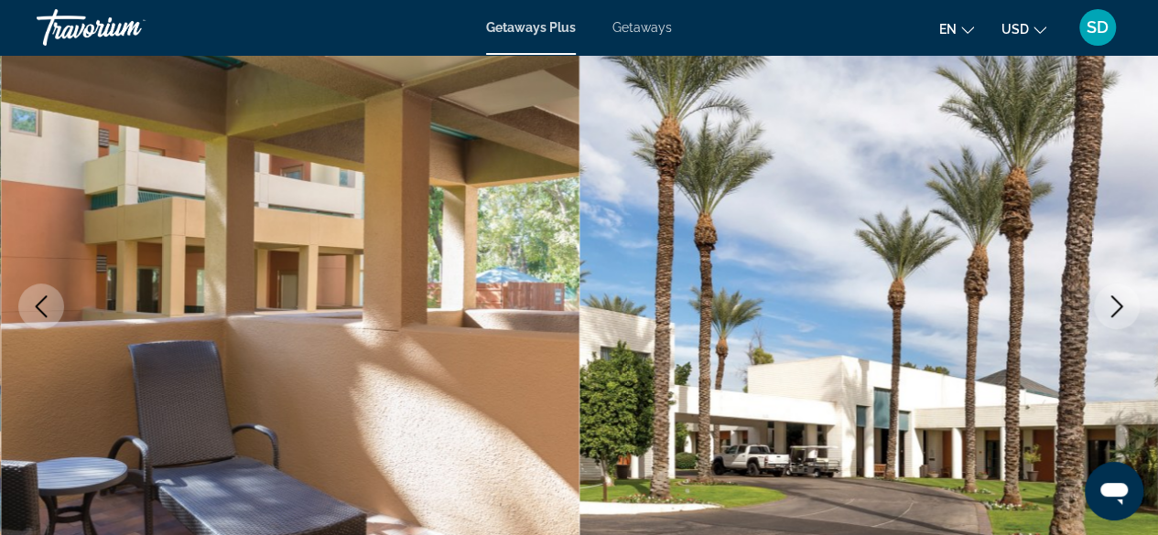
click at [1116, 302] on icon "Next image" at bounding box center [1117, 307] width 12 height 22
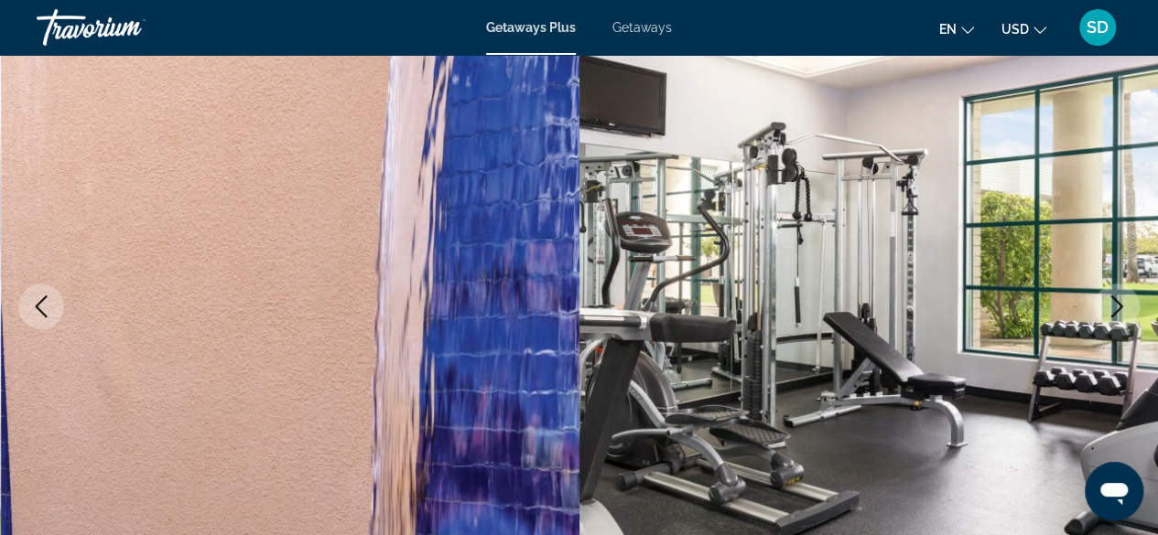
click at [1099, 296] on button "Next image" at bounding box center [1117, 307] width 46 height 46
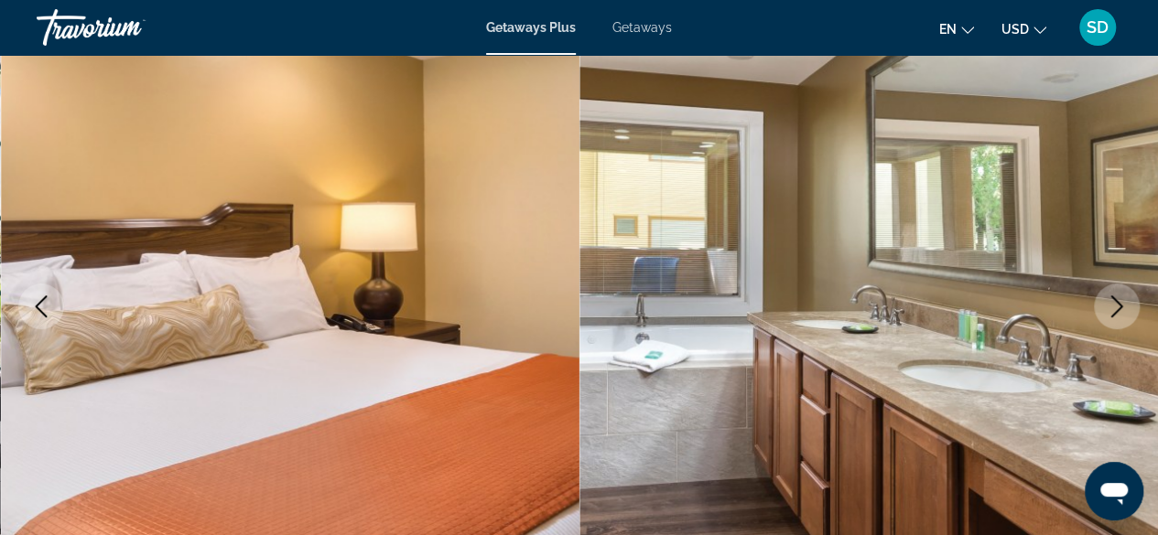
click at [1108, 309] on icon "Next image" at bounding box center [1117, 307] width 22 height 22
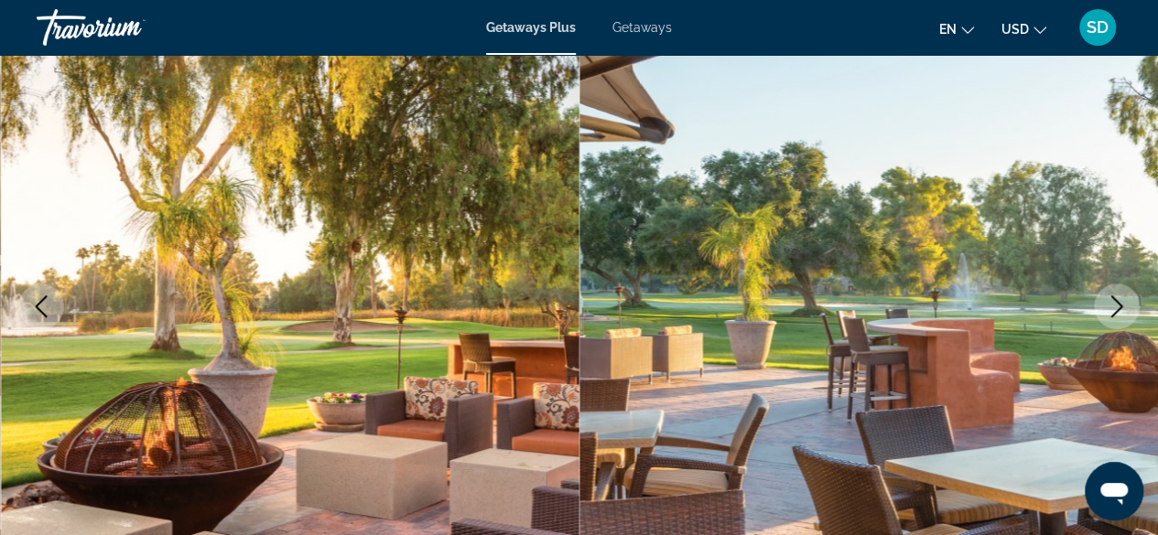
click at [1108, 309] on icon "Next image" at bounding box center [1117, 307] width 22 height 22
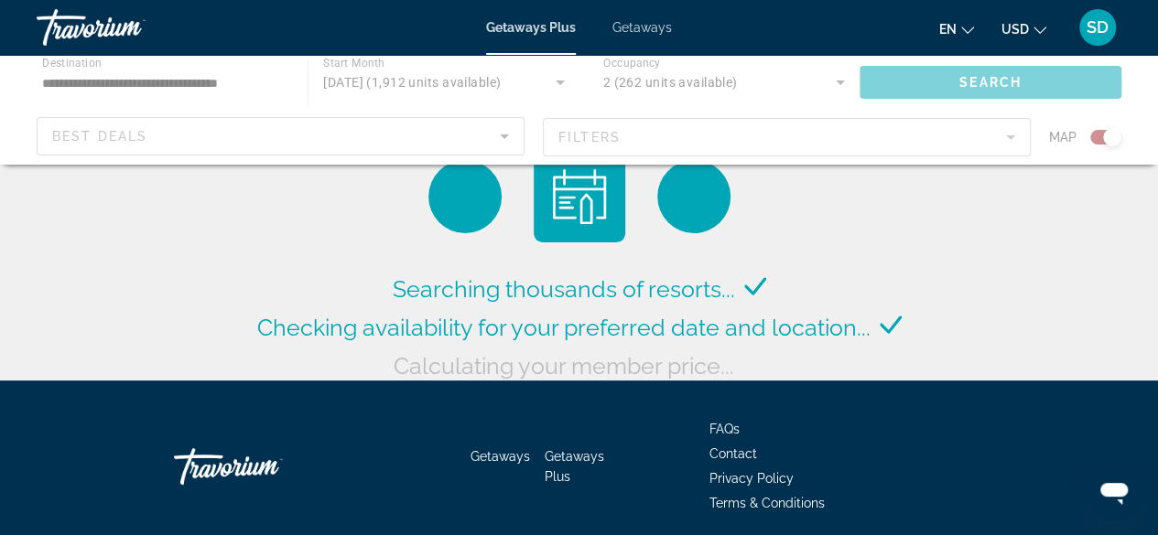
click at [857, 256] on div "Searching thousands of resorts... Checking availability for your preferred date…" at bounding box center [580, 268] width 654 height 234
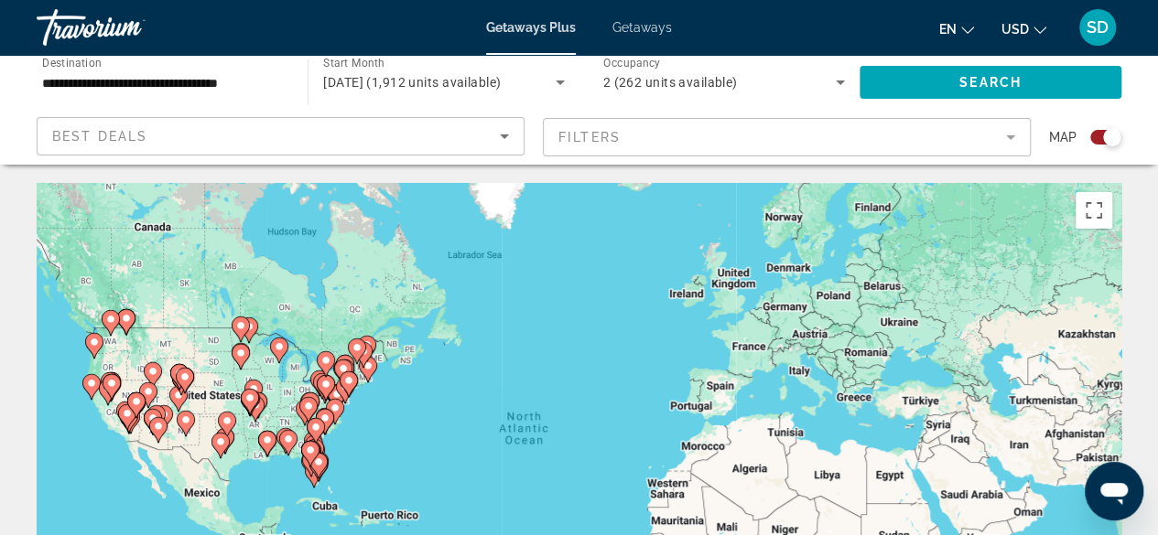
click at [404, 338] on div "To activate drag with keyboard, press Alt + Enter. Once in keyboard drag state,…" at bounding box center [579, 457] width 1085 height 549
click at [347, 405] on div "To activate drag with keyboard, press Alt + Enter. Once in keyboard drag state,…" at bounding box center [579, 457] width 1085 height 549
click at [270, 373] on div "To activate drag with keyboard, press Alt + Enter. Once in keyboard drag state,…" at bounding box center [579, 457] width 1085 height 549
click at [254, 395] on image "Main content" at bounding box center [249, 398] width 11 height 11
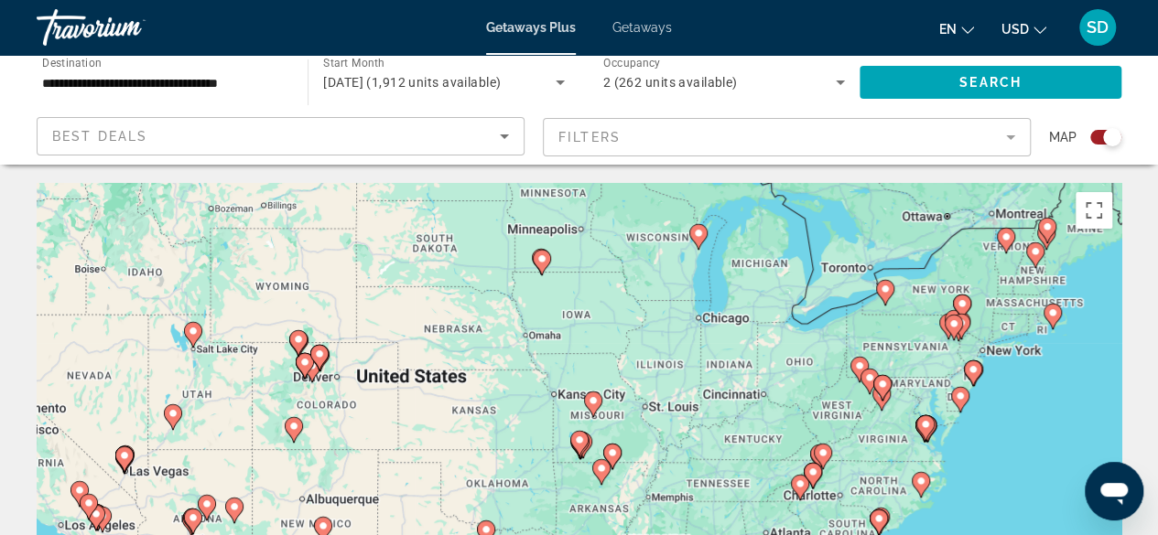
click at [590, 400] on image "Main content" at bounding box center [593, 400] width 11 height 11
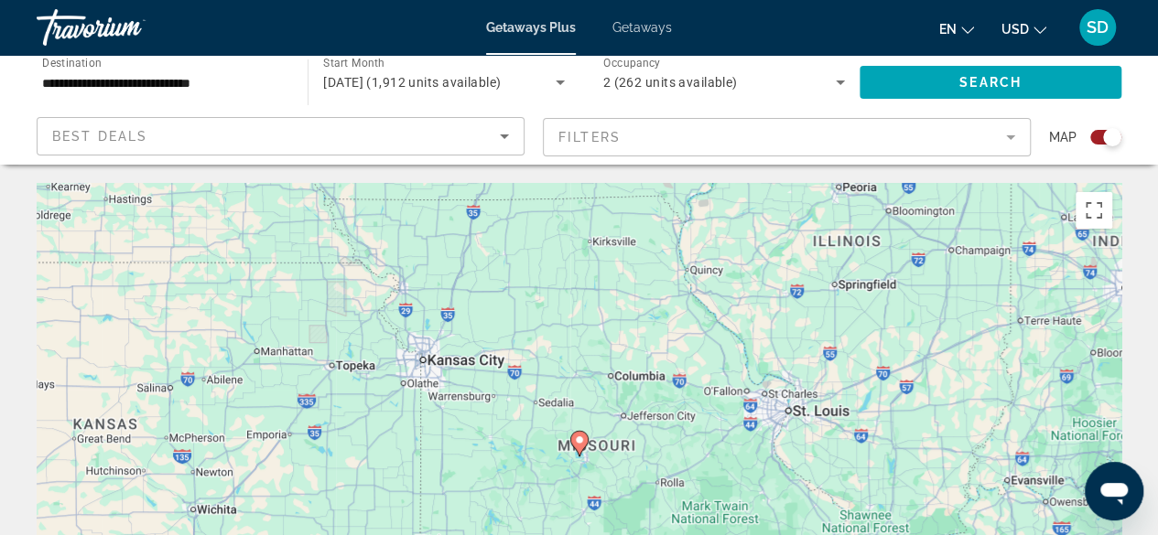
click at [581, 437] on image "Main content" at bounding box center [579, 440] width 11 height 11
type input "**********"
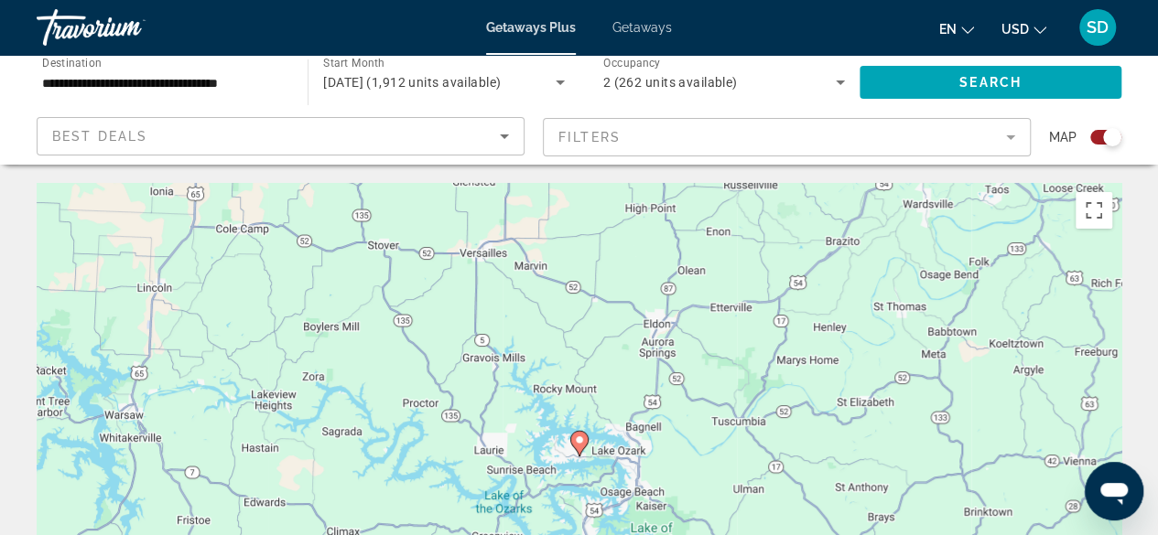
click at [584, 451] on gmp-advanced-marker "Main content" at bounding box center [579, 443] width 18 height 27
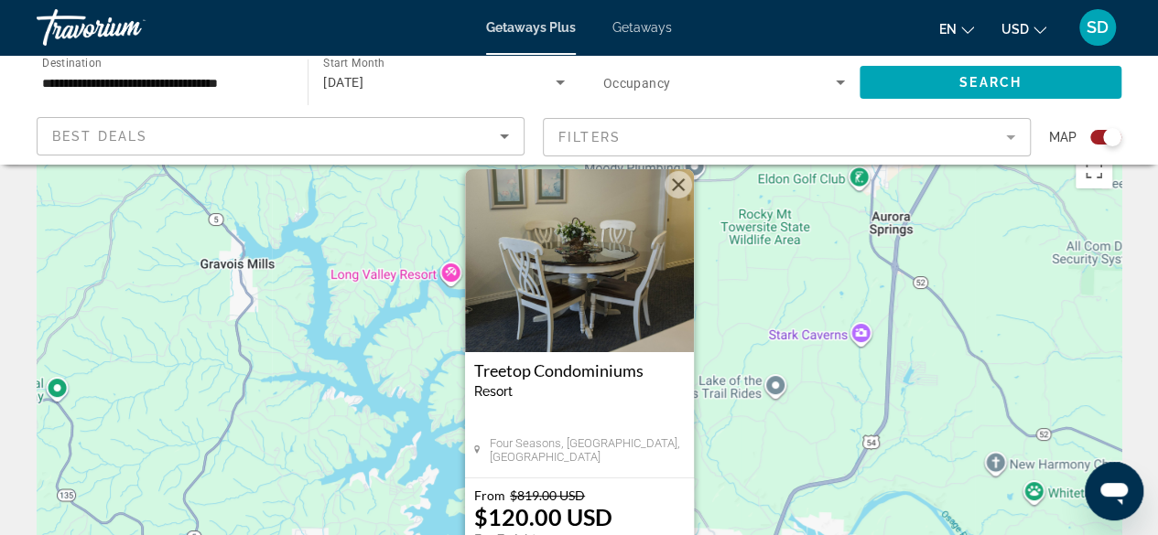
scroll to position [92, 0]
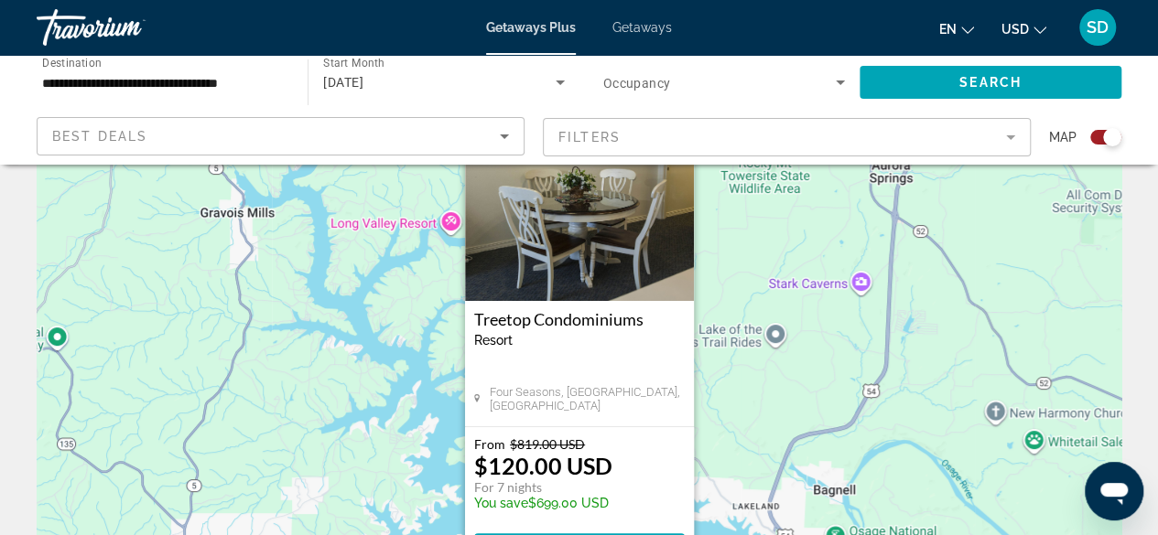
click at [570, 252] on img "Main content" at bounding box center [579, 209] width 229 height 183
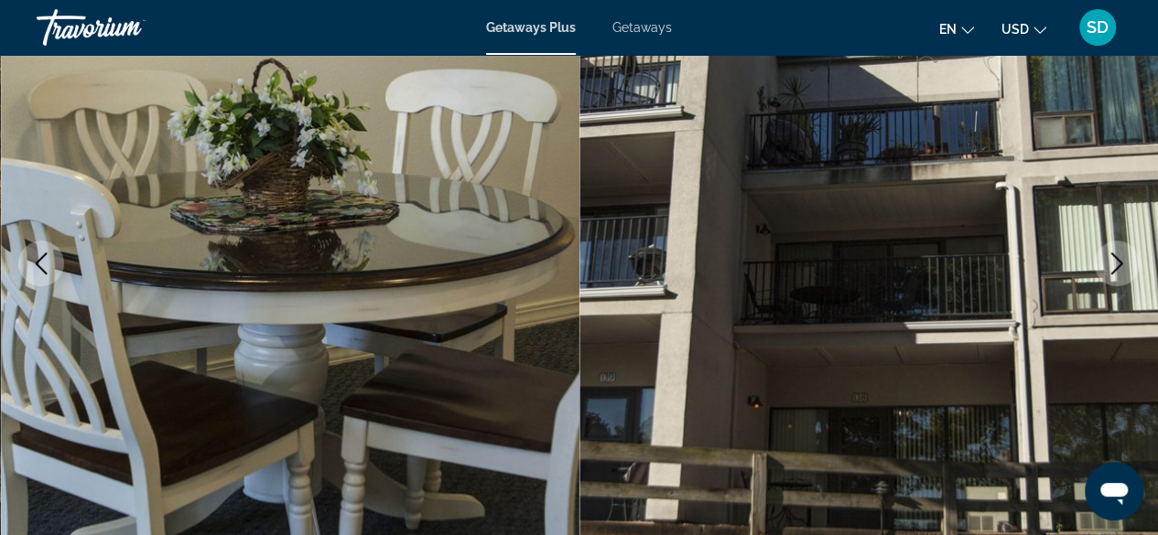
scroll to position [183, 0]
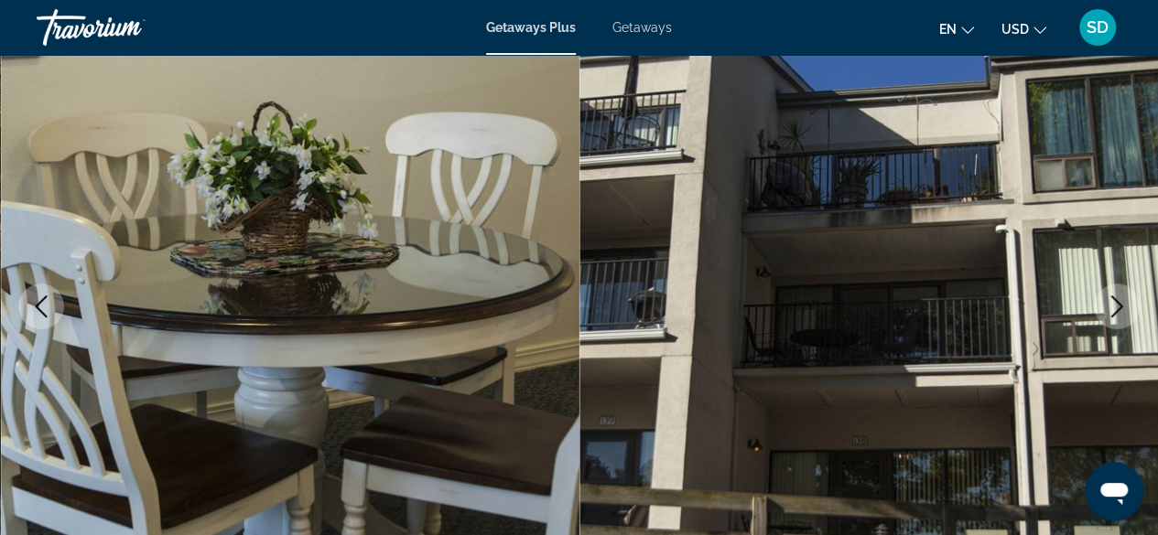
click at [773, 301] on img "Main content" at bounding box center [868, 307] width 579 height 870
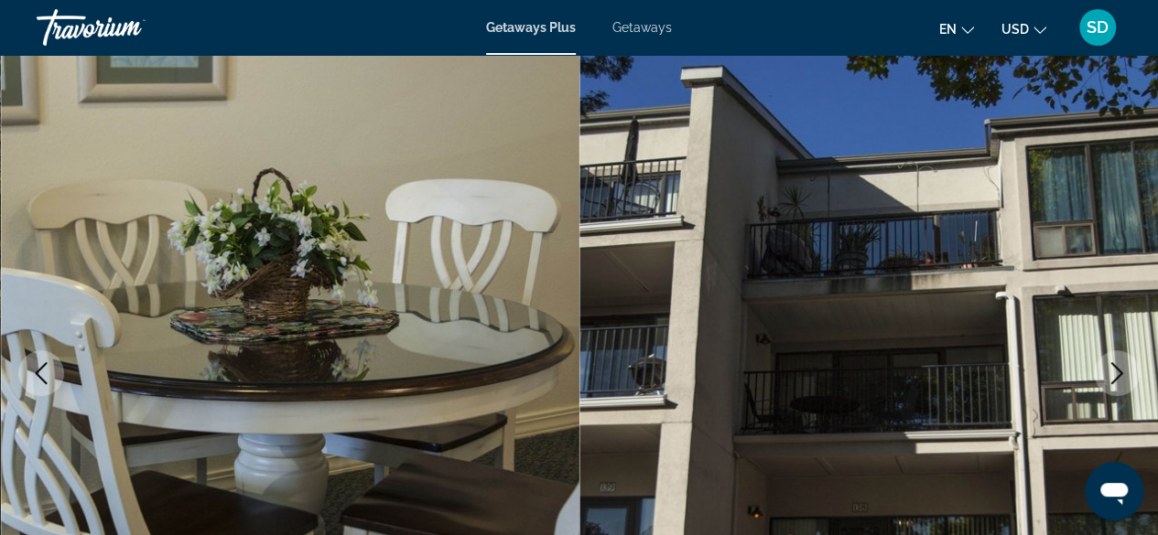
scroll to position [0, 0]
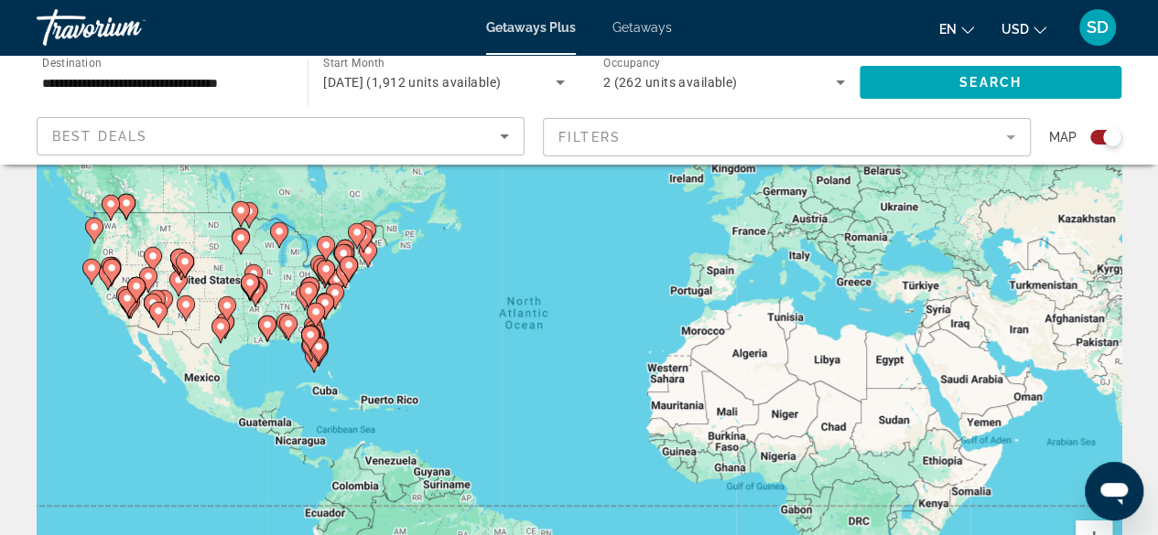
scroll to position [92, 0]
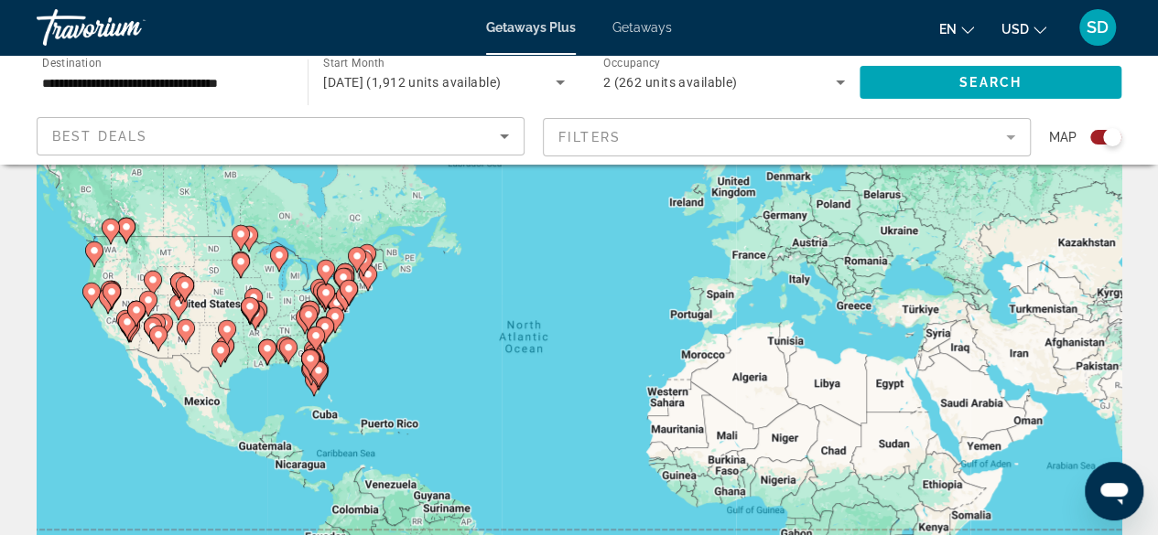
click at [124, 288] on div "To activate drag with keyboard, press Alt + Enter. Once in keyboard drag state,…" at bounding box center [579, 366] width 1085 height 549
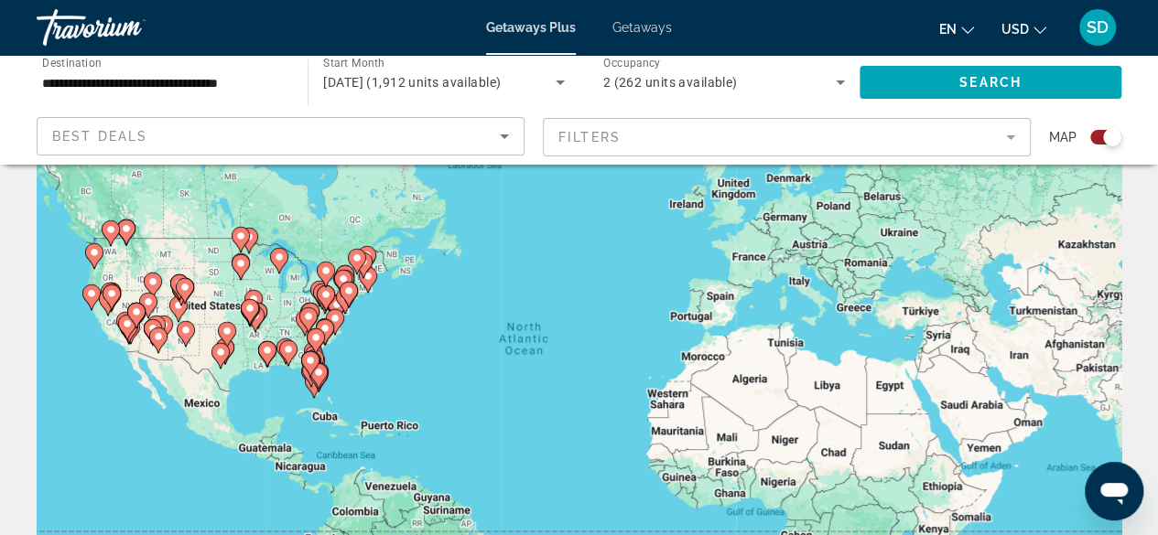
click at [134, 310] on image "Main content" at bounding box center [136, 312] width 11 height 11
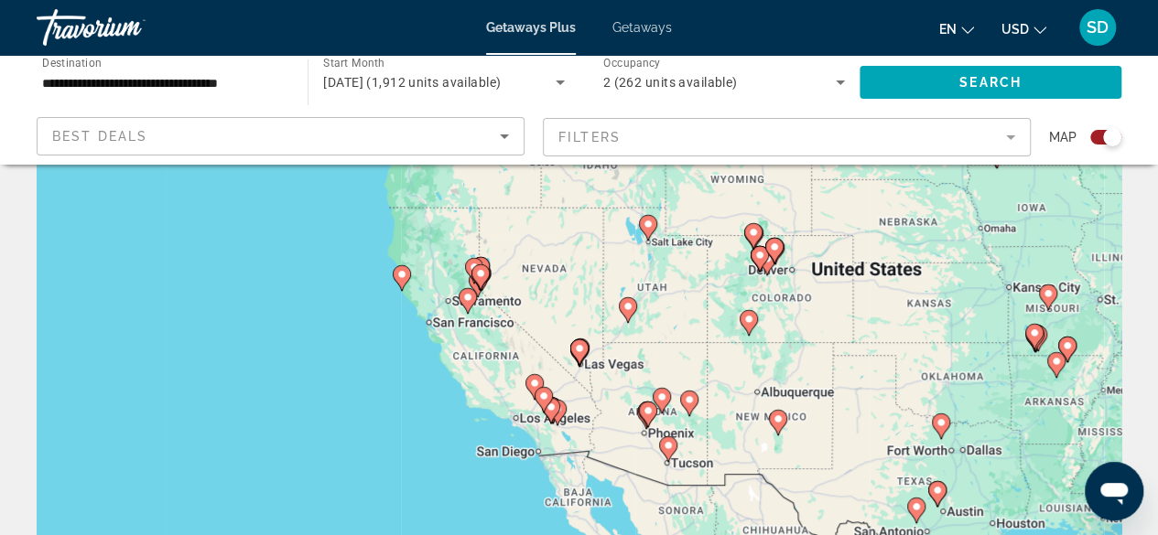
click at [467, 305] on icon "Main content" at bounding box center [467, 301] width 16 height 24
type input "**********"
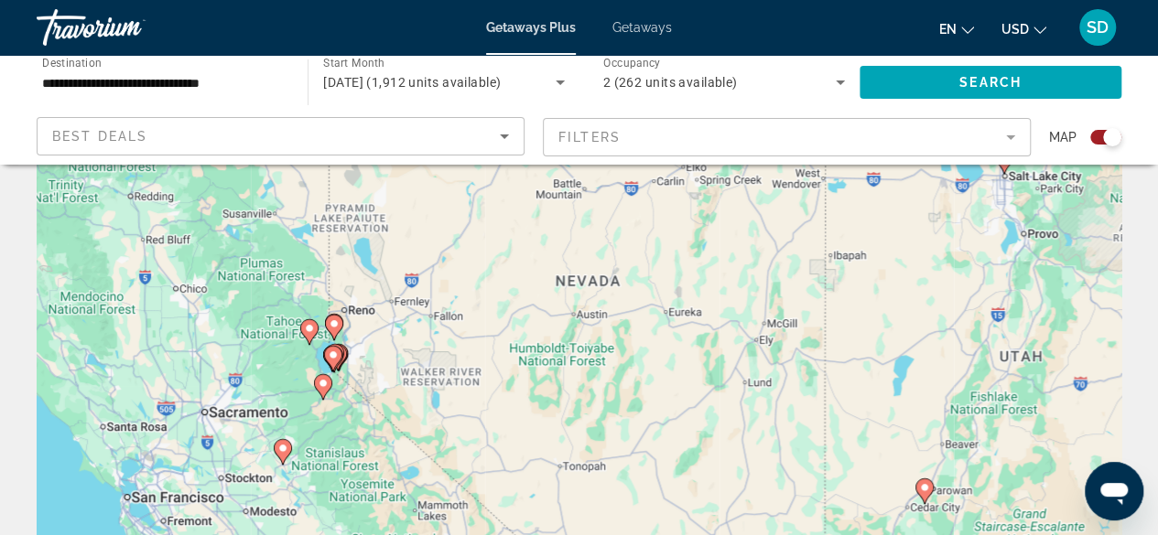
drag, startPoint x: 691, startPoint y: 376, endPoint x: 394, endPoint y: 476, distance: 313.8
click at [394, 476] on div "To activate drag with keyboard, press Alt + Enter. Once in keyboard drag state,…" at bounding box center [579, 366] width 1085 height 549
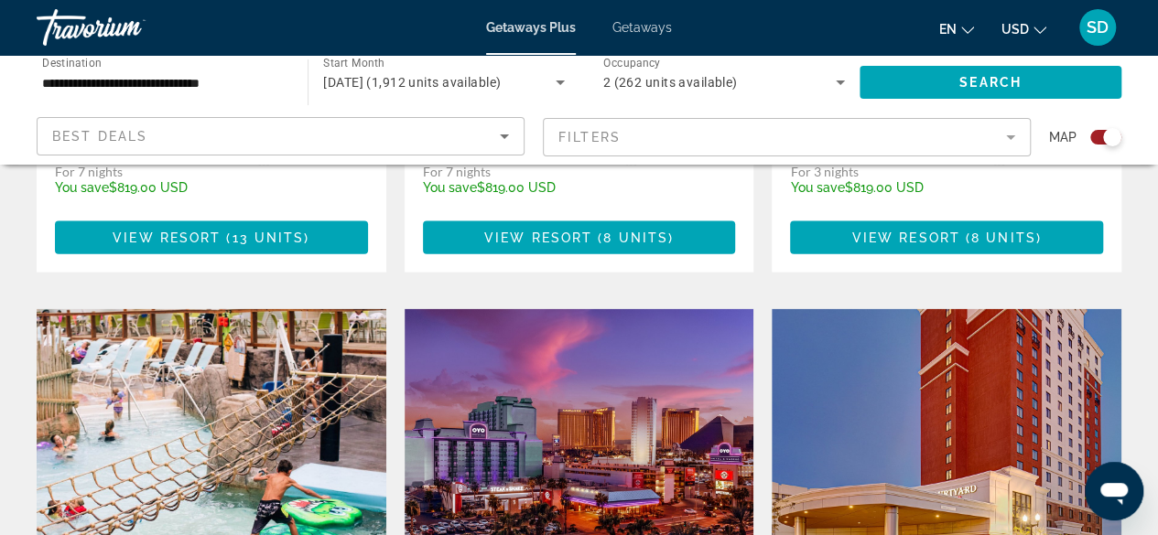
scroll to position [1831, 0]
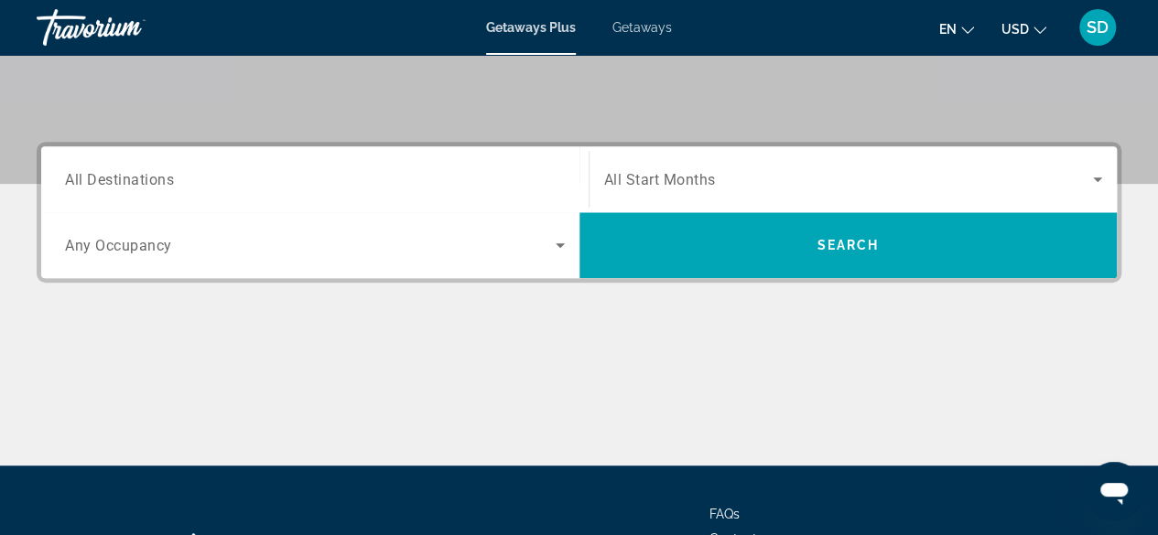
scroll to position [366, 0]
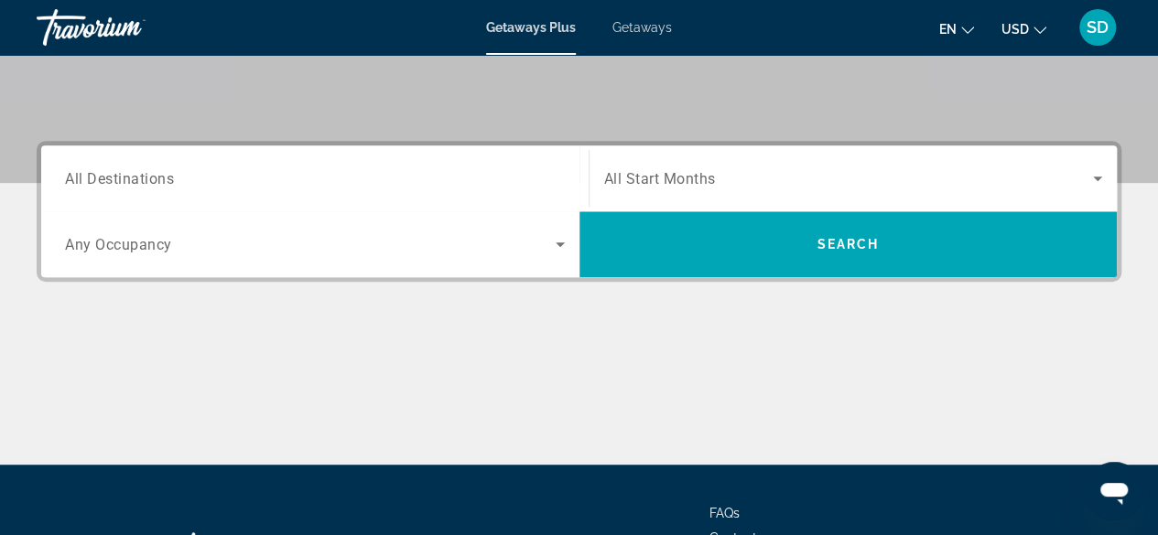
click at [161, 178] on span "All Destinations" at bounding box center [119, 177] width 109 height 17
click at [161, 178] on input "Destination All Destinations" at bounding box center [315, 179] width 500 height 22
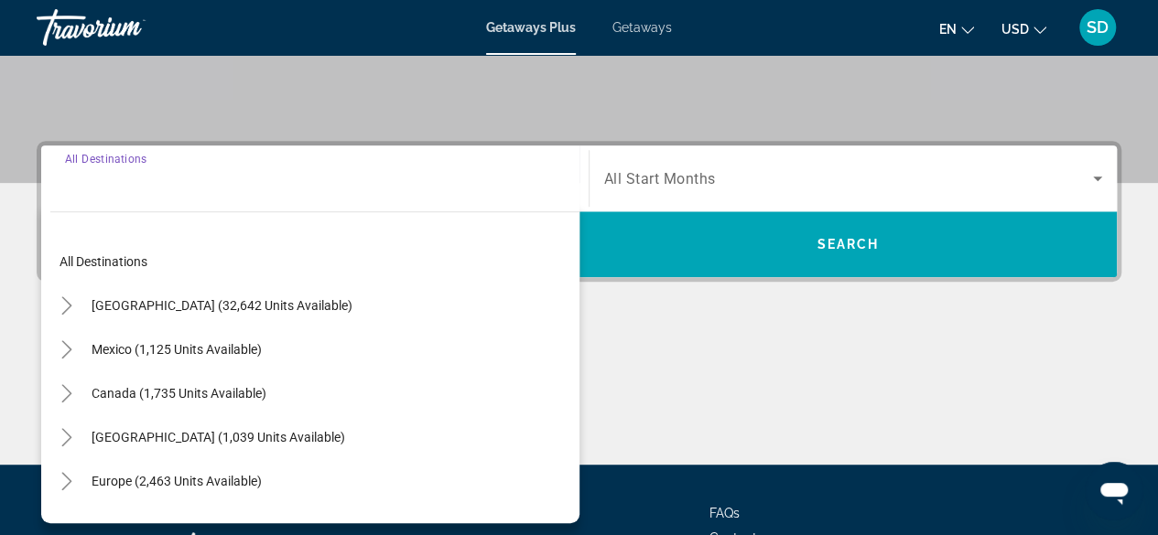
scroll to position [447, 0]
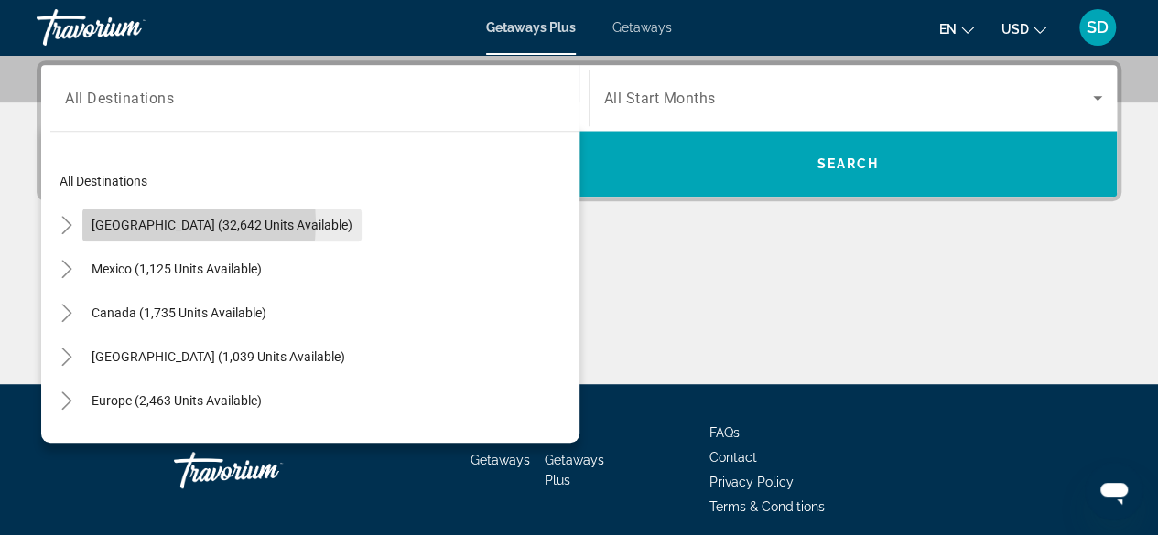
click at [150, 222] on span "[GEOGRAPHIC_DATA] (32,642 units available)" at bounding box center [222, 225] width 261 height 15
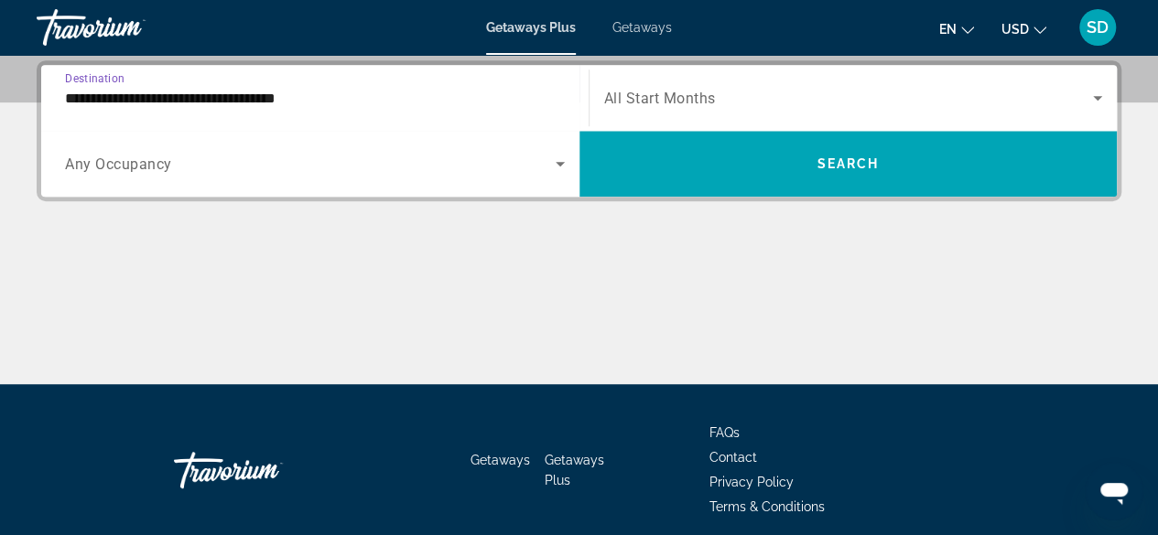
click at [707, 78] on div "Search widget" at bounding box center [853, 97] width 499 height 51
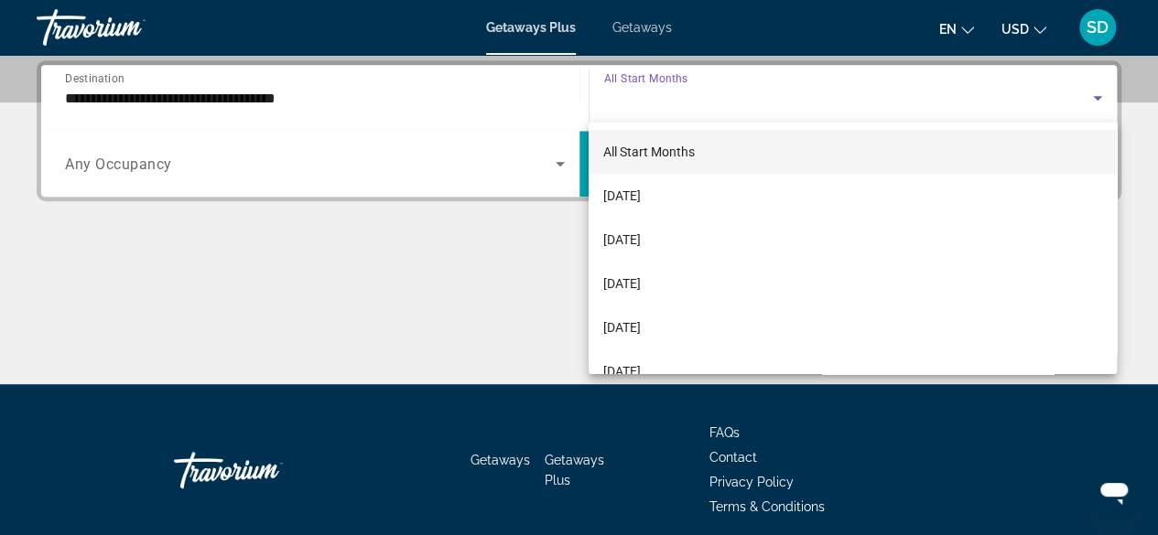
click at [168, 164] on div at bounding box center [579, 267] width 1158 height 535
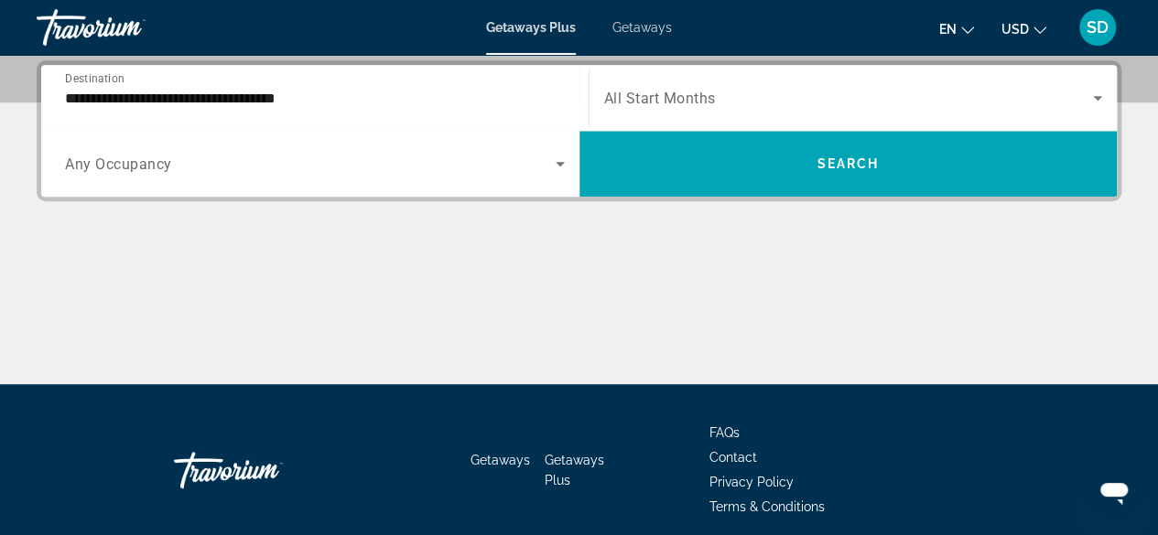
click at [277, 92] on input "**********" at bounding box center [315, 99] width 500 height 22
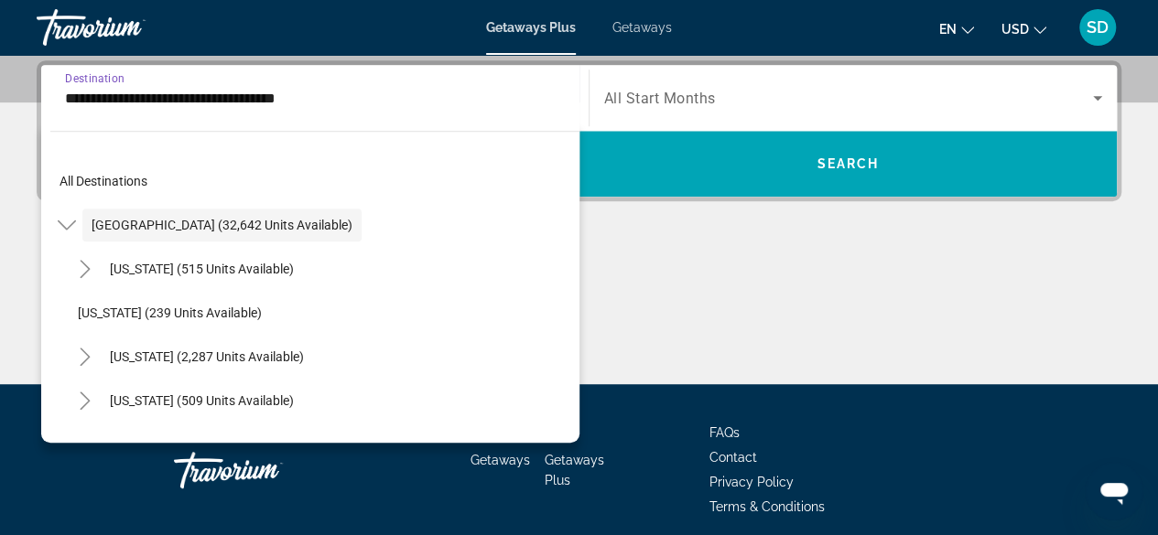
scroll to position [403, 0]
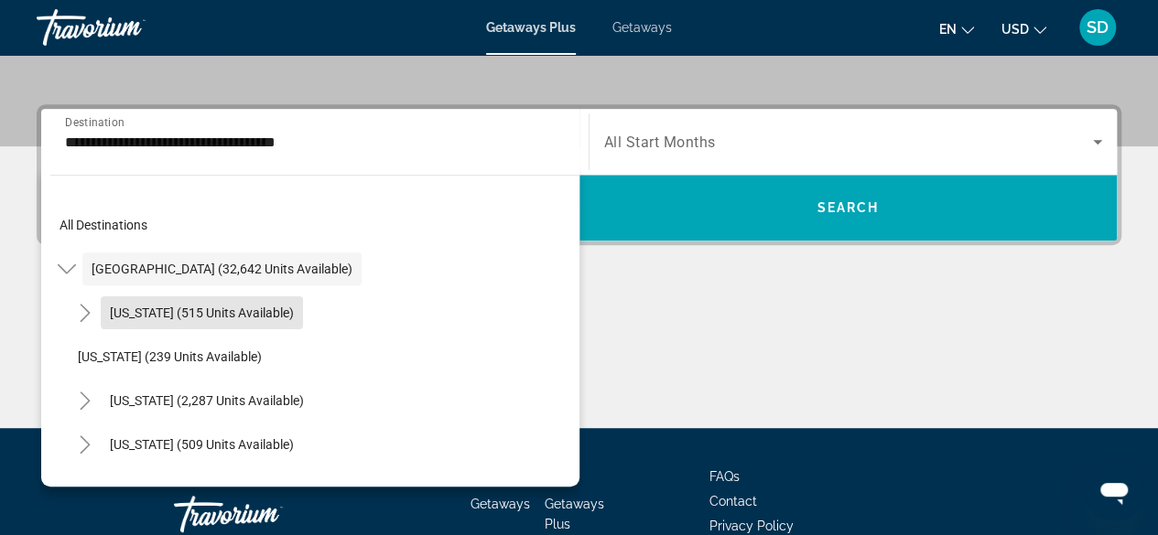
click at [233, 308] on span "[US_STATE] (515 units available)" at bounding box center [202, 313] width 184 height 15
type input "**********"
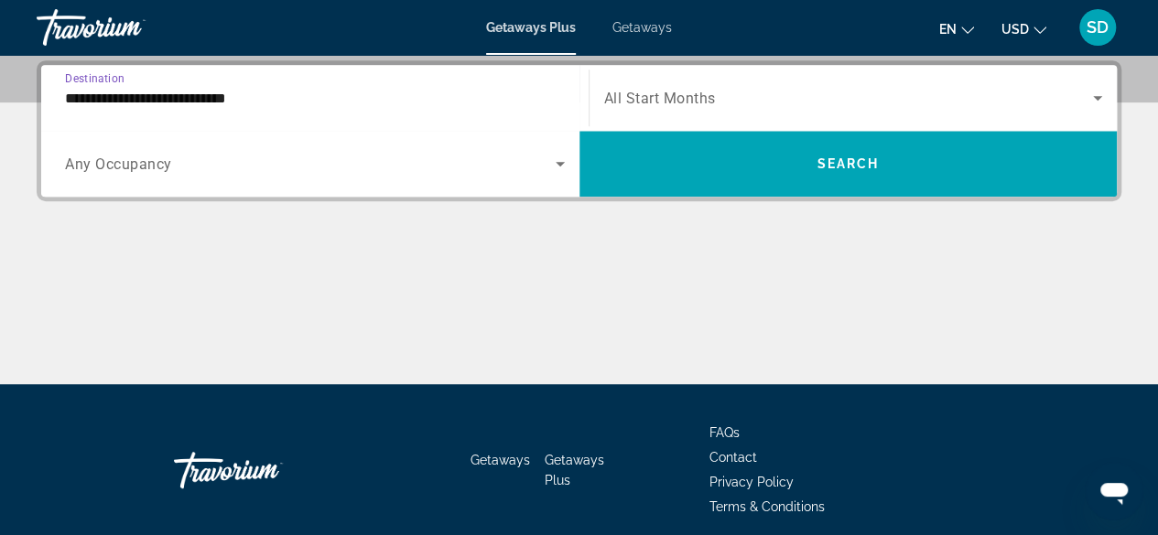
scroll to position [447, 0]
click at [737, 98] on span "Search widget" at bounding box center [849, 98] width 490 height 22
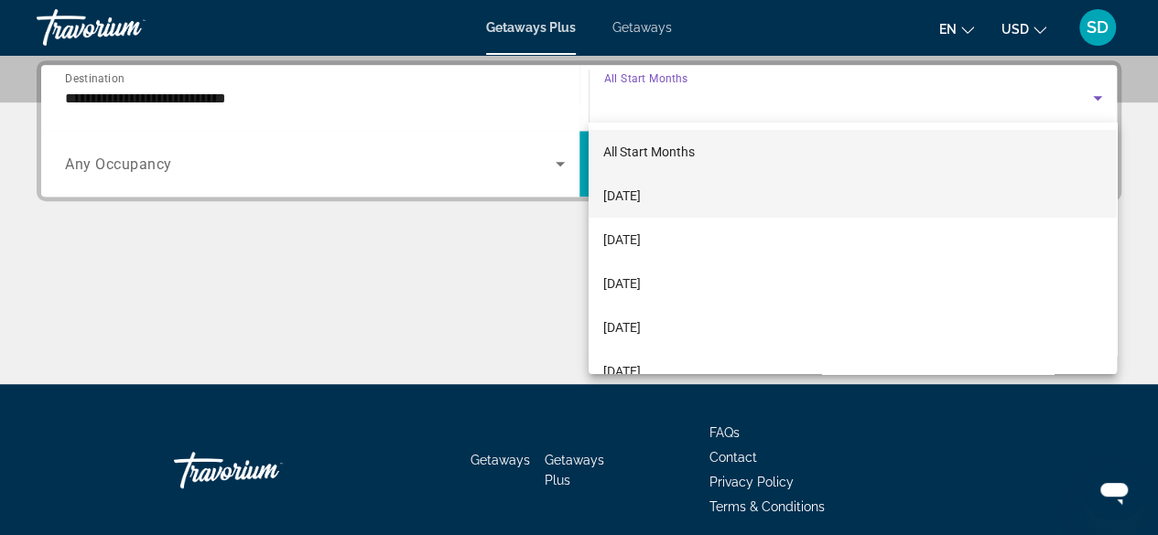
click at [641, 197] on span "[DATE]" at bounding box center [622, 196] width 38 height 22
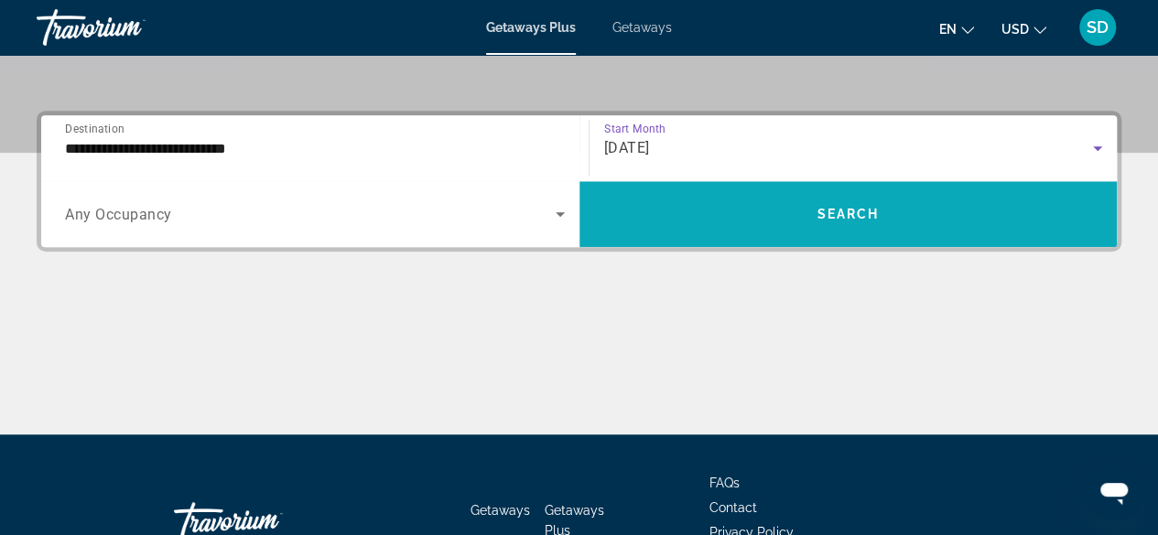
scroll to position [355, 0]
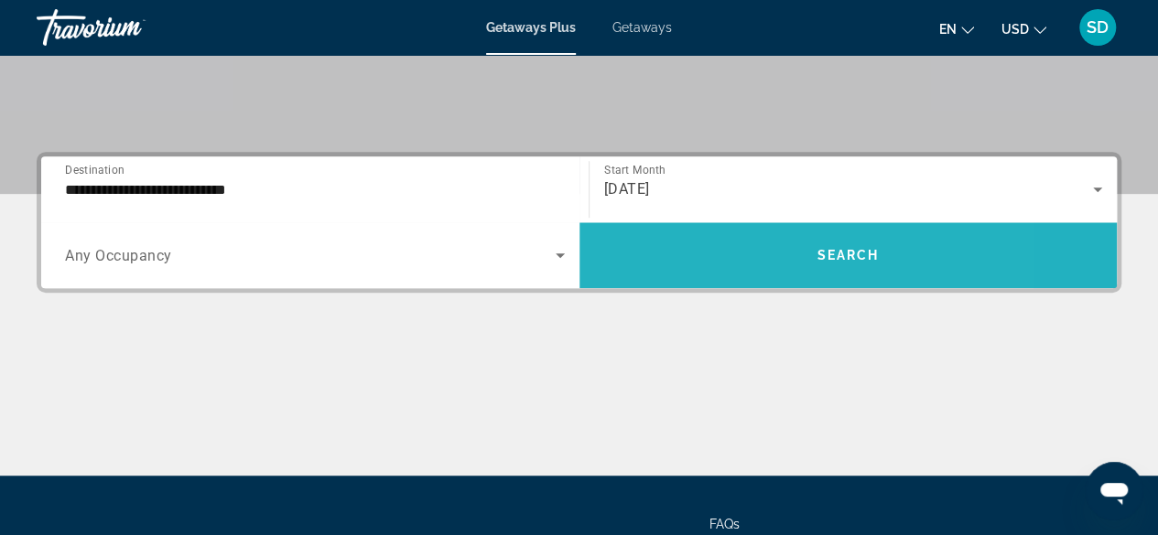
click at [727, 247] on span "Search widget" at bounding box center [848, 255] width 538 height 44
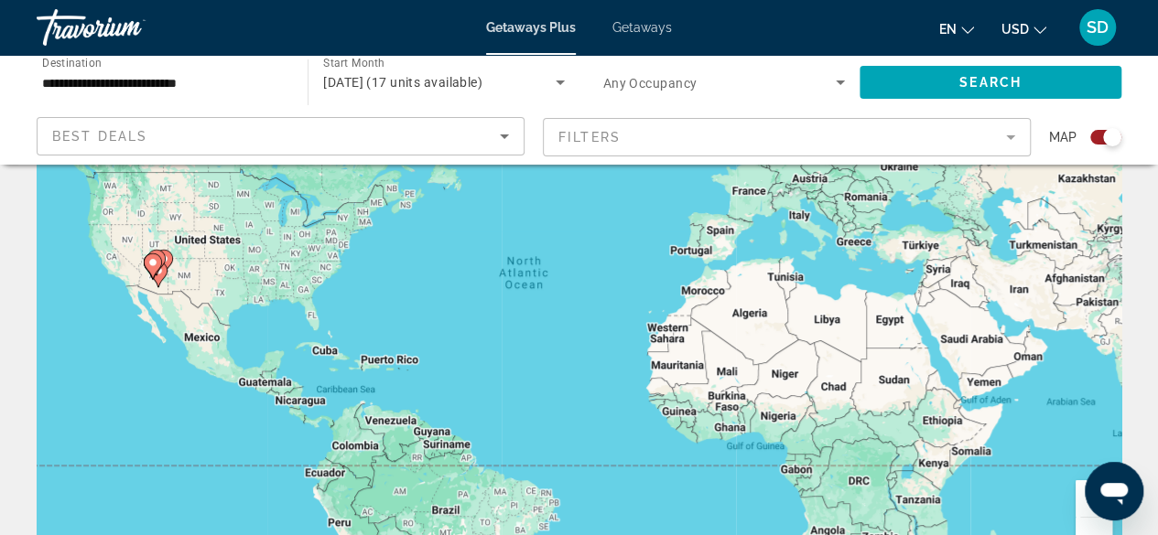
scroll to position [92, 0]
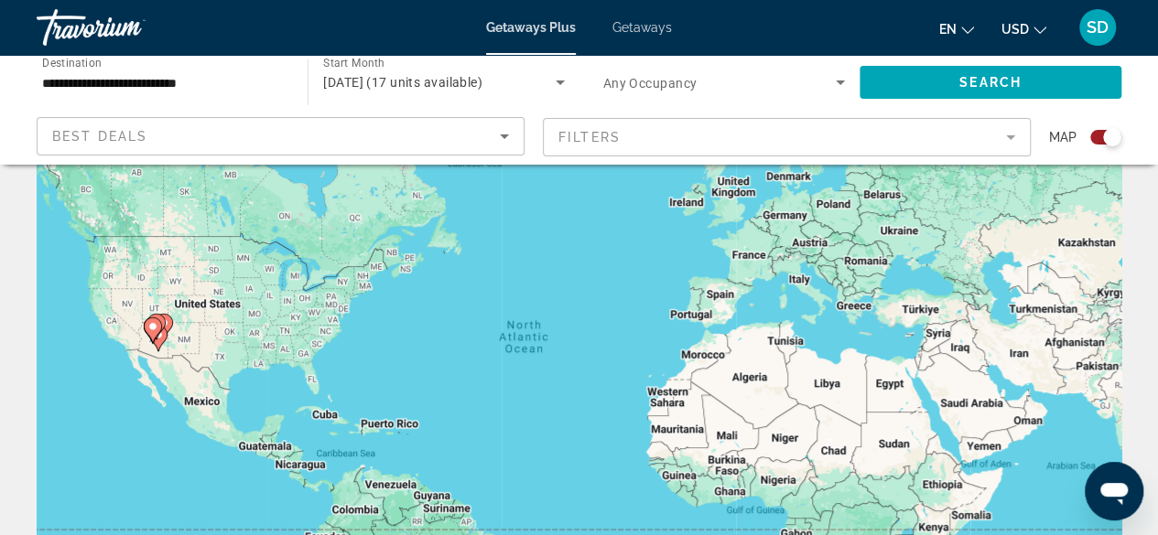
click at [154, 327] on image "Main content" at bounding box center [152, 326] width 11 height 11
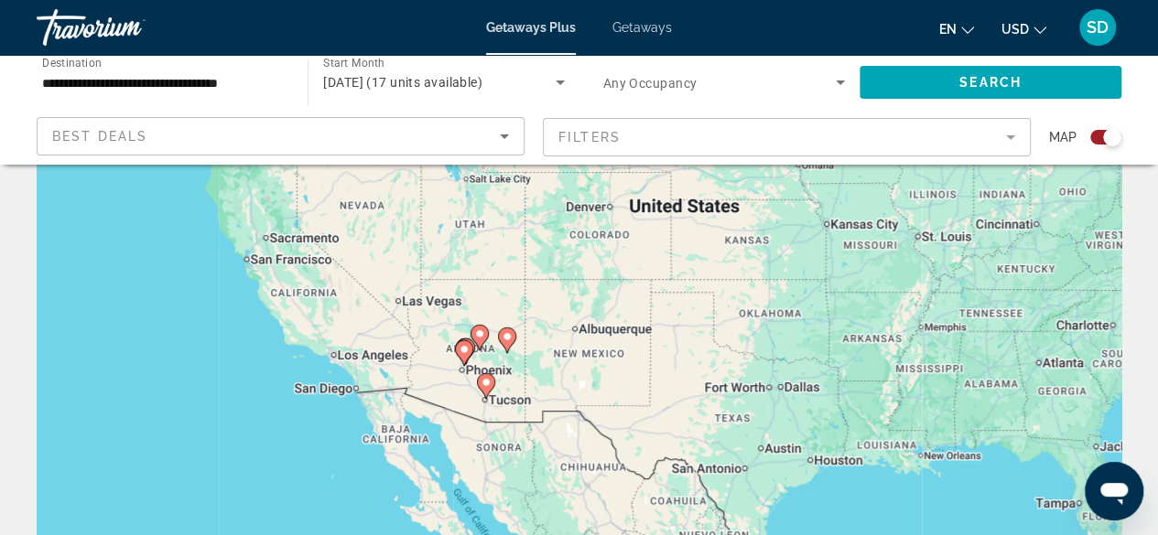
drag, startPoint x: 544, startPoint y: 367, endPoint x: 428, endPoint y: 368, distance: 115.3
click at [428, 368] on div "To activate drag with keyboard, press Alt + Enter. Once in keyboard drag state,…" at bounding box center [579, 366] width 1085 height 549
click at [467, 349] on image "Main content" at bounding box center [464, 349] width 11 height 11
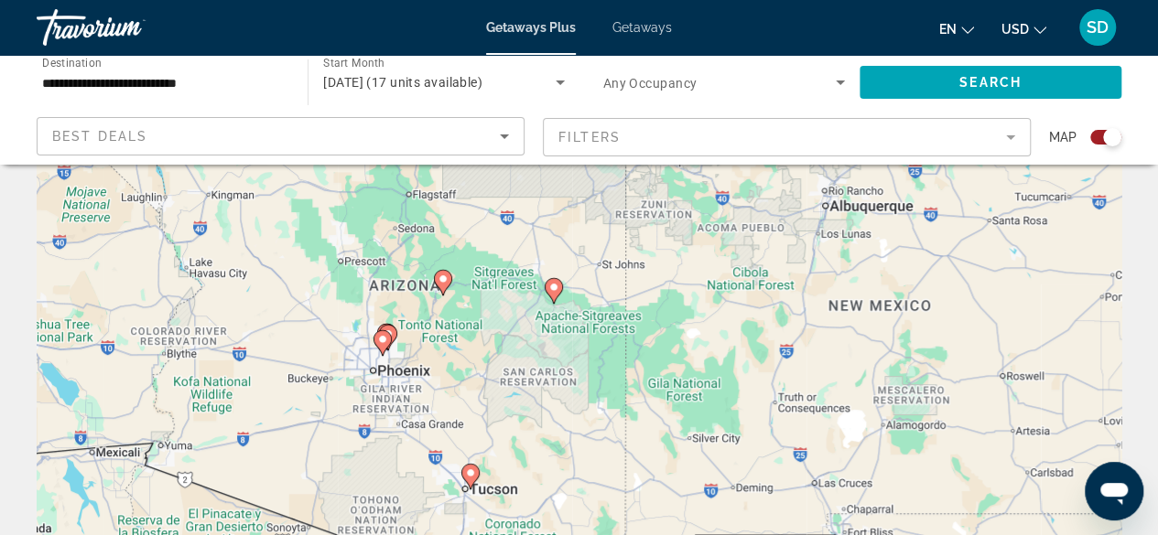
drag, startPoint x: 261, startPoint y: 361, endPoint x: 534, endPoint y: 348, distance: 273.1
click at [534, 348] on div "To activate drag with keyboard, press Alt + Enter. Once in keyboard drag state,…" at bounding box center [579, 366] width 1085 height 549
click at [382, 342] on image "Main content" at bounding box center [382, 339] width 11 height 11
type input "**********"
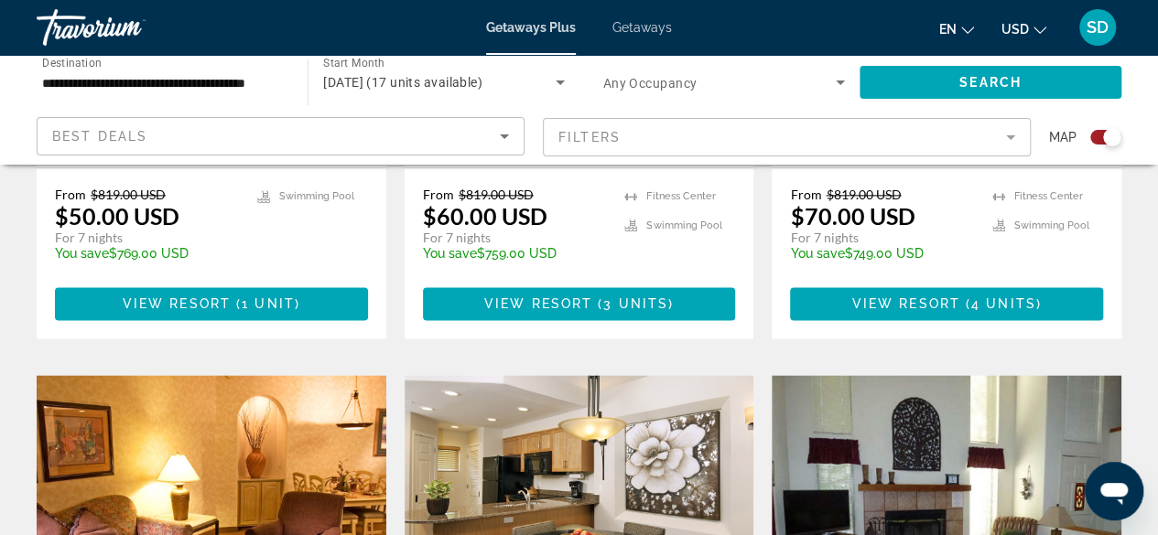
scroll to position [1098, 0]
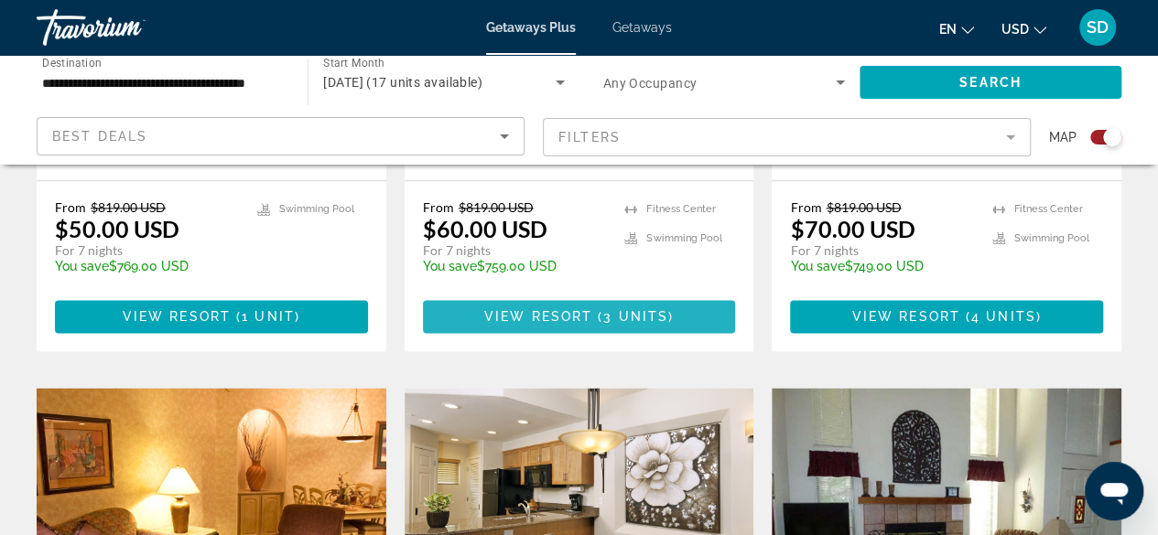
click at [608, 309] on span "3 units" at bounding box center [635, 316] width 65 height 15
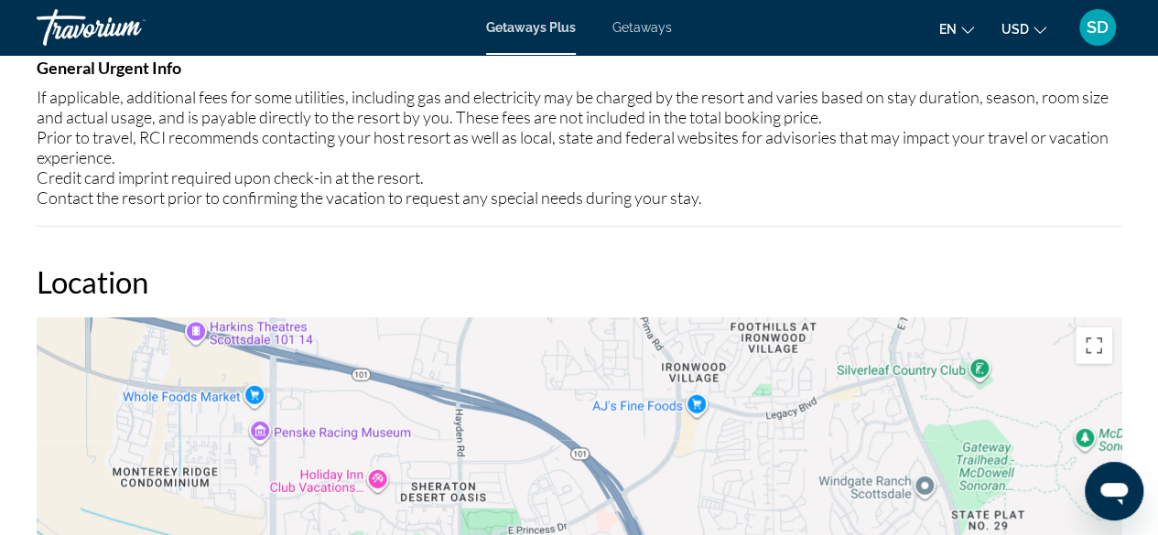
scroll to position [2167, 0]
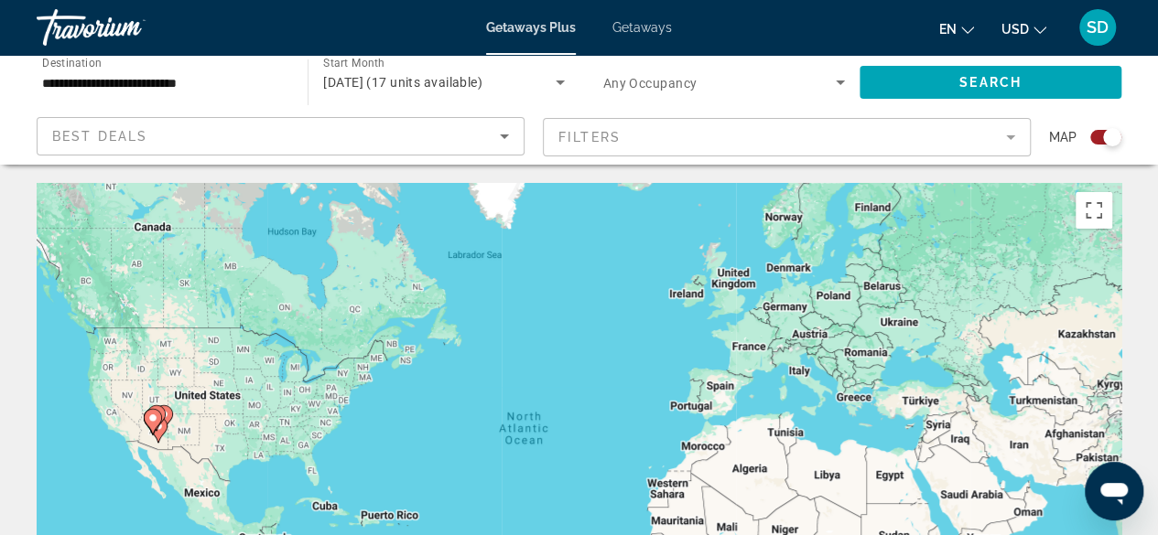
click at [153, 415] on image "Main content" at bounding box center [152, 418] width 11 height 11
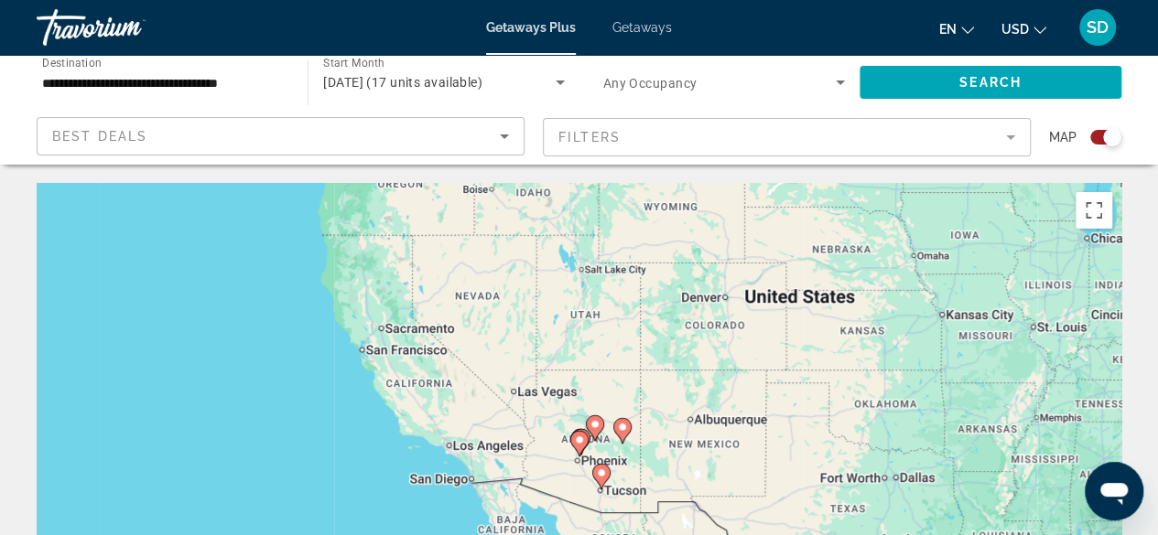
click at [595, 421] on image "Main content" at bounding box center [594, 424] width 11 height 11
type input "**********"
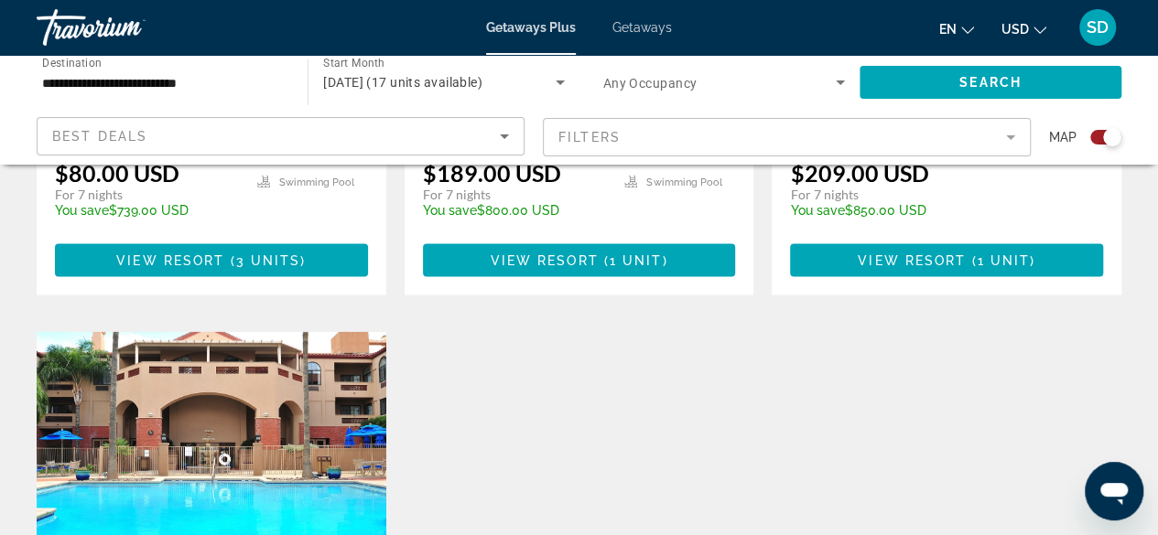
scroll to position [1739, 0]
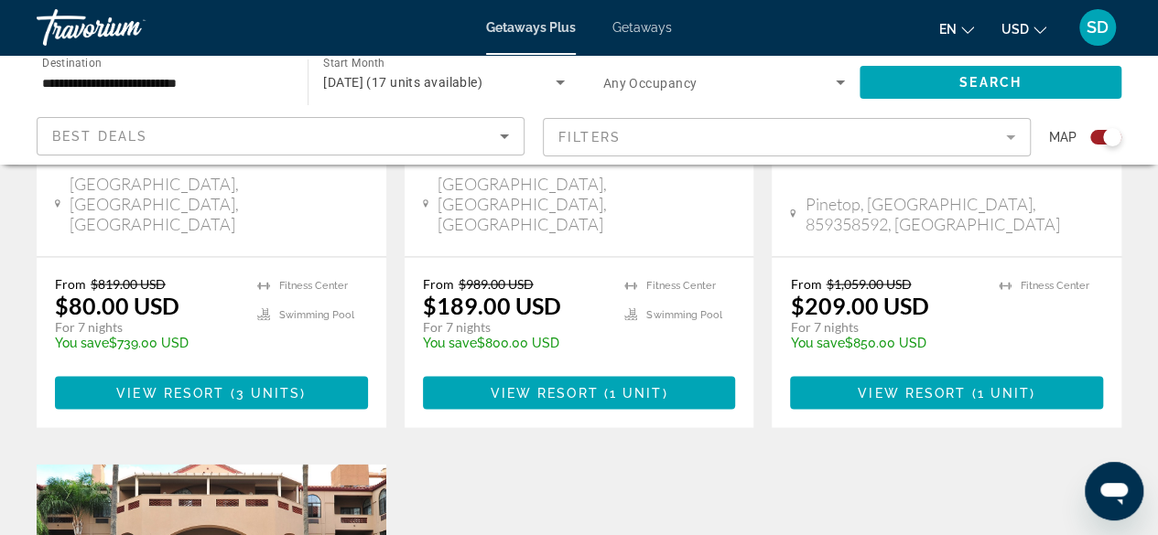
click at [644, 28] on span "Getaways" at bounding box center [641, 27] width 59 height 15
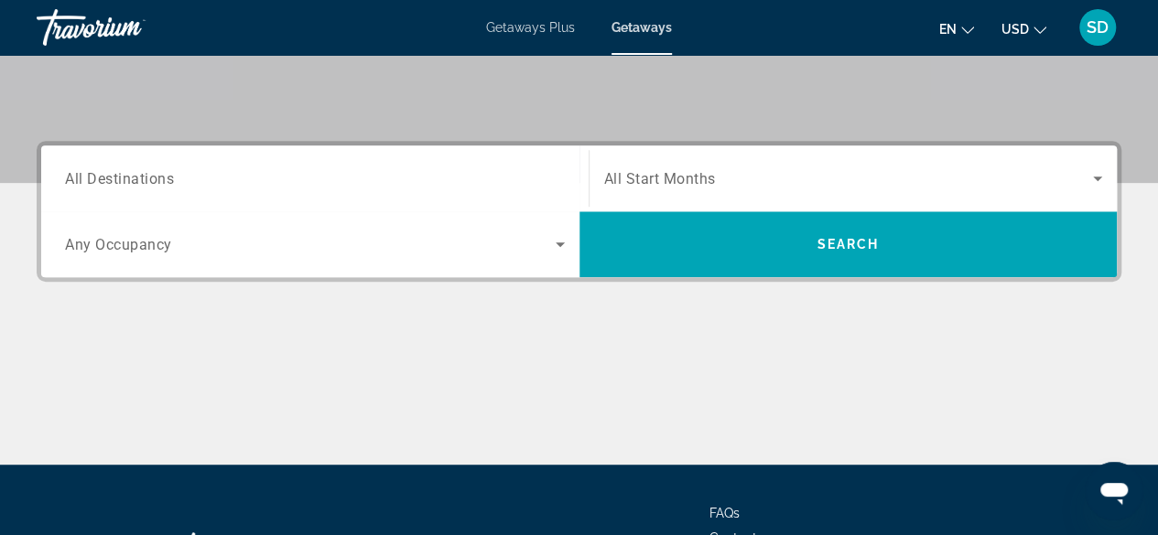
click at [145, 189] on input "Destination All Destinations" at bounding box center [315, 179] width 500 height 22
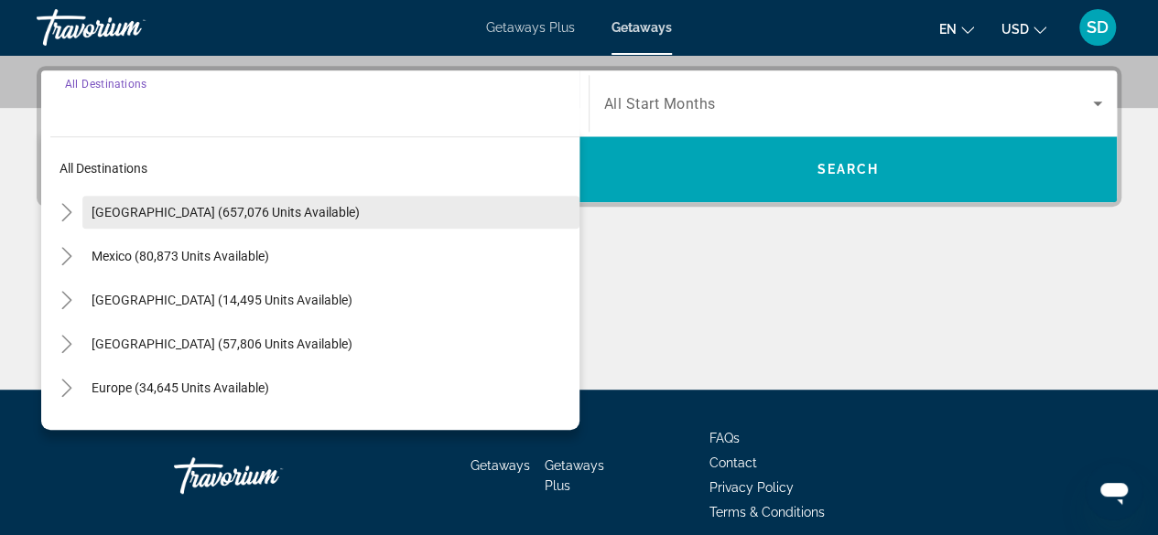
scroll to position [447, 0]
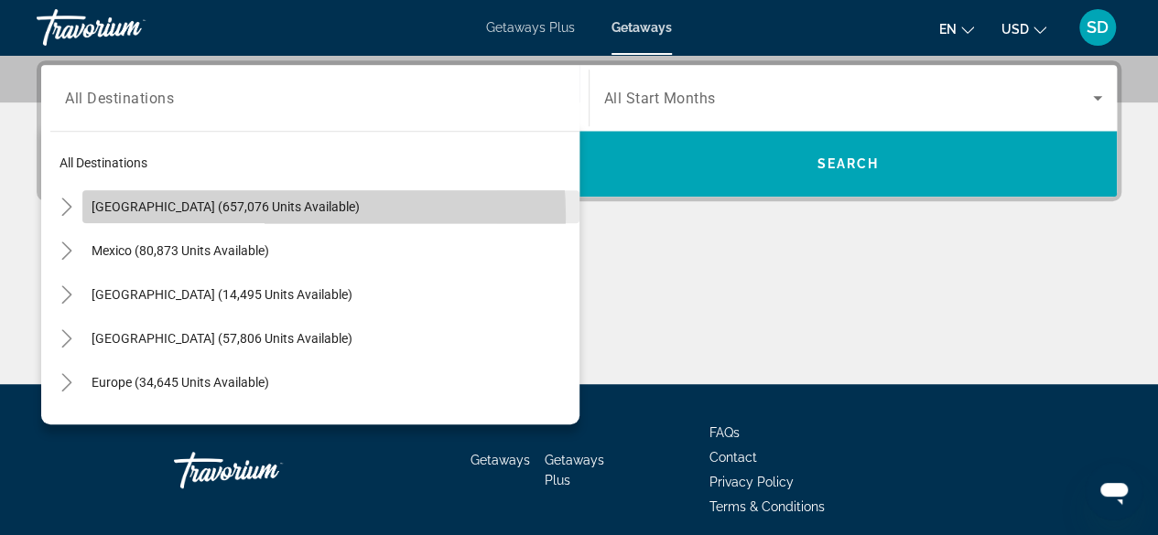
click at [182, 217] on span "Search widget" at bounding box center [330, 207] width 497 height 44
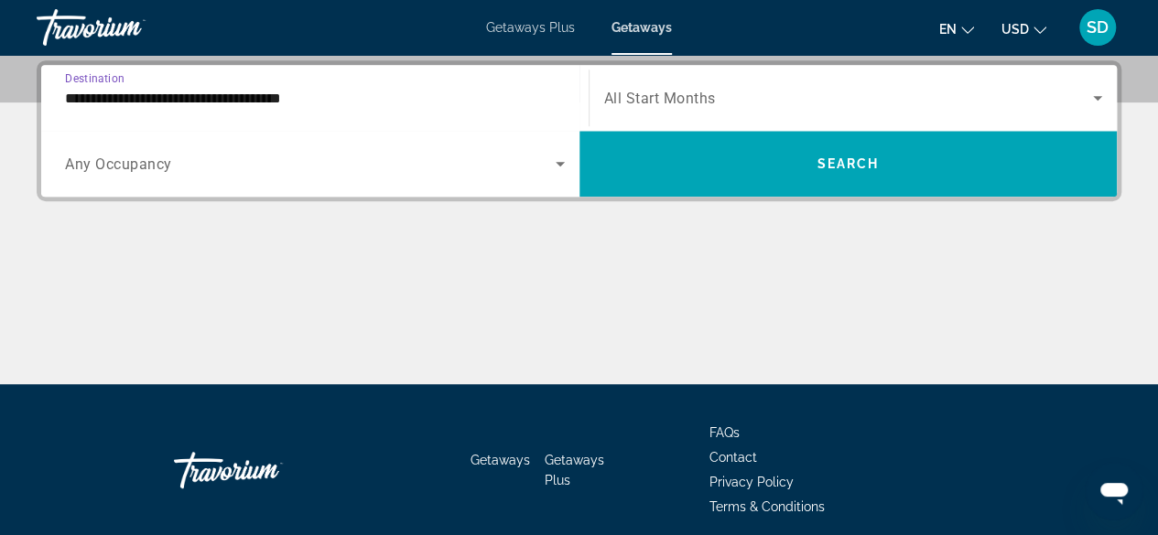
click at [200, 103] on input "**********" at bounding box center [315, 99] width 500 height 22
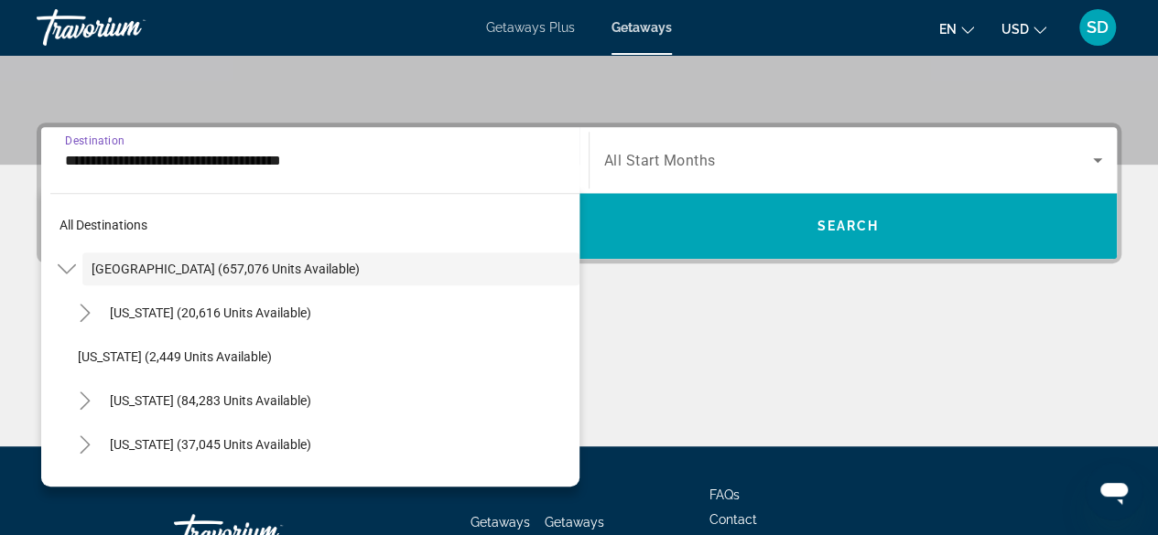
click at [123, 316] on span "[US_STATE] (20,616 units available)" at bounding box center [210, 313] width 201 height 15
type input "**********"
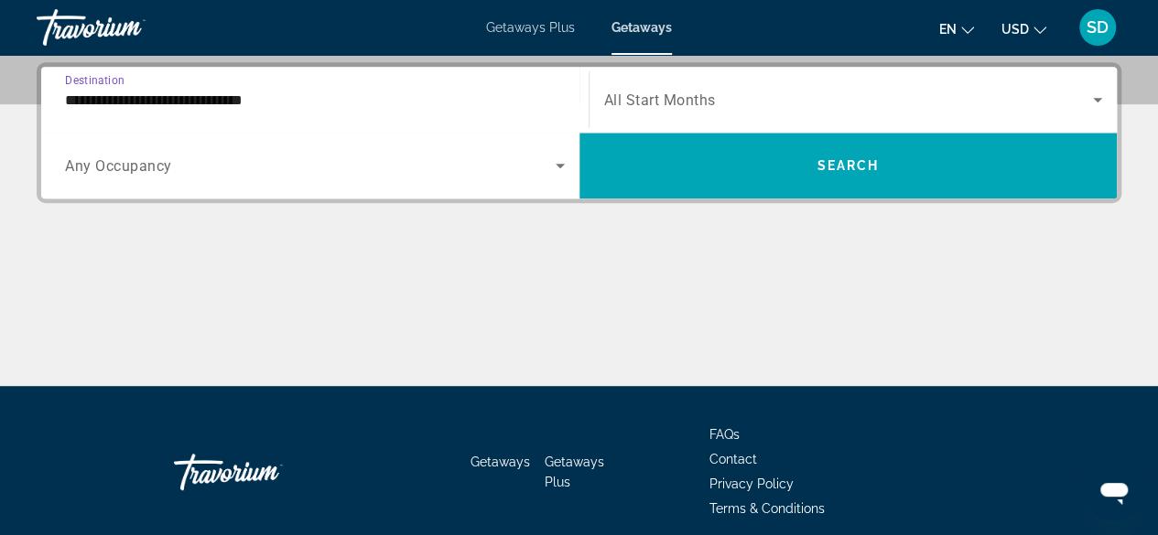
scroll to position [447, 0]
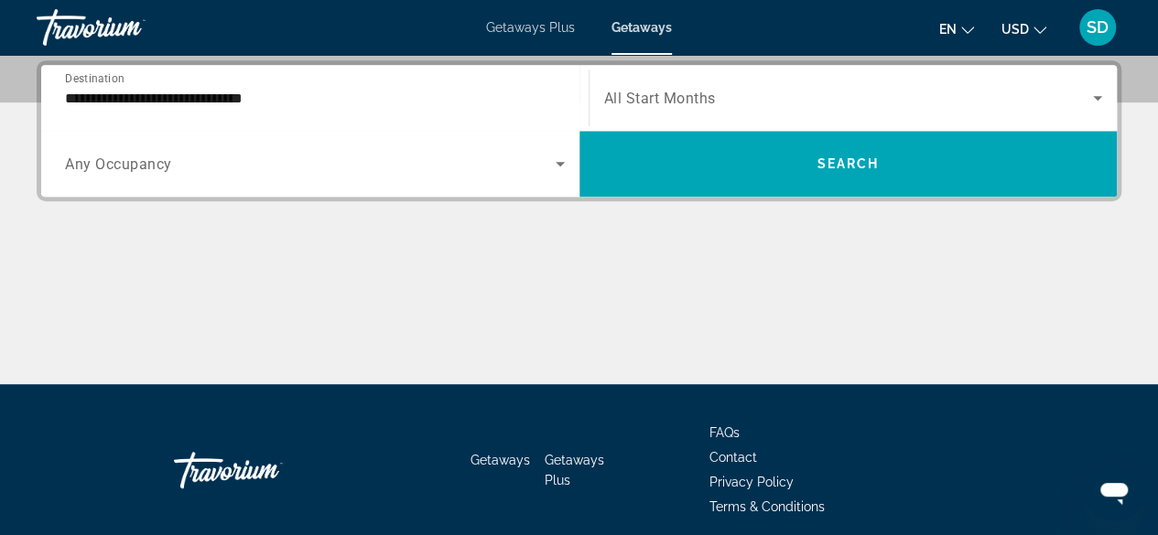
click at [685, 92] on span "All Start Months" at bounding box center [660, 98] width 112 height 17
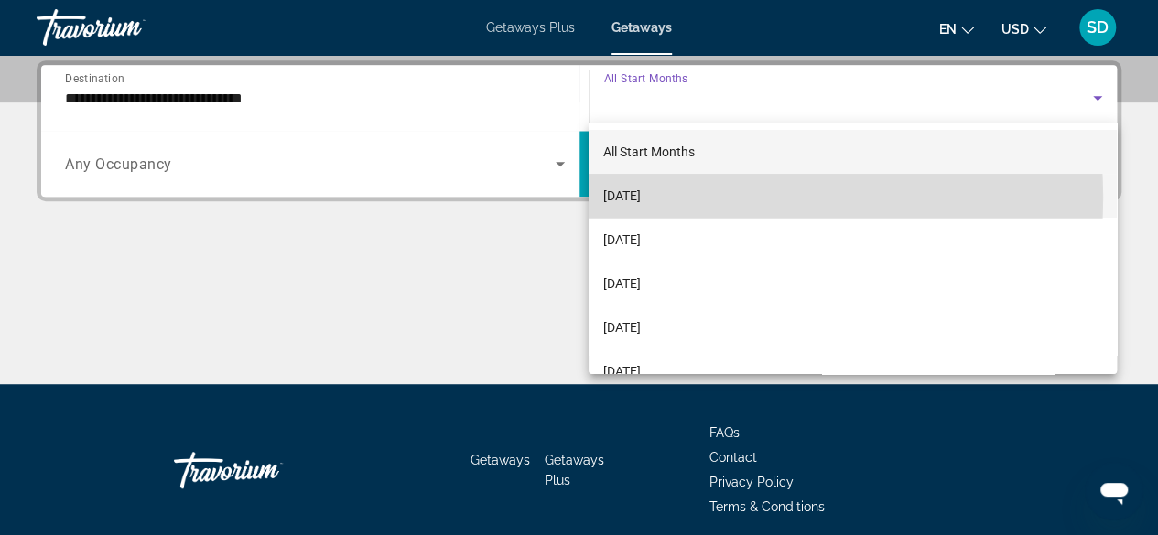
click at [641, 198] on span "[DATE]" at bounding box center [622, 196] width 38 height 22
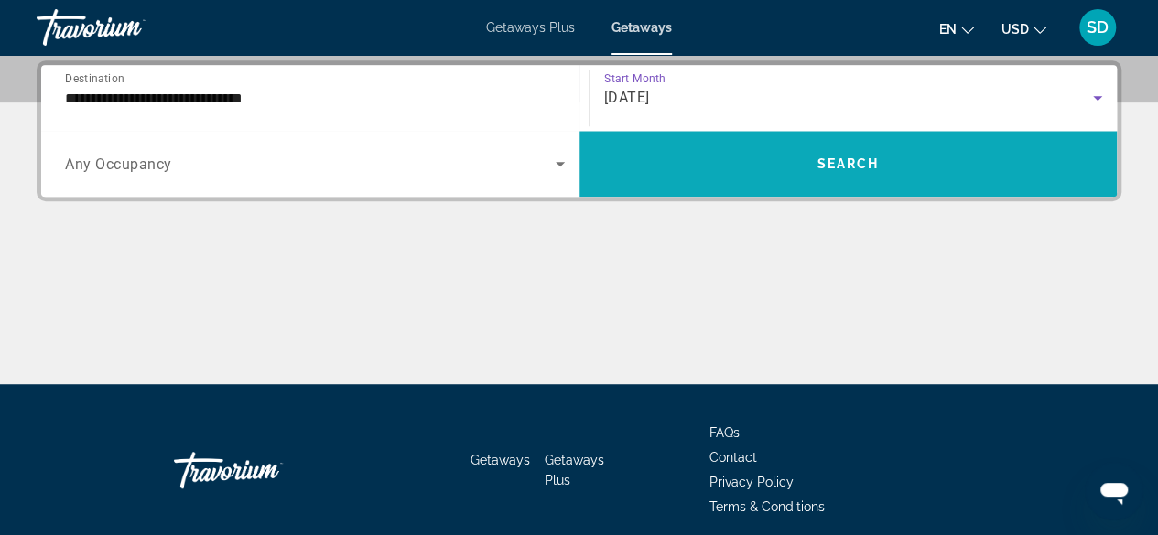
click at [878, 160] on span "Search" at bounding box center [847, 164] width 62 height 15
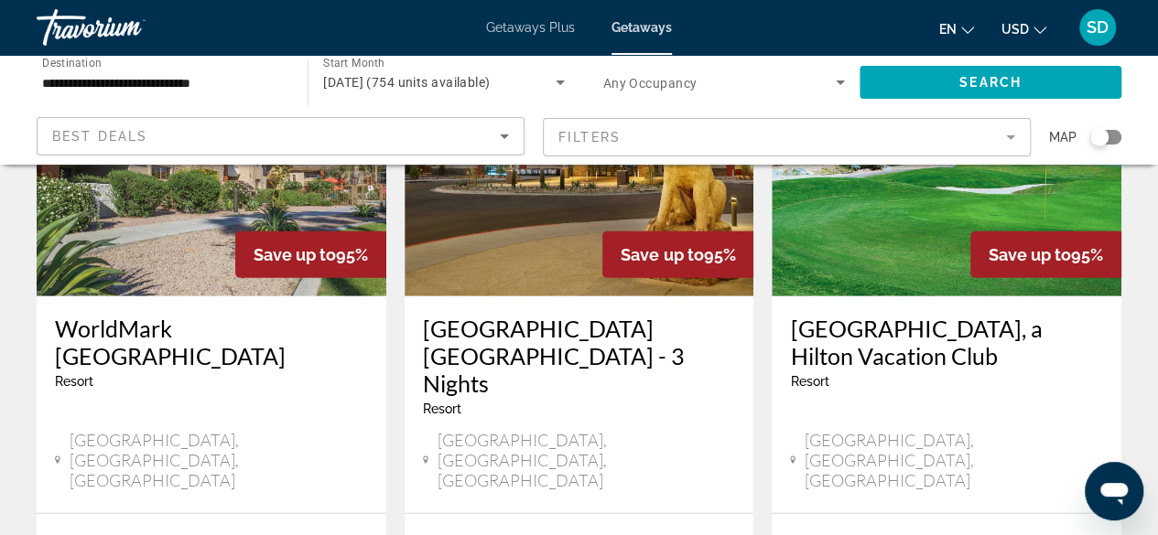
scroll to position [2380, 0]
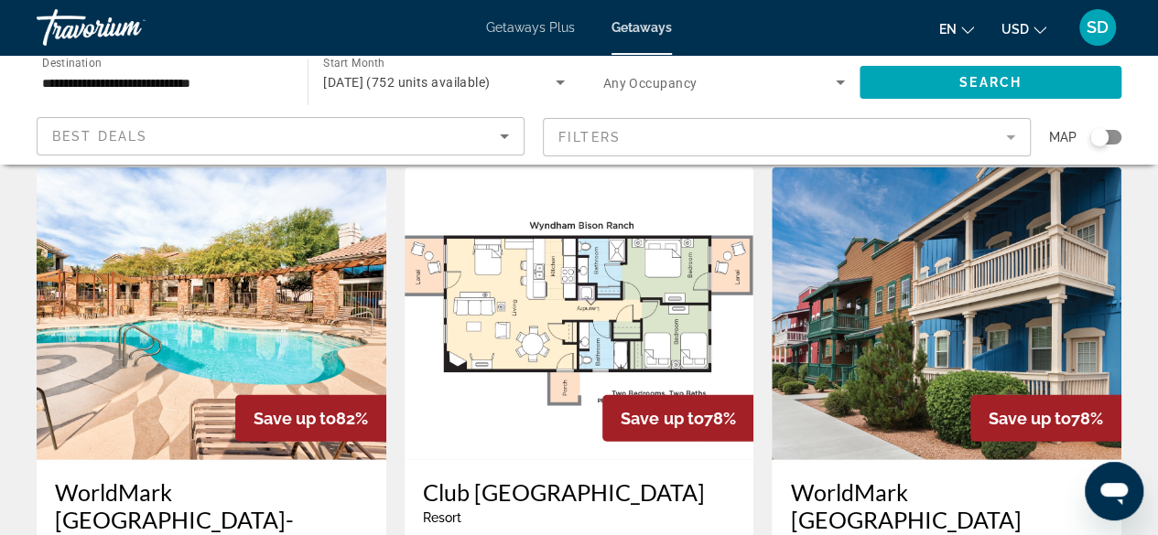
scroll to position [2288, 0]
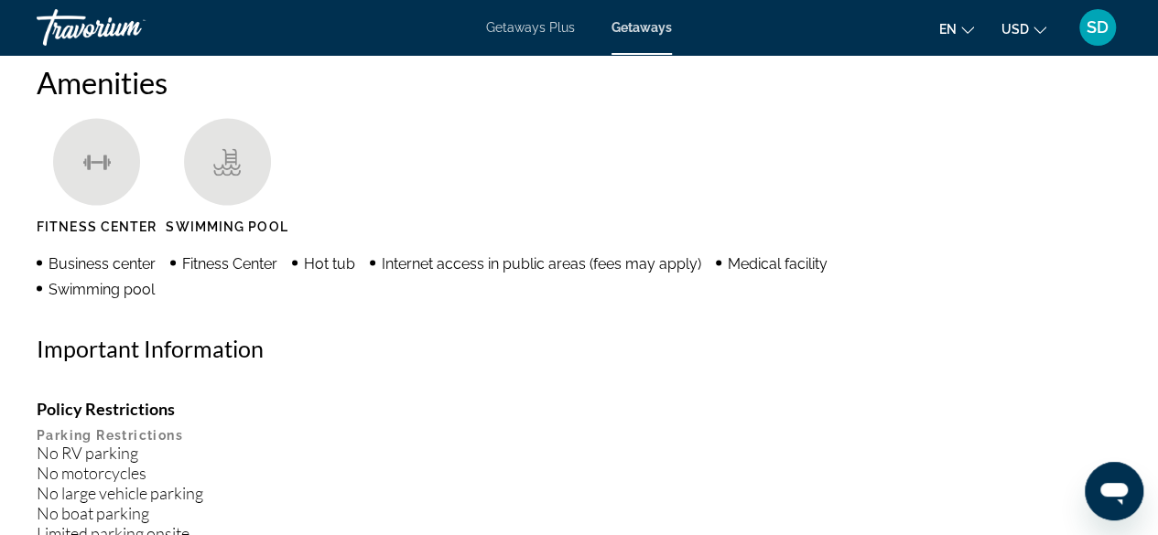
scroll to position [1831, 0]
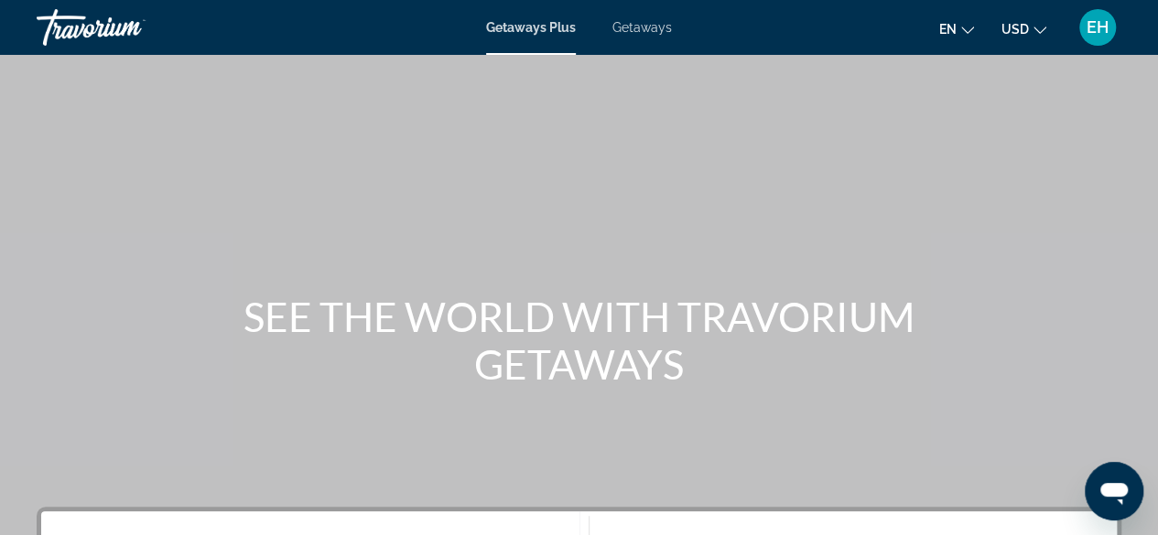
click at [1039, 26] on icon "Change currency" at bounding box center [1039, 30] width 13 height 13
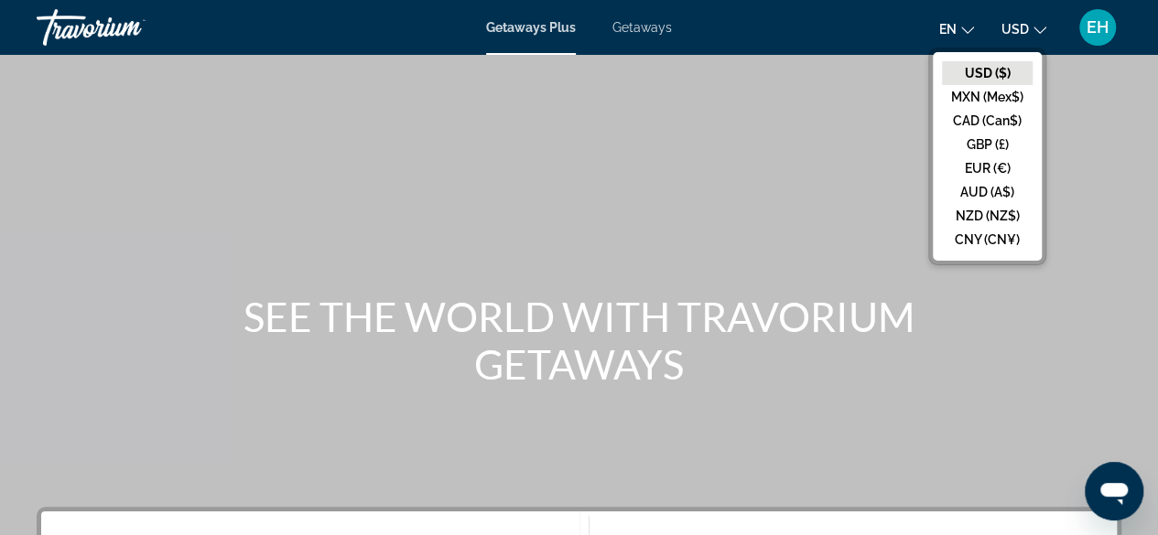
click at [401, 243] on div "Main content" at bounding box center [579, 274] width 1158 height 549
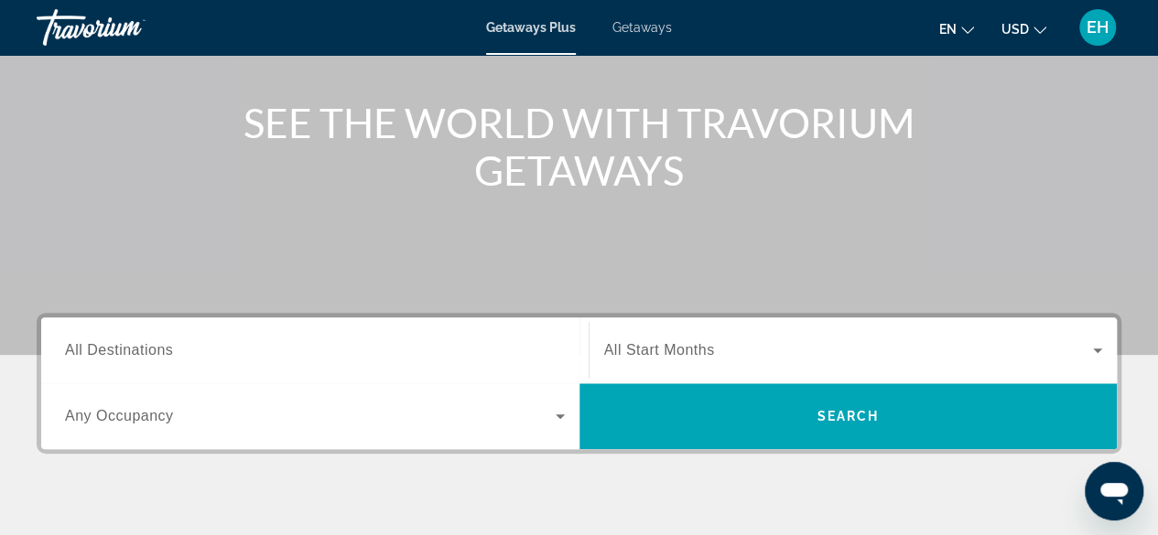
scroll to position [366, 0]
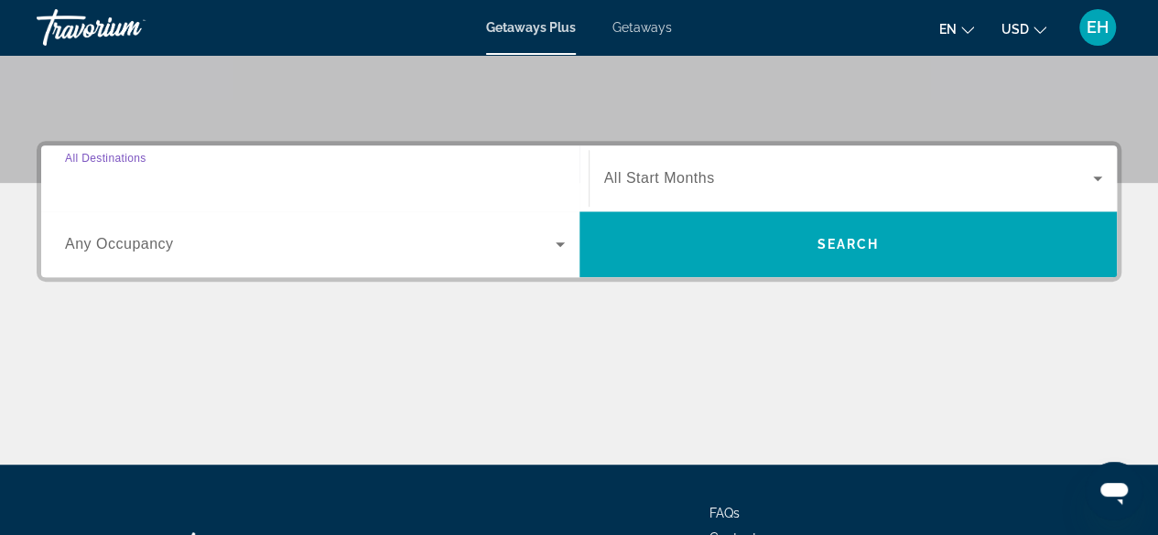
click at [185, 183] on input "Destination All Destinations" at bounding box center [315, 179] width 500 height 22
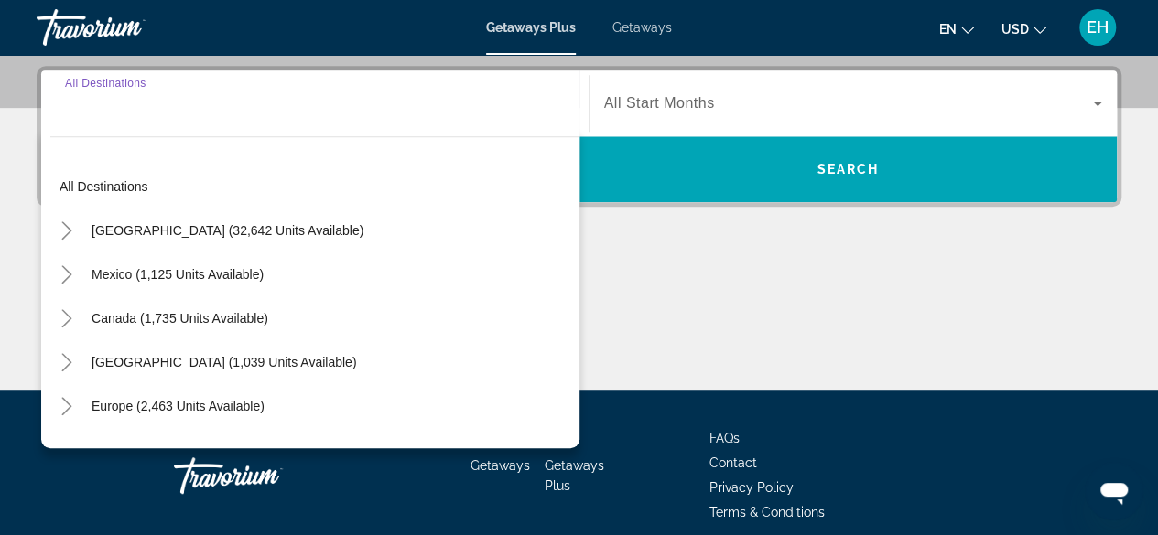
scroll to position [447, 0]
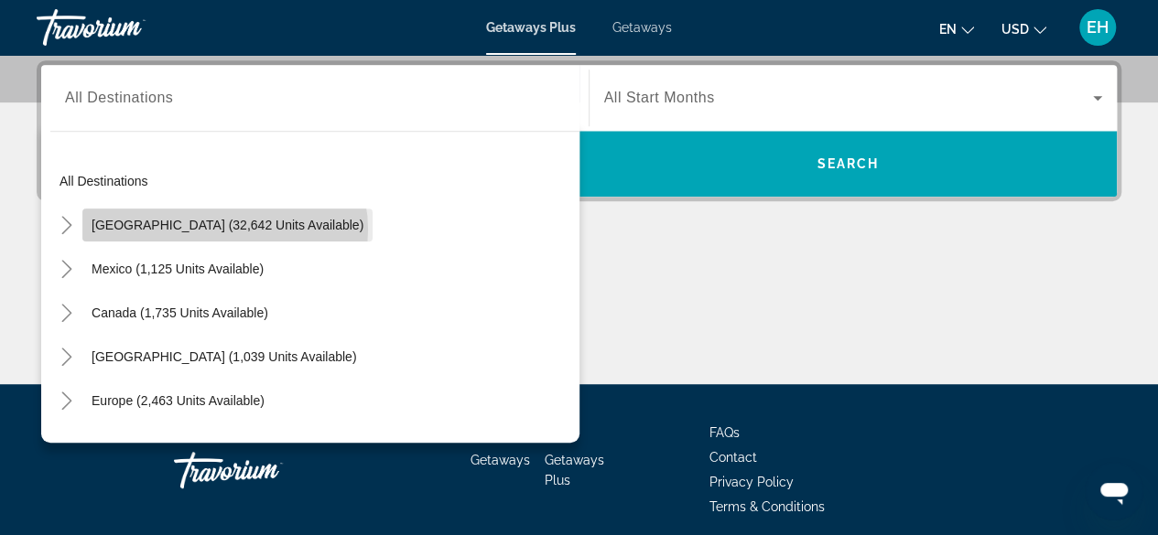
click at [224, 229] on span "[GEOGRAPHIC_DATA] (32,642 units available)" at bounding box center [228, 225] width 272 height 15
type input "**********"
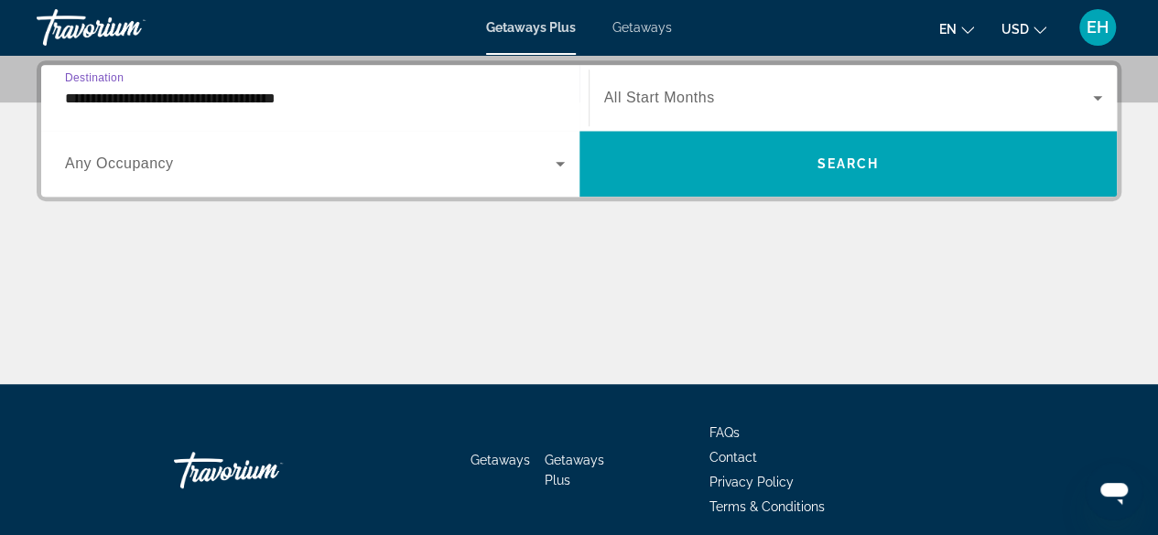
click at [668, 87] on span "Search widget" at bounding box center [849, 98] width 490 height 22
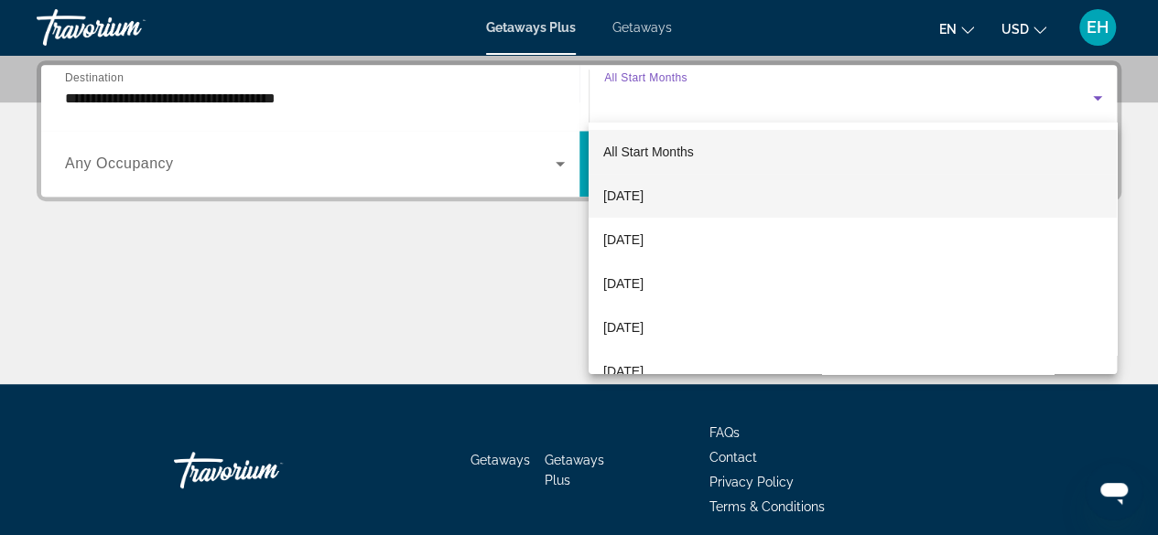
click at [643, 189] on span "[DATE]" at bounding box center [623, 196] width 40 height 22
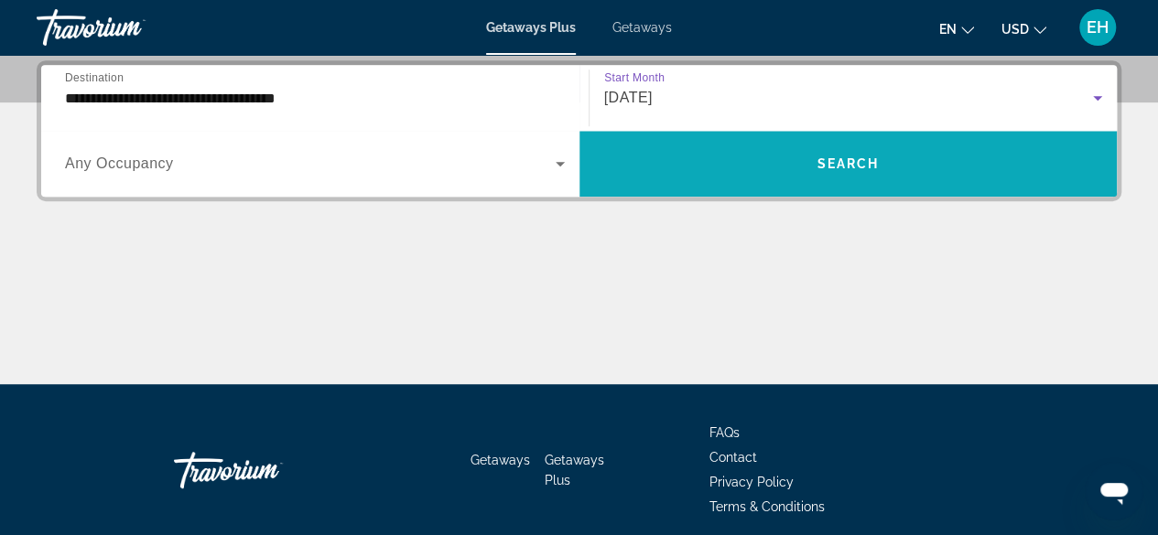
click at [804, 174] on span "Search widget" at bounding box center [848, 164] width 538 height 44
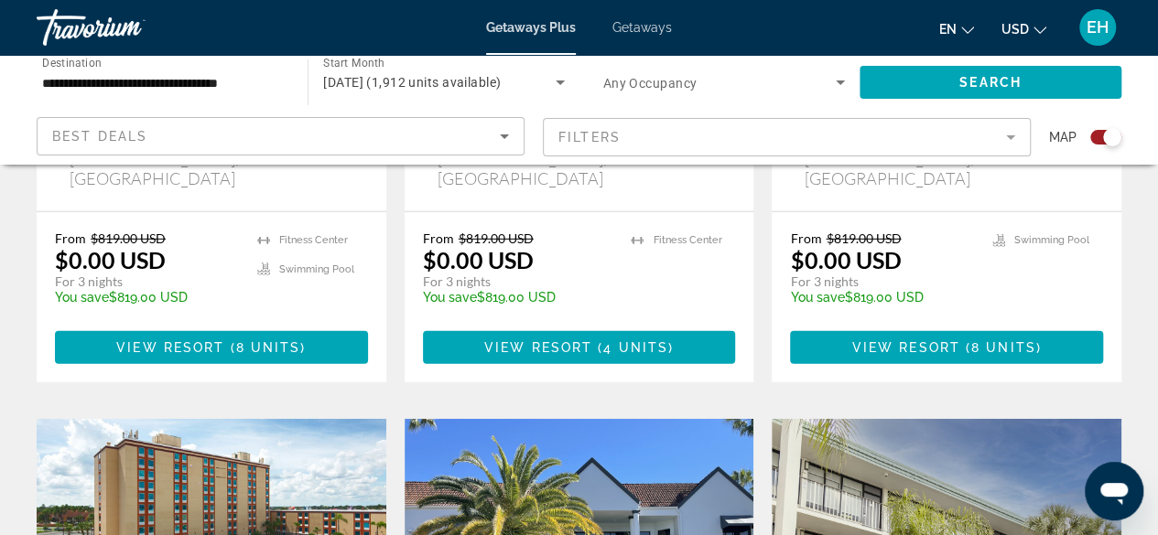
scroll to position [2288, 0]
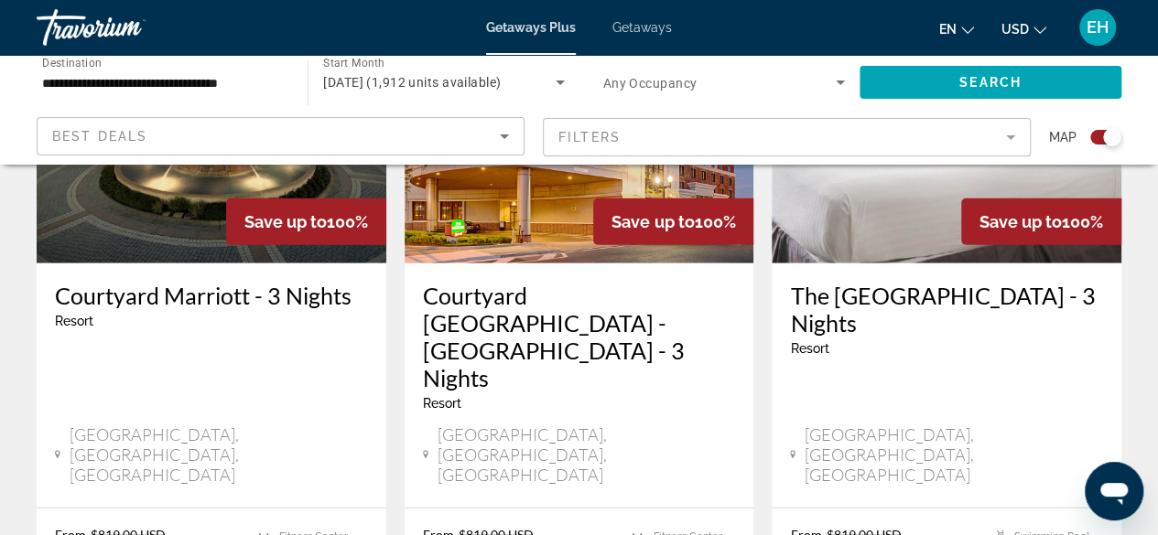
click at [752, 146] on mat-form-field "Filters" at bounding box center [787, 137] width 488 height 38
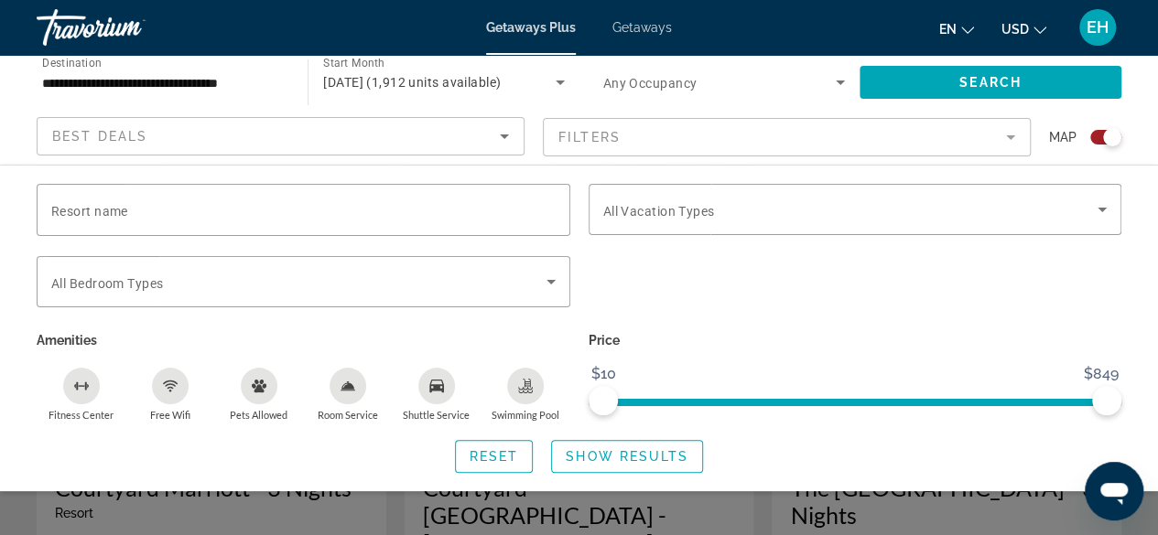
scroll to position [2014, 0]
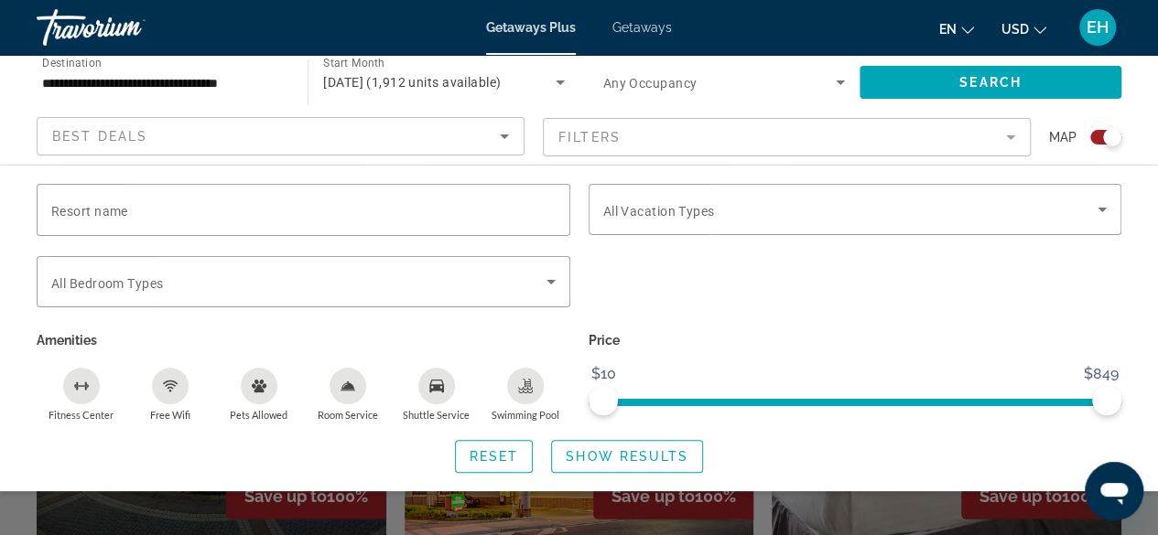
click at [792, 499] on div "Search widget" at bounding box center [579, 405] width 1158 height 261
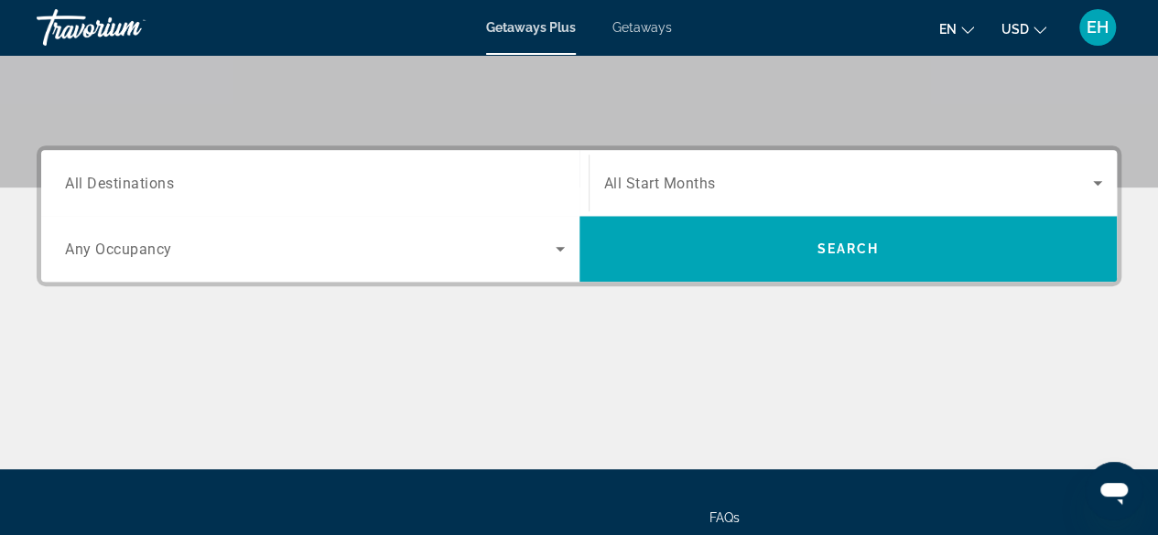
scroll to position [366, 0]
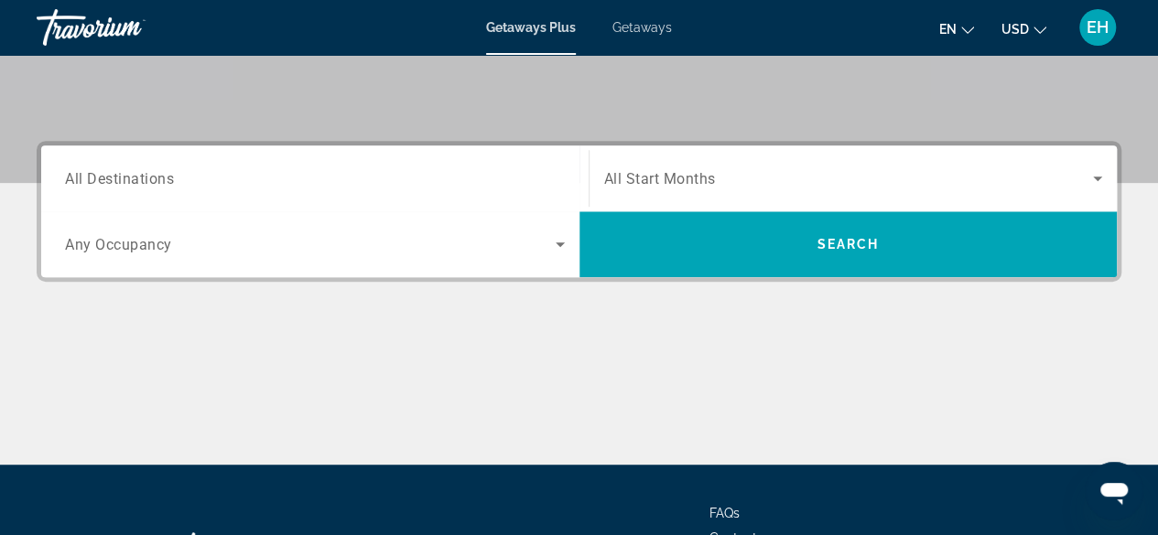
click at [158, 238] on span "Any Occupancy" at bounding box center [118, 244] width 107 height 17
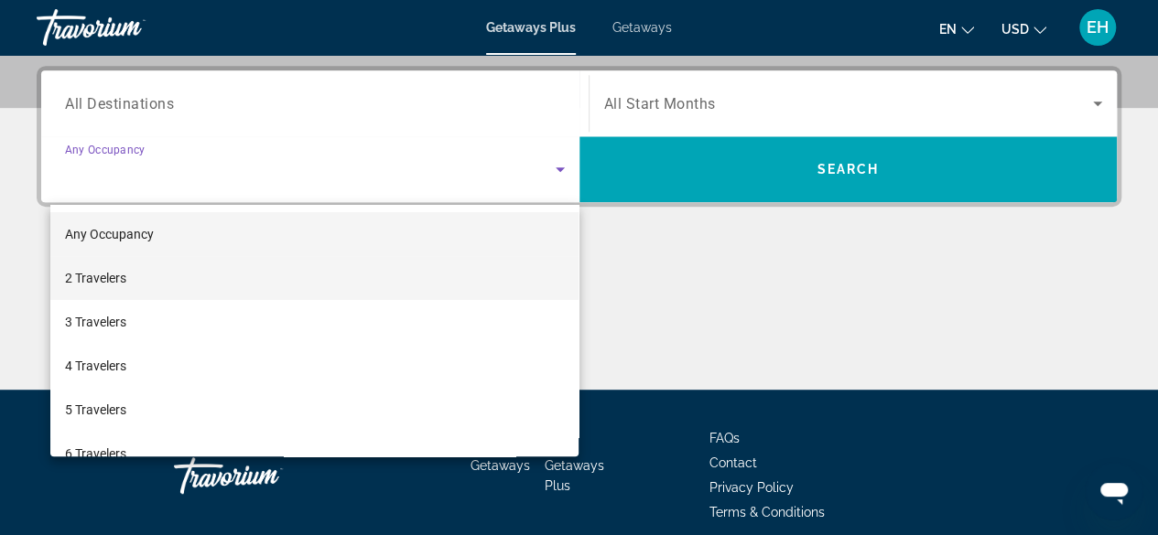
scroll to position [447, 0]
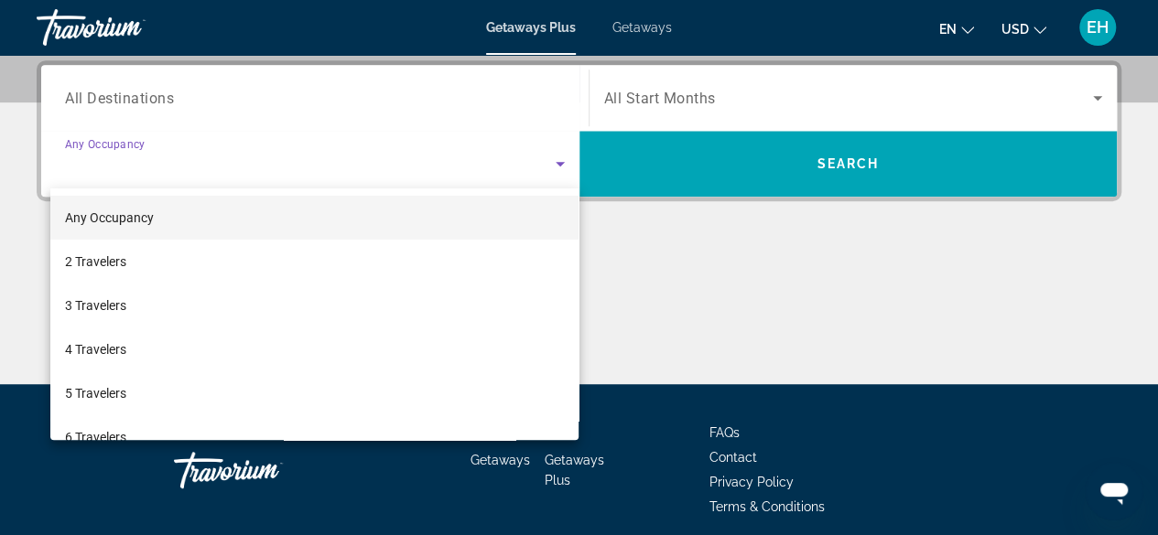
click at [249, 98] on div at bounding box center [579, 267] width 1158 height 535
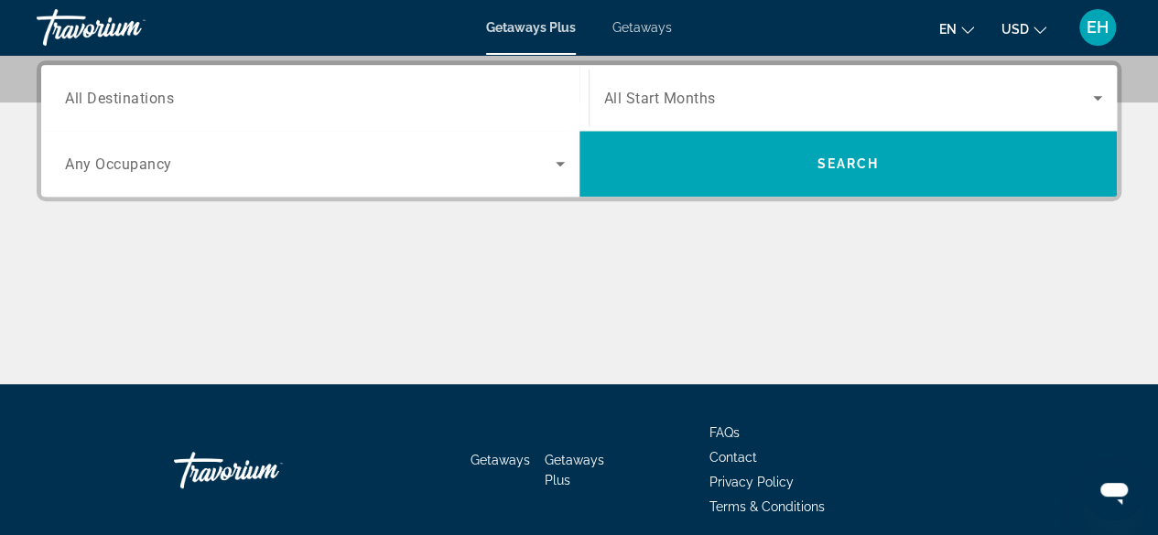
click at [185, 89] on input "Destination All Destinations" at bounding box center [315, 99] width 500 height 22
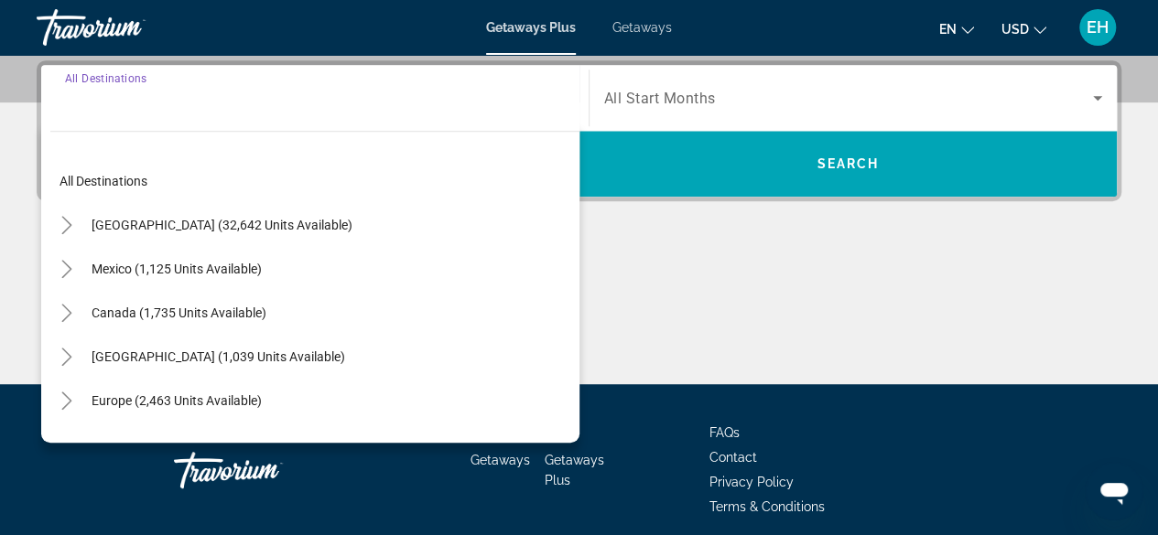
click at [144, 103] on input "Destination All Destinations" at bounding box center [315, 99] width 500 height 22
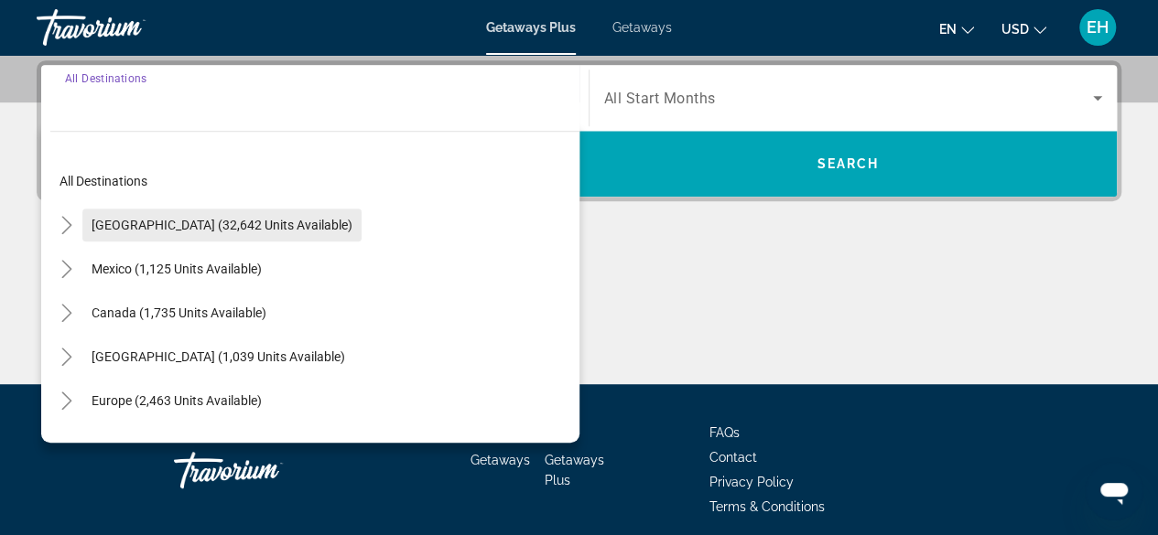
click at [198, 225] on span "[GEOGRAPHIC_DATA] (32,642 units available)" at bounding box center [222, 225] width 261 height 15
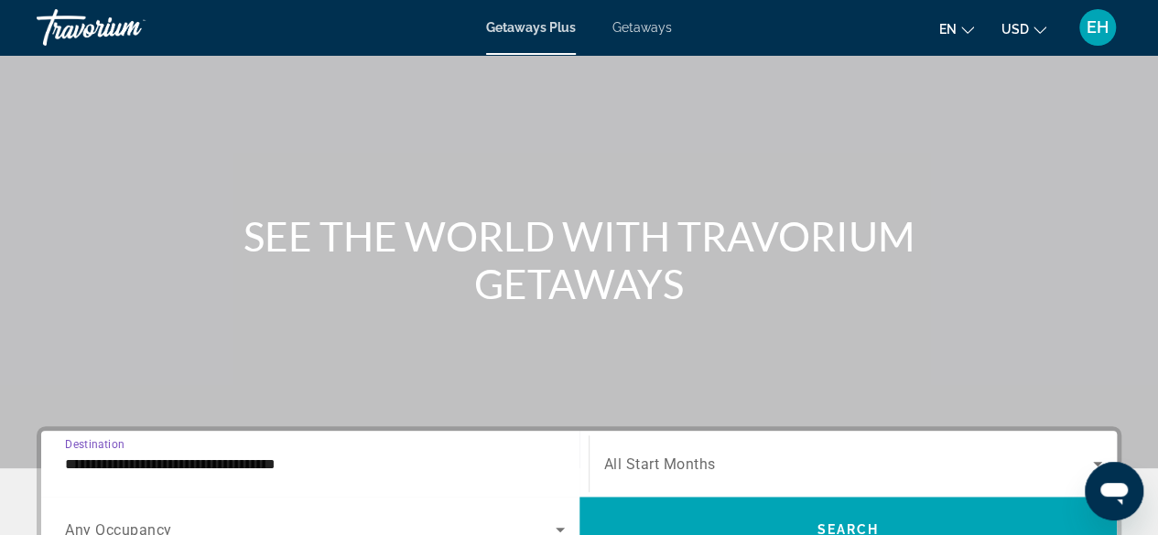
click at [265, 474] on div "**********" at bounding box center [315, 464] width 500 height 52
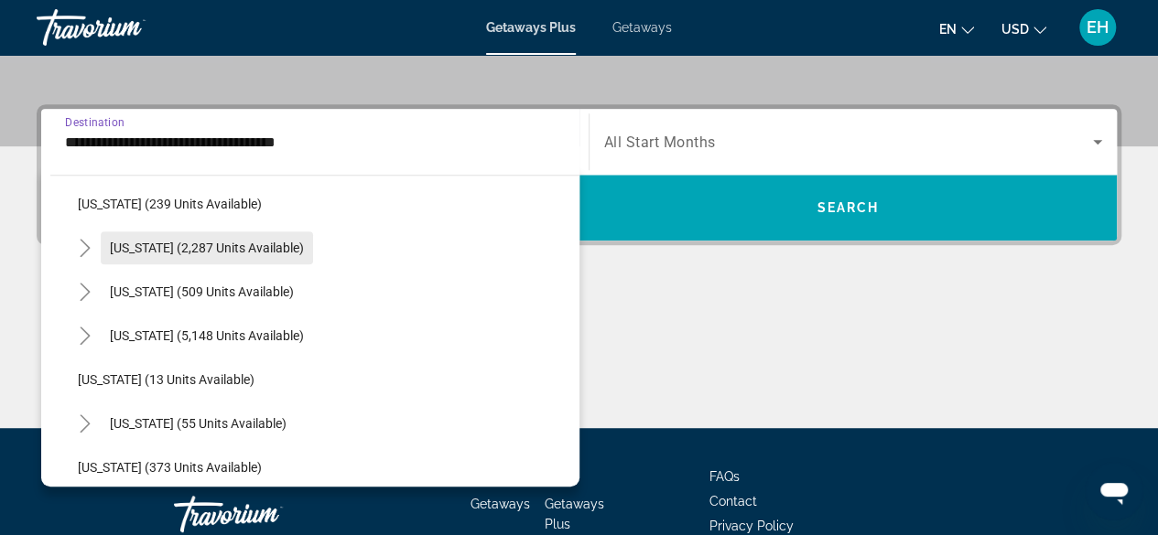
scroll to position [0, 0]
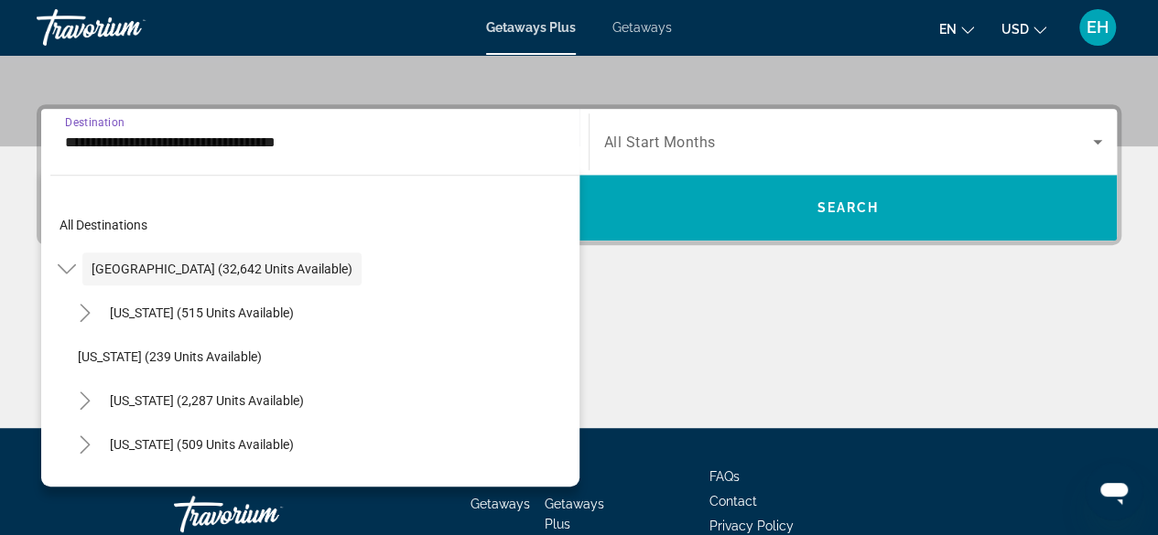
drag, startPoint x: 175, startPoint y: 304, endPoint x: 184, endPoint y: 310, distance: 11.2
click at [183, 308] on span "[US_STATE] (515 units available)" at bounding box center [202, 313] width 184 height 15
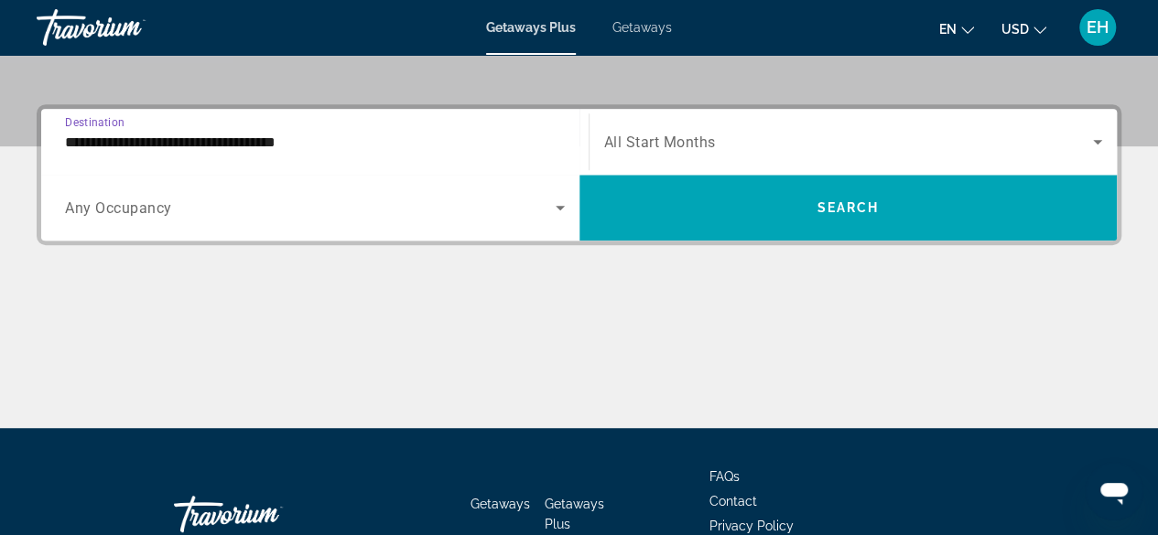
type input "**********"
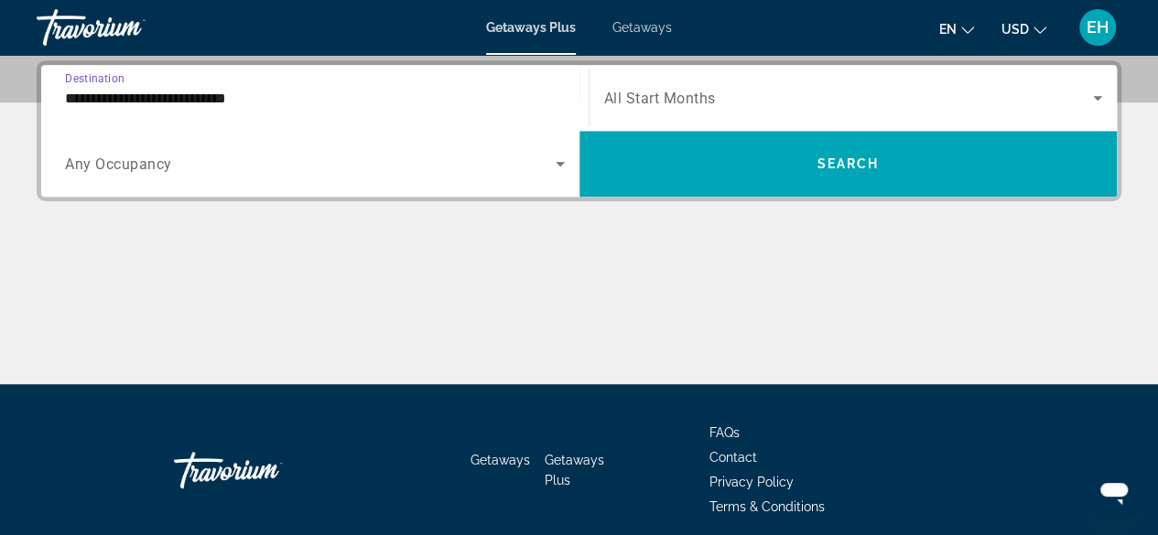
scroll to position [447, 0]
click at [725, 89] on span "Search widget" at bounding box center [849, 98] width 490 height 22
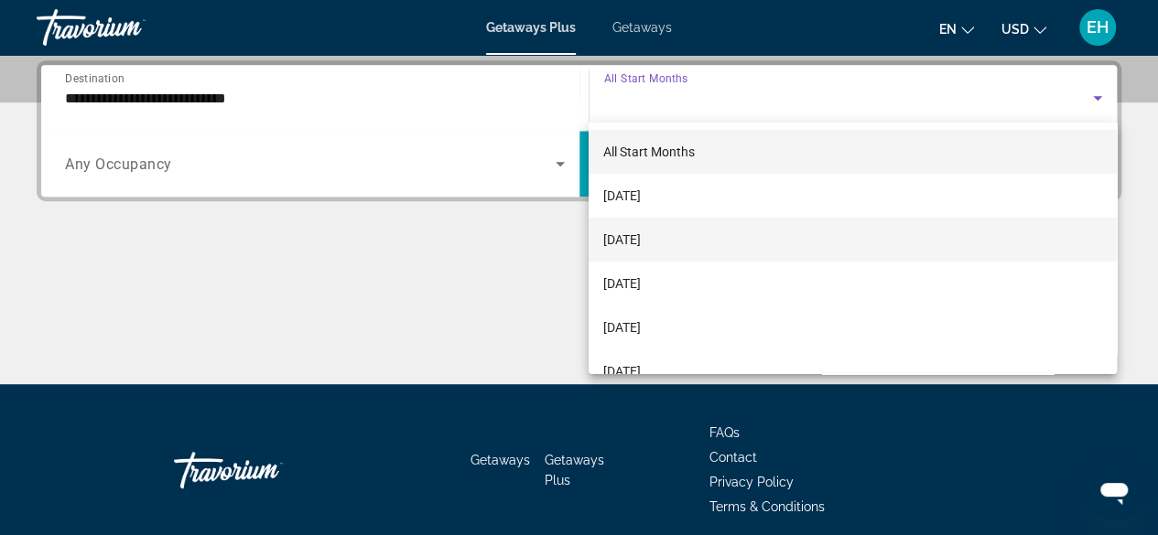
click at [681, 228] on mat-option "[DATE]" at bounding box center [853, 240] width 528 height 44
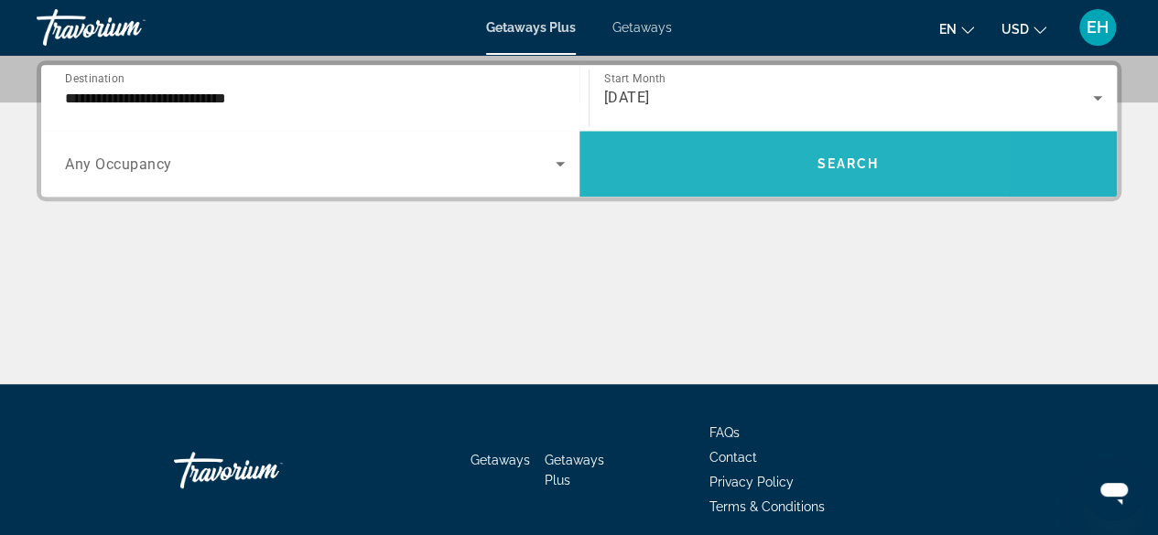
click at [716, 138] on span "Search widget" at bounding box center [848, 164] width 538 height 66
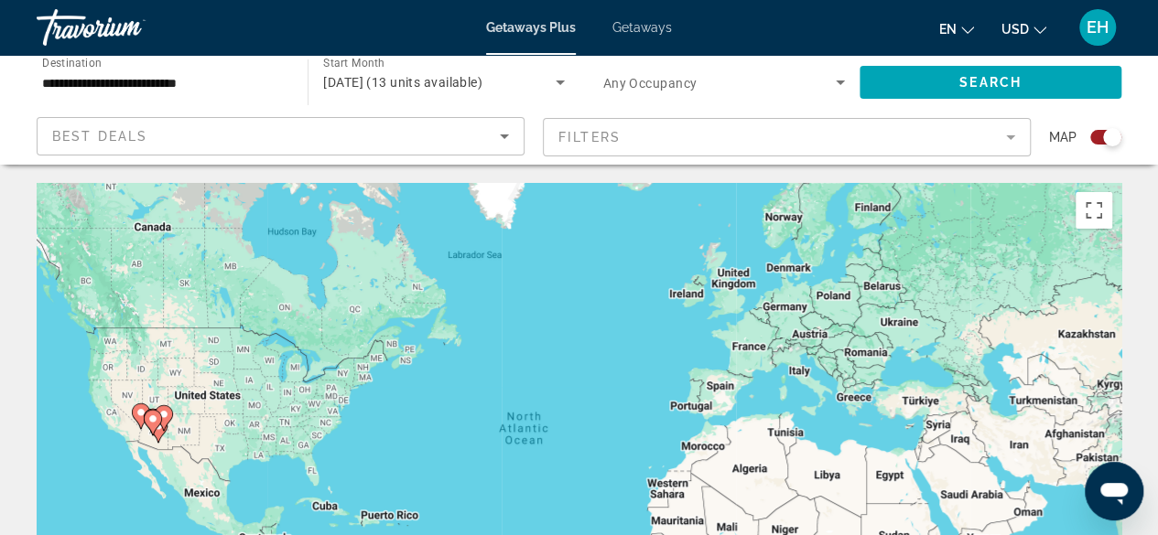
click at [1104, 27] on span "EH" at bounding box center [1097, 27] width 22 height 18
